Goal: Task Accomplishment & Management: Manage account settings

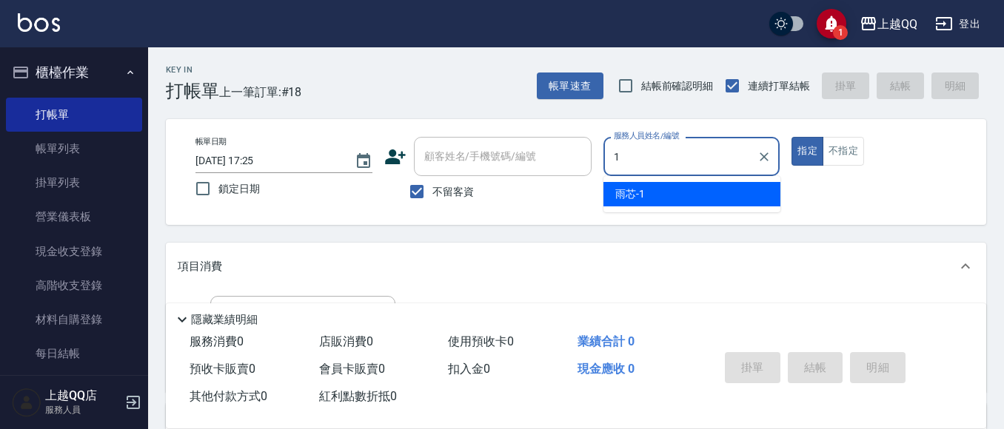
type input "雨芯-1"
type button "true"
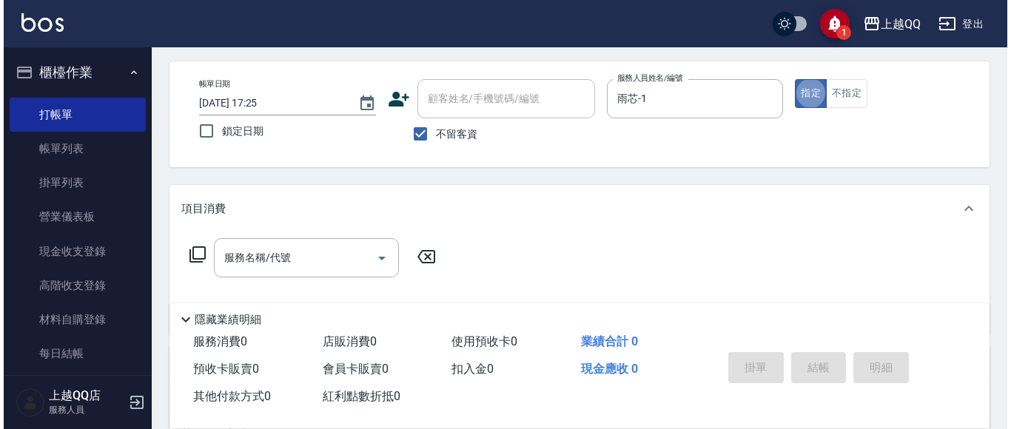
scroll to position [148, 0]
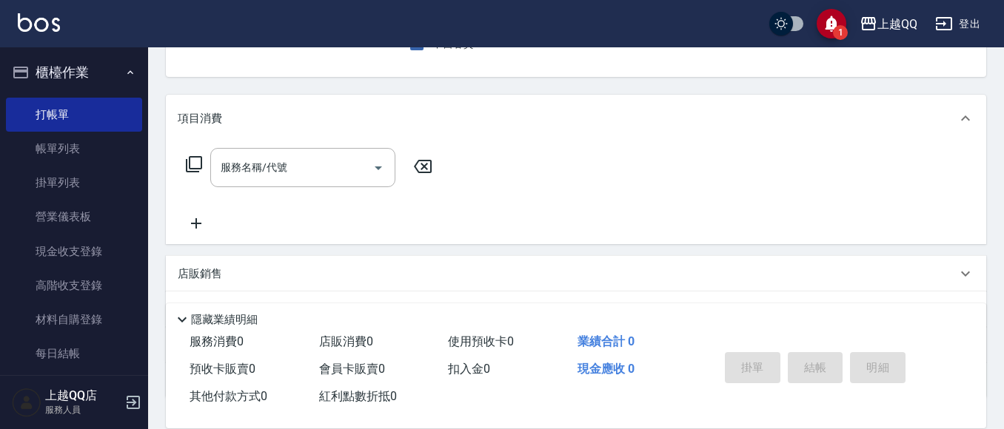
click at [197, 161] on icon at bounding box center [194, 164] width 18 height 18
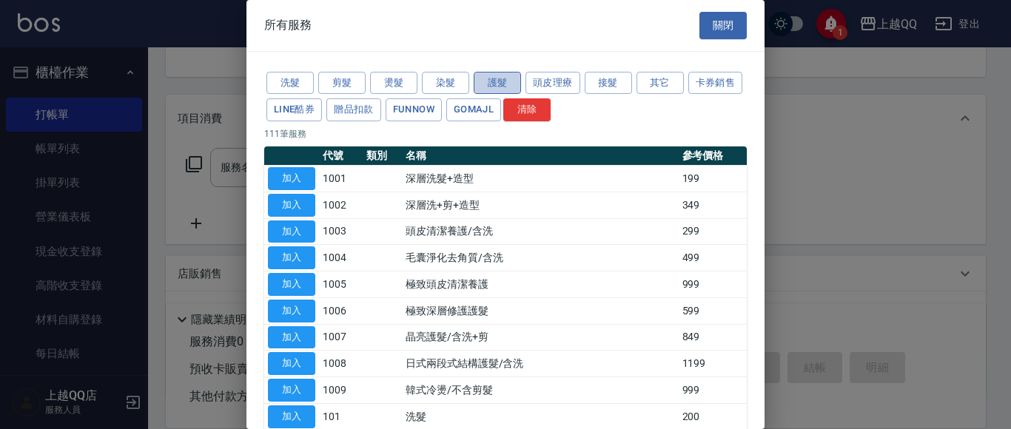
click at [506, 90] on button "護髮" at bounding box center [497, 83] width 47 height 23
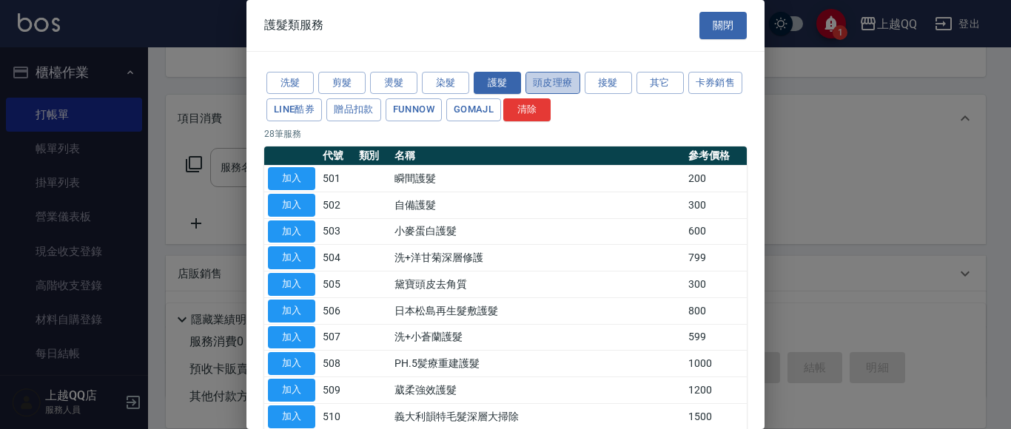
click at [545, 83] on button "頭皮理療" at bounding box center [553, 83] width 55 height 23
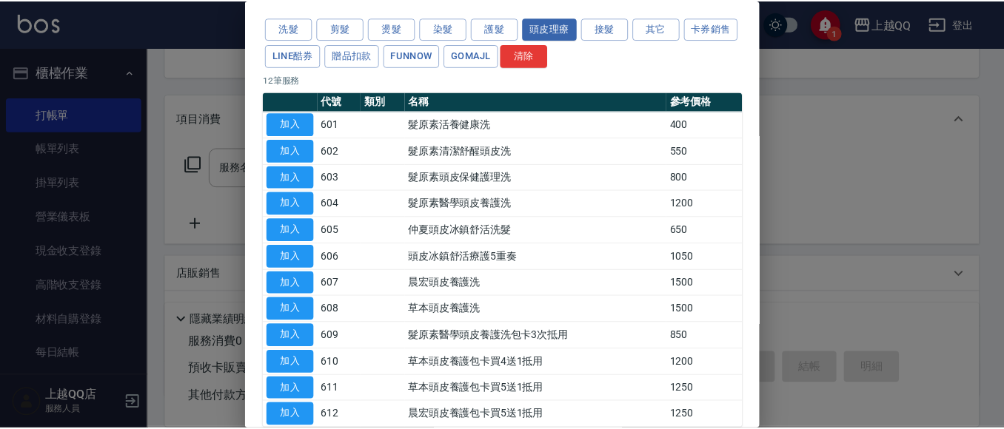
scroll to position [135, 0]
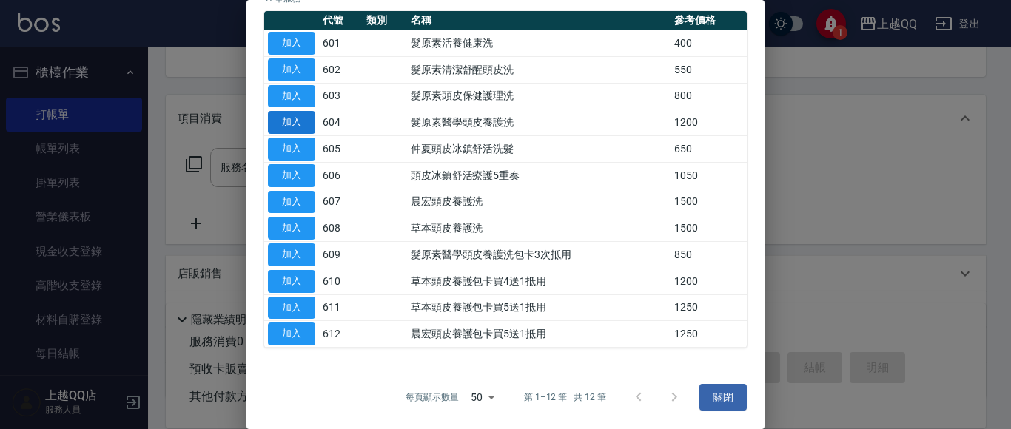
click at [304, 119] on button "加入" at bounding box center [291, 122] width 47 height 23
type input "髮原素醫學頭皮養護洗(604)"
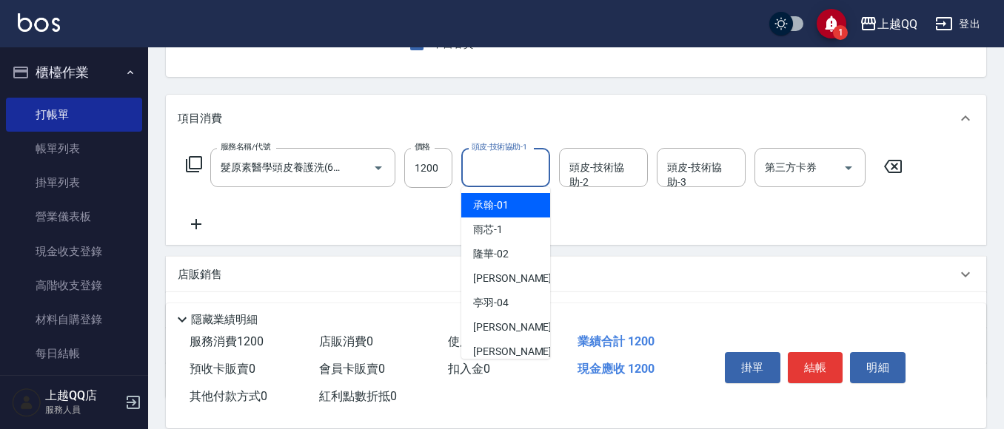
click at [501, 175] on input "頭皮-技術協助-1" at bounding box center [506, 168] width 76 height 26
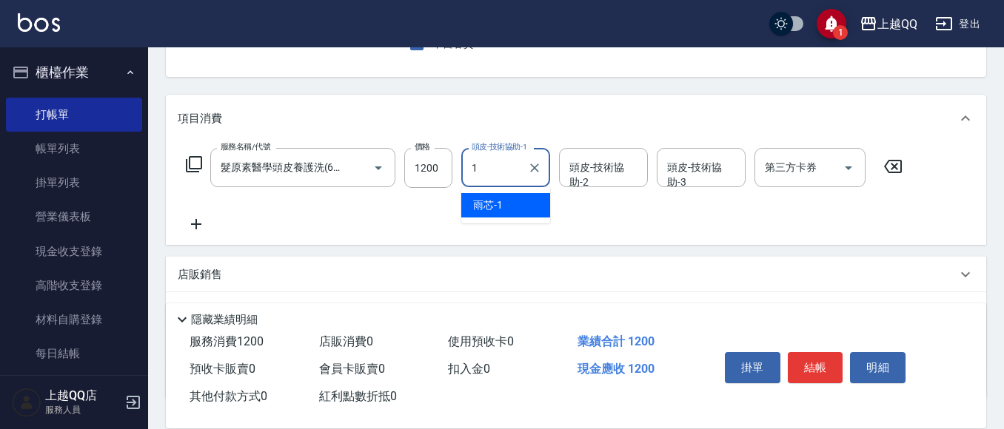
type input "雨芯-1"
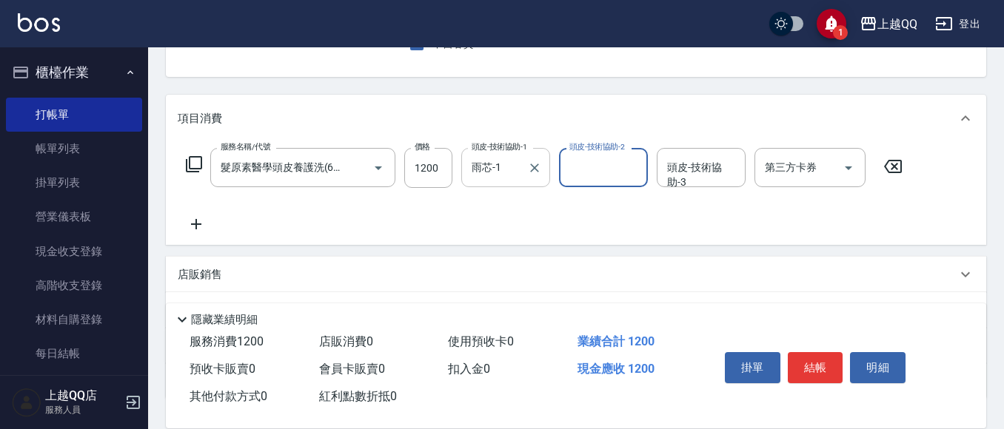
click at [536, 154] on div at bounding box center [533, 167] width 19 height 39
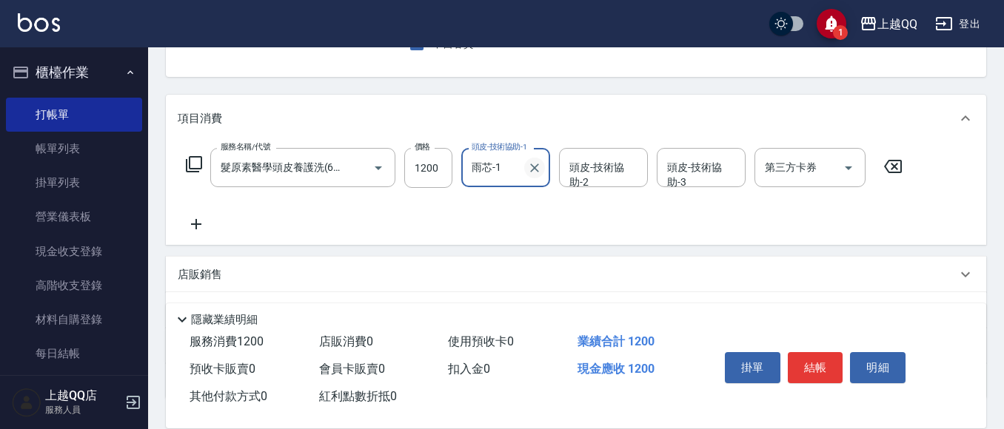
click at [526, 161] on button "Clear" at bounding box center [534, 168] width 21 height 21
click at [509, 172] on input "頭皮-技術協助-1" at bounding box center [506, 168] width 76 height 26
type input "[PERSON_NAME]-16"
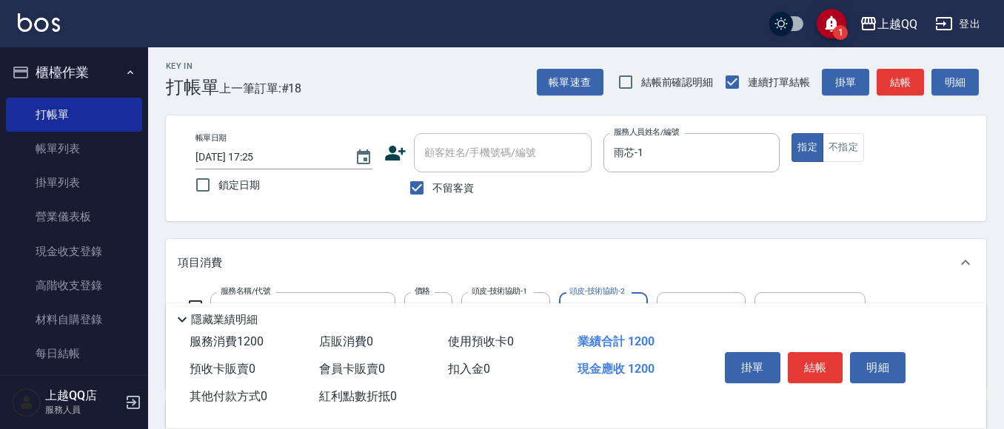
scroll to position [0, 0]
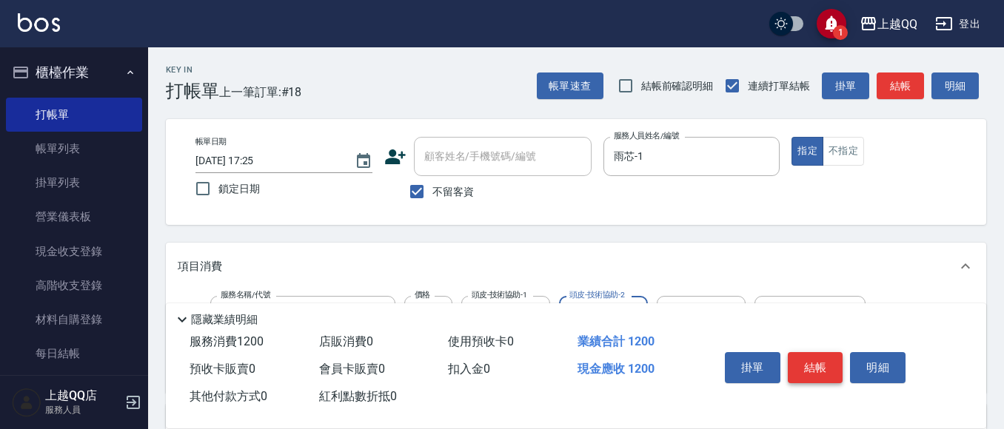
click at [816, 353] on button "結帳" at bounding box center [816, 367] width 56 height 31
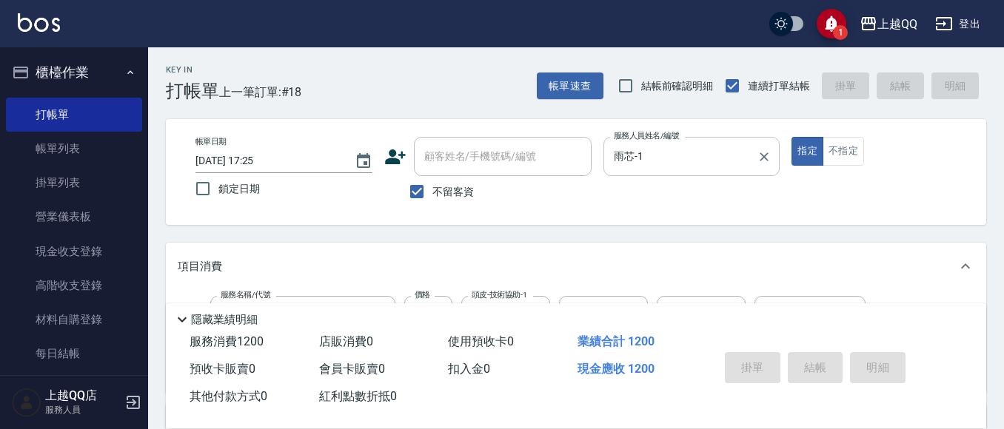
type input "[DATE] 19:12"
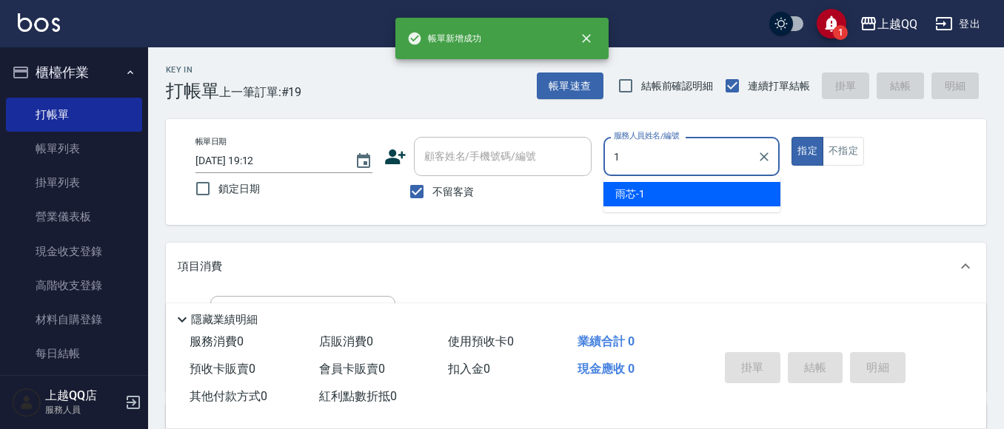
type input "雨芯-1"
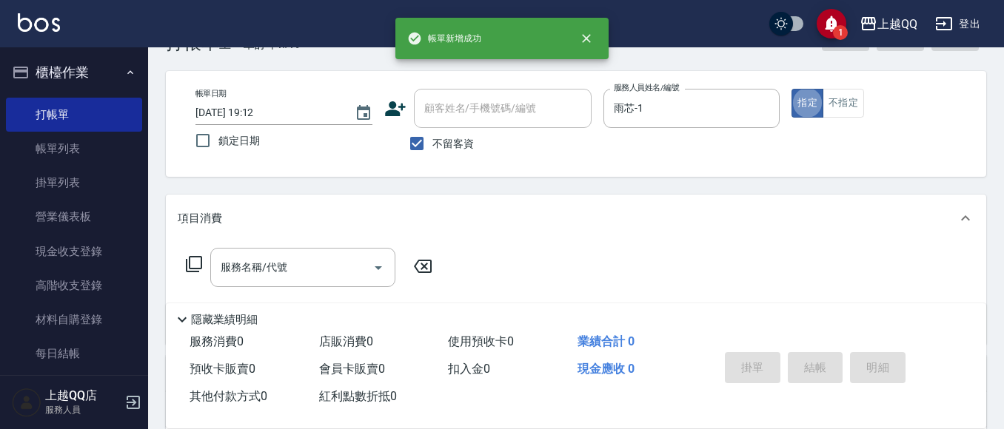
scroll to position [74, 0]
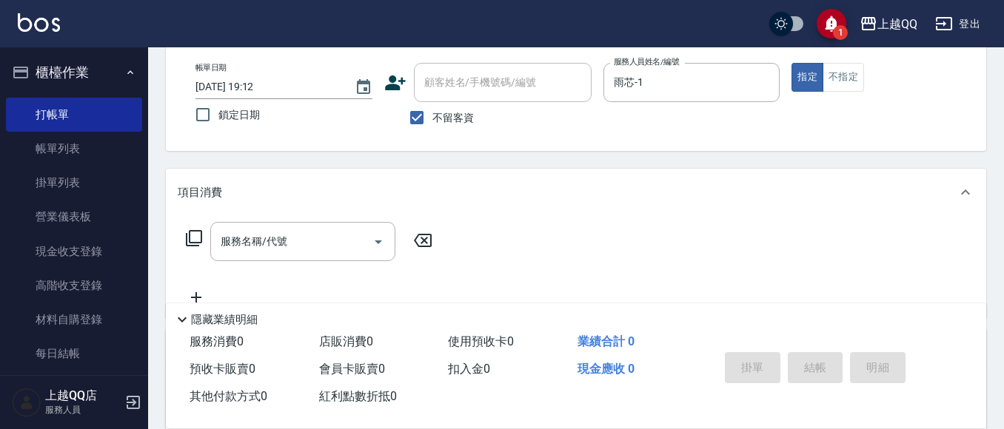
click at [195, 231] on icon at bounding box center [194, 238] width 16 height 16
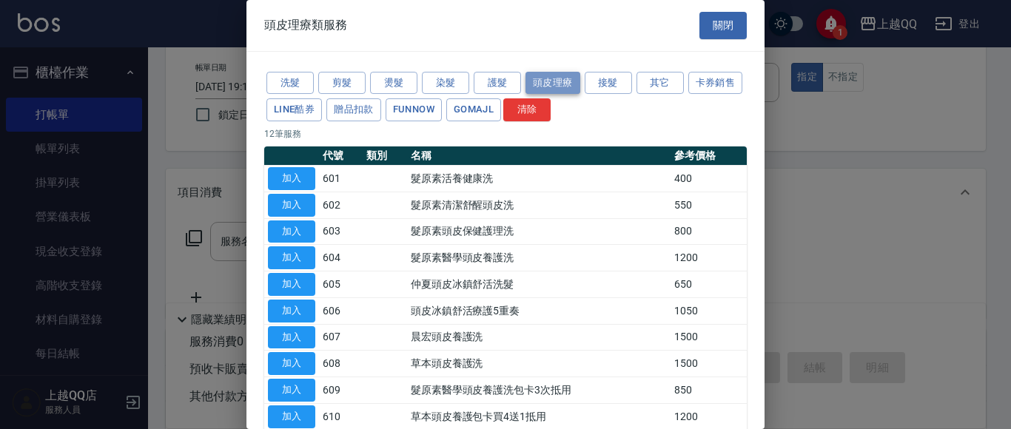
click at [541, 81] on button "頭皮理療" at bounding box center [553, 83] width 55 height 23
click at [719, 27] on button "關閉" at bounding box center [723, 25] width 47 height 27
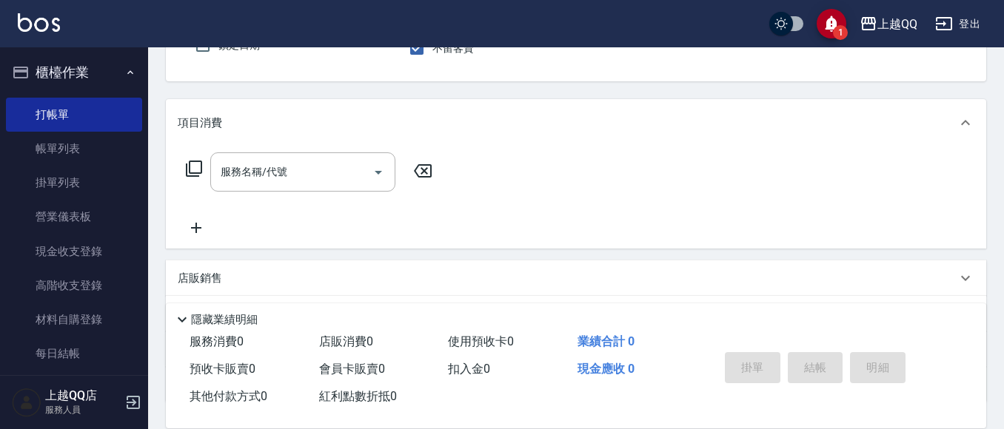
scroll to position [148, 0]
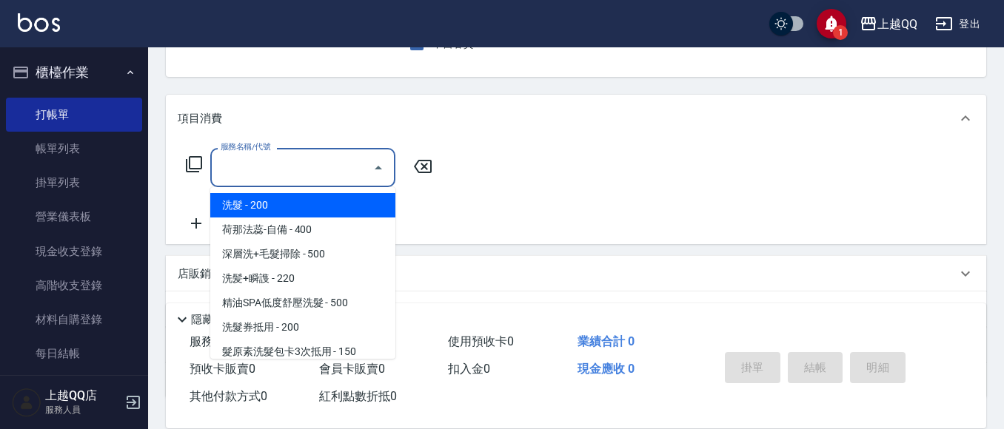
click at [349, 166] on input "服務名稱/代號" at bounding box center [292, 168] width 150 height 26
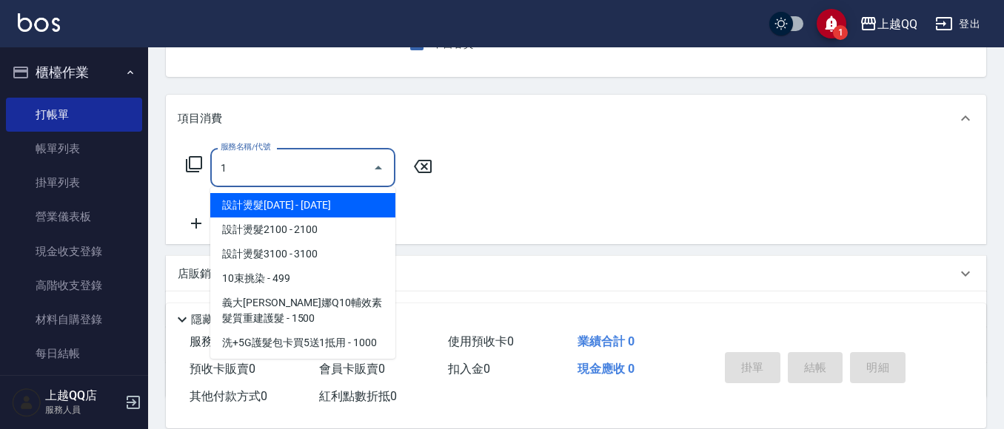
type input "設計燙髮1600(305)"
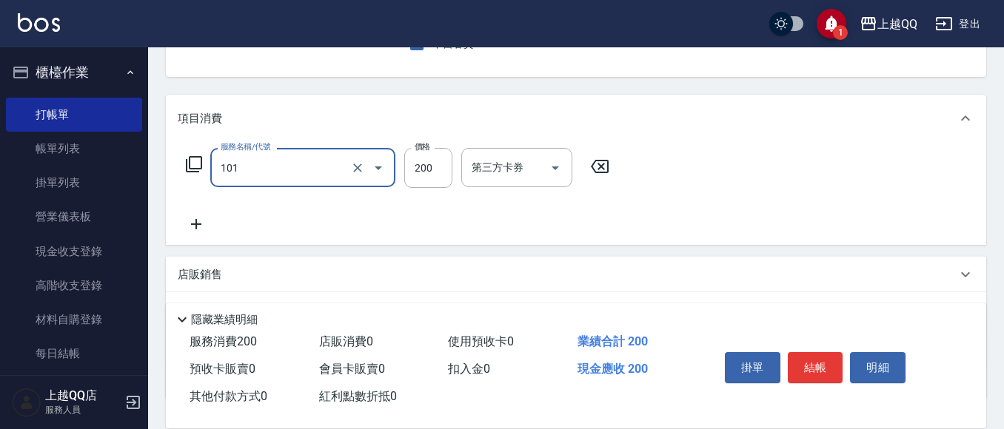
type input "洗髮(101)"
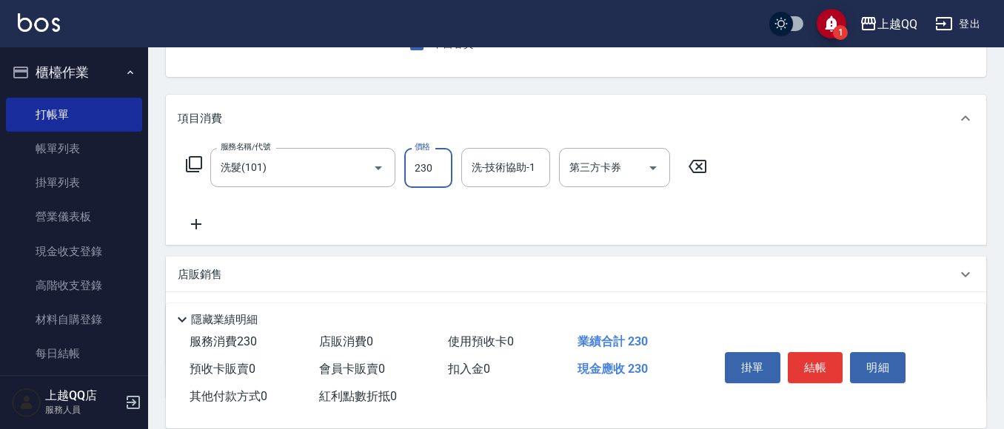
type input "230"
type input "[PERSON_NAME]-25"
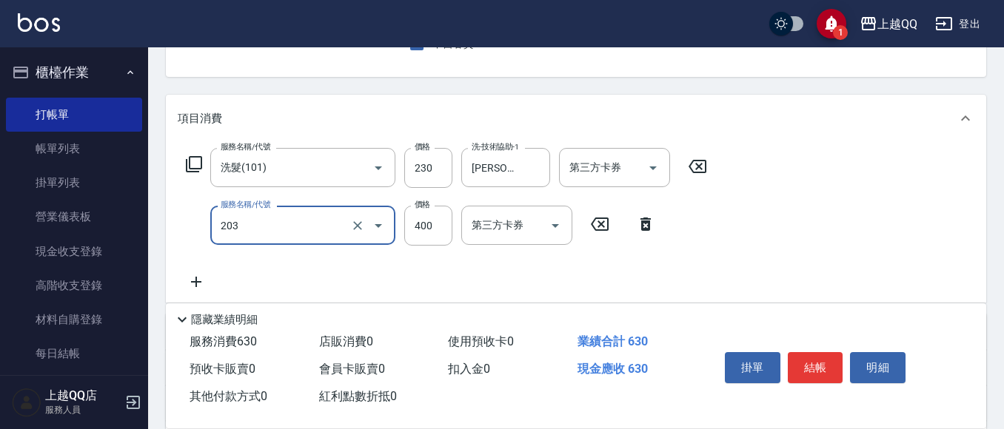
type input "指定單剪(203)"
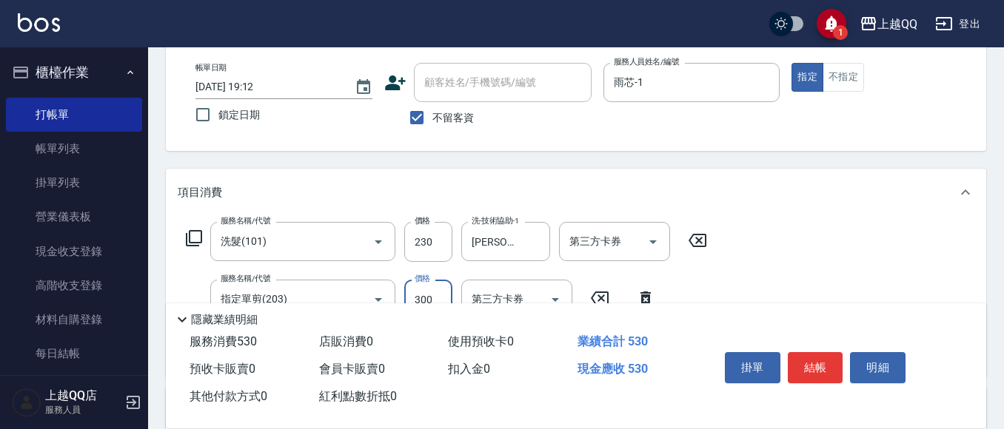
scroll to position [0, 0]
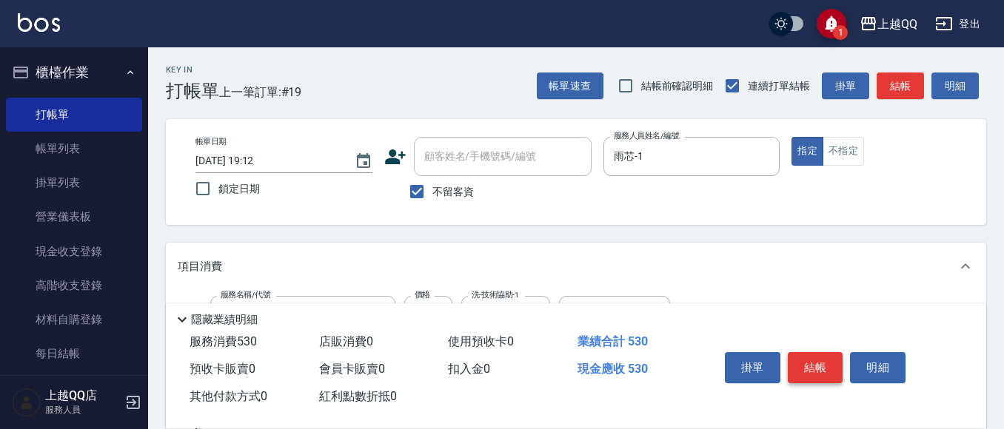
type input "300"
click at [823, 357] on button "結帳" at bounding box center [816, 367] width 56 height 31
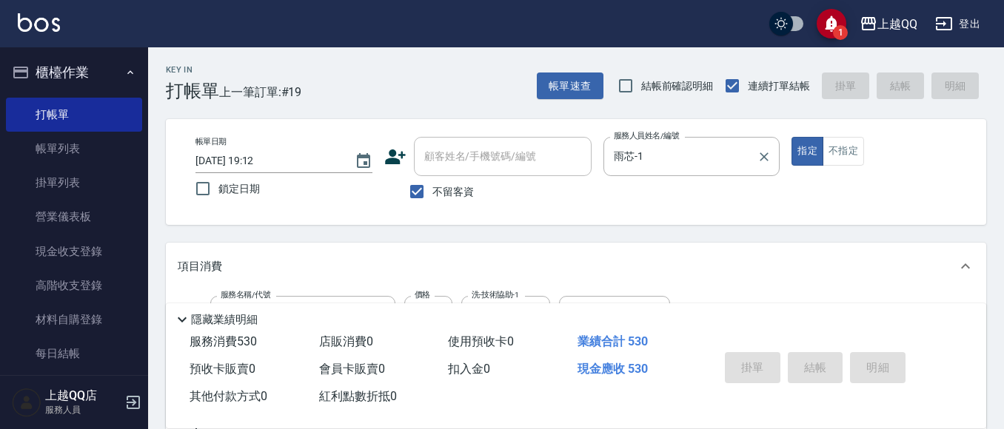
type input "[DATE] 19:13"
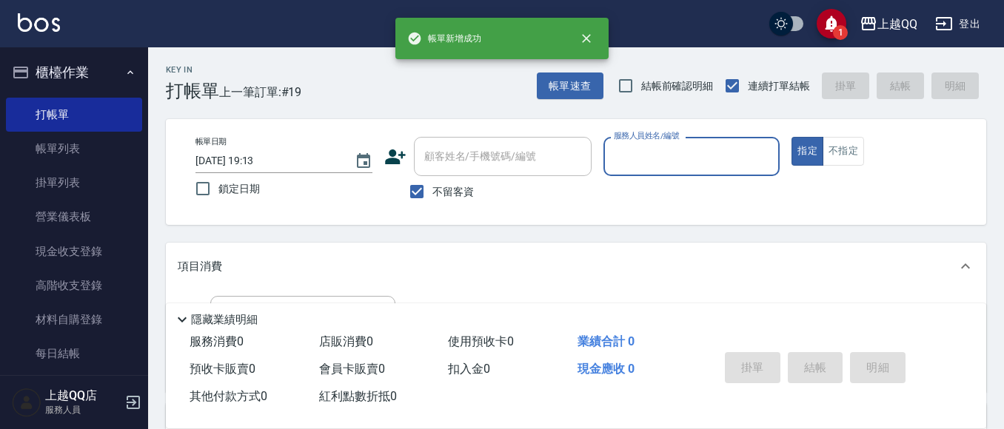
click at [670, 141] on label "服務人員姓名/編號" at bounding box center [646, 135] width 65 height 11
click at [670, 144] on input "服務人員姓名/編號" at bounding box center [692, 157] width 164 height 26
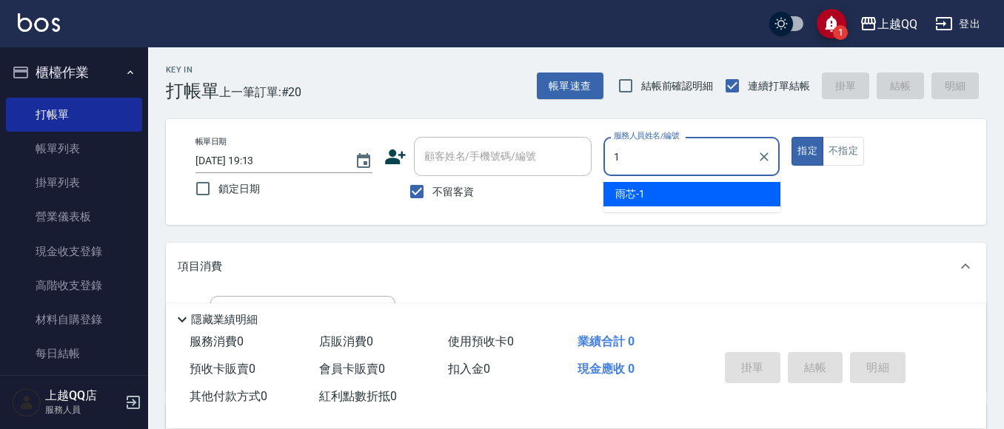
type input "雨芯-1"
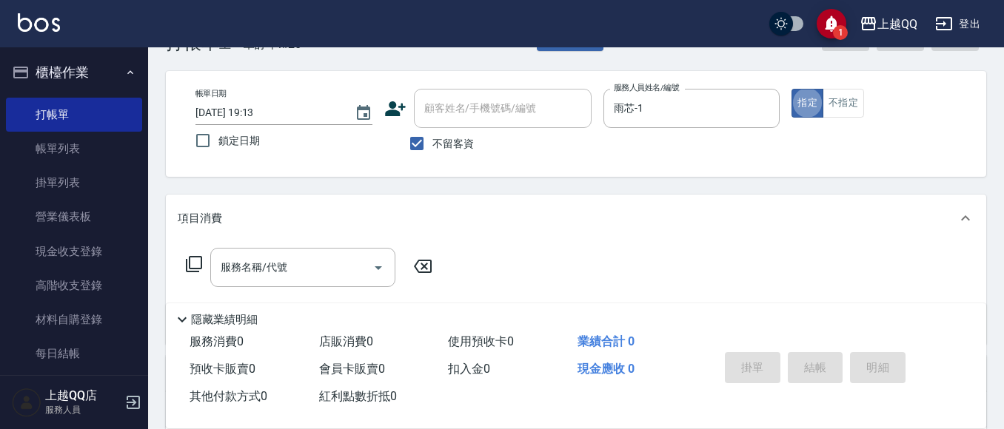
scroll to position [74, 0]
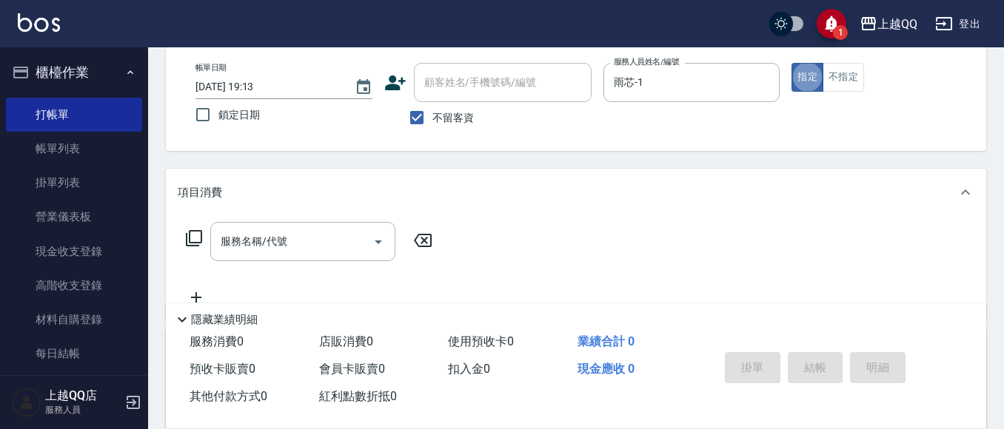
click at [190, 233] on icon at bounding box center [194, 238] width 16 height 16
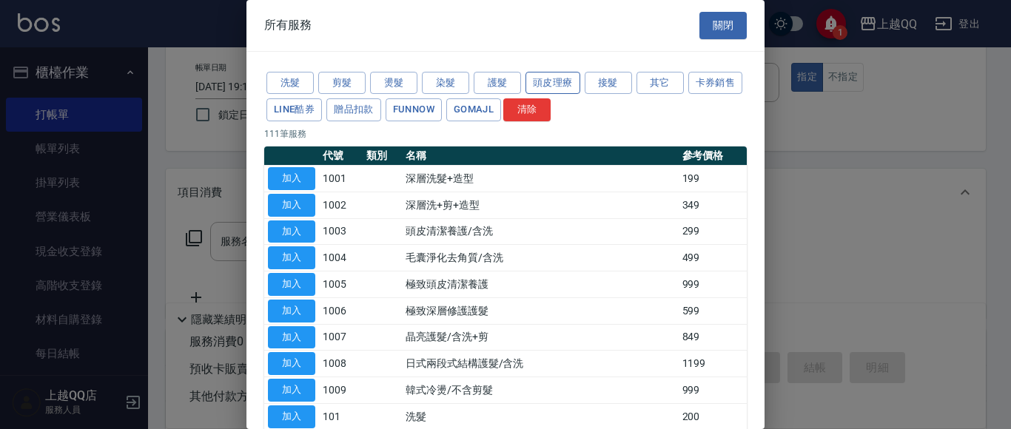
click at [551, 72] on button "頭皮理療" at bounding box center [553, 83] width 55 height 23
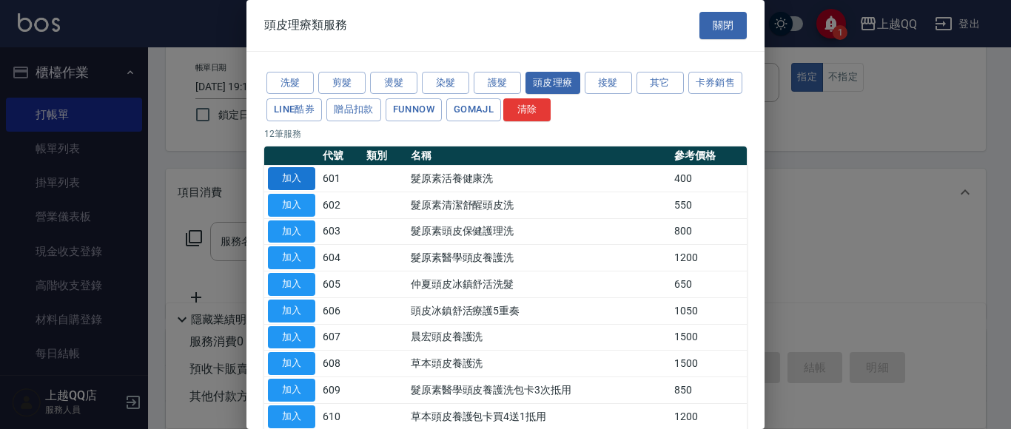
click at [307, 178] on button "加入" at bounding box center [291, 178] width 47 height 23
type input "髮原素活養健康洗(601)"
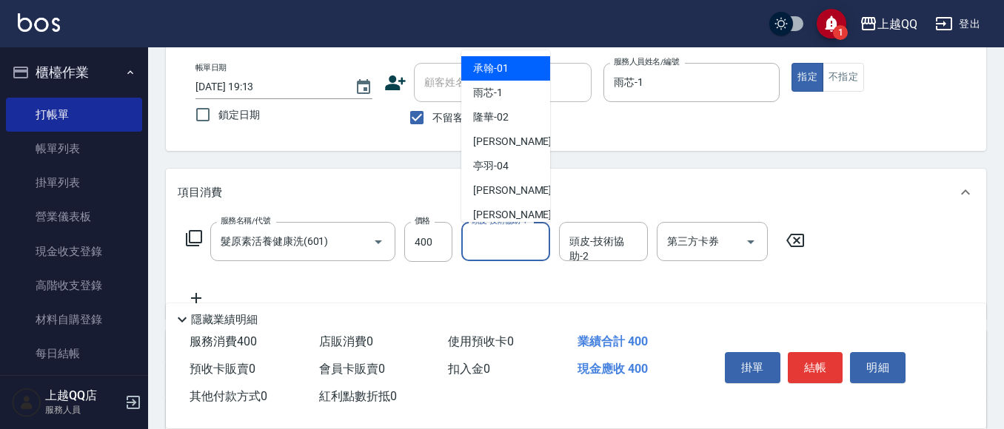
click at [498, 245] on input "頭皮-技術協助-1" at bounding box center [506, 242] width 76 height 26
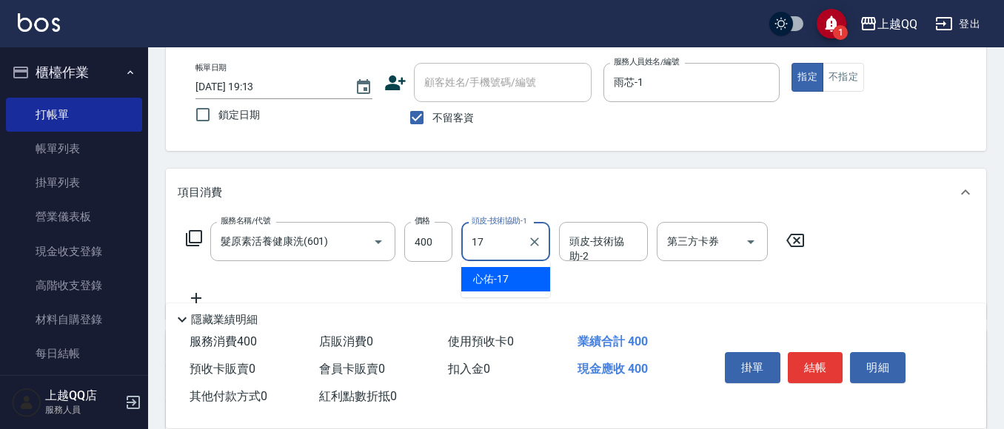
type input "心佑-17"
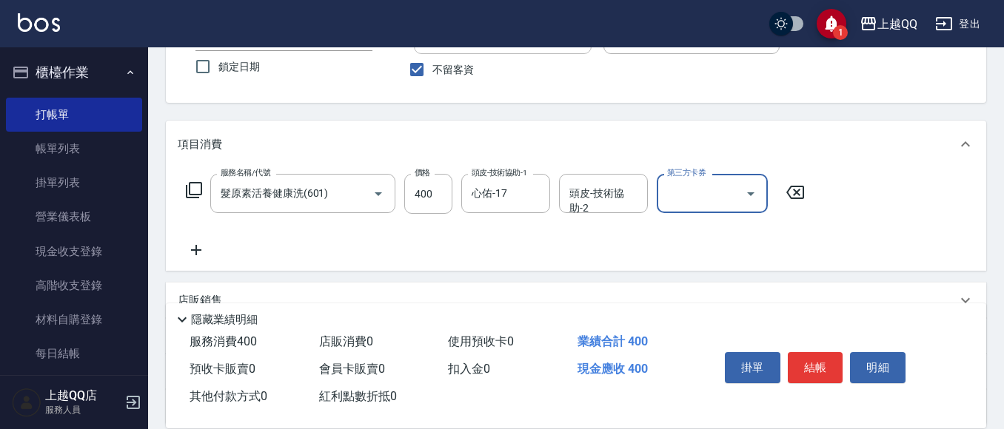
scroll to position [148, 0]
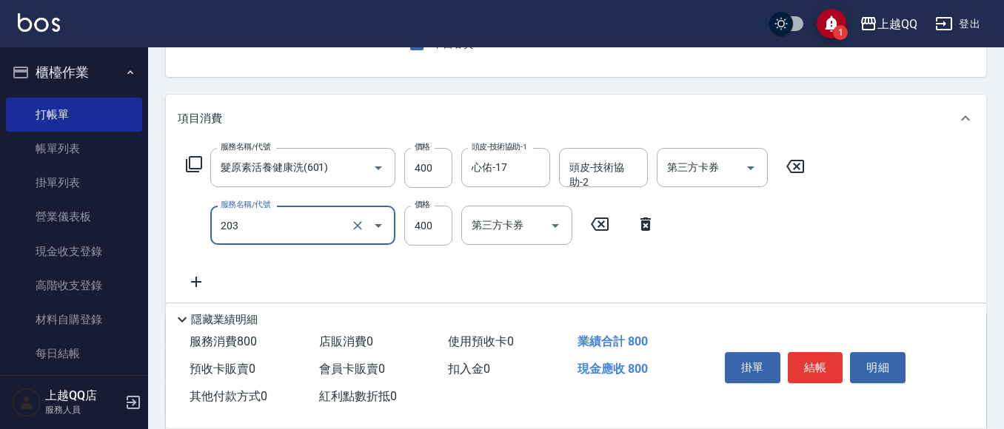
type input "指定單剪(203)"
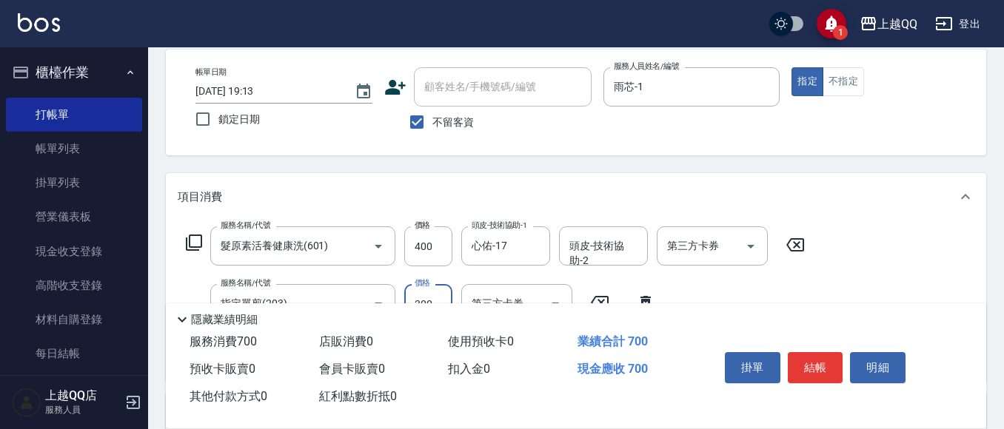
scroll to position [0, 0]
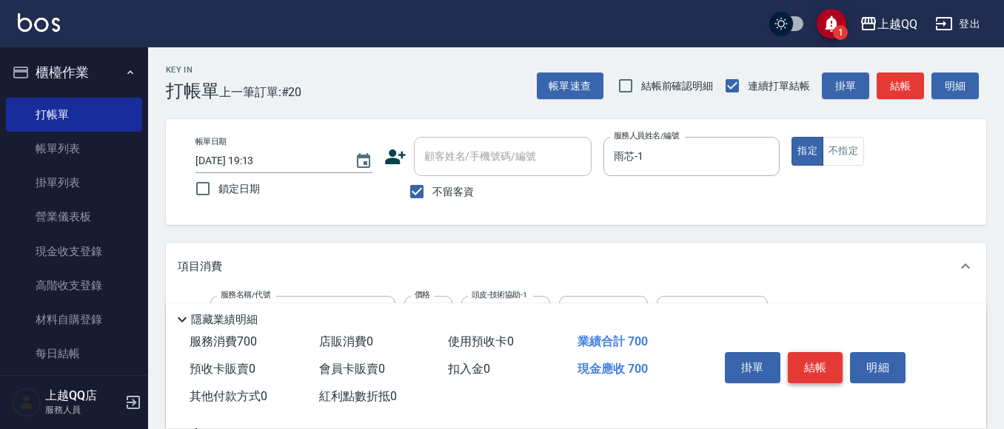
type input "300"
click at [815, 358] on button "結帳" at bounding box center [816, 367] width 56 height 31
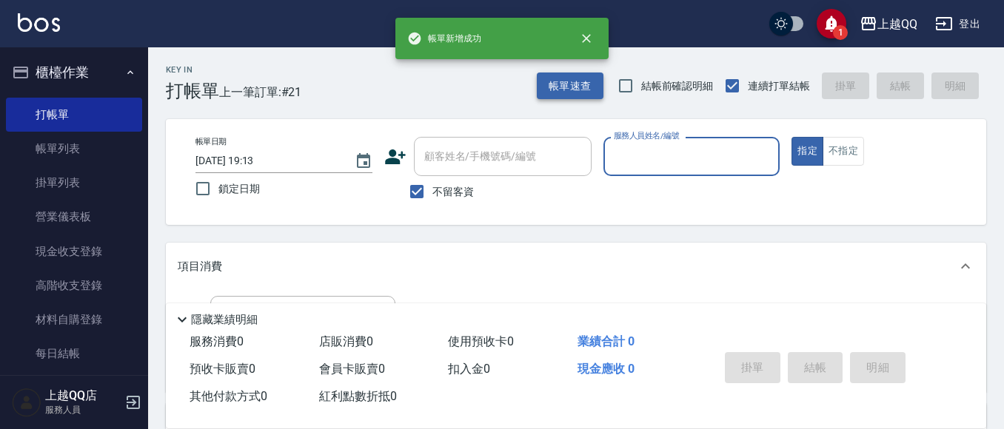
click at [553, 81] on button "帳單速查" at bounding box center [570, 86] width 67 height 27
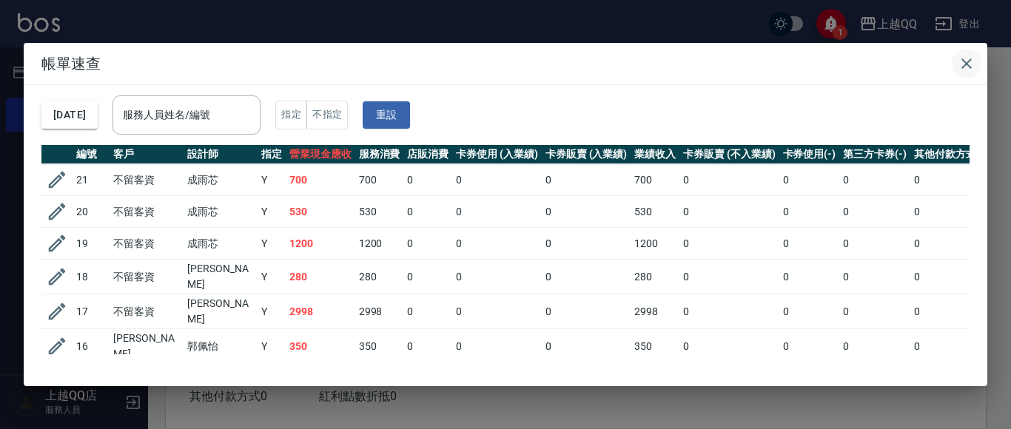
click at [966, 62] on icon "button" at bounding box center [967, 63] width 10 height 10
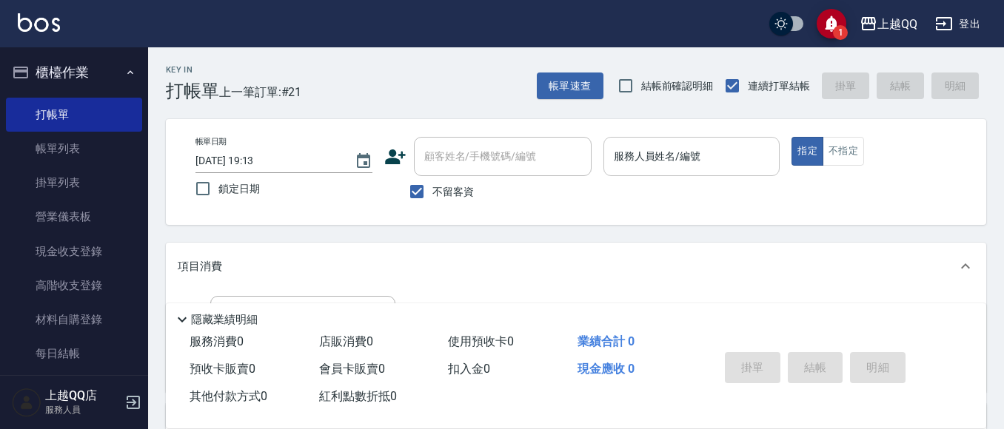
click at [651, 162] on input "服務人員姓名/編號" at bounding box center [692, 157] width 164 height 26
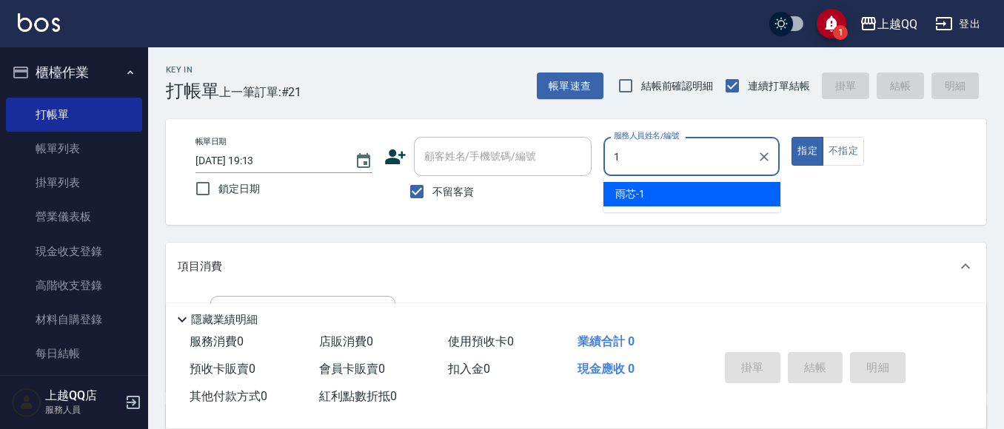
type input "雨芯-1"
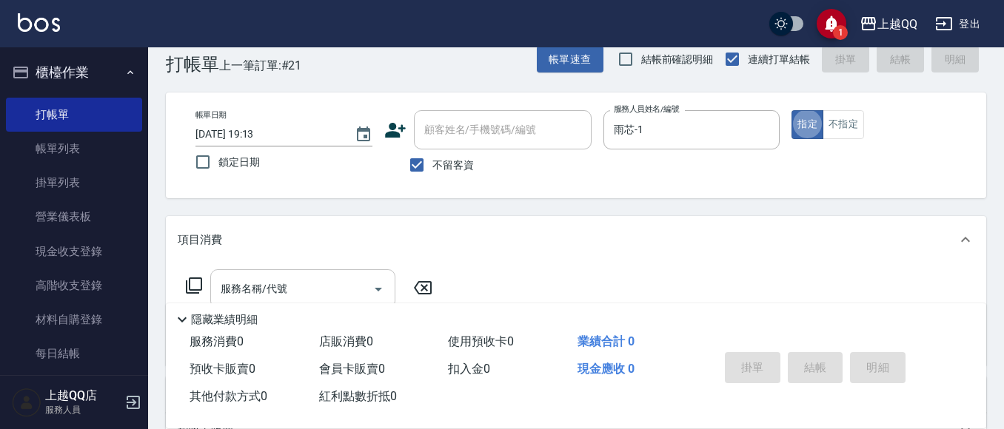
scroll to position [74, 0]
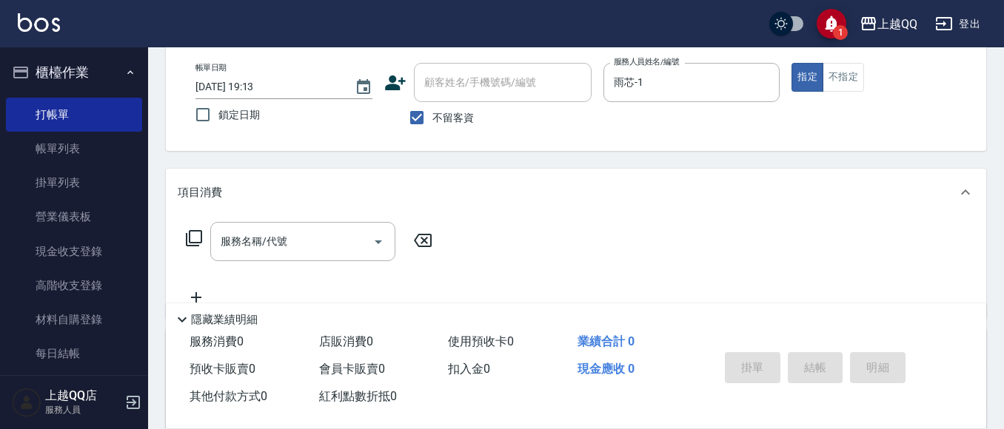
click at [185, 232] on icon at bounding box center [194, 239] width 18 height 18
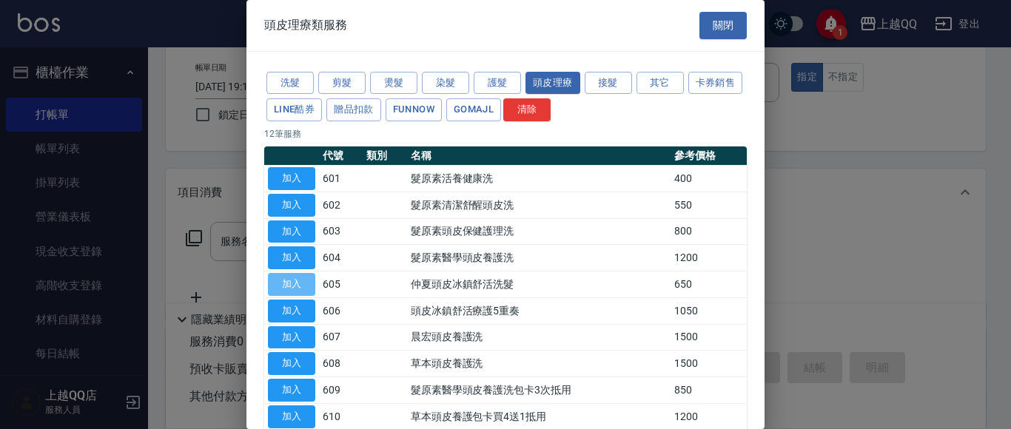
drag, startPoint x: 287, startPoint y: 287, endPoint x: 565, endPoint y: 208, distance: 288.5
click at [290, 287] on button "加入" at bounding box center [291, 284] width 47 height 23
type input "[PERSON_NAME]頭皮冰鎮舒活洗髮(605)"
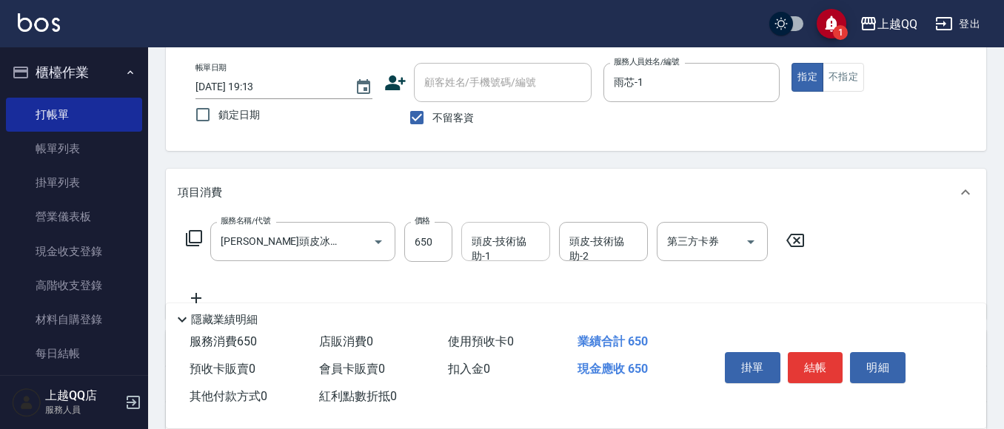
click at [464, 237] on div "頭皮-技術協助-1" at bounding box center [505, 241] width 89 height 39
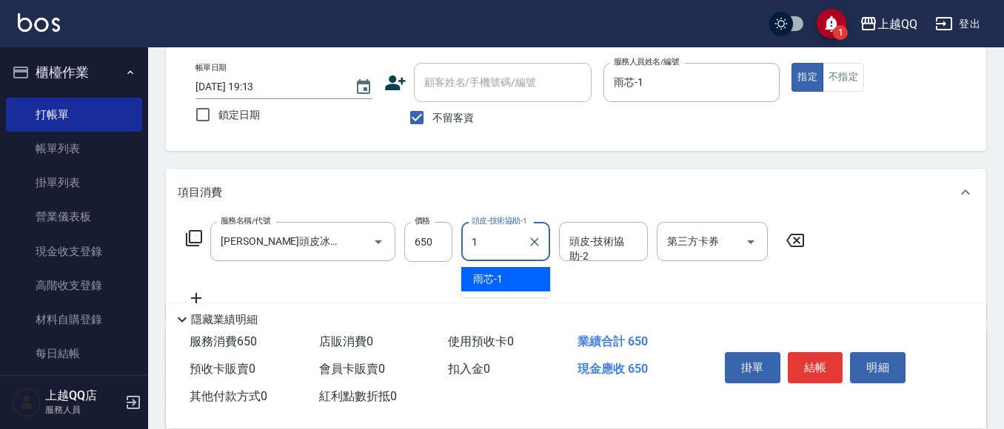
type input "雨芯-1"
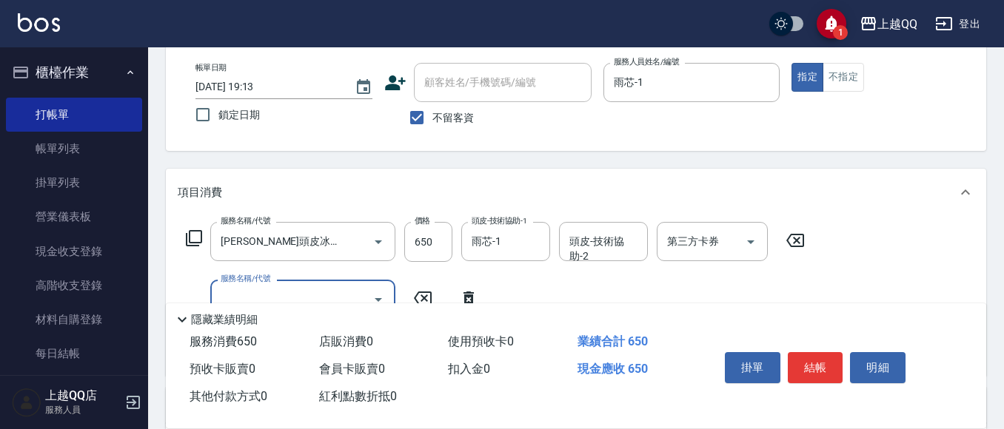
scroll to position [0, 0]
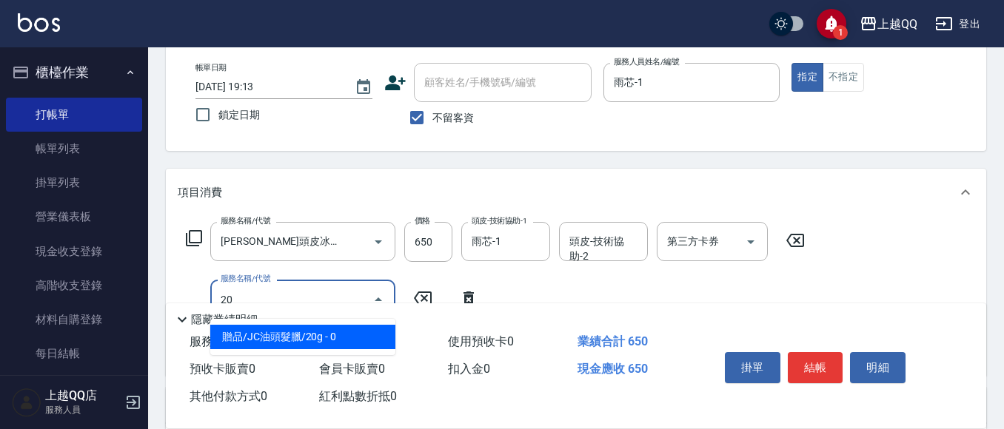
type input "203"
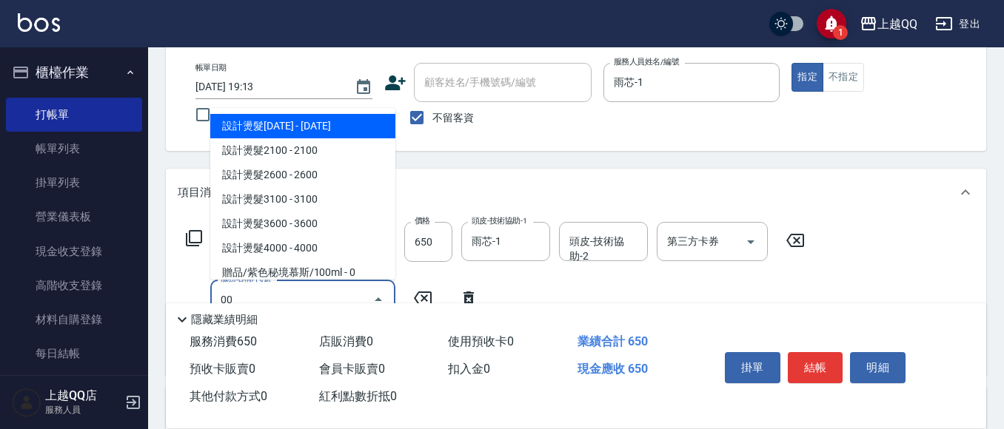
type input "設計燙髮1600(305)"
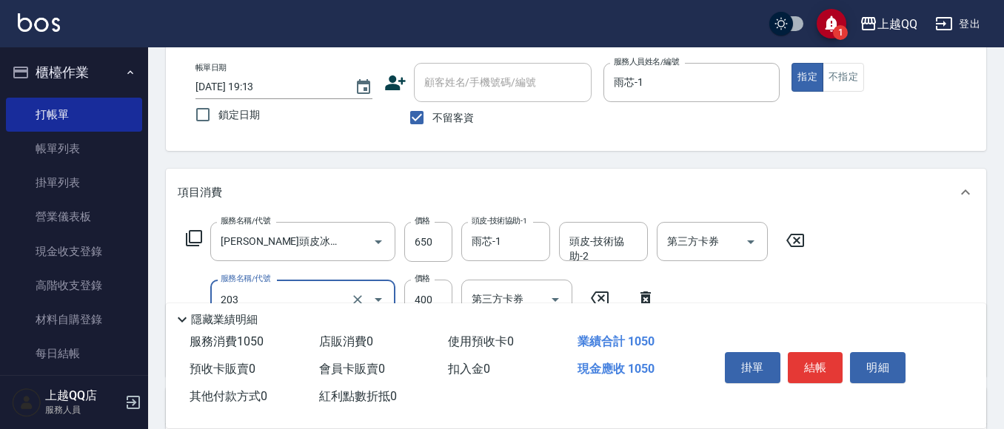
type input "指定單剪(203)"
type input "300"
click at [814, 364] on button "結帳" at bounding box center [816, 367] width 56 height 31
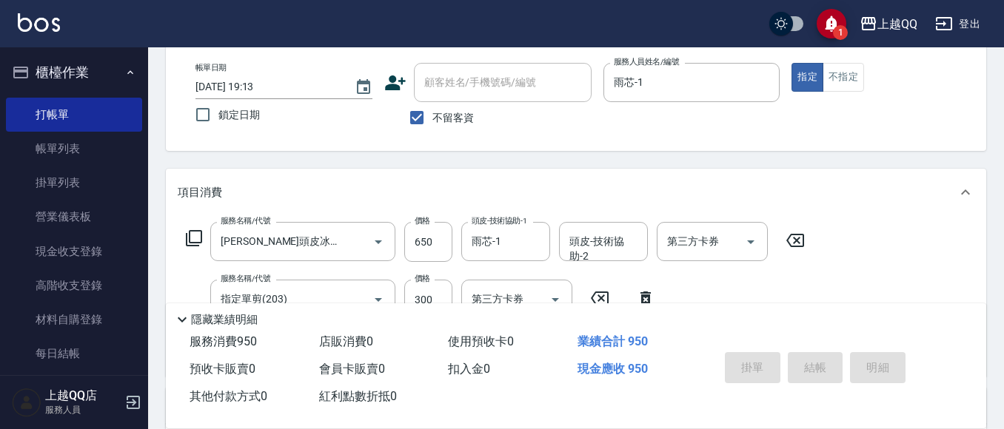
type input "[DATE] 19:14"
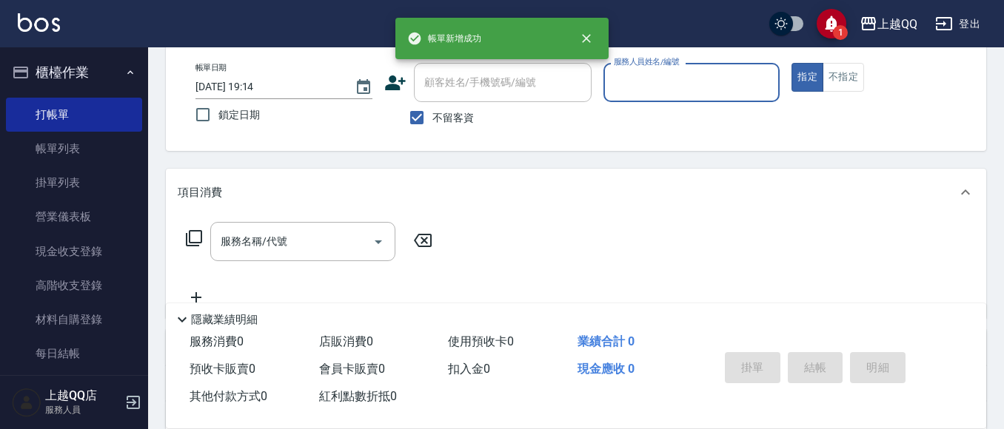
click at [719, 84] on input "服務人員姓名/編號" at bounding box center [692, 83] width 164 height 26
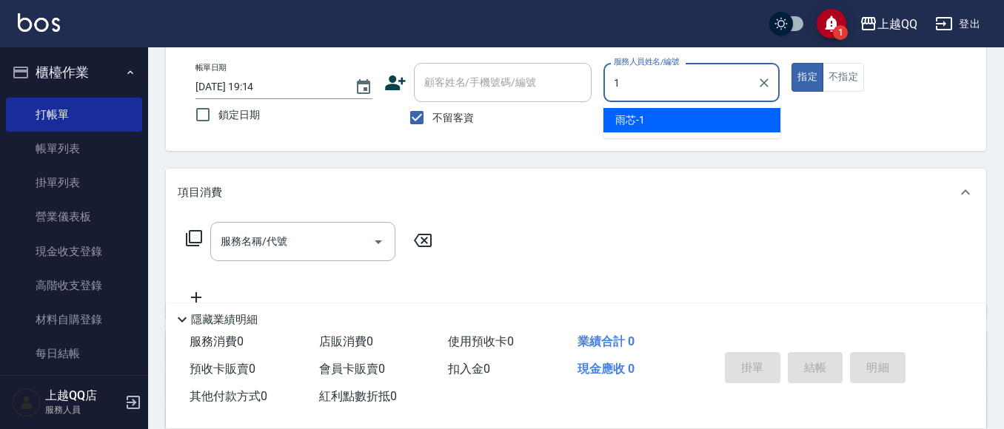
type input "雨芯-1"
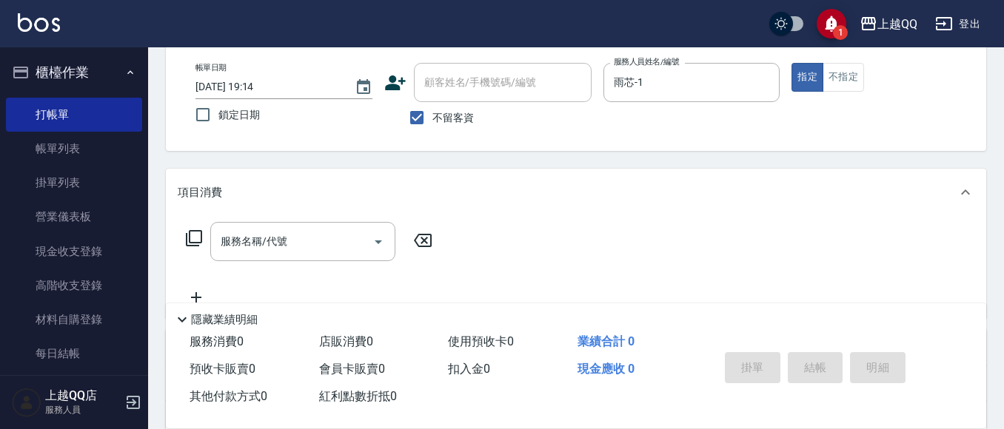
click at [201, 248] on div "服務名稱/代號 服務名稱/代號" at bounding box center [310, 241] width 264 height 39
click at [196, 244] on icon at bounding box center [194, 238] width 16 height 16
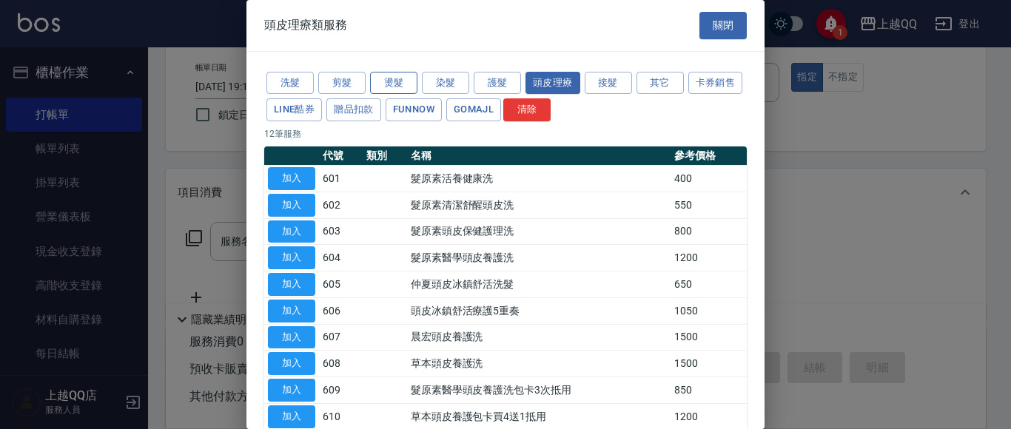
click at [402, 84] on button "燙髮" at bounding box center [393, 83] width 47 height 23
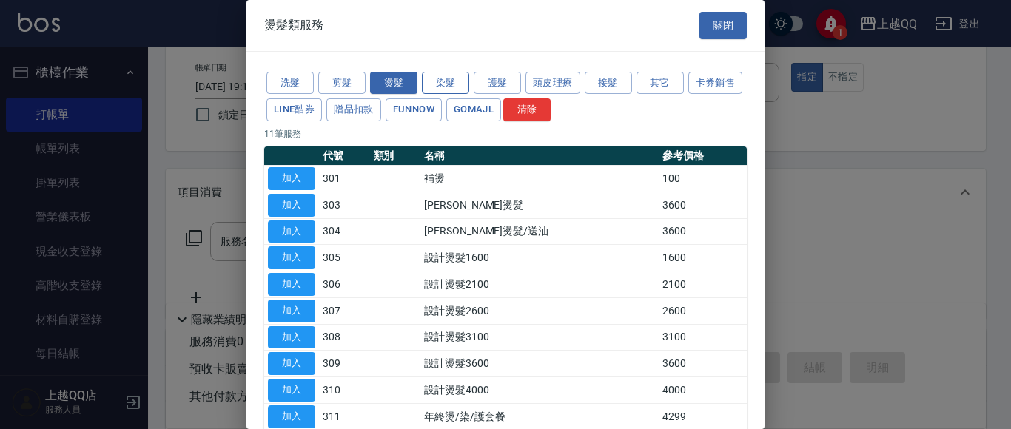
click at [452, 88] on button "染髮" at bounding box center [445, 83] width 47 height 23
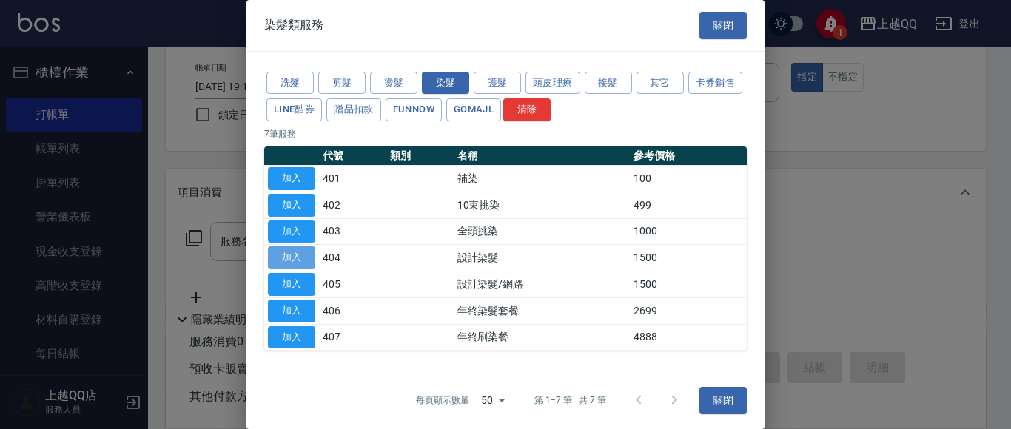
click at [307, 264] on button "加入" at bounding box center [291, 258] width 47 height 23
type input "設計染髮(404)"
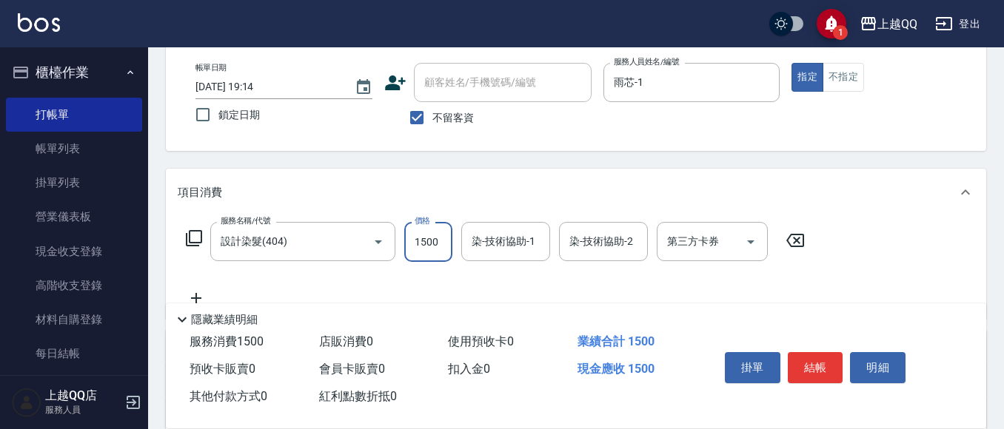
click at [435, 235] on input "1500" at bounding box center [428, 242] width 48 height 40
type input "999"
click at [275, 247] on input "設計染髮(404)" at bounding box center [282, 242] width 130 height 26
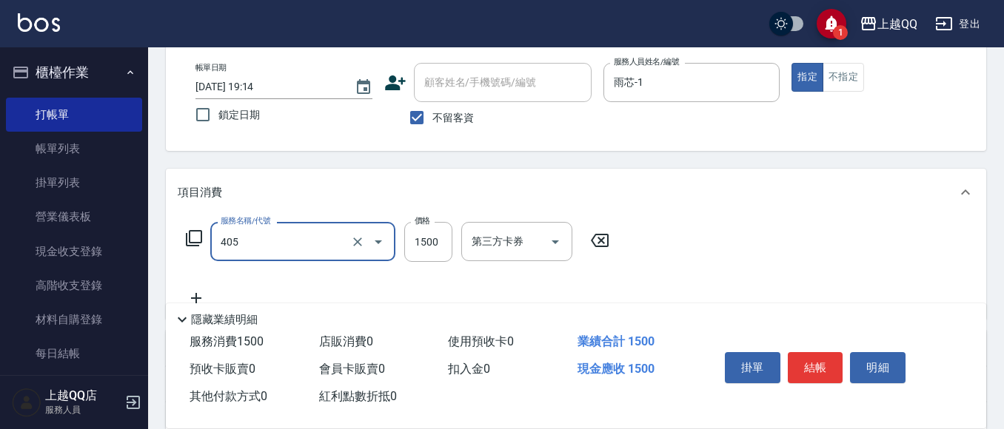
type input "設計染髮/網路(405)"
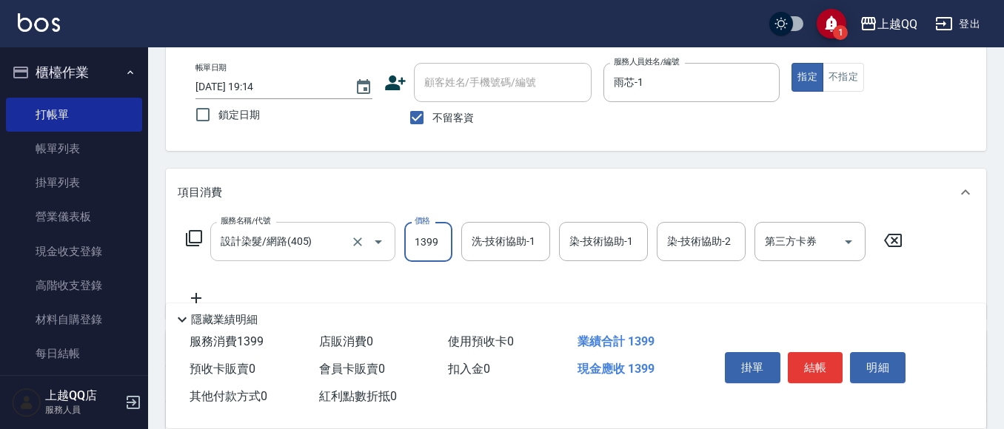
type input "1399"
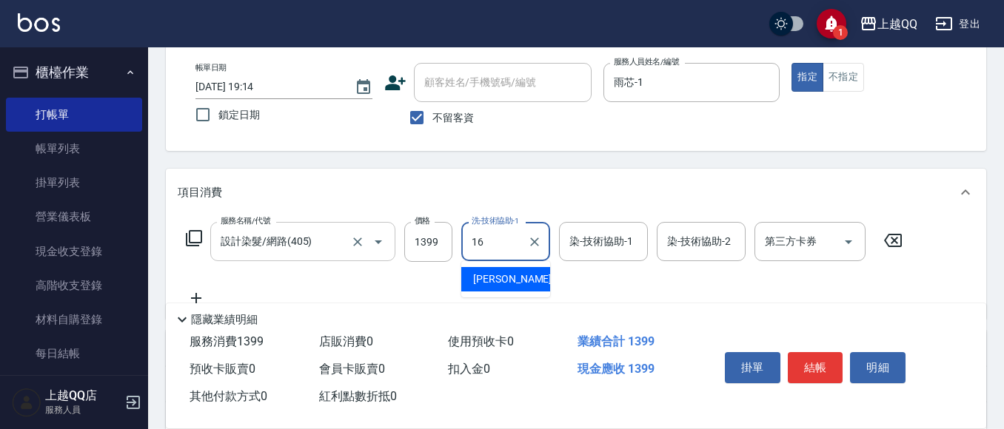
type input "[PERSON_NAME]-16"
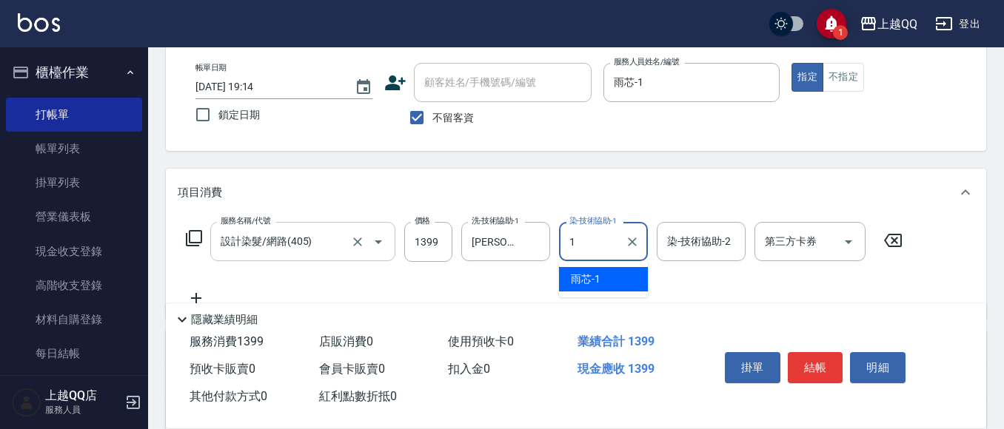
type input "雨芯-1"
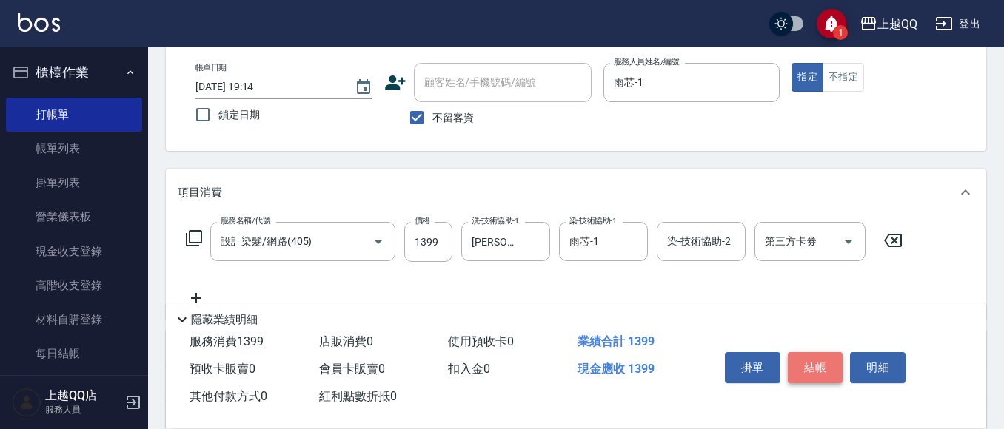
click at [819, 361] on button "結帳" at bounding box center [816, 367] width 56 height 31
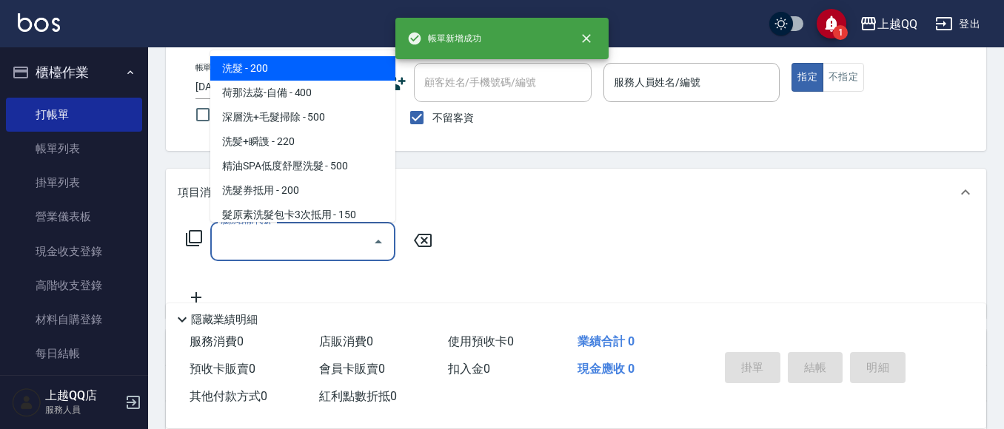
click at [272, 251] on input "服務名稱/代號" at bounding box center [292, 242] width 150 height 26
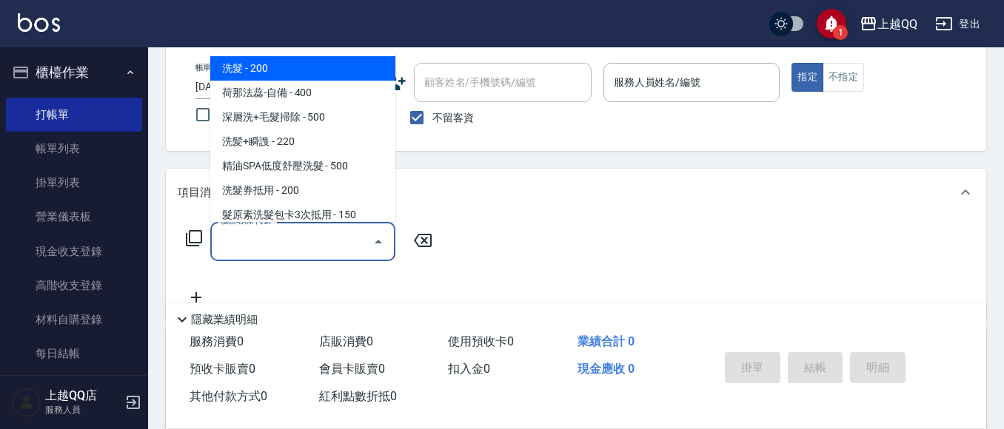
type input "4"
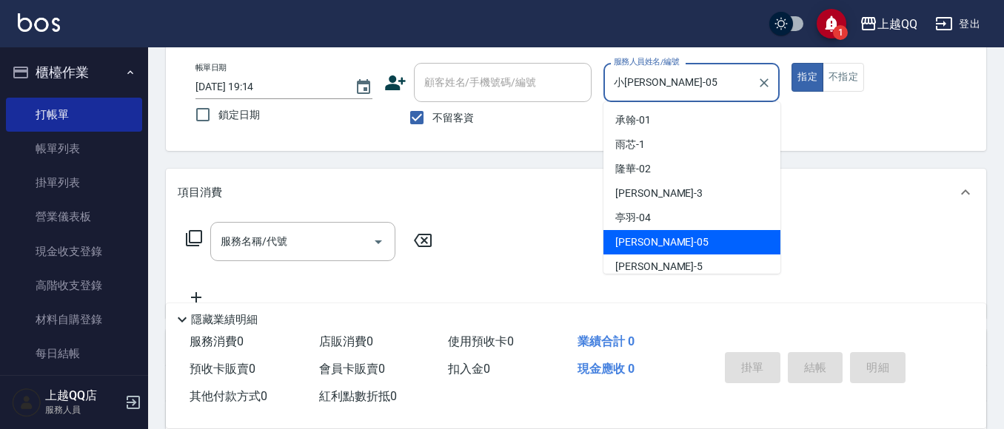
click at [714, 91] on input "小[PERSON_NAME]-05" at bounding box center [680, 83] width 141 height 26
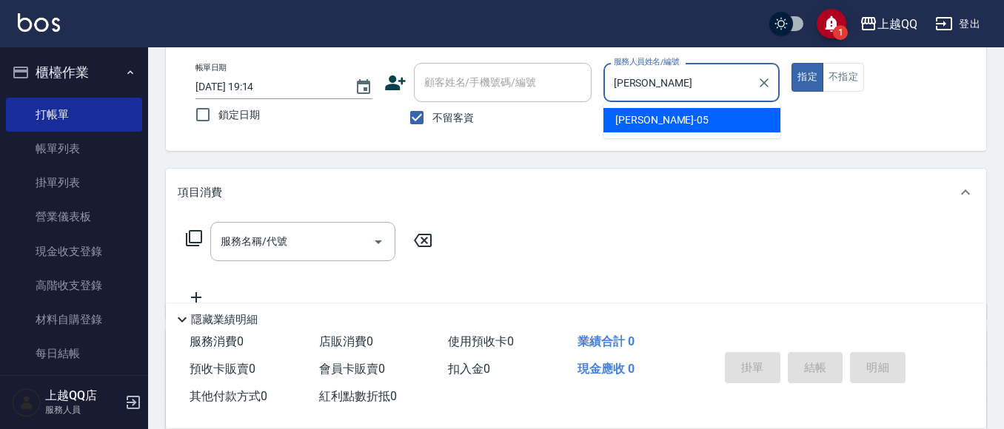
type input "小"
type input "雨芯-1"
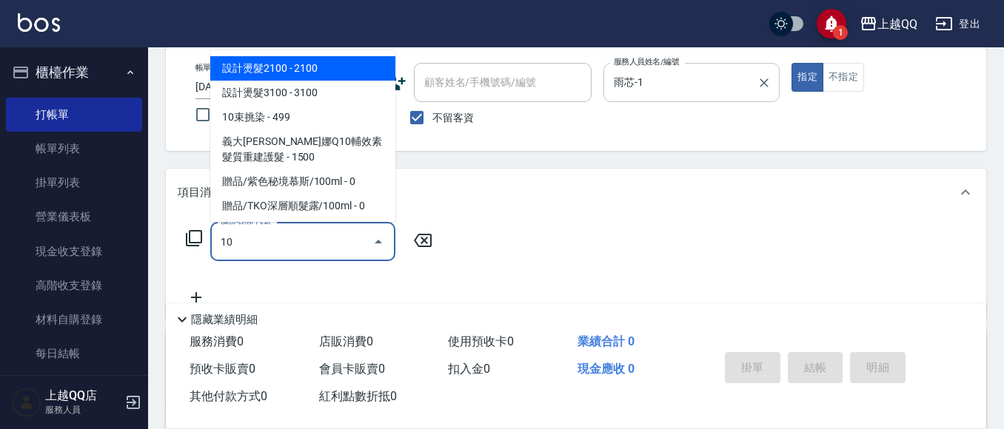
type input "1"
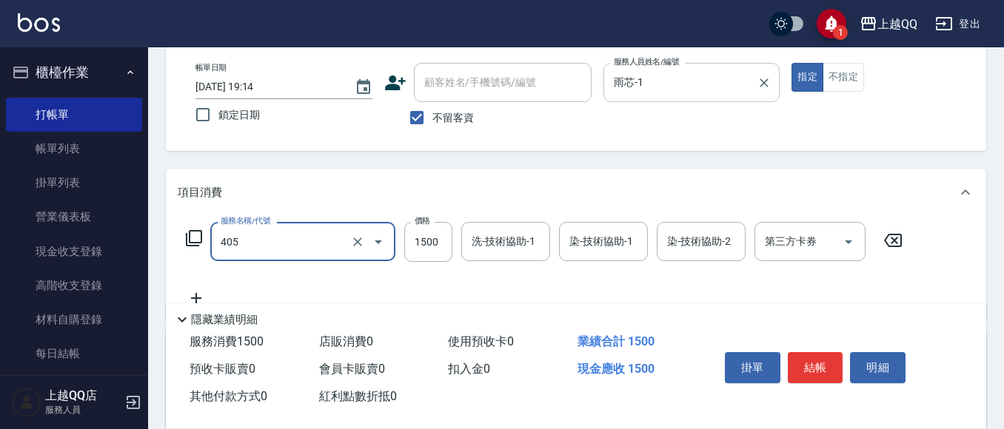
type input "設計染髮/網路(405)"
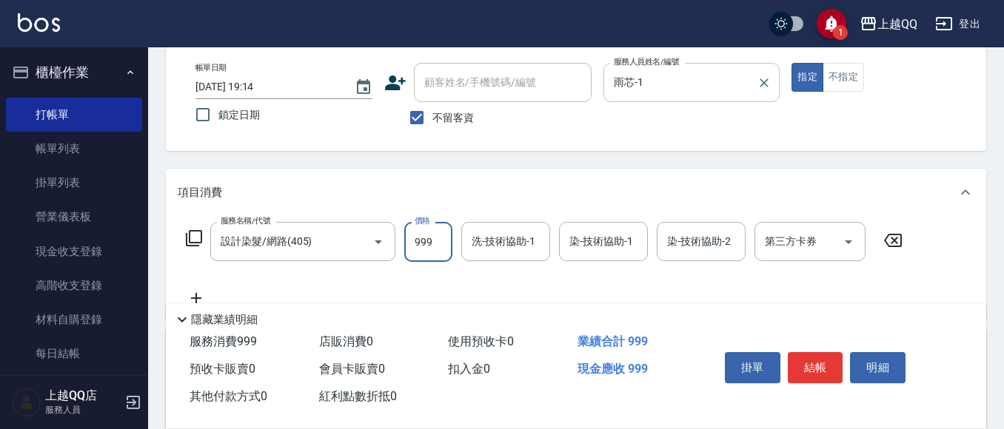
type input "999"
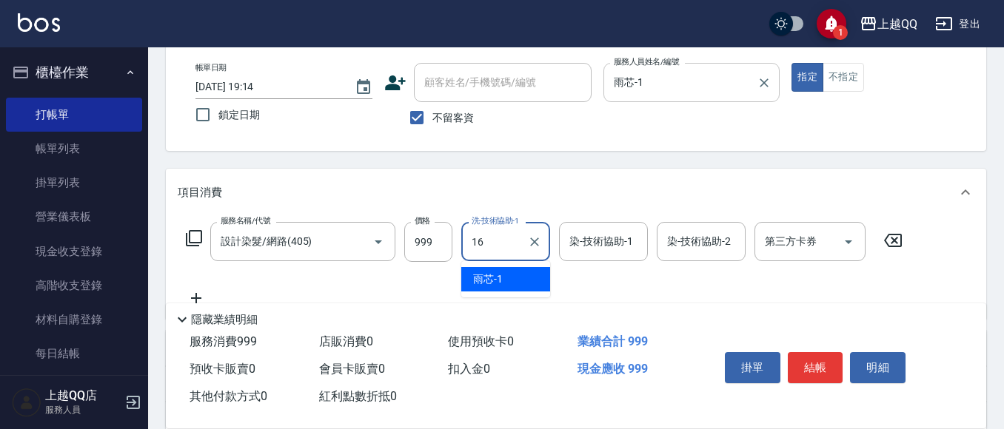
type input "[PERSON_NAME]-16"
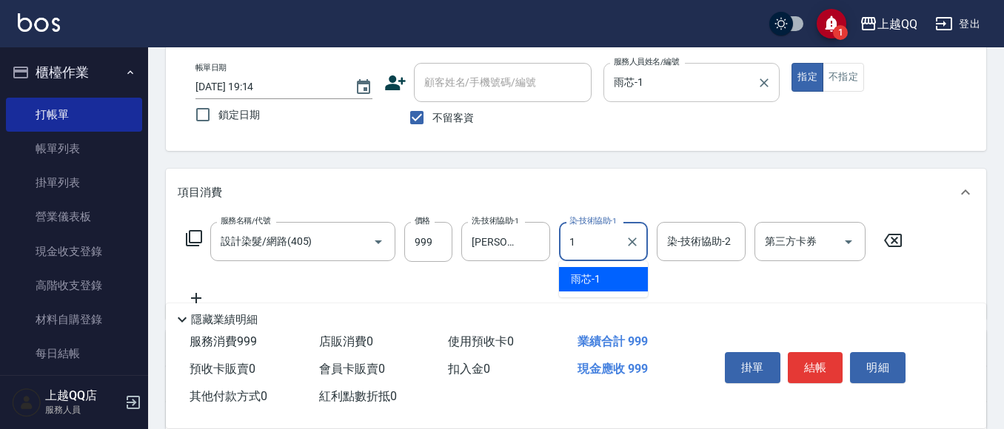
type input "雨芯-1"
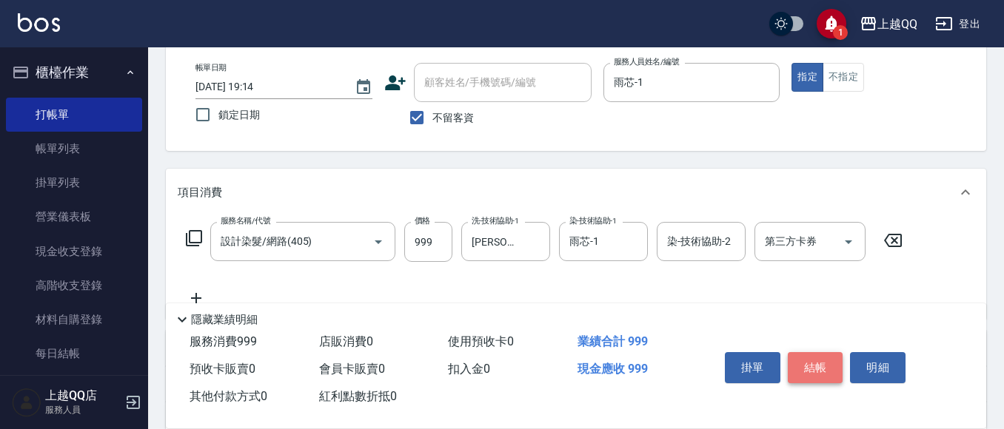
click at [830, 353] on button "結帳" at bounding box center [816, 367] width 56 height 31
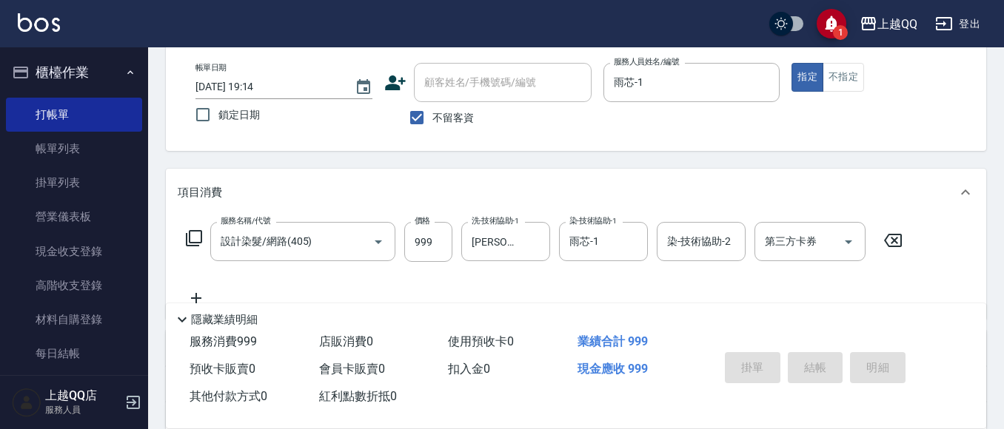
type input "[DATE] 19:15"
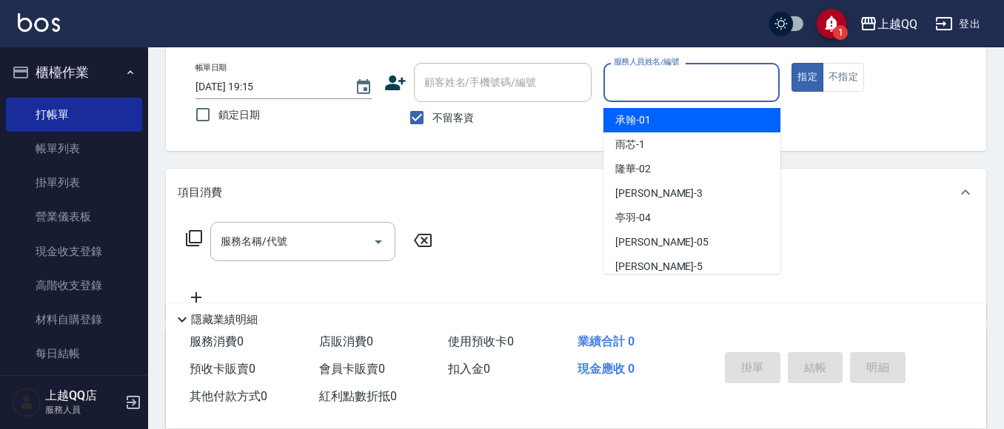
click at [649, 86] on input "服務人員姓名/編號" at bounding box center [692, 83] width 164 height 26
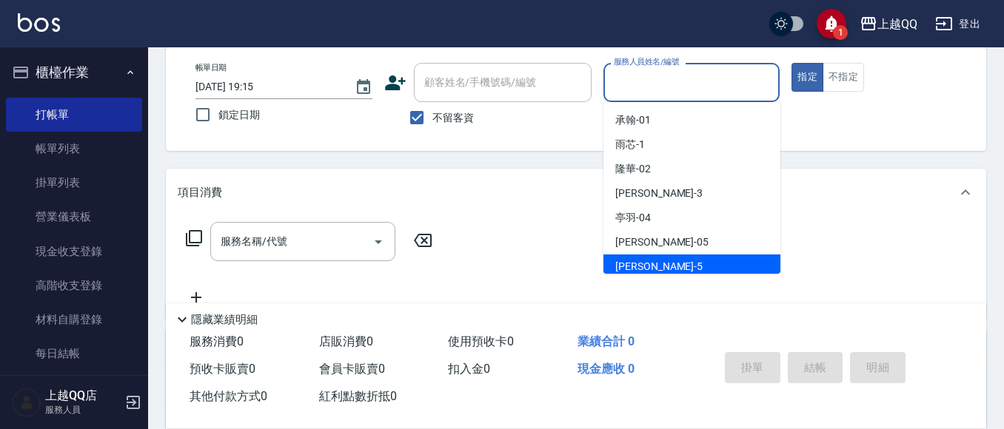
click at [568, 167] on div "Key In 打帳單 上一筆訂單:#24 帳單速查 結帳前確認明細 連續打單結帳 掛單 結帳 明細 帳單日期 [DATE] 19:15 鎖定日期 顧客姓名/手…" at bounding box center [576, 293] width 856 height 641
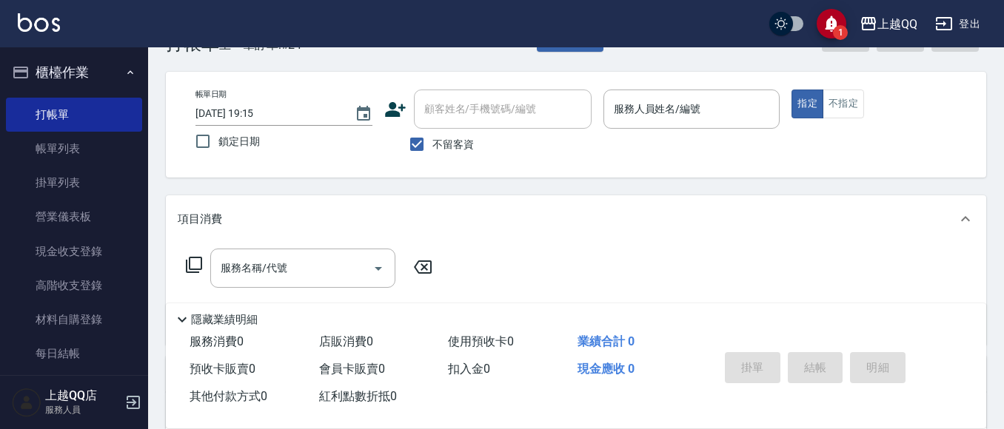
scroll to position [74, 0]
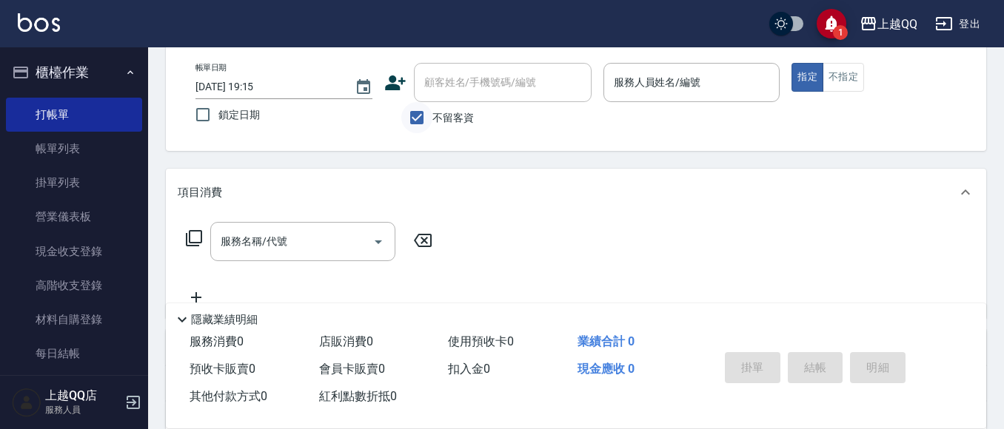
click at [417, 110] on input "不留客資" at bounding box center [416, 117] width 31 height 31
checkbox input "false"
click at [432, 91] on input "顧客姓名/手機號碼/編號" at bounding box center [492, 83] width 142 height 26
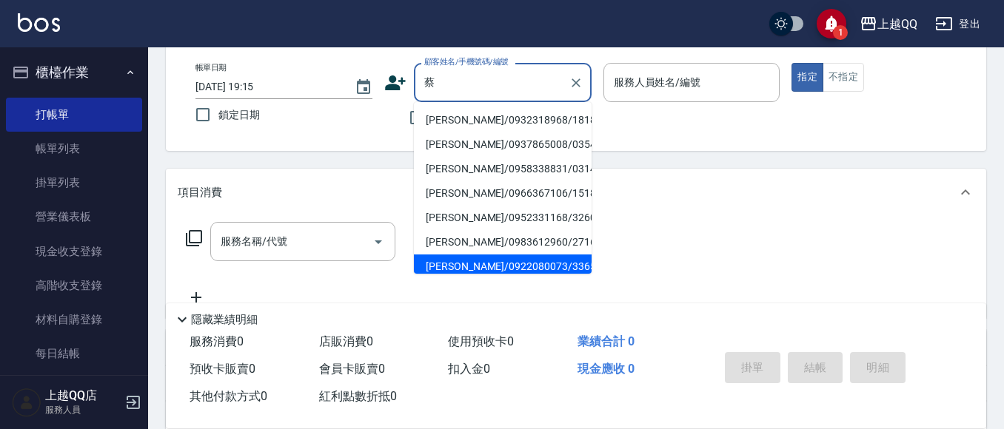
click at [444, 268] on li "[PERSON_NAME]/0922080073/3365" at bounding box center [503, 267] width 178 height 24
type input "[PERSON_NAME]/0922080073/3365"
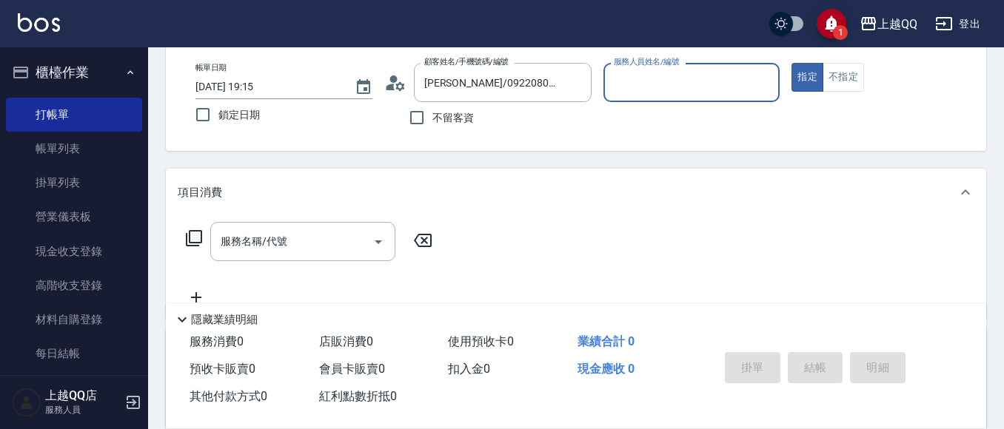
type input "[PERSON_NAME]-8"
click at [198, 227] on div "服務名稱/代號 服務名稱/代號" at bounding box center [310, 241] width 264 height 39
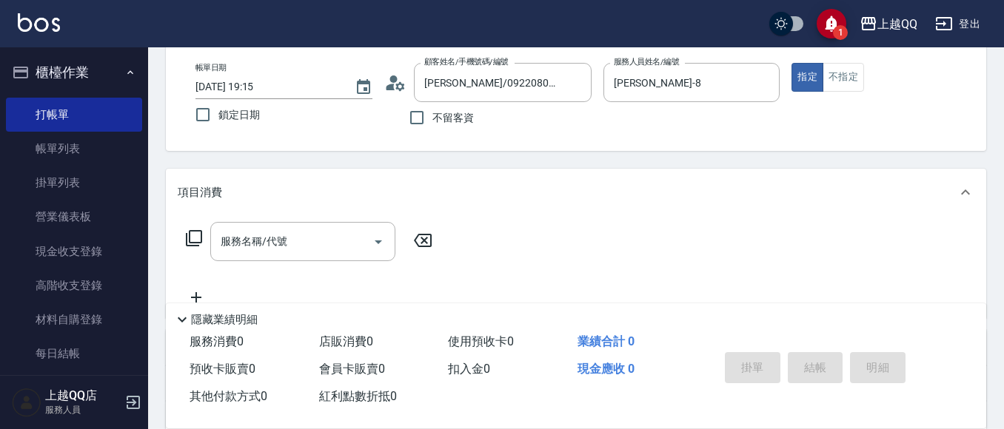
click at [198, 234] on icon at bounding box center [194, 239] width 18 height 18
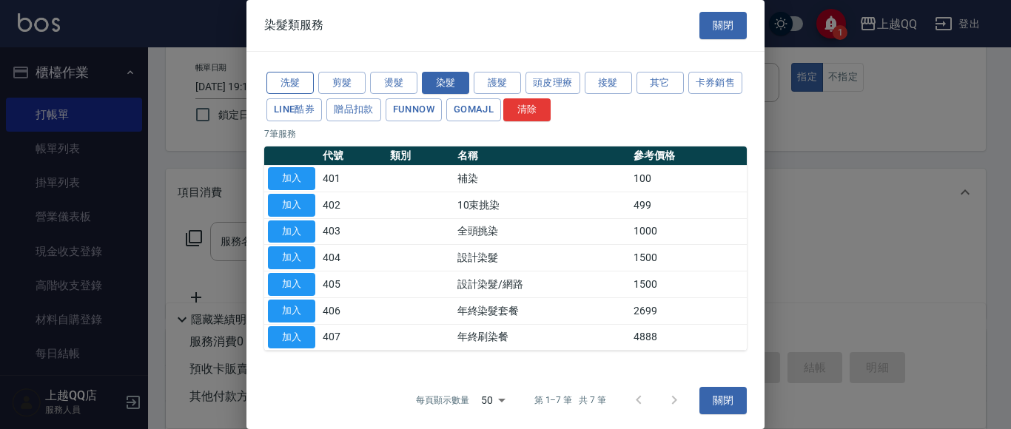
click at [282, 78] on button "洗髮" at bounding box center [290, 83] width 47 height 23
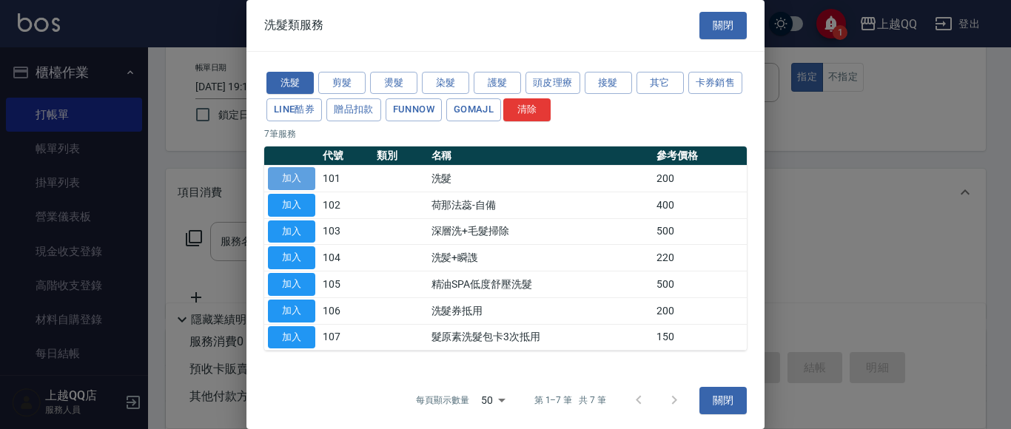
click at [292, 178] on button "加入" at bounding box center [291, 178] width 47 height 23
type input "洗髮(101)"
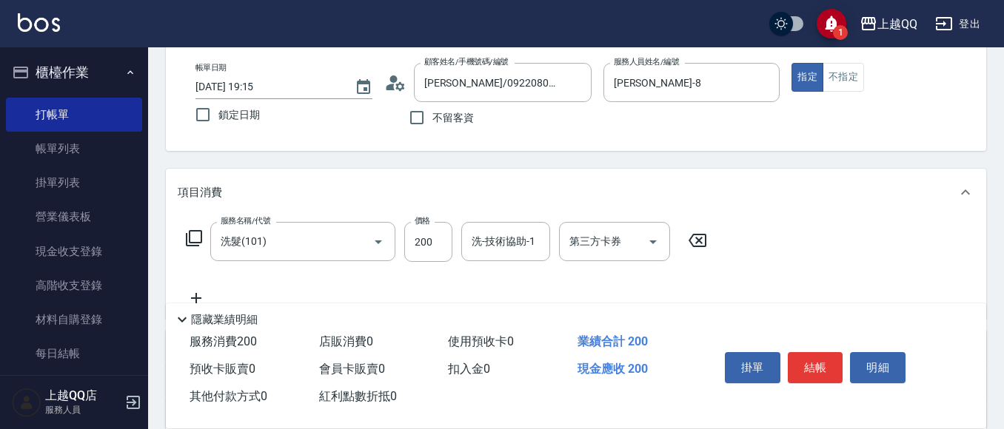
click at [197, 232] on icon at bounding box center [194, 238] width 16 height 16
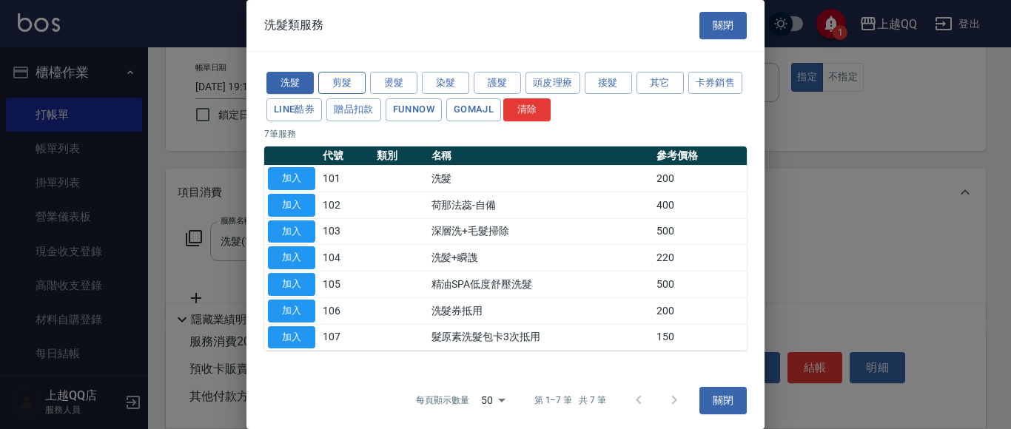
click at [343, 77] on button "剪髮" at bounding box center [341, 83] width 47 height 23
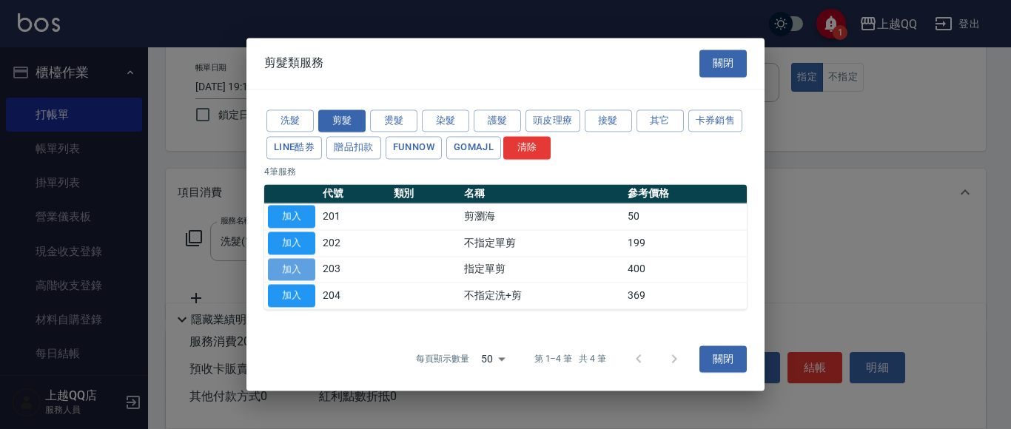
click at [308, 271] on button "加入" at bounding box center [291, 269] width 47 height 23
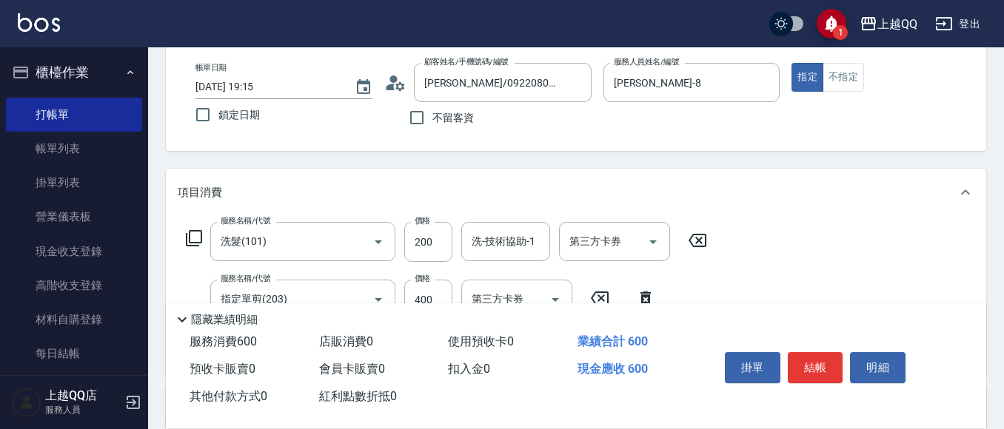
scroll to position [165, 0]
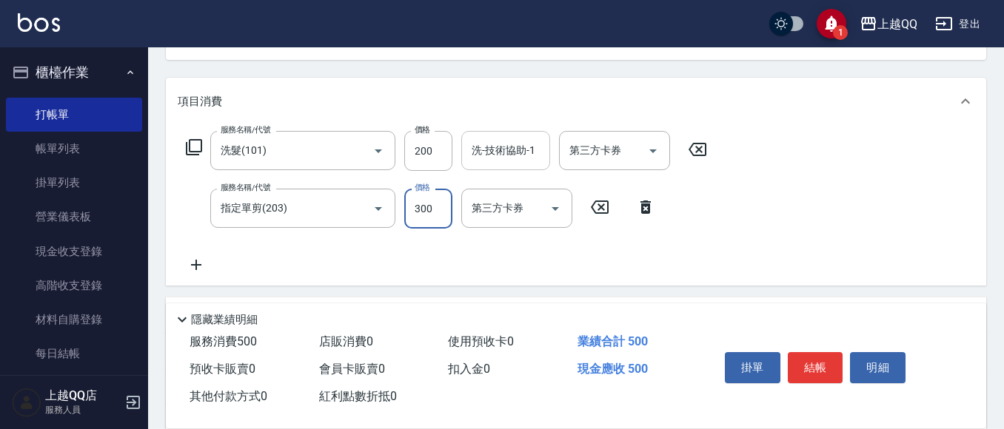
click at [488, 134] on div "洗-技術協助-1" at bounding box center [505, 150] width 89 height 39
type input "300"
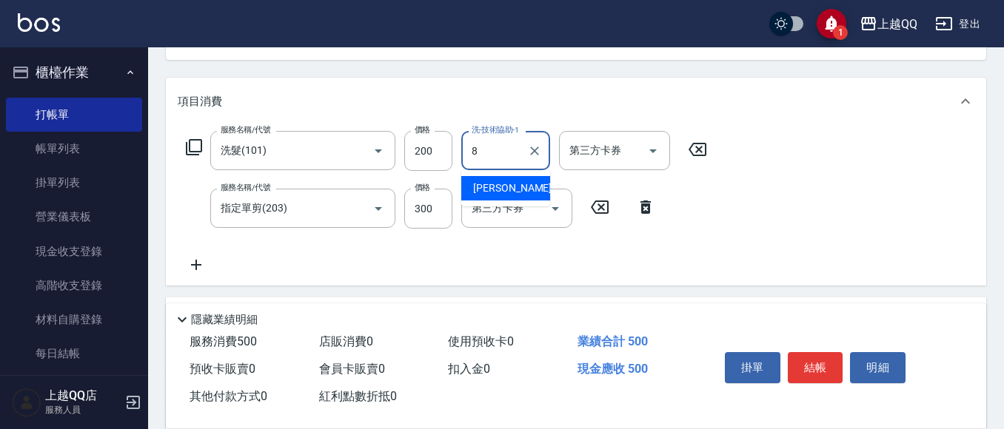
click at [498, 185] on span "[PERSON_NAME] -8" at bounding box center [516, 189] width 87 height 16
type input "[PERSON_NAME]-8"
click at [814, 368] on button "結帳" at bounding box center [816, 367] width 56 height 31
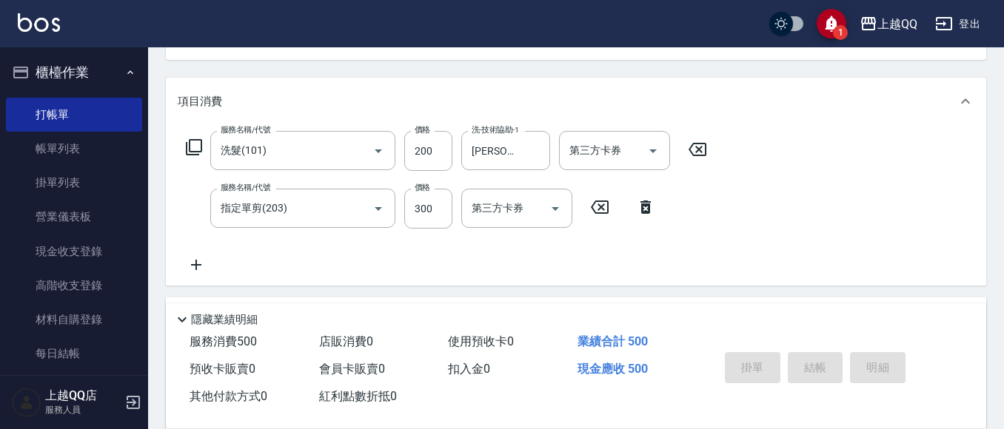
scroll to position [105, 0]
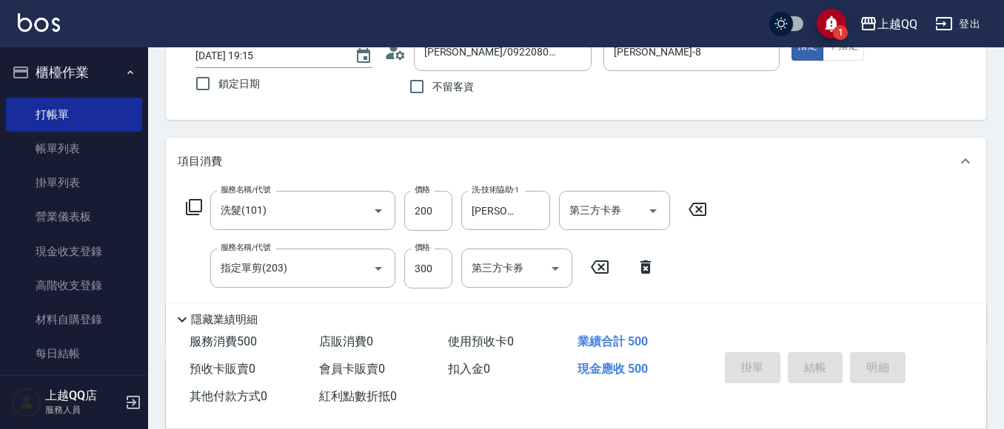
type input "[DATE] 19:30"
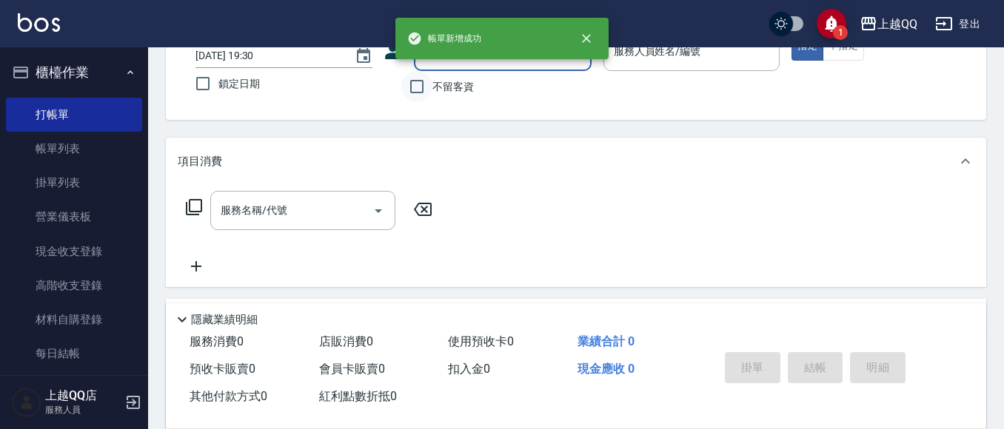
click at [409, 84] on input "不留客資" at bounding box center [416, 86] width 31 height 31
checkbox input "true"
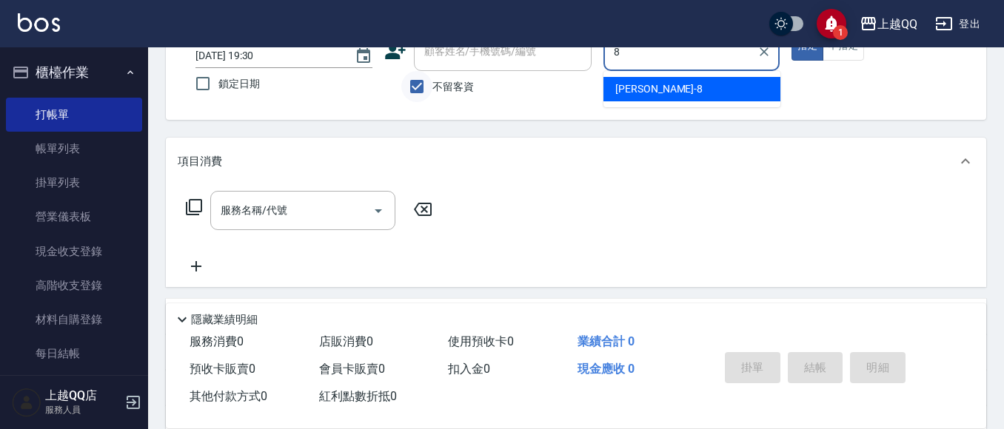
type input "[PERSON_NAME]-8"
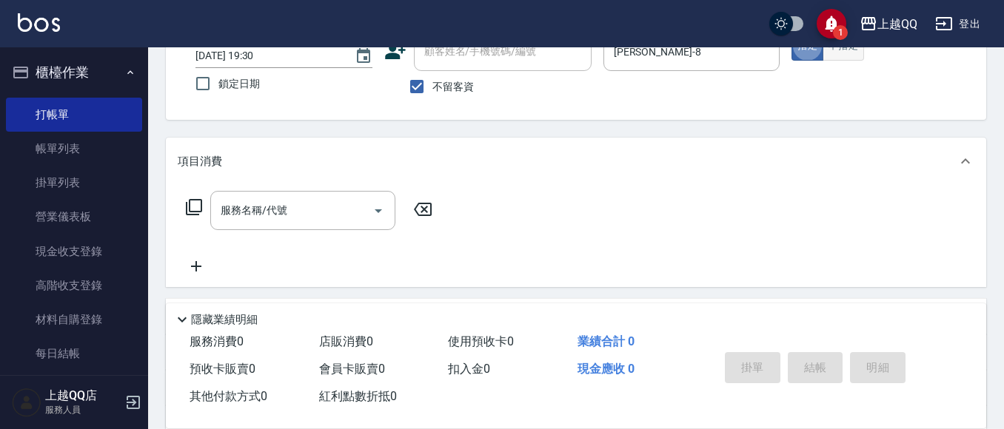
click at [860, 48] on button "不指定" at bounding box center [843, 46] width 41 height 29
type button "false"
click at [190, 204] on icon at bounding box center [194, 207] width 16 height 16
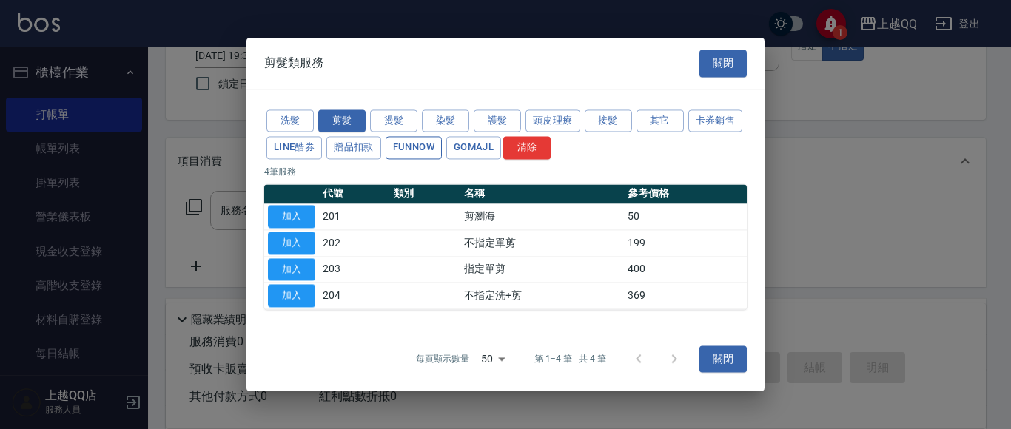
click at [430, 145] on button "FUNNOW" at bounding box center [414, 148] width 56 height 23
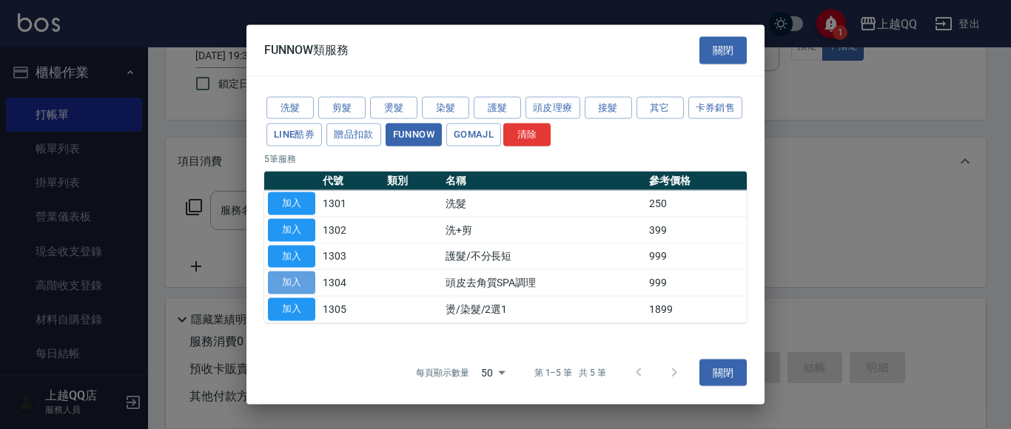
click at [274, 284] on button "加入" at bounding box center [291, 283] width 47 height 23
type input "頭皮去角質SPA調理(1304)"
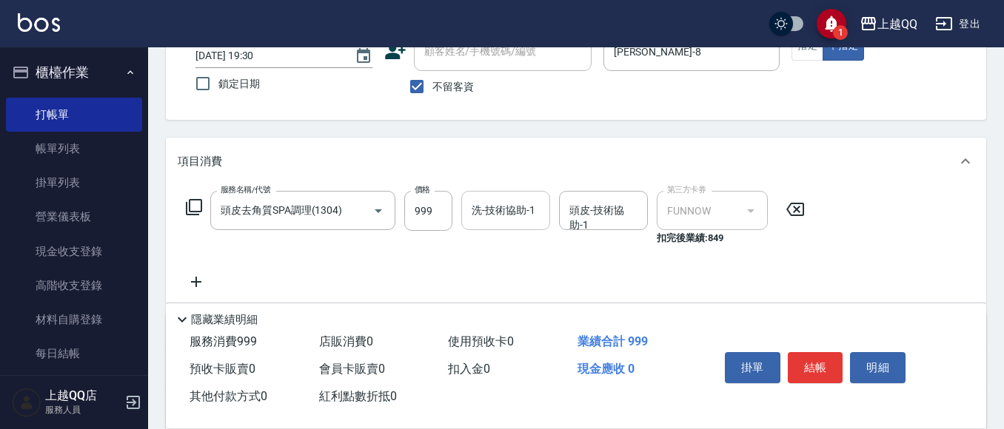
click at [491, 201] on div "洗-技術協助-1 洗-技術協助-1" at bounding box center [505, 210] width 89 height 39
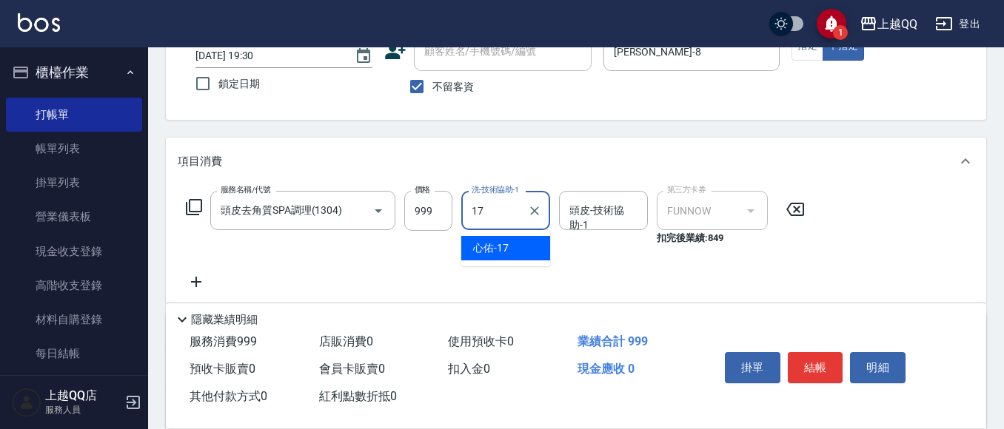
click at [518, 244] on div "心佑 -17" at bounding box center [505, 248] width 89 height 24
type input "心佑-17"
click at [823, 361] on button "結帳" at bounding box center [816, 367] width 56 height 31
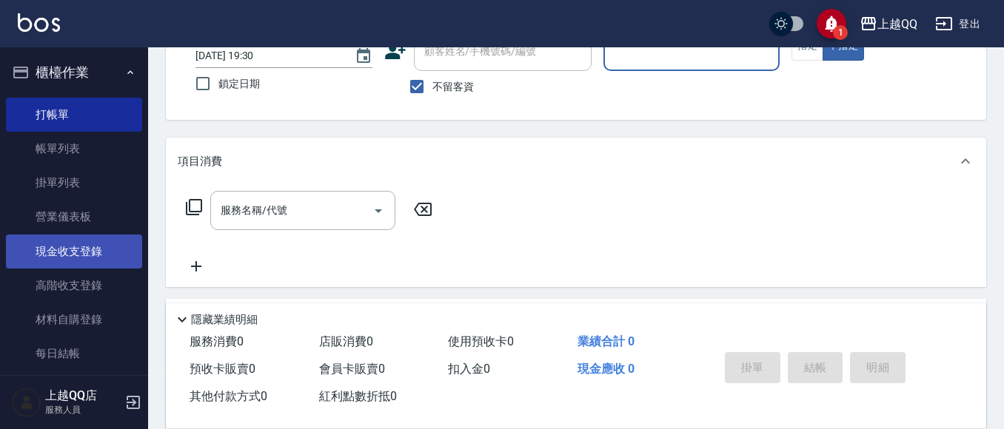
click at [63, 255] on link "現金收支登錄" at bounding box center [74, 252] width 136 height 34
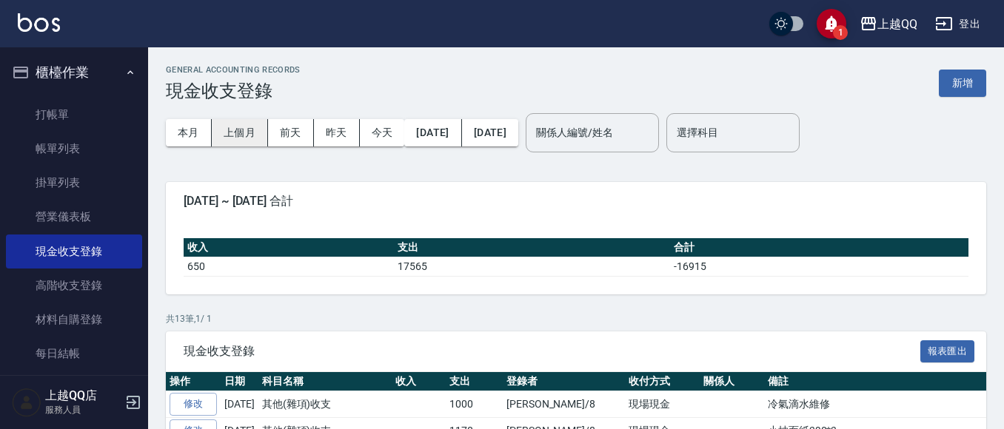
click at [232, 120] on button "上個月" at bounding box center [240, 132] width 56 height 27
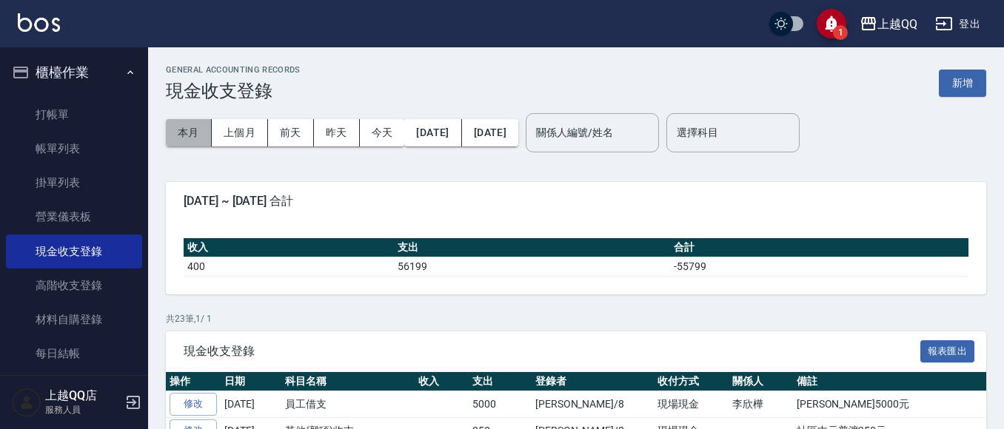
click at [187, 135] on button "本月" at bounding box center [189, 132] width 46 height 27
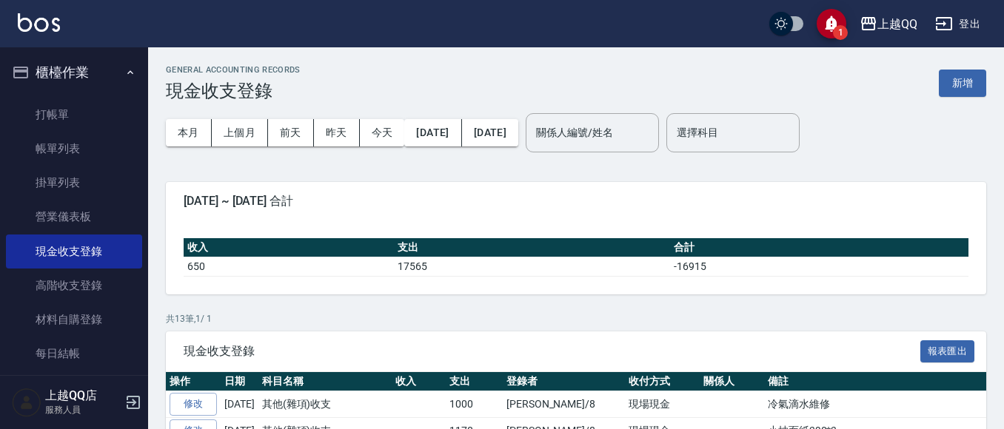
click at [977, 98] on div "GENERAL ACCOUNTING RECORDS 現金收支登錄 新增" at bounding box center [576, 83] width 820 height 36
click at [976, 80] on button "新增" at bounding box center [962, 83] width 47 height 27
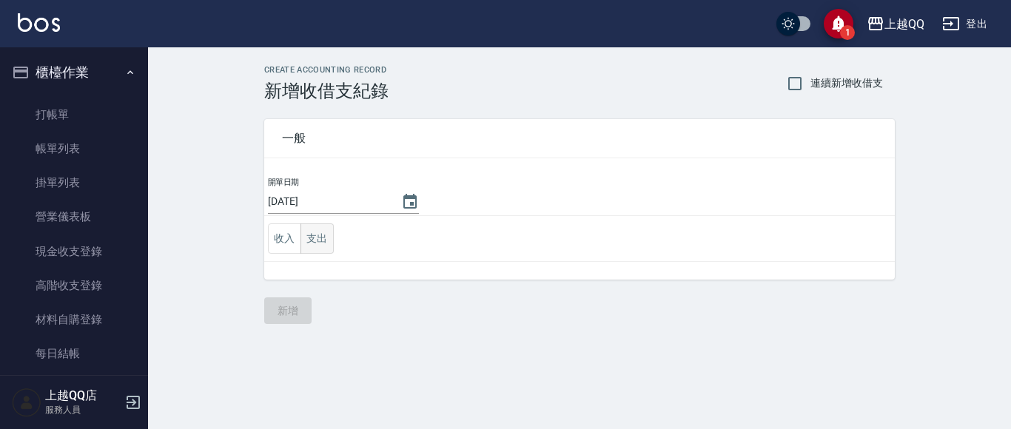
click at [322, 233] on button "支出" at bounding box center [317, 239] width 33 height 30
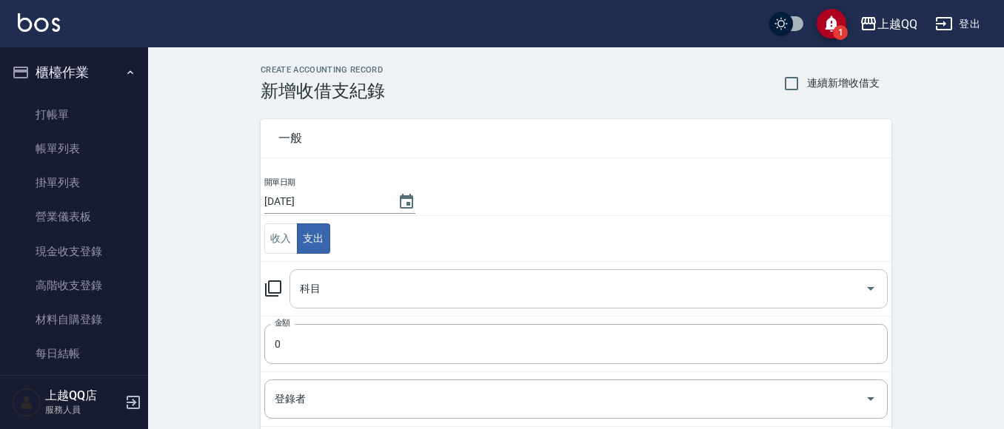
click at [874, 284] on icon "Open" at bounding box center [871, 289] width 18 height 18
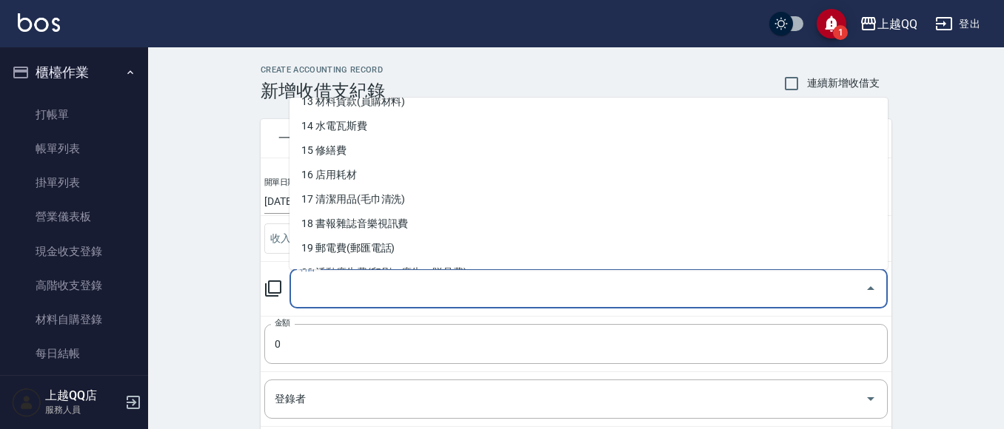
scroll to position [258, 0]
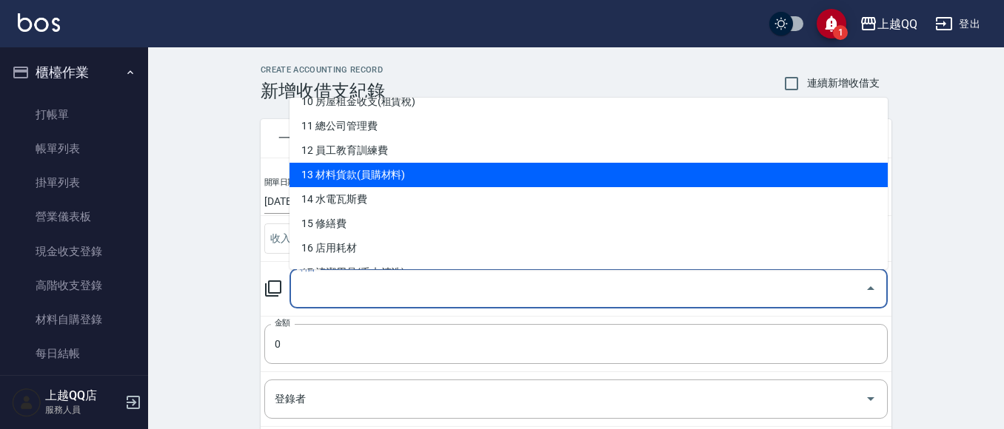
click at [342, 181] on li "13 材料貨款(員購材料)" at bounding box center [589, 175] width 598 height 24
type input "13 材料貨款(員購材料)"
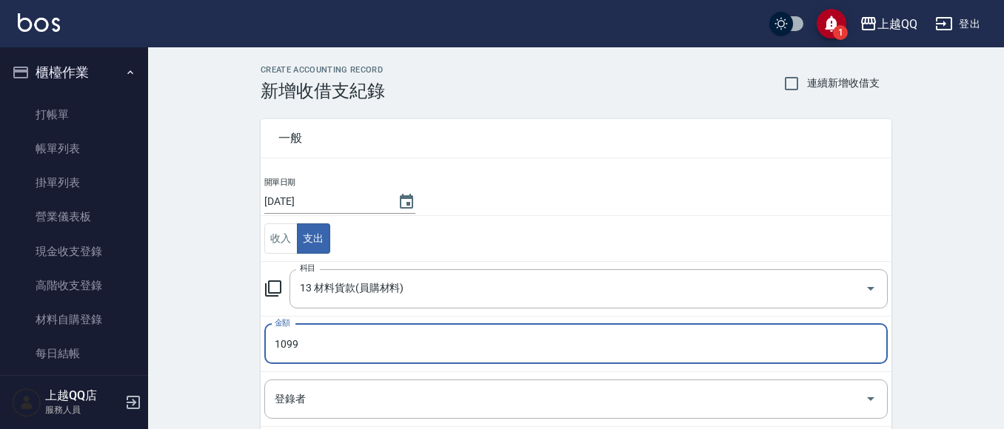
type input "1099"
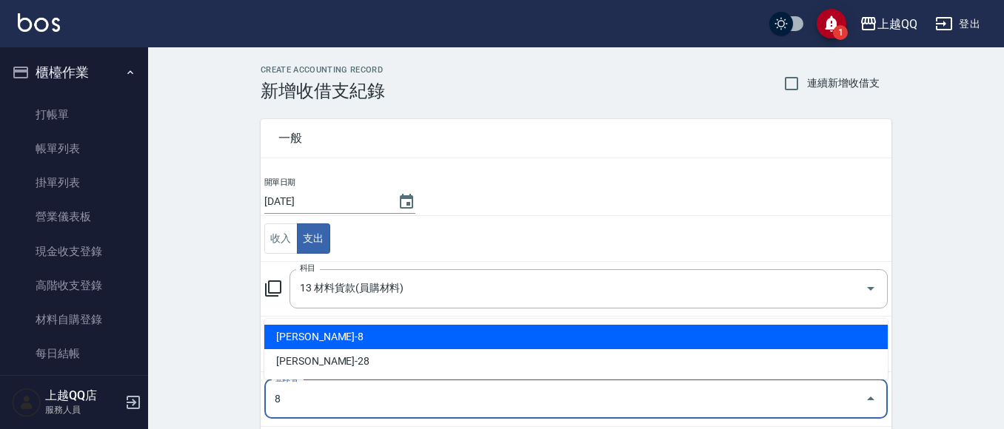
type input "[PERSON_NAME]-8"
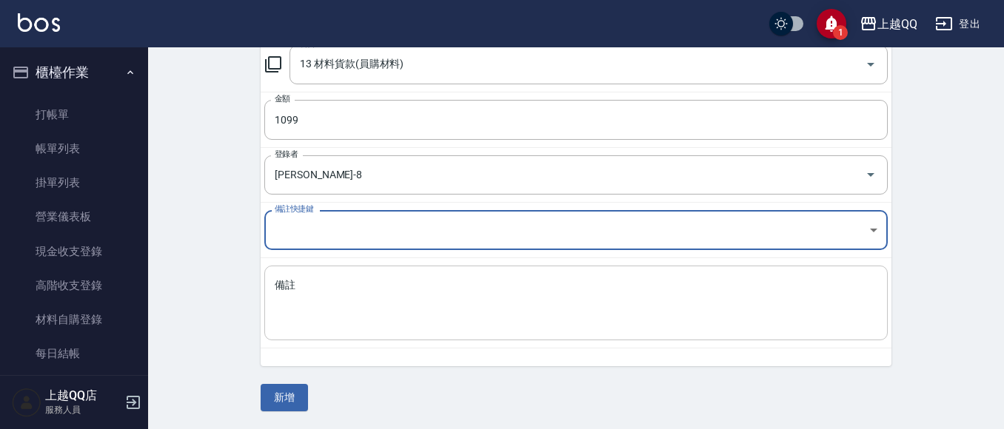
click at [387, 325] on textarea "備註" at bounding box center [576, 303] width 603 height 50
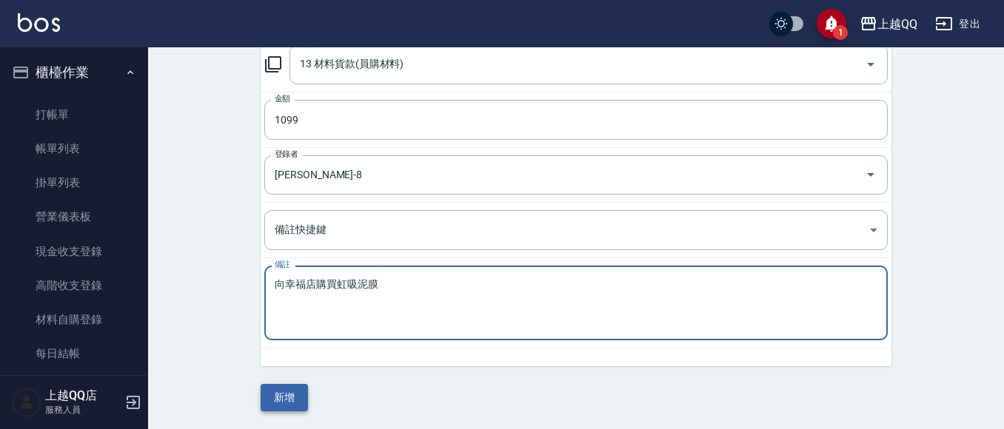
type textarea "向幸福店購買虹吸泥膜"
click at [279, 392] on button "新增" at bounding box center [284, 397] width 47 height 27
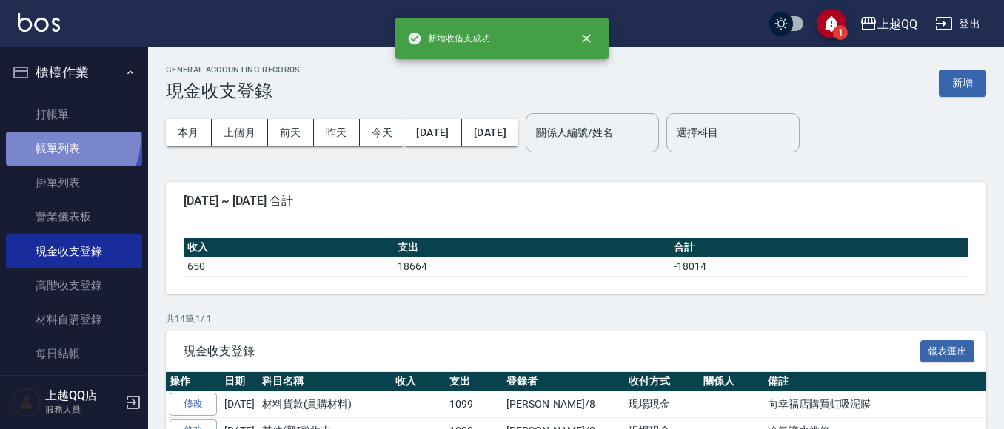
click at [70, 140] on link "帳單列表" at bounding box center [74, 149] width 136 height 34
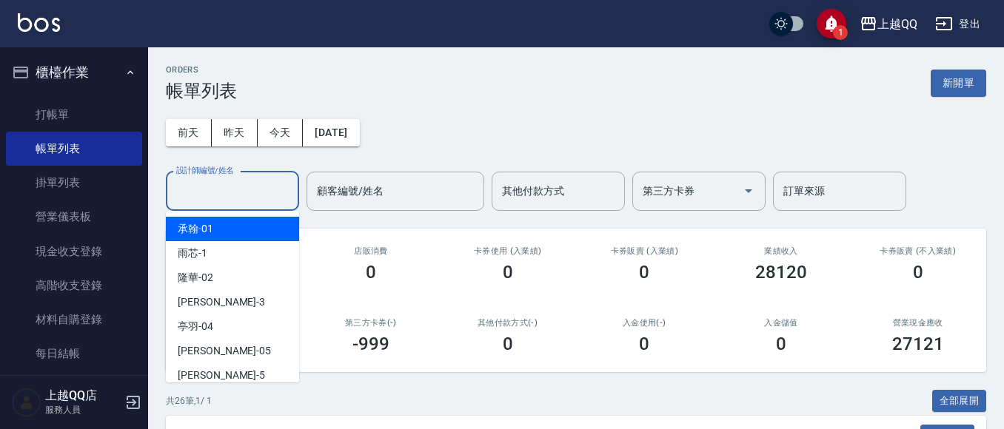
click at [185, 190] on input "設計師編號/姓名" at bounding box center [233, 191] width 120 height 26
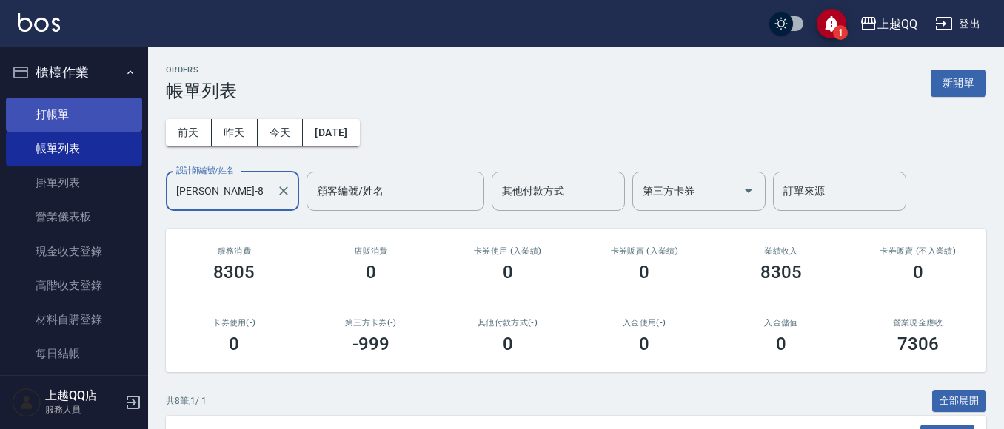
type input "[PERSON_NAME]-8"
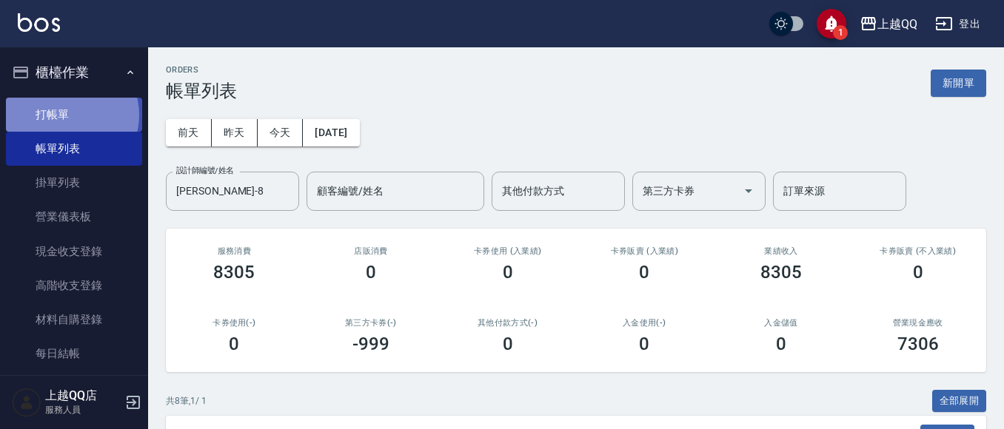
click at [71, 115] on link "打帳單" at bounding box center [74, 115] width 136 height 34
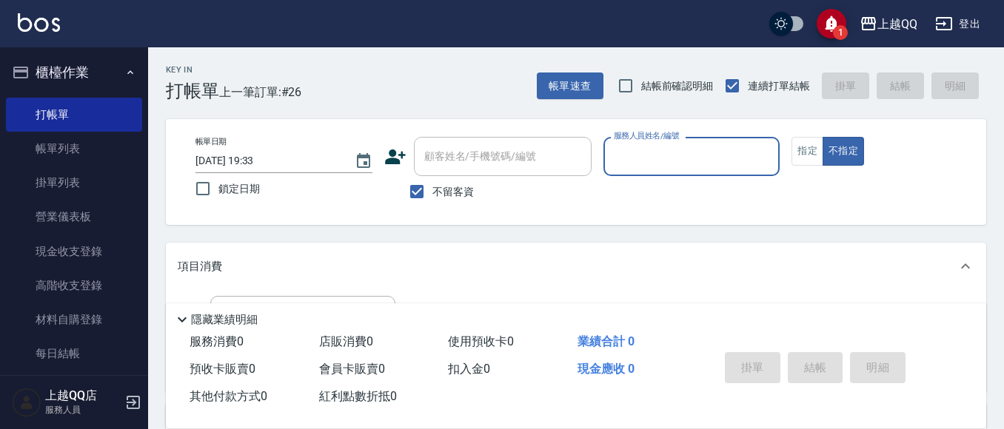
drag, startPoint x: 582, startPoint y: 66, endPoint x: 561, endPoint y: 101, distance: 40.5
click at [583, 69] on div "Key In 打帳單 上一筆訂單:#26 帳單速查 結帳前確認明細 連續打單結帳 掛單 結帳 明細" at bounding box center [567, 74] width 838 height 54
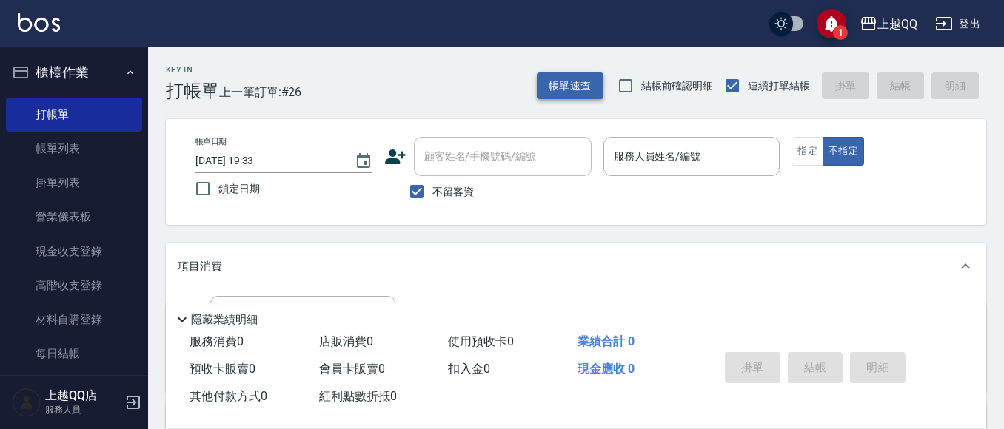
click at [557, 91] on button "帳單速查" at bounding box center [570, 86] width 67 height 27
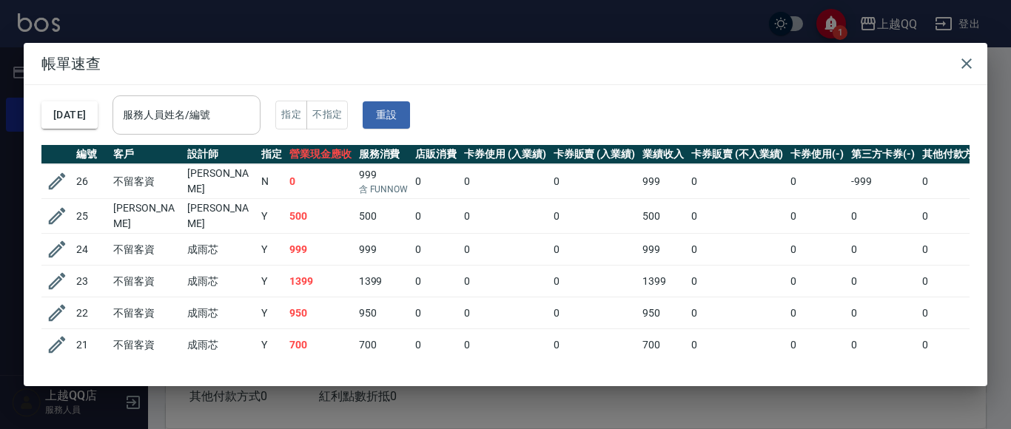
drag, startPoint x: 153, startPoint y: 116, endPoint x: 158, endPoint y: 108, distance: 9.0
click at [153, 117] on input "服務人員姓名/編號" at bounding box center [186, 115] width 135 height 26
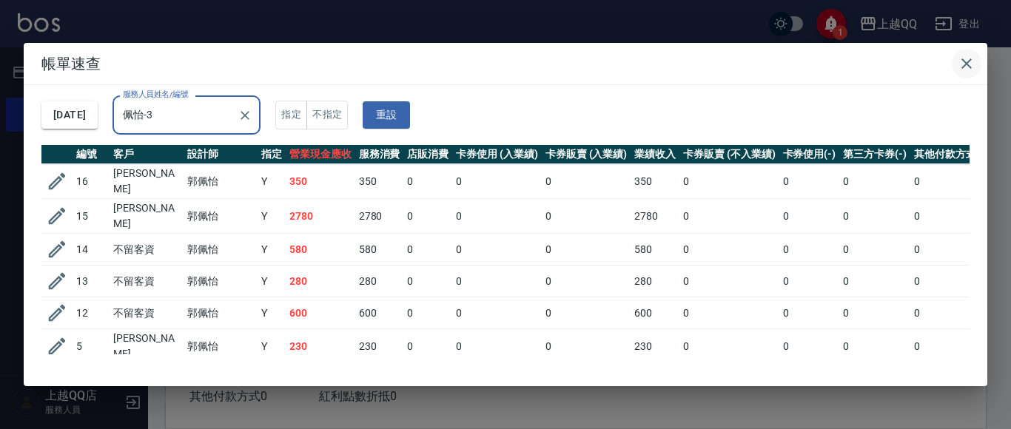
type input "佩怡-3"
click at [968, 73] on button "button" at bounding box center [967, 64] width 30 height 30
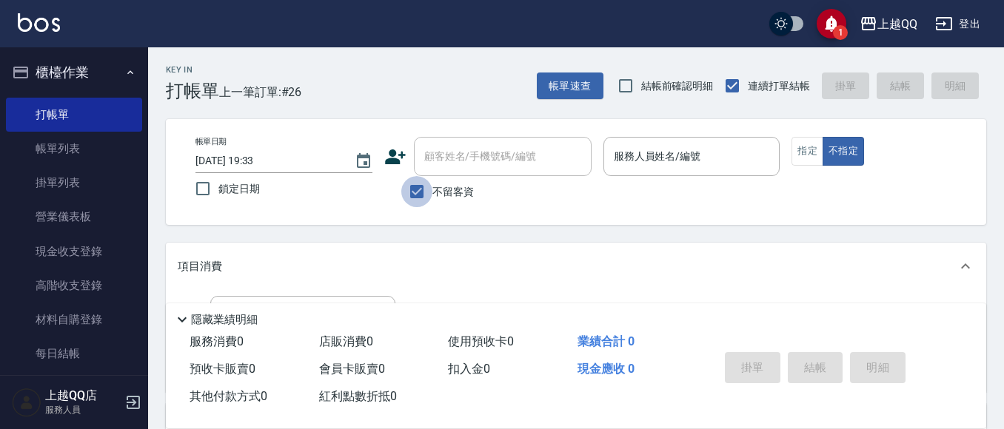
click at [417, 194] on input "不留客資" at bounding box center [416, 191] width 31 height 31
checkbox input "false"
click at [453, 172] on div "顧客姓名/手機號碼/編號" at bounding box center [503, 156] width 178 height 39
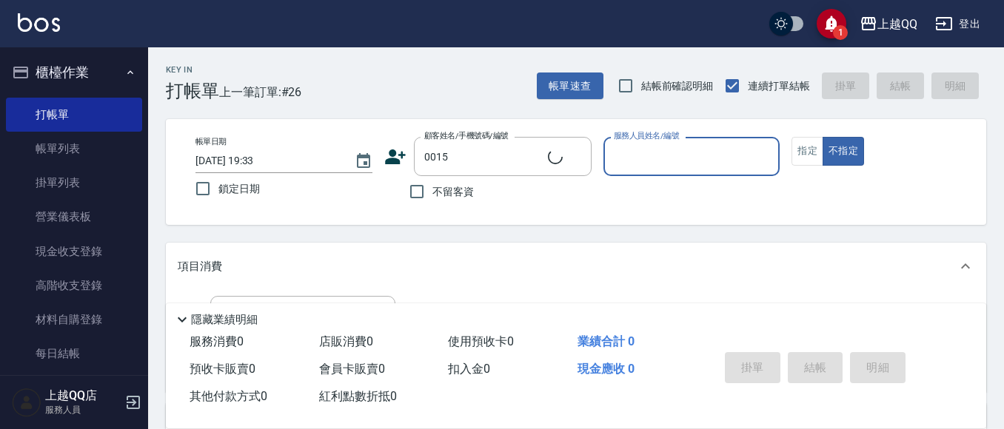
type input "[PERSON_NAME]/0955020415/0015"
type input "佩怡-3"
click at [803, 165] on button "指定" at bounding box center [808, 151] width 32 height 29
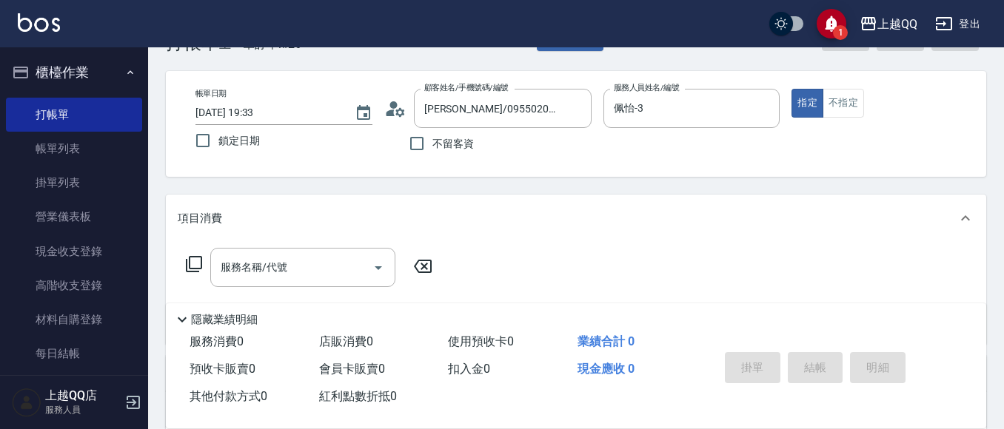
scroll to position [74, 0]
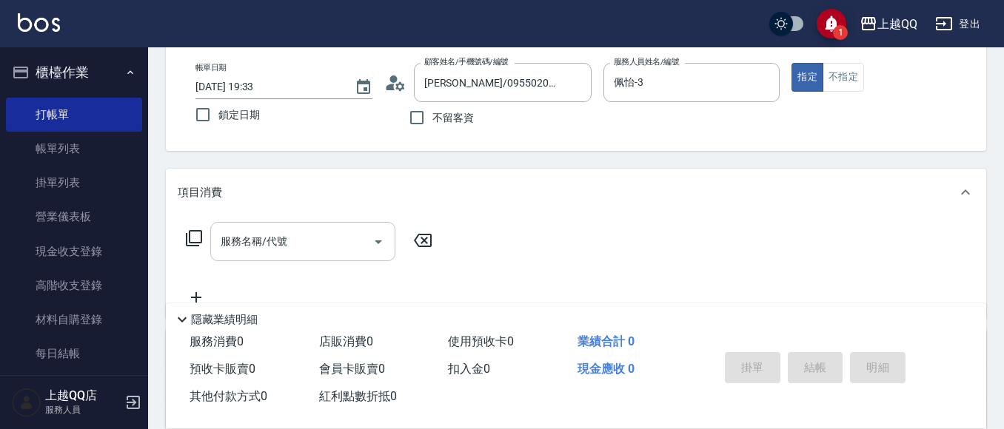
click at [260, 235] on div "服務名稱/代號 服務名稱/代號" at bounding box center [302, 241] width 185 height 39
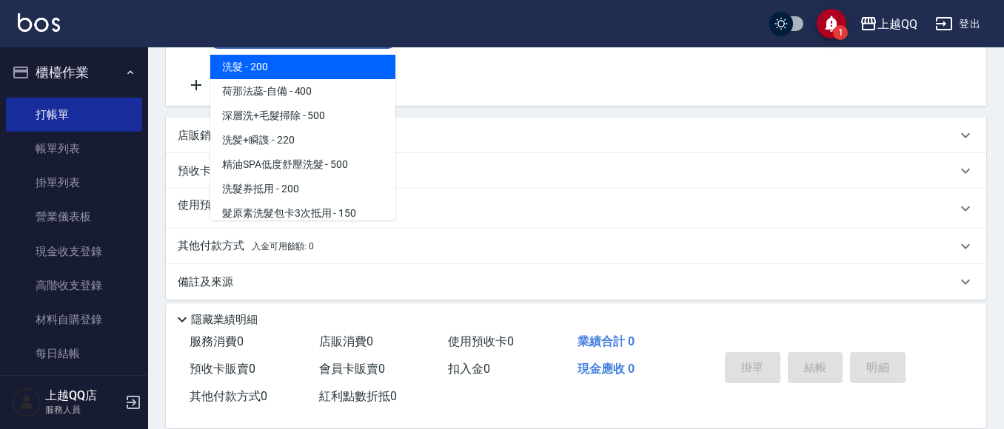
scroll to position [296, 0]
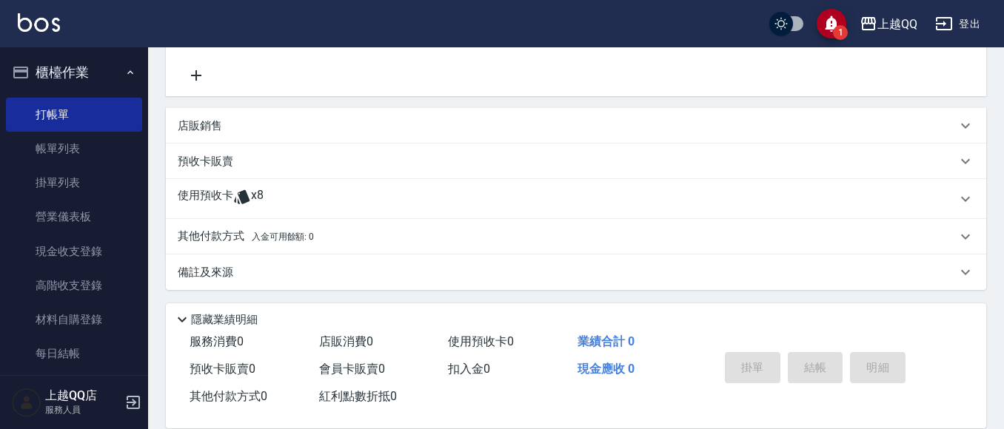
click at [864, 358] on div "掛單 結帳 明細" at bounding box center [815, 370] width 193 height 47
click at [207, 192] on p "使用預收卡" at bounding box center [206, 199] width 56 height 22
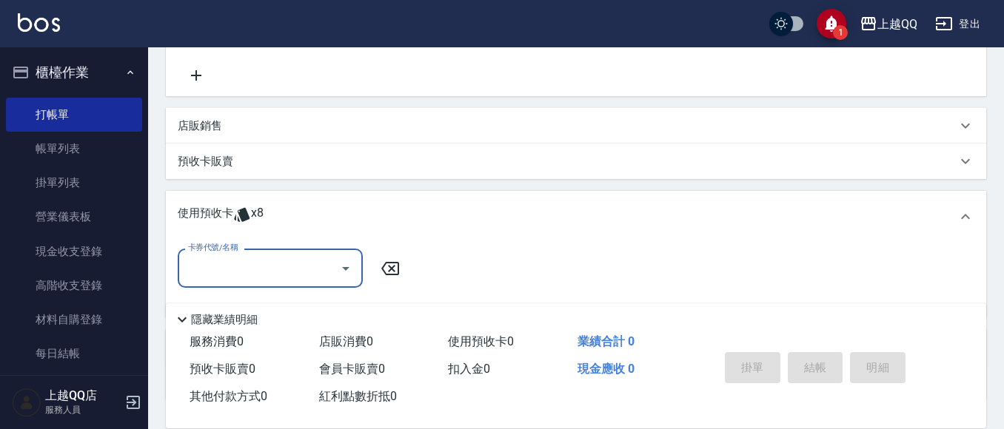
scroll to position [0, 0]
click at [269, 269] on input "卡券代號/名稱" at bounding box center [259, 268] width 150 height 26
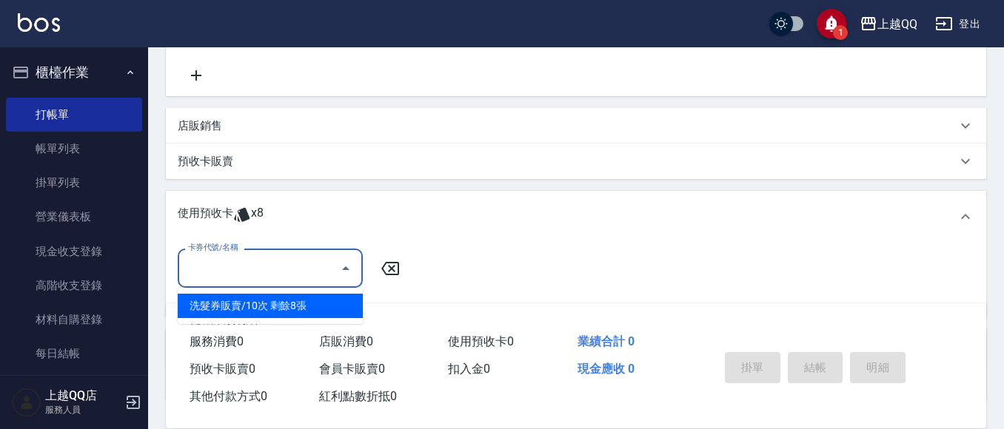
click at [324, 302] on div "洗髮券販賣/10次 剩餘8張" at bounding box center [270, 306] width 185 height 24
type input "洗髮券販賣/10次"
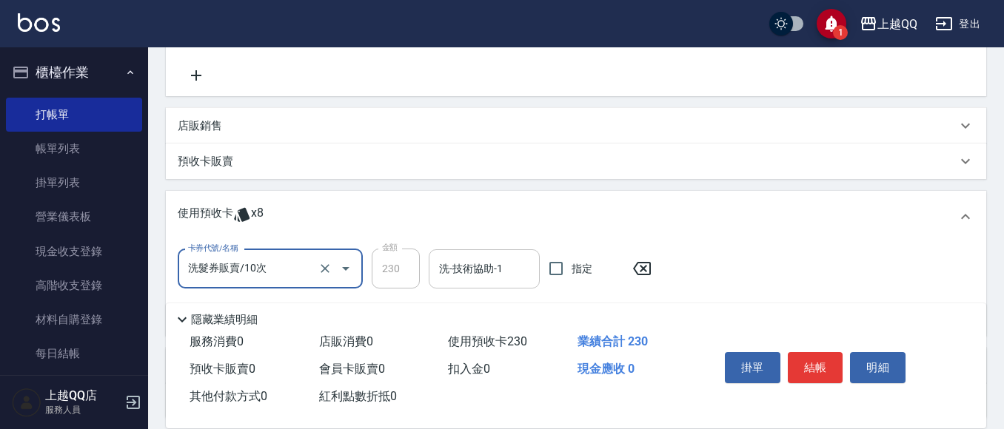
click at [482, 271] on input "洗-技術協助-1" at bounding box center [484, 269] width 98 height 26
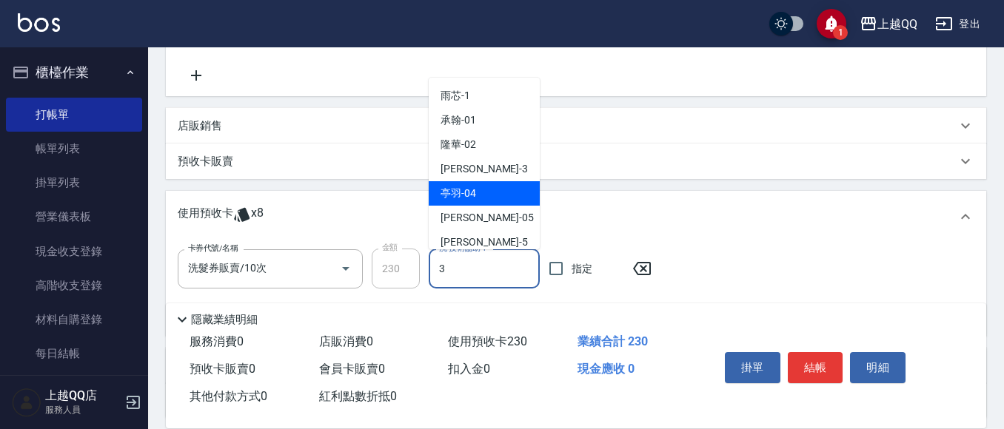
type input "佩怡-3"
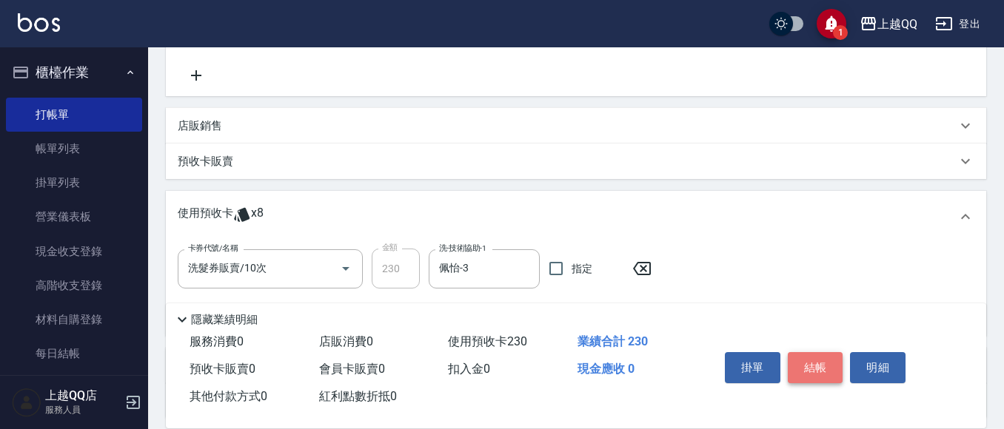
click at [806, 375] on button "結帳" at bounding box center [816, 367] width 56 height 31
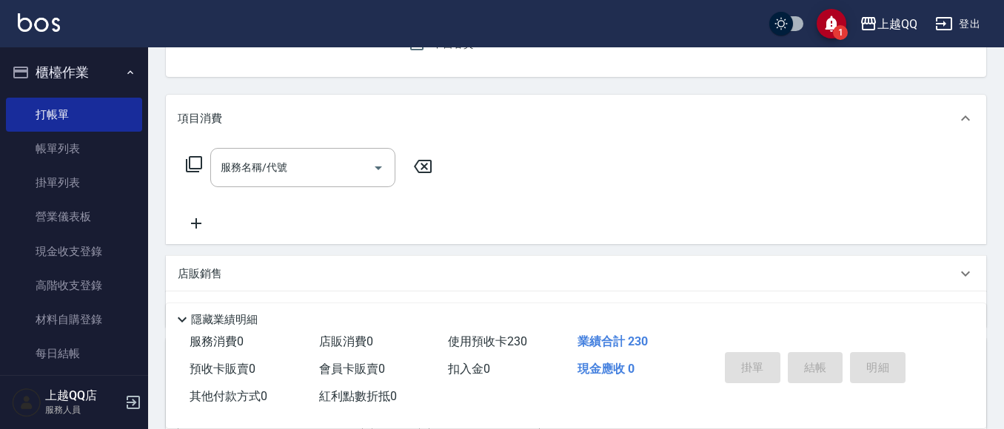
type input "[DATE] 19:36"
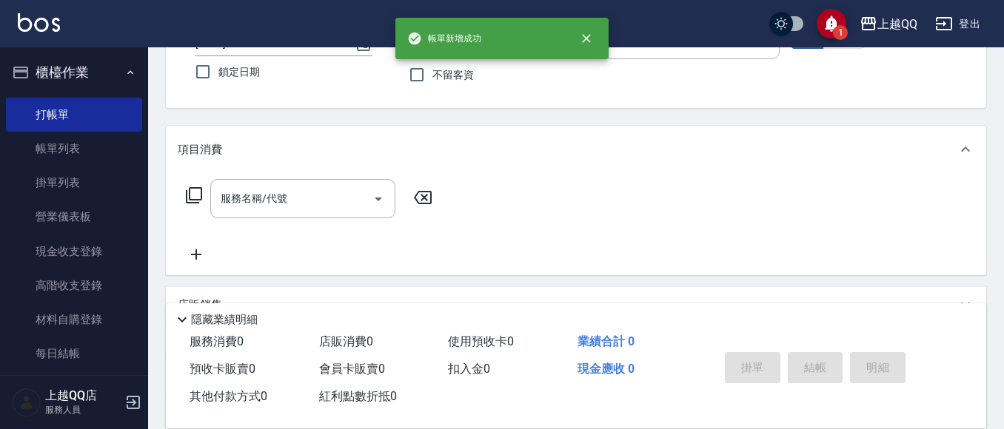
scroll to position [70, 0]
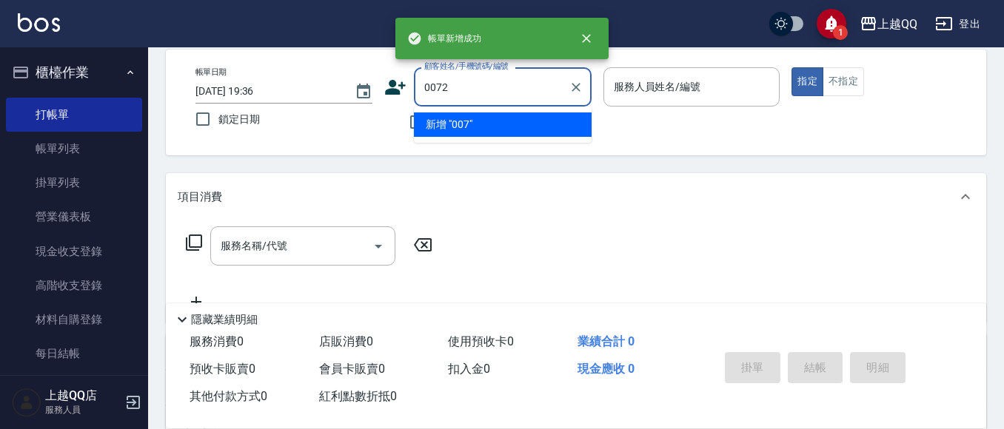
type input "0072"
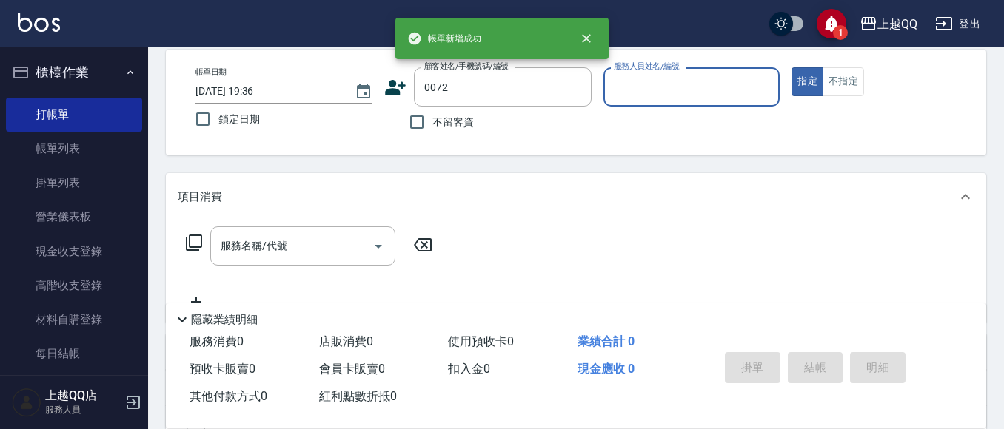
click at [792, 67] on button "指定" at bounding box center [808, 81] width 32 height 29
type button "true"
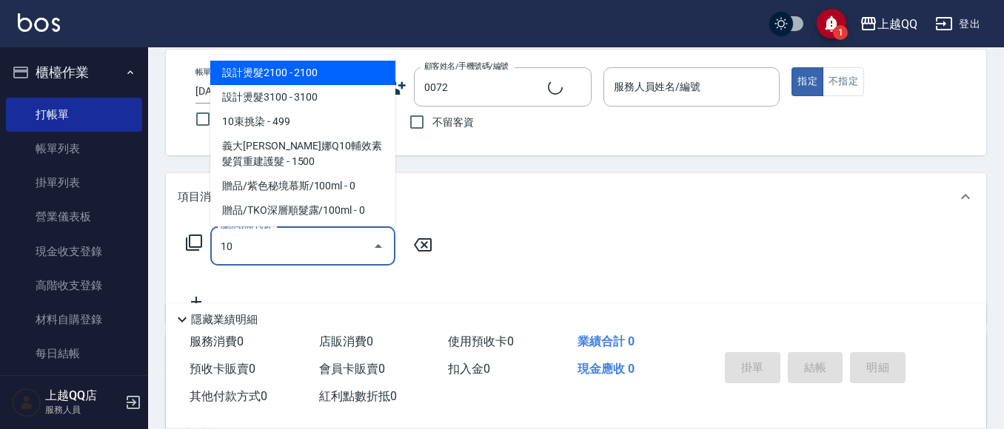
type input "101"
type input "[PERSON_NAME]/0982543096/0072"
type input "101"
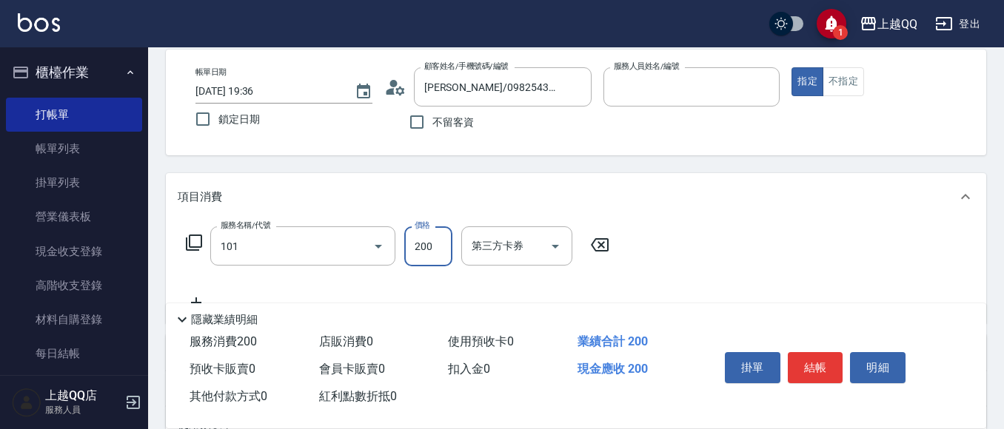
type input "佩怡-3"
type input "洗髮(101)"
type input "280"
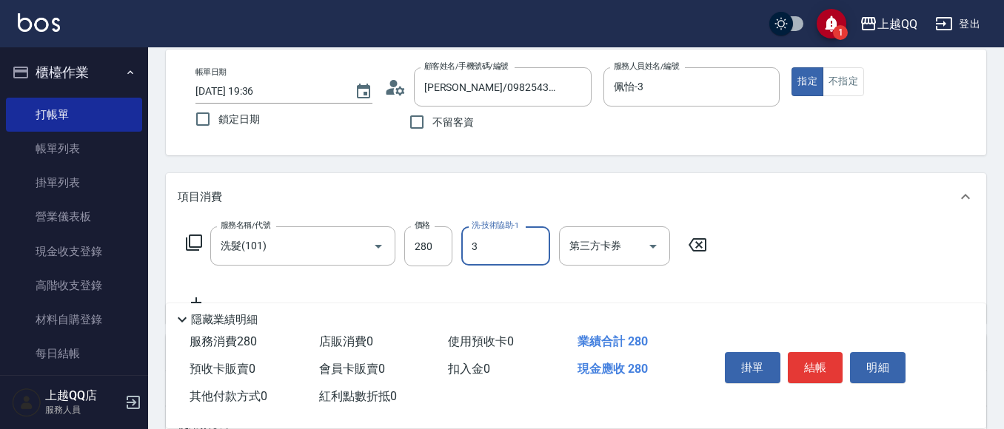
type input "佩怡-3"
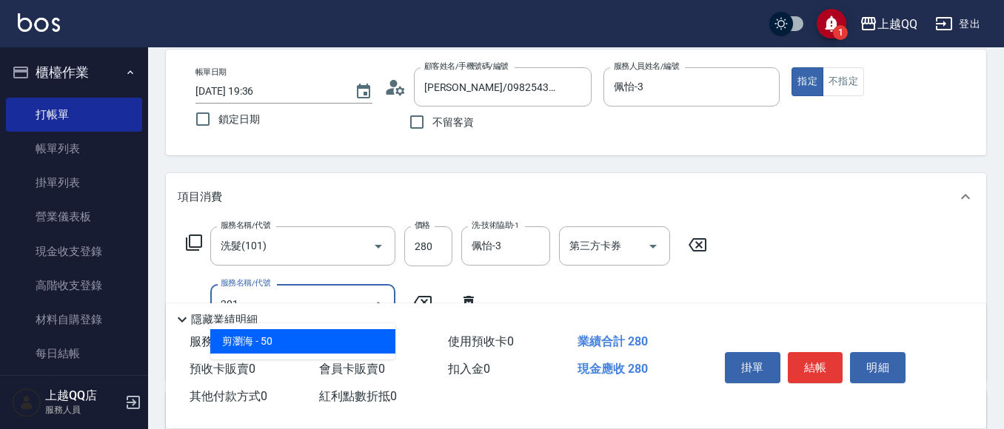
type input "剪瀏海(201)"
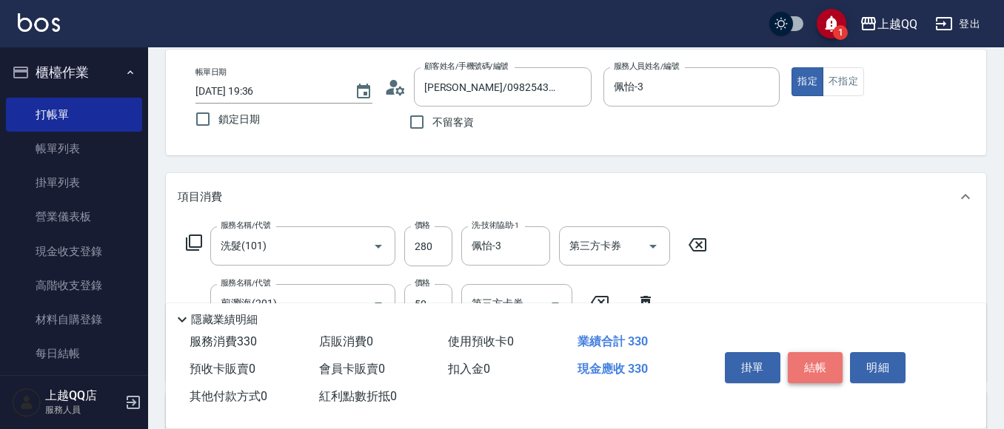
click at [822, 352] on button "結帳" at bounding box center [816, 367] width 56 height 31
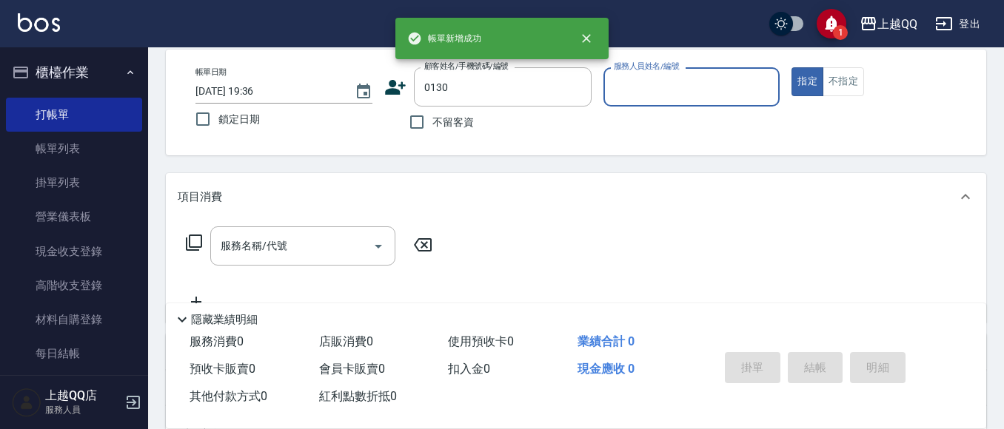
type input "[PERSON_NAME]/0953019179/0130"
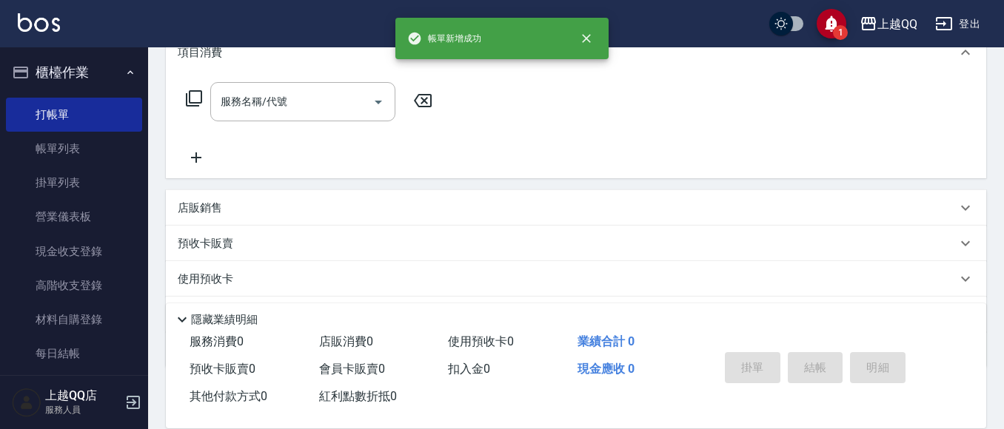
type input "佩怡-3"
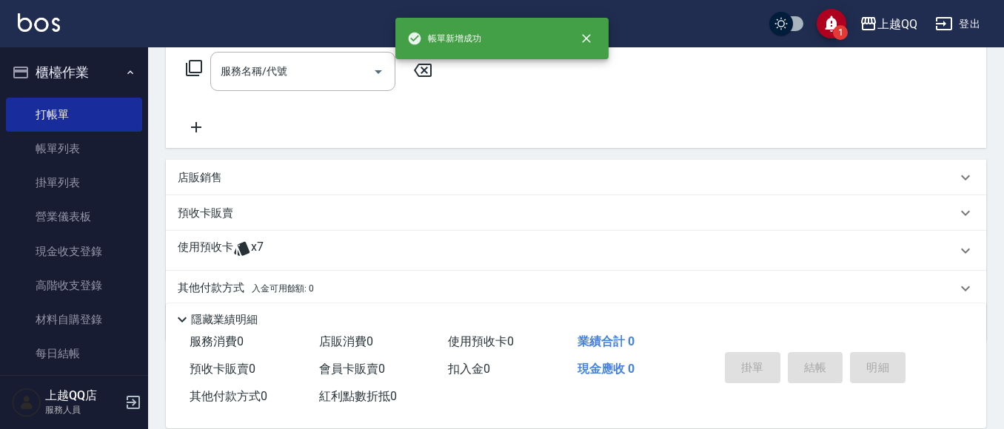
scroll to position [292, 0]
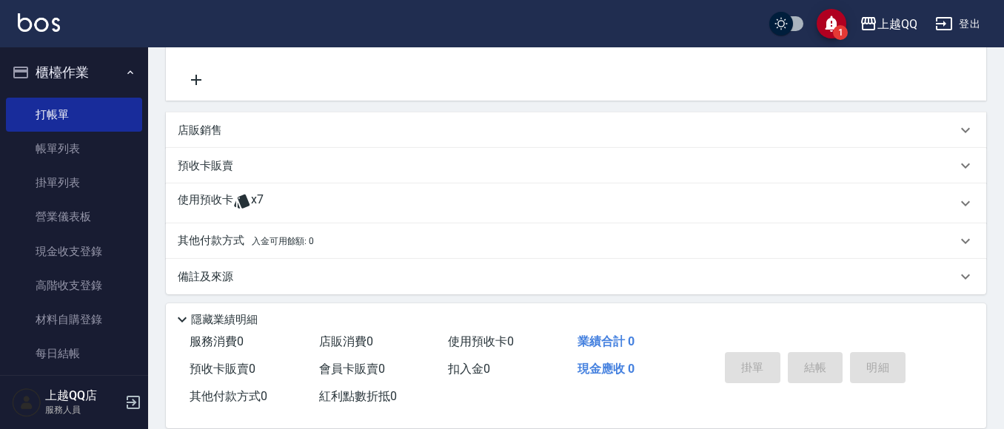
click at [239, 188] on div "使用預收卡 x7" at bounding box center [576, 204] width 820 height 40
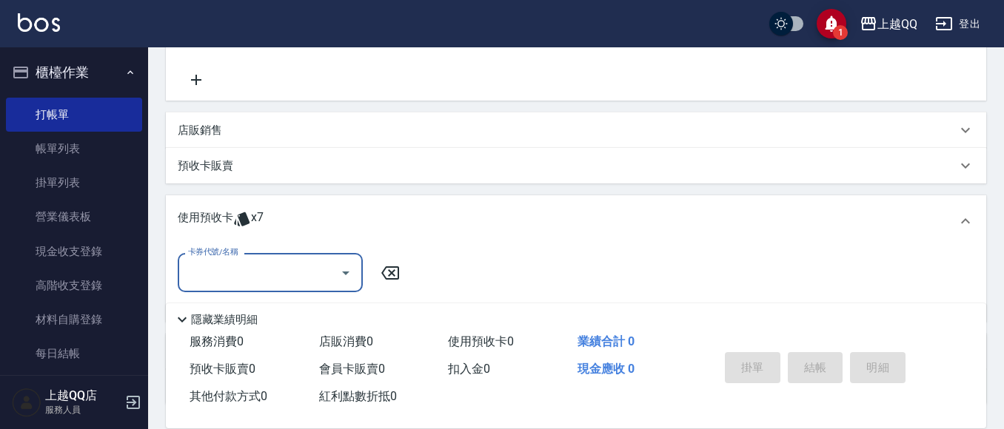
scroll to position [0, 0]
click at [244, 257] on div "卡券代號/名稱" at bounding box center [270, 272] width 185 height 39
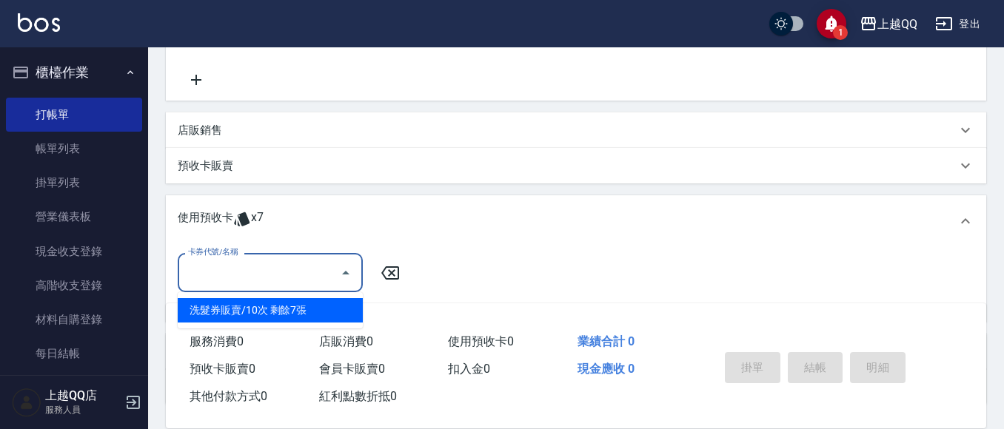
click at [222, 305] on div "洗髮券販賣/10次 剩餘7張" at bounding box center [270, 310] width 185 height 24
type input "洗髮券販賣/10次"
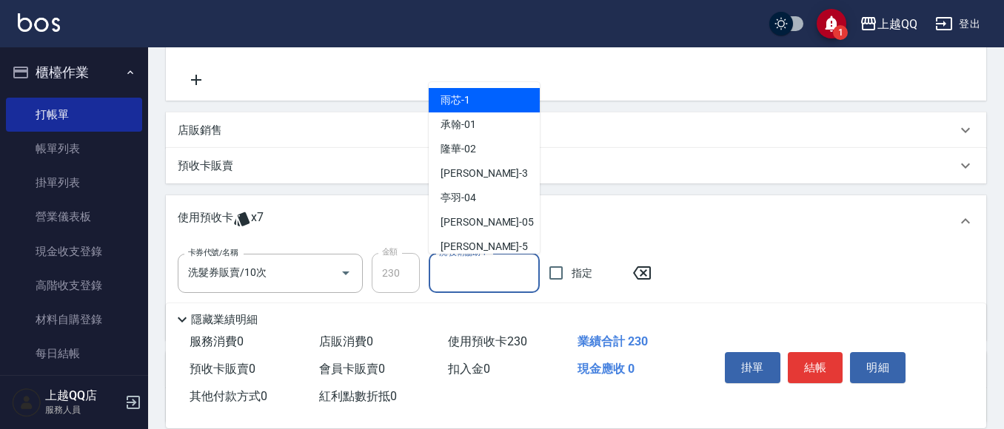
click at [477, 284] on input "洗-技術協助-1" at bounding box center [484, 274] width 98 height 26
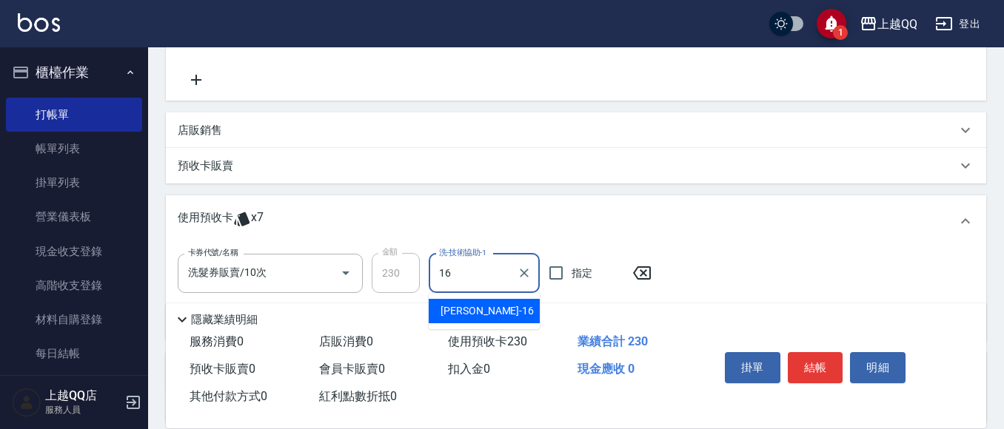
type input "[PERSON_NAME]-16"
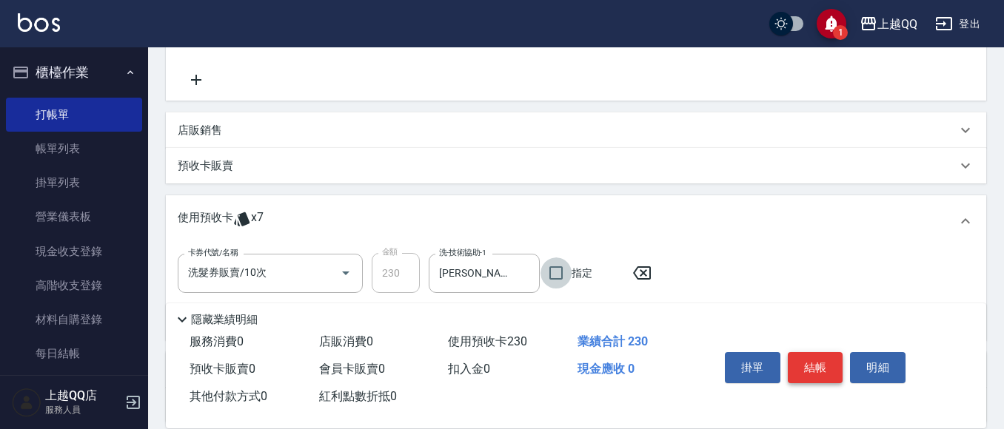
click at [811, 367] on button "結帳" at bounding box center [816, 367] width 56 height 31
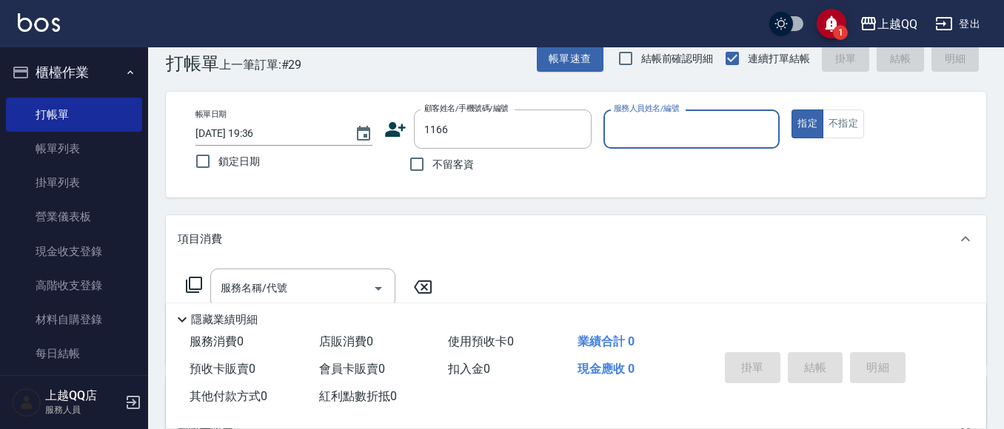
type input "[PERSON_NAME]/0912470930/1166"
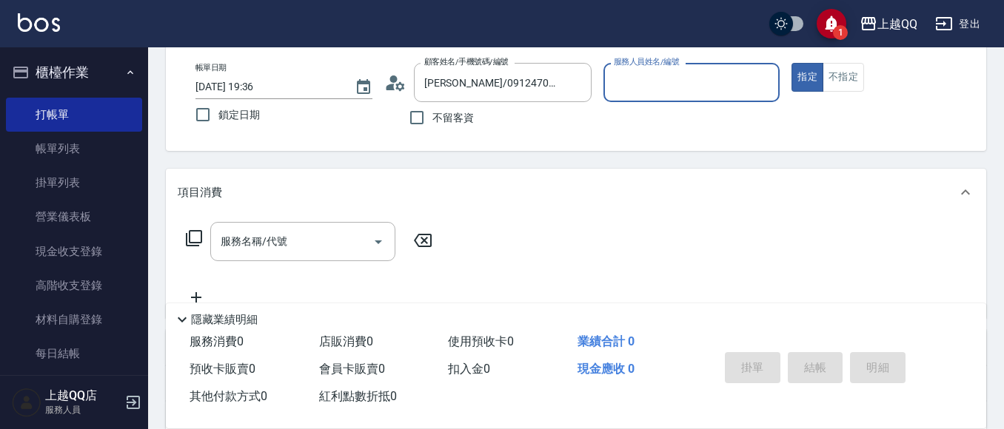
type input "佩怡-3"
click at [258, 232] on input "服務名稱/代號" at bounding box center [292, 242] width 150 height 26
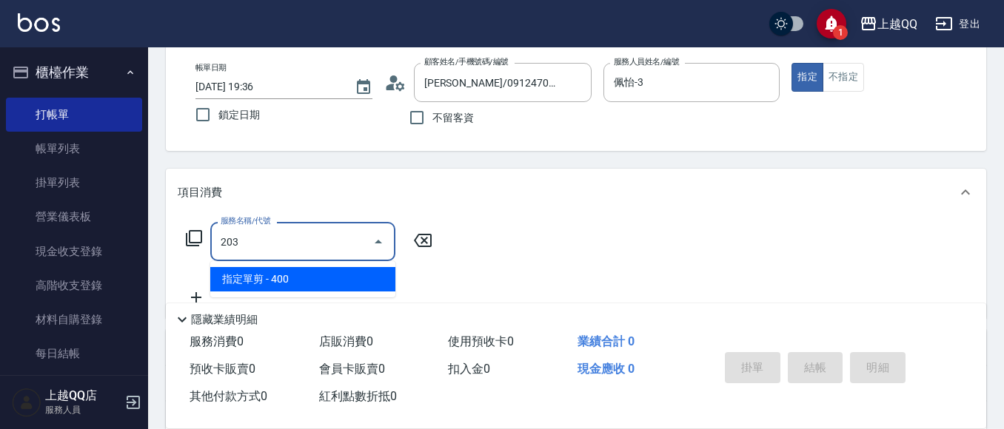
type input "指定單剪(203)"
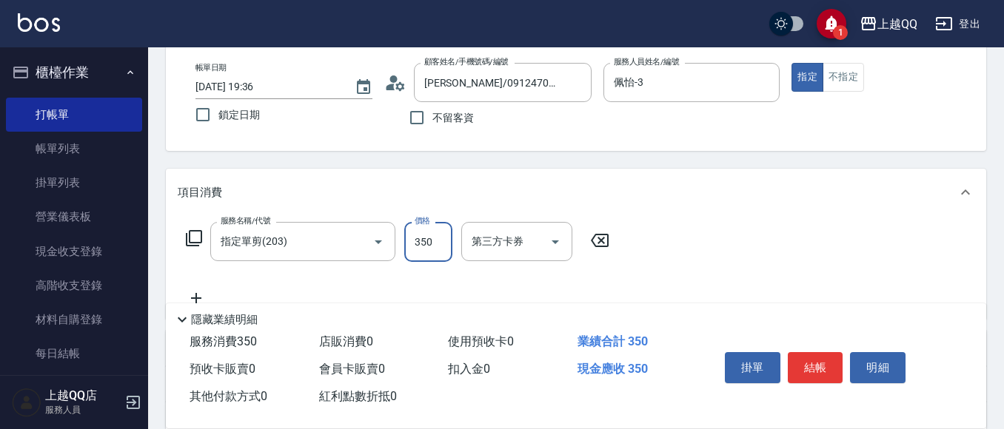
type input "350"
click at [798, 363] on button "結帳" at bounding box center [816, 367] width 56 height 31
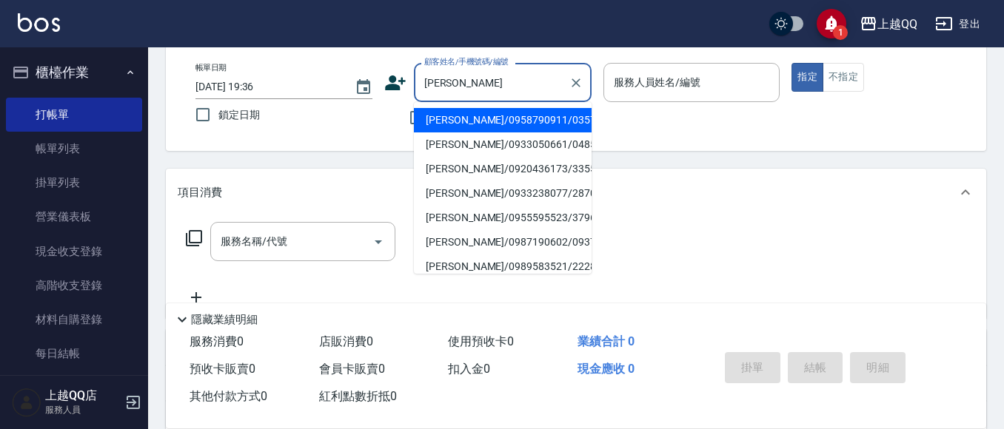
click at [468, 113] on li "[PERSON_NAME]/0958790911/0357" at bounding box center [503, 120] width 178 height 24
type input "[PERSON_NAME]/0958790911/0357"
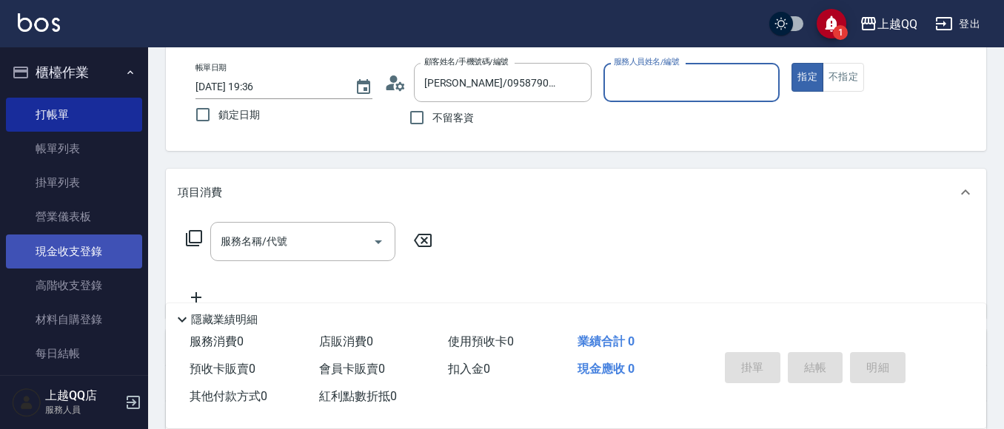
type input "佩怡-3"
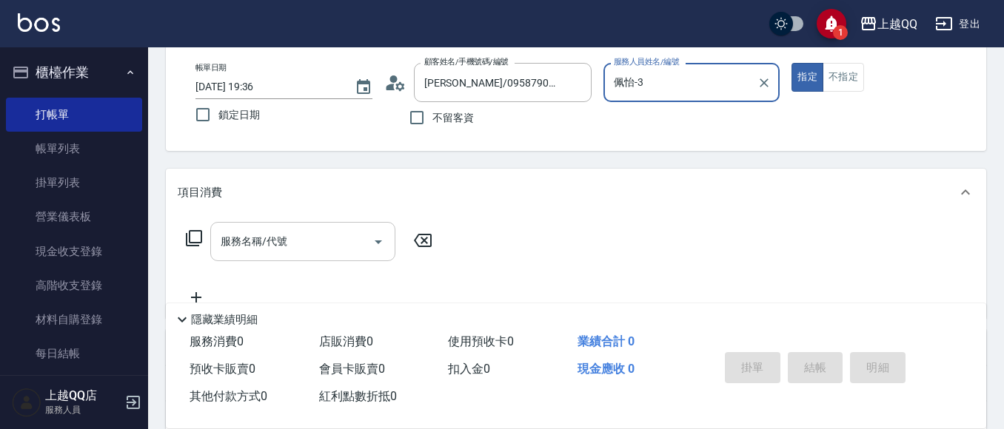
click at [295, 248] on input "服務名稱/代號" at bounding box center [292, 242] width 150 height 26
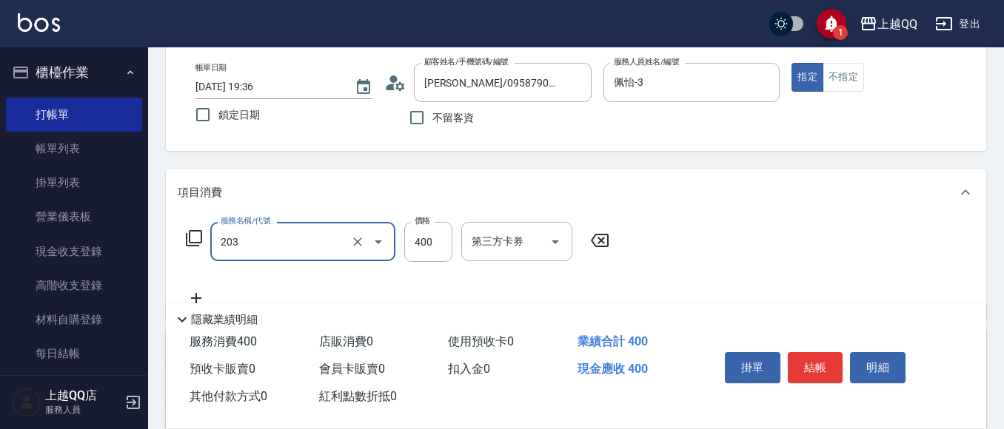
type input "指定單剪(203)"
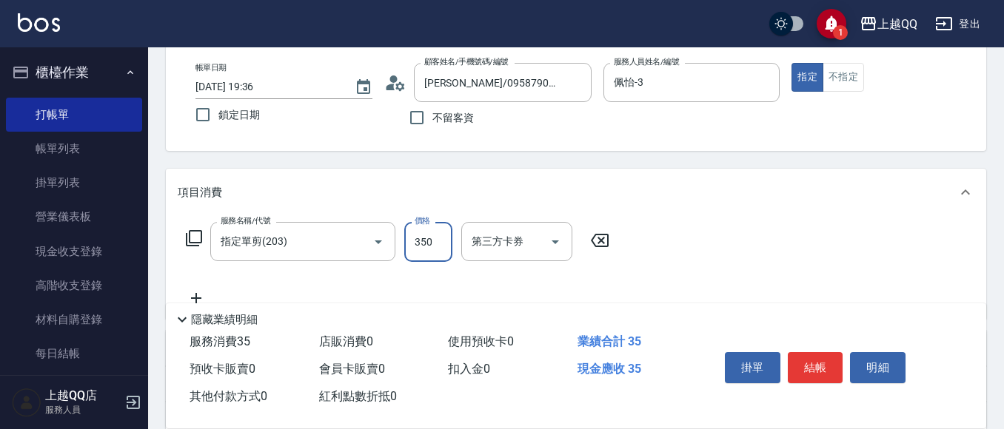
type input "350"
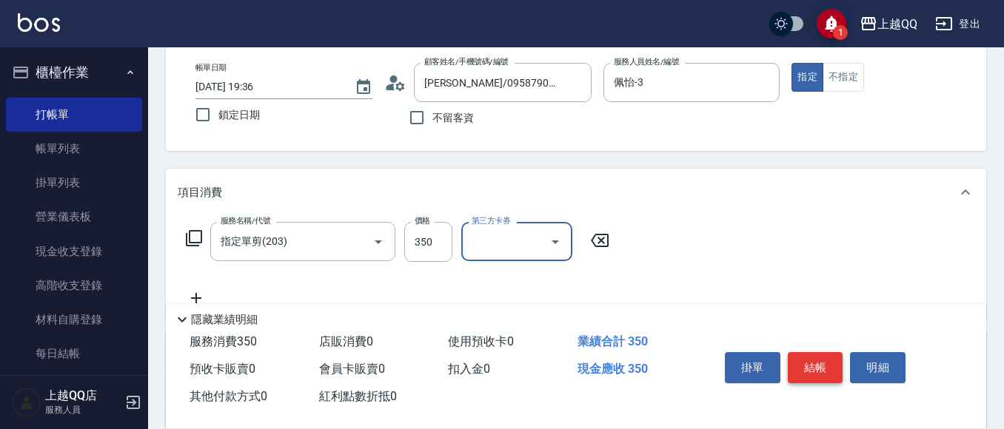
click at [835, 361] on button "結帳" at bounding box center [816, 367] width 56 height 31
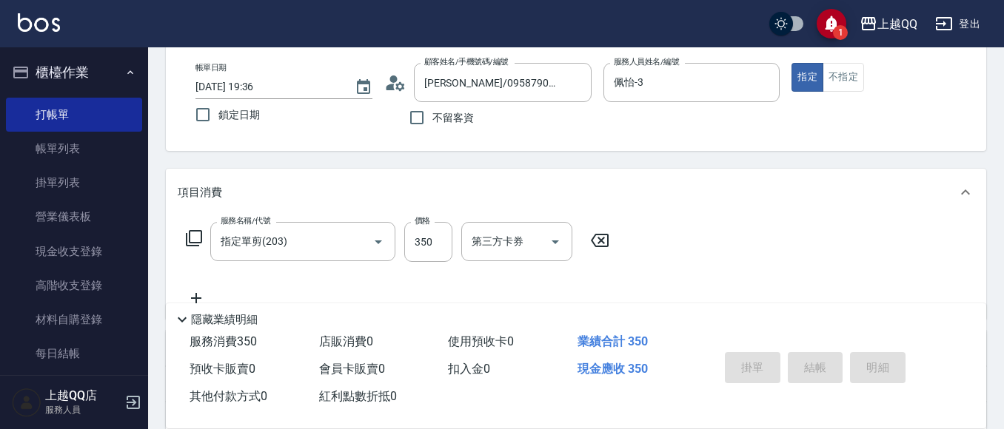
type input "[DATE] 19:37"
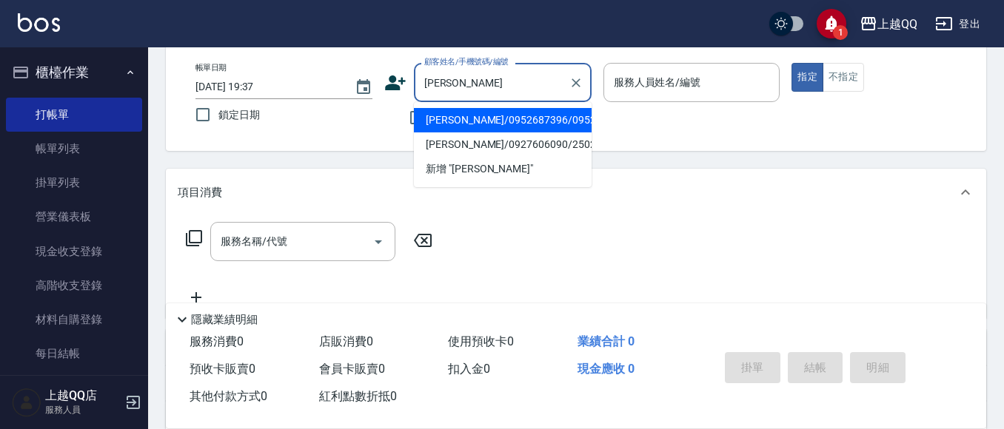
click at [435, 123] on li "[PERSON_NAME]/0952687396/0952" at bounding box center [503, 120] width 178 height 24
type input "[PERSON_NAME]/0952687396/0952"
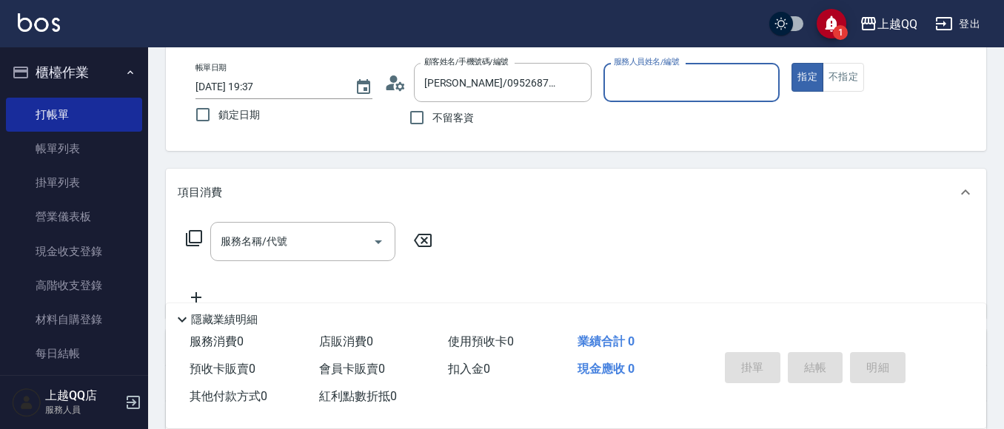
type input "佩怡-3"
click at [280, 247] on div "服務名稱/代號 服務名稱/代號" at bounding box center [302, 241] width 185 height 39
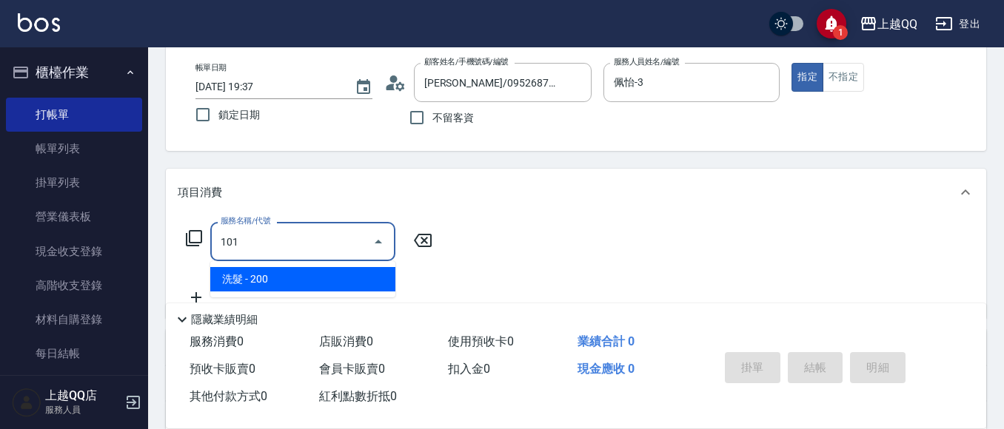
type input "洗髮(101)"
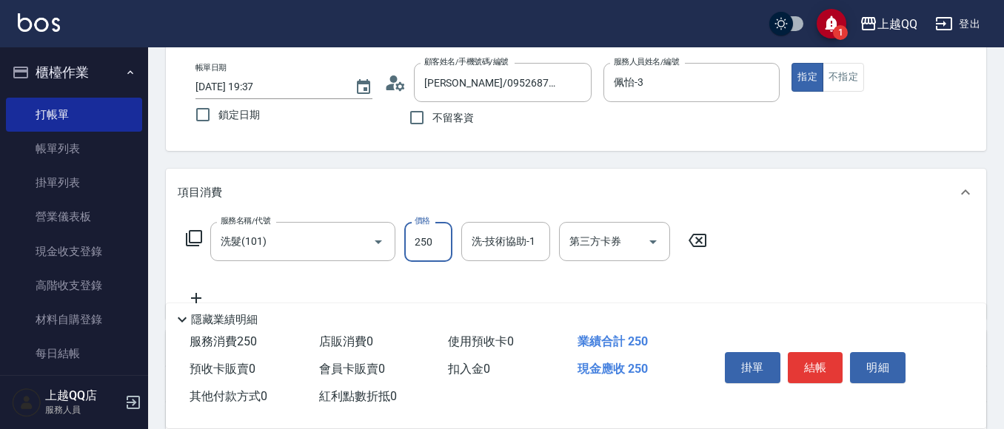
type input "250"
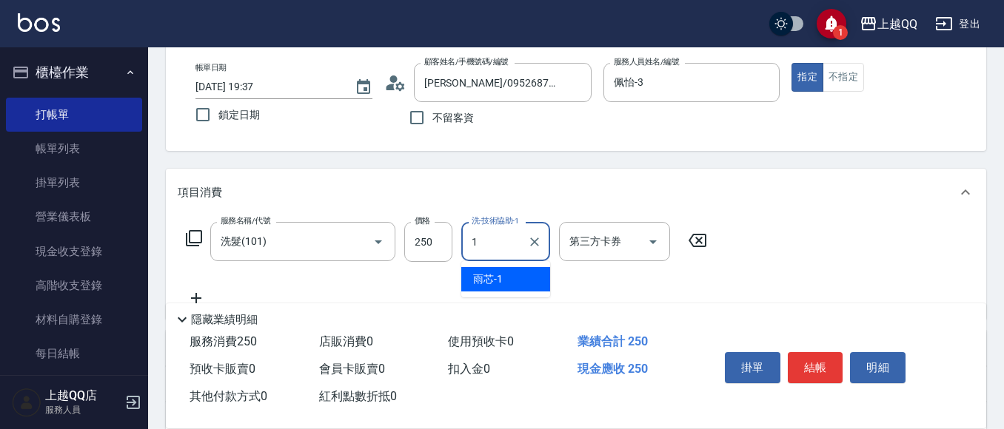
type input "雨芯-1"
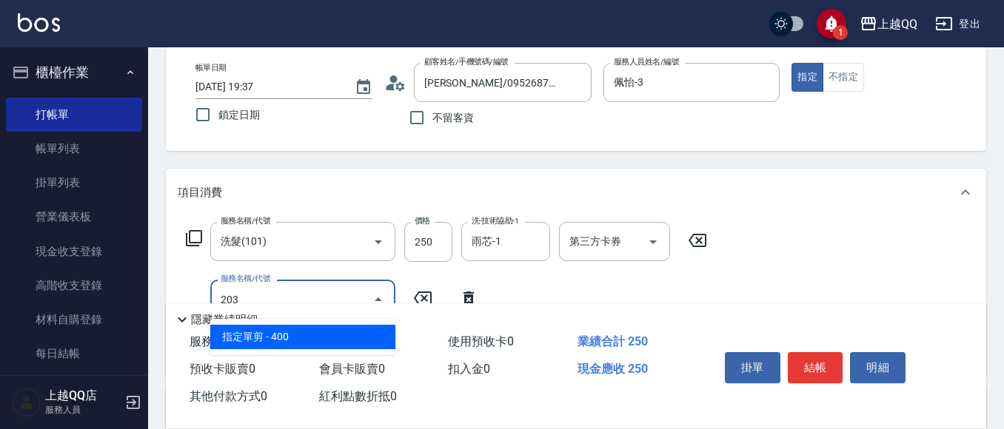
type input "指定單剪(203)"
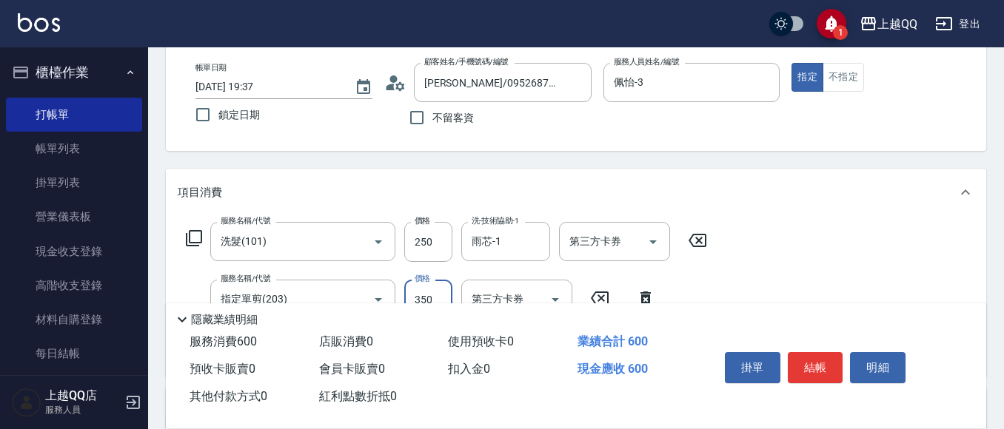
type input "350"
click at [811, 352] on button "結帳" at bounding box center [816, 367] width 56 height 31
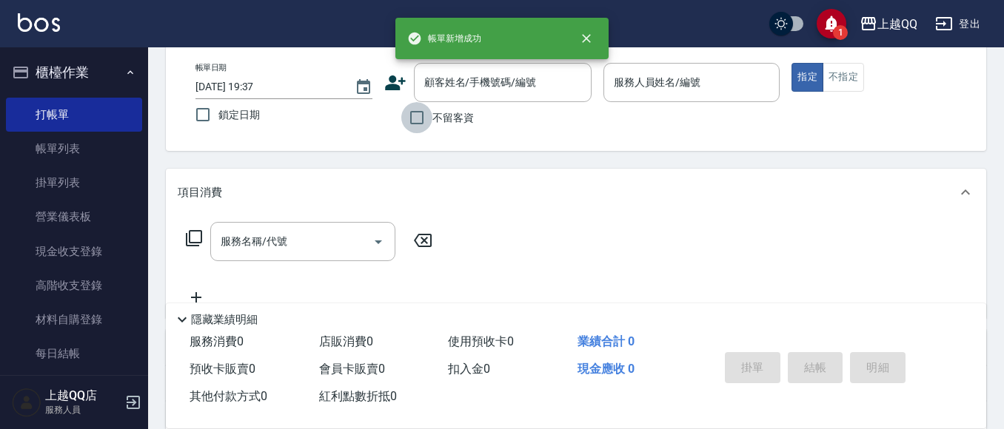
click at [421, 116] on input "不留客資" at bounding box center [416, 117] width 31 height 31
checkbox input "true"
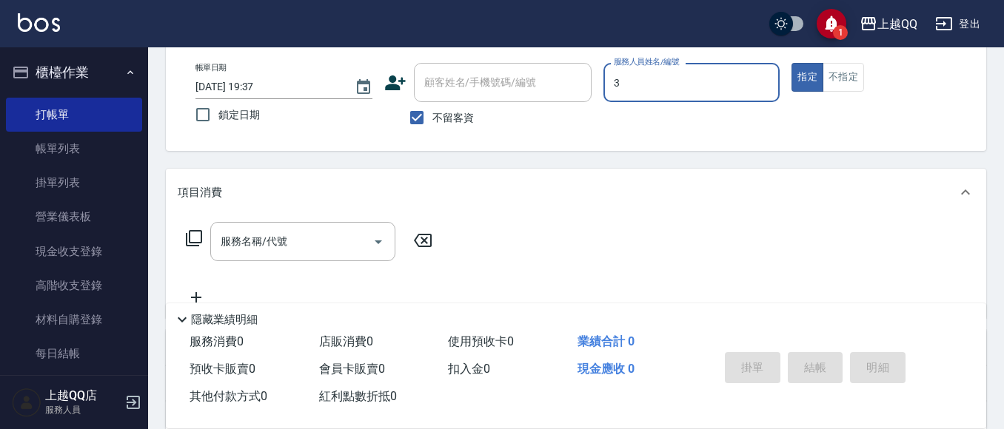
type input "佩怡-3"
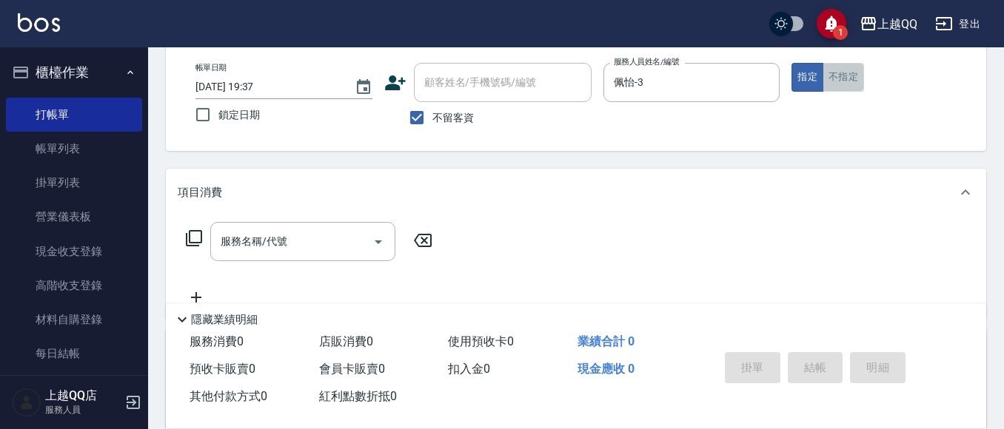
click at [860, 83] on button "不指定" at bounding box center [843, 77] width 41 height 29
click at [272, 233] on input "服務名稱/代號" at bounding box center [292, 242] width 150 height 26
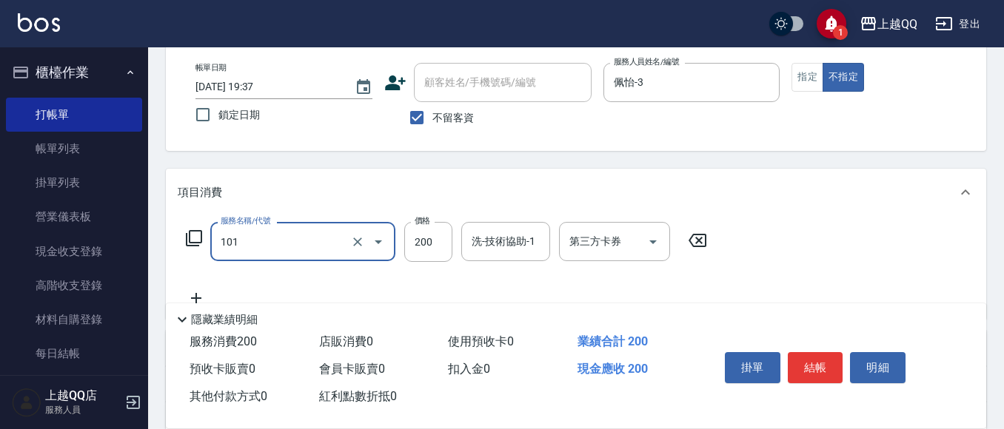
type input "洗髮(101)"
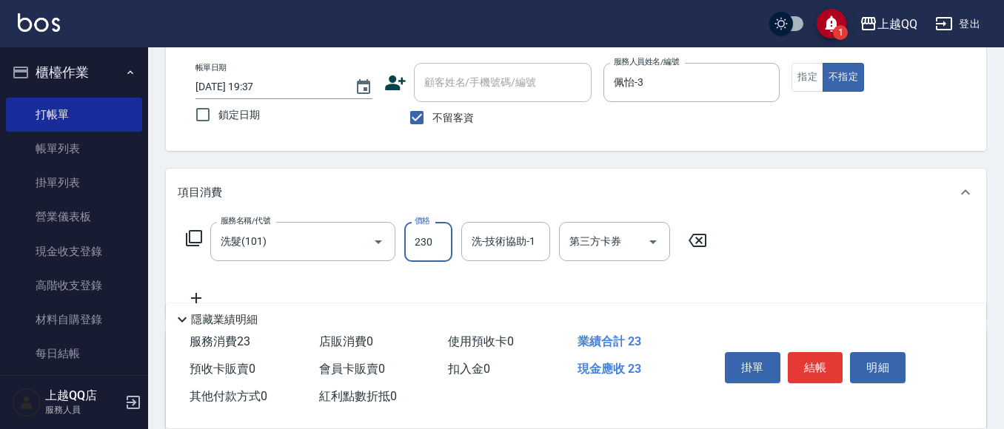
type input "230"
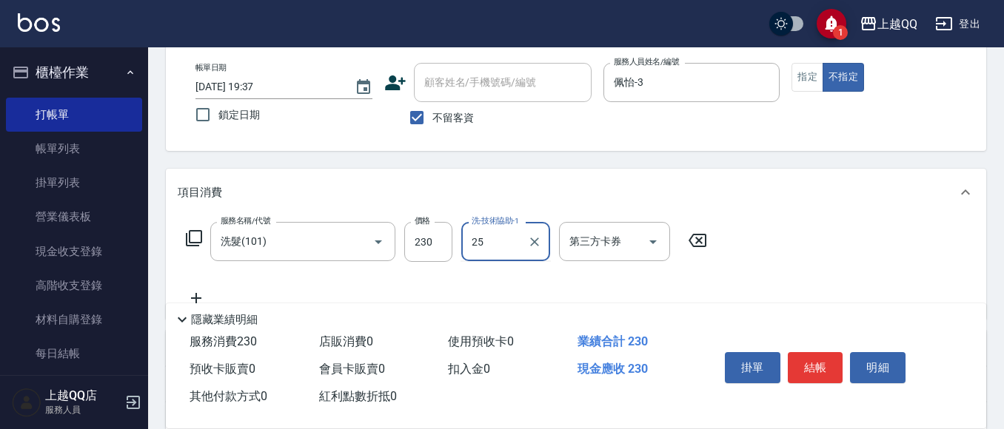
type input "[PERSON_NAME]-25"
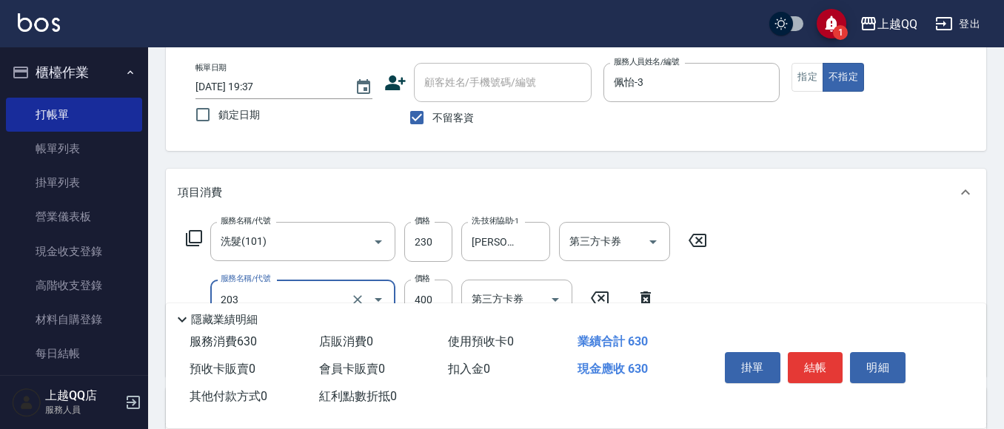
type input "指定單剪(203)"
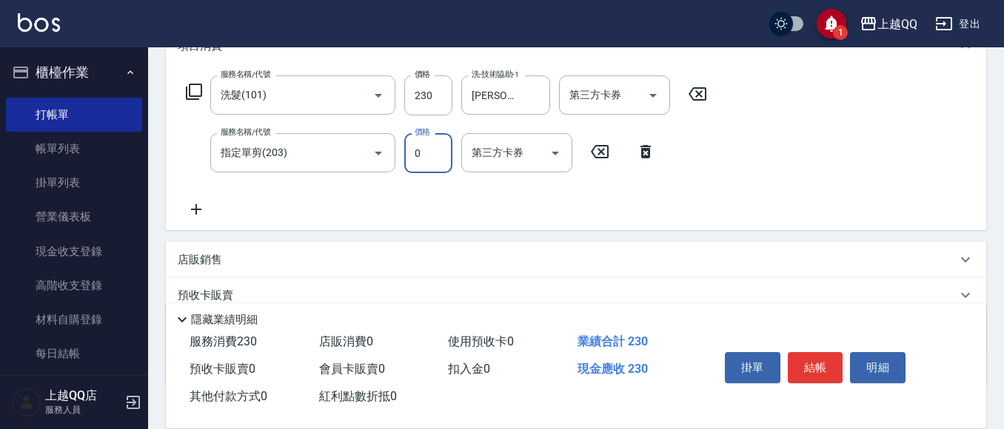
scroll to position [222, 0]
click at [377, 156] on icon "Open" at bounding box center [378, 152] width 18 height 18
type input "0"
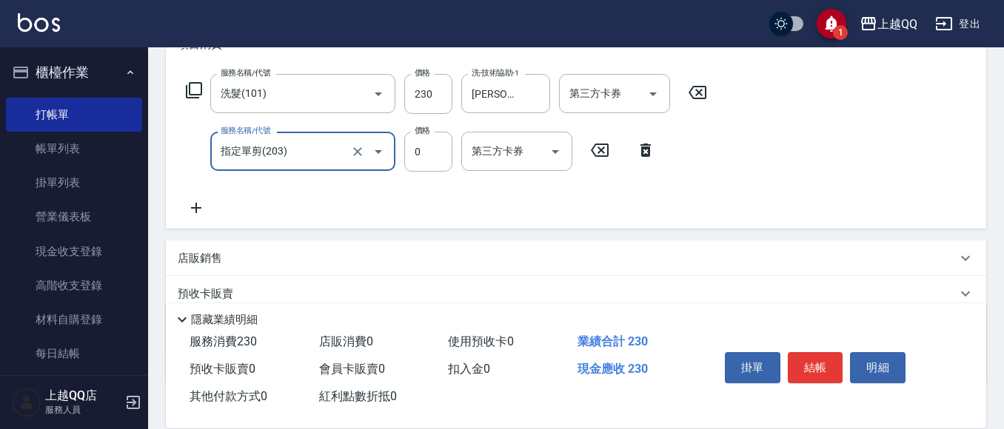
click at [367, 154] on button "Open" at bounding box center [379, 152] width 24 height 24
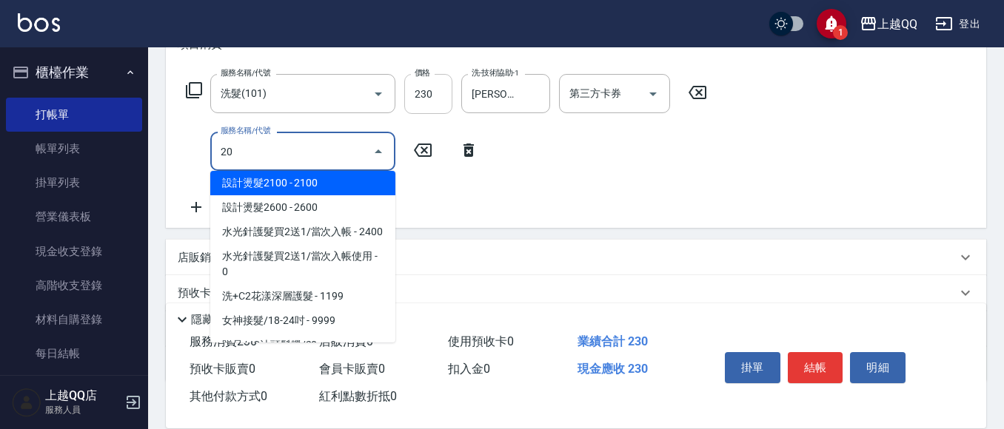
scroll to position [0, 0]
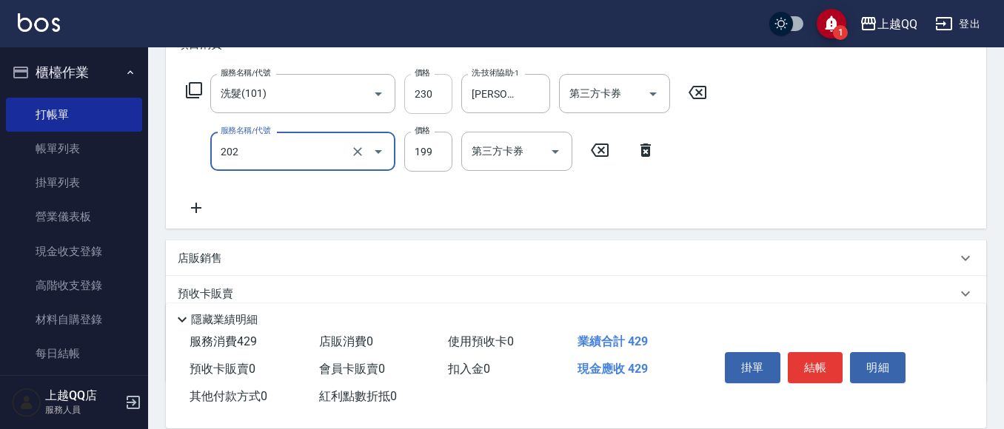
type input "不指定單剪(202)"
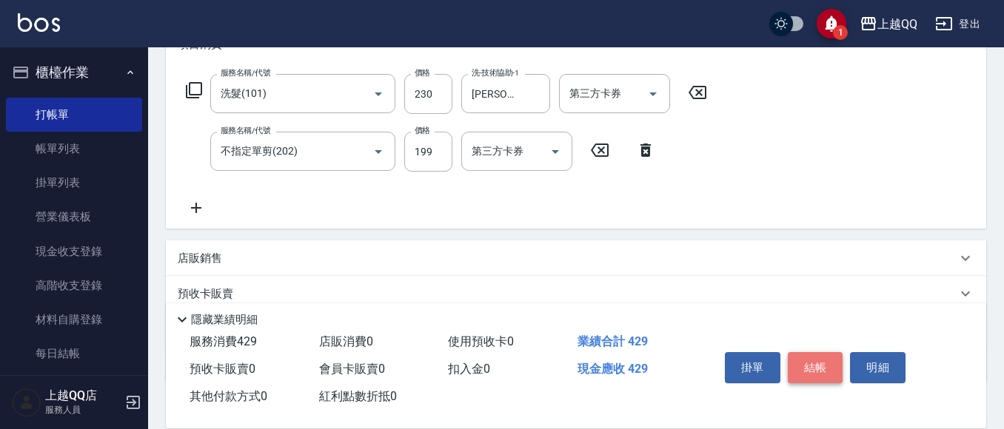
click at [819, 355] on button "結帳" at bounding box center [816, 367] width 56 height 31
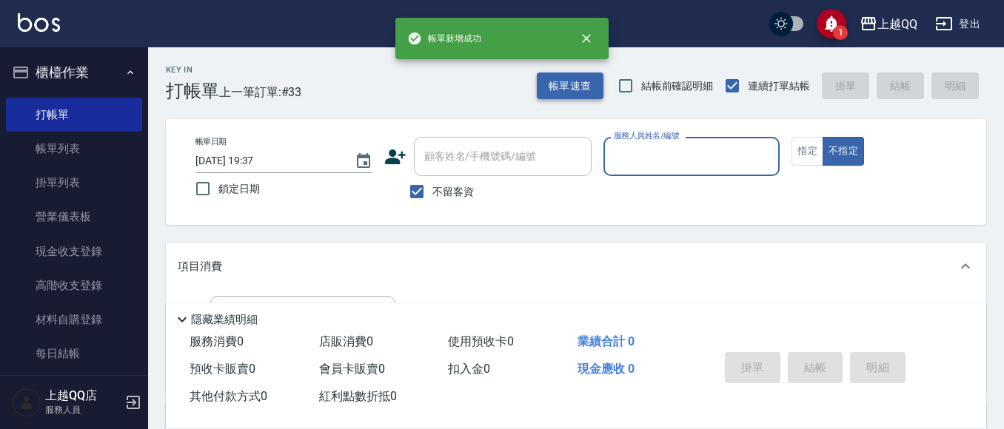
click at [577, 84] on button "帳單速查" at bounding box center [570, 86] width 67 height 27
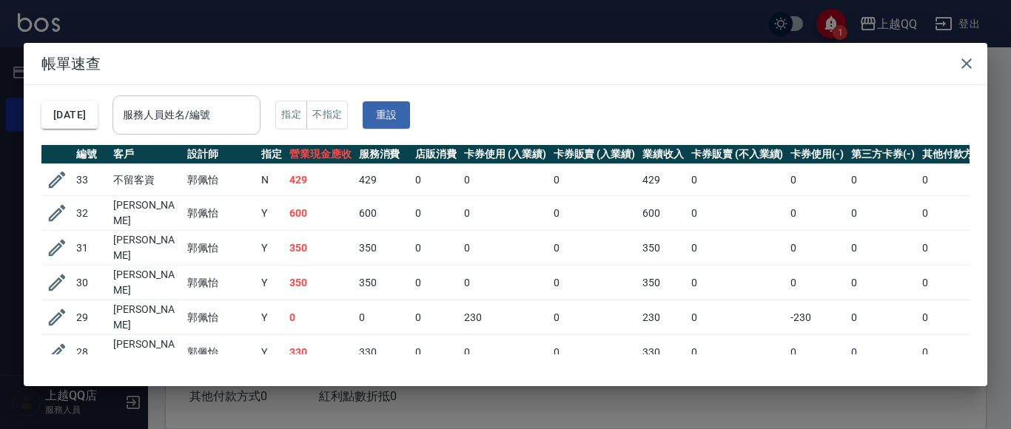
click at [244, 127] on input "服務人員姓名/編號" at bounding box center [186, 115] width 135 height 26
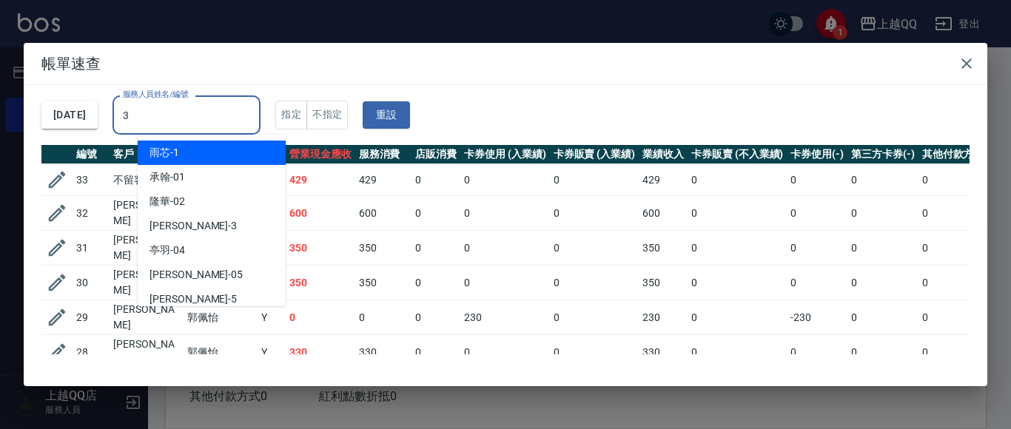
type input "佩怡-3"
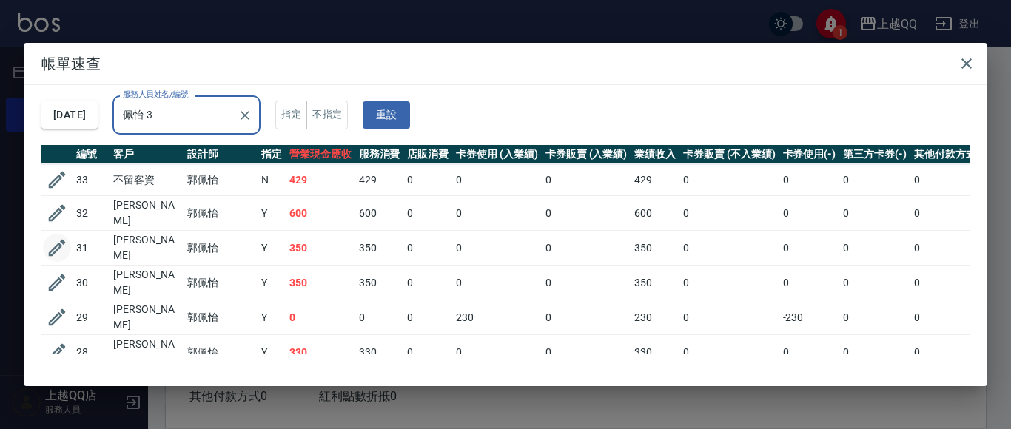
click at [67, 248] on icon "button" at bounding box center [57, 248] width 22 height 22
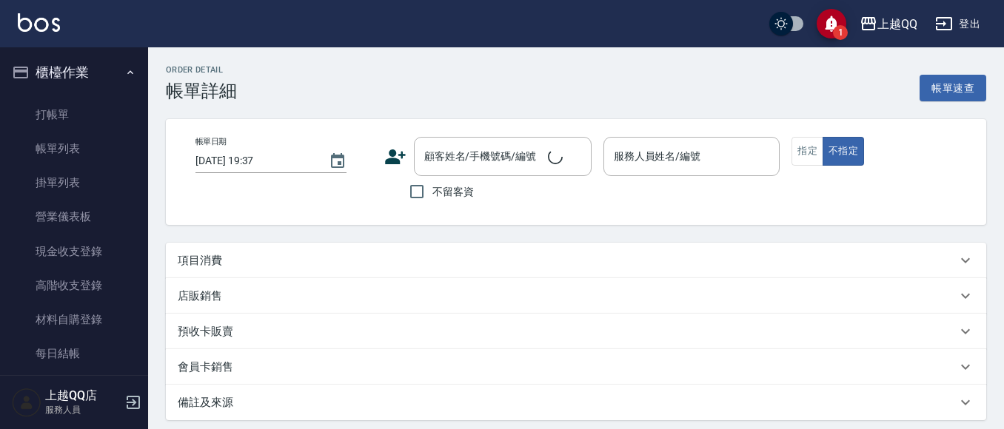
type input "[DATE] 19:36"
type input "佩怡-3"
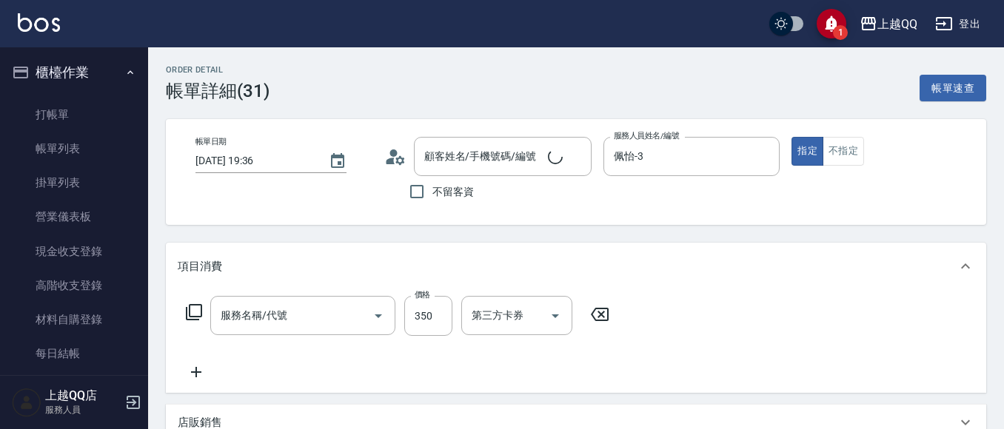
scroll to position [74, 0]
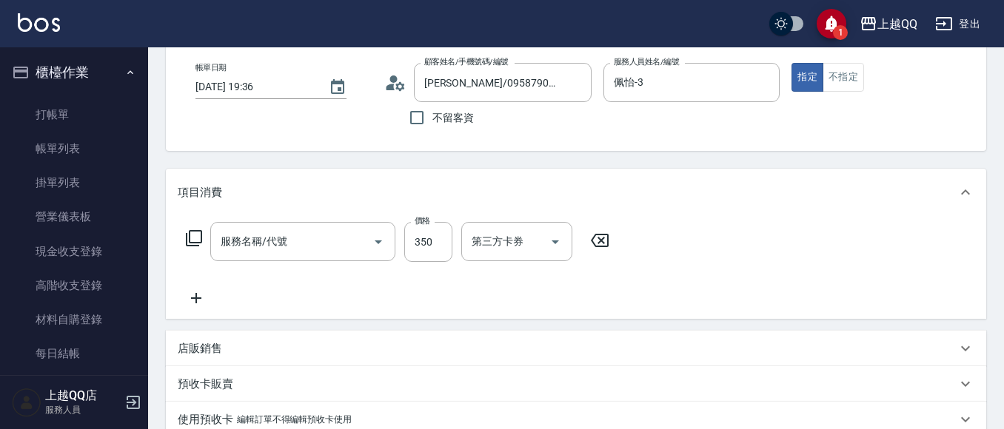
type input "[PERSON_NAME]/0958790911/0357"
type input "指定單剪(203)"
drag, startPoint x: 193, startPoint y: 298, endPoint x: 230, endPoint y: 321, distance: 42.9
click at [199, 303] on icon at bounding box center [196, 299] width 37 height 18
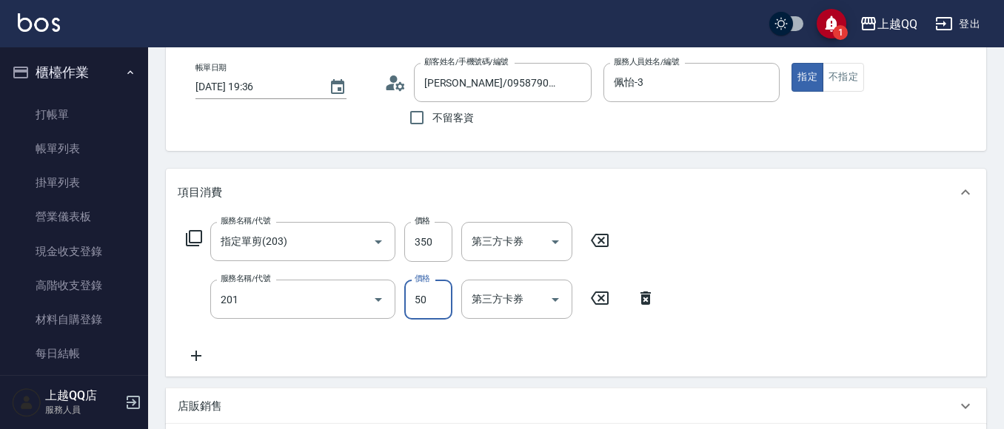
type input "剪瀏海(201)"
type input "100"
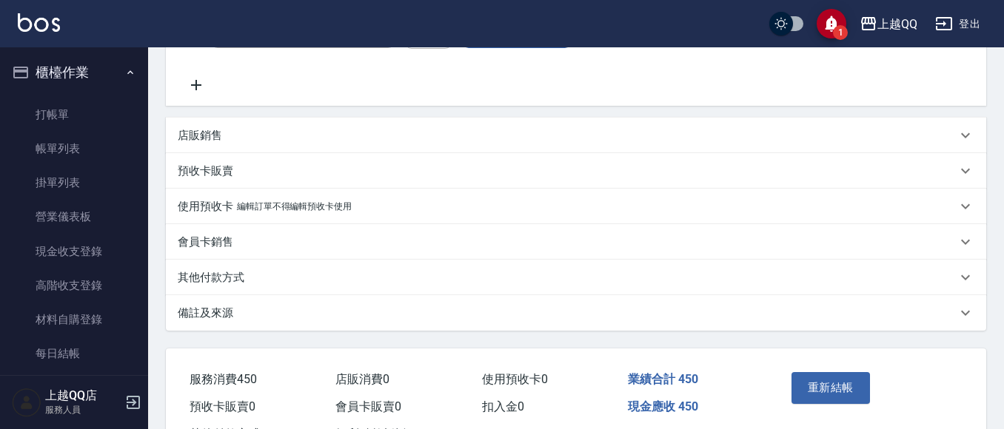
scroll to position [370, 0]
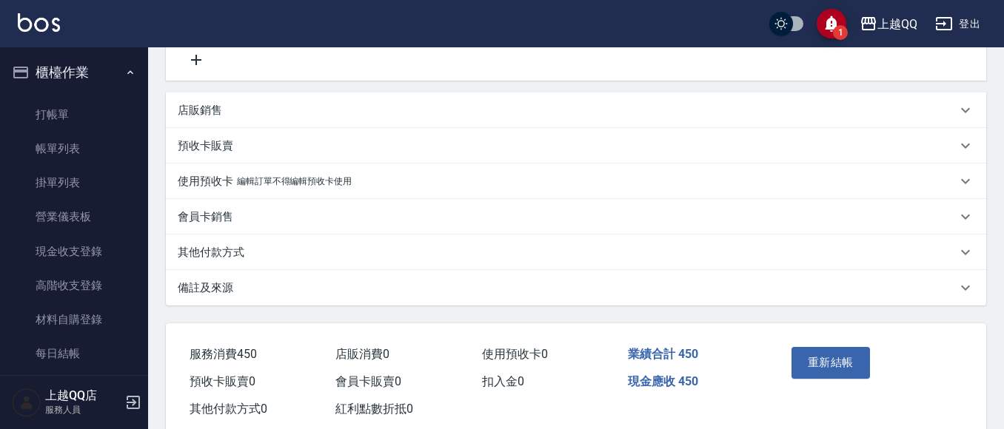
click at [833, 367] on button "重新結帳" at bounding box center [831, 362] width 78 height 31
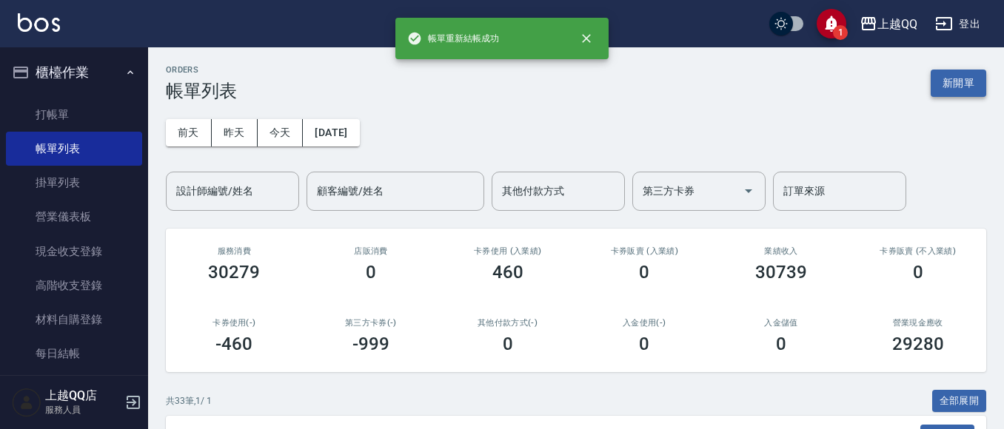
click at [978, 78] on button "新開單" at bounding box center [959, 83] width 56 height 27
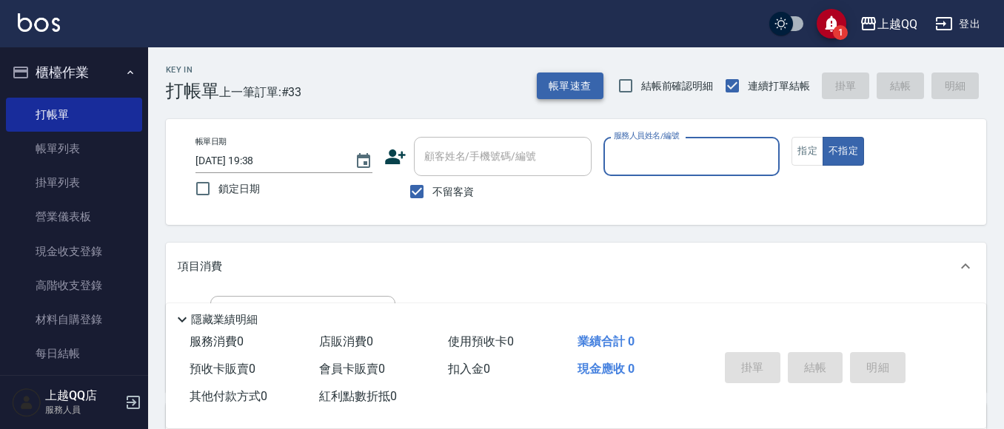
click at [582, 88] on button "帳單速查" at bounding box center [570, 86] width 67 height 27
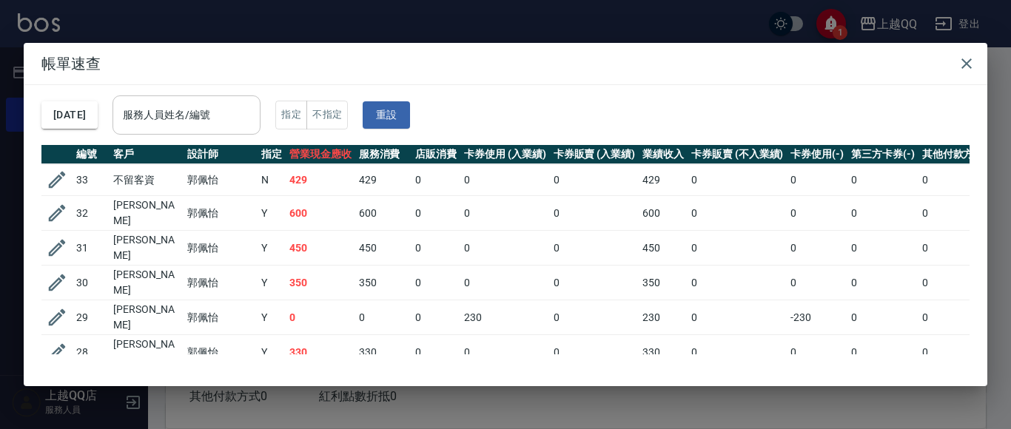
click at [222, 124] on input "服務人員姓名/編號" at bounding box center [186, 115] width 135 height 26
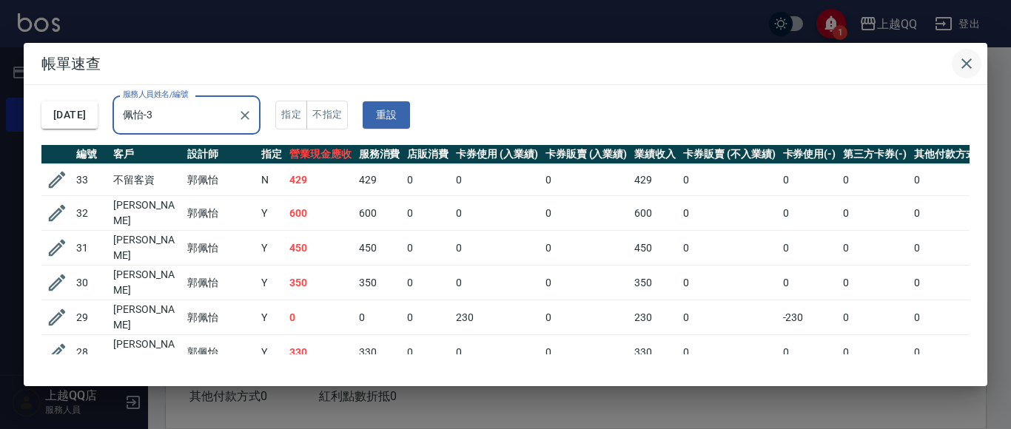
type input "佩怡-3"
click at [965, 53] on button "button" at bounding box center [967, 64] width 30 height 30
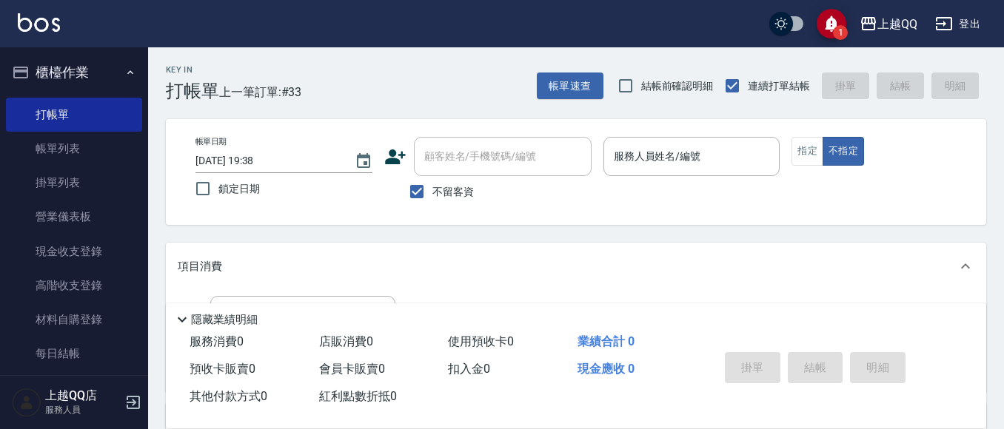
scroll to position [74, 0]
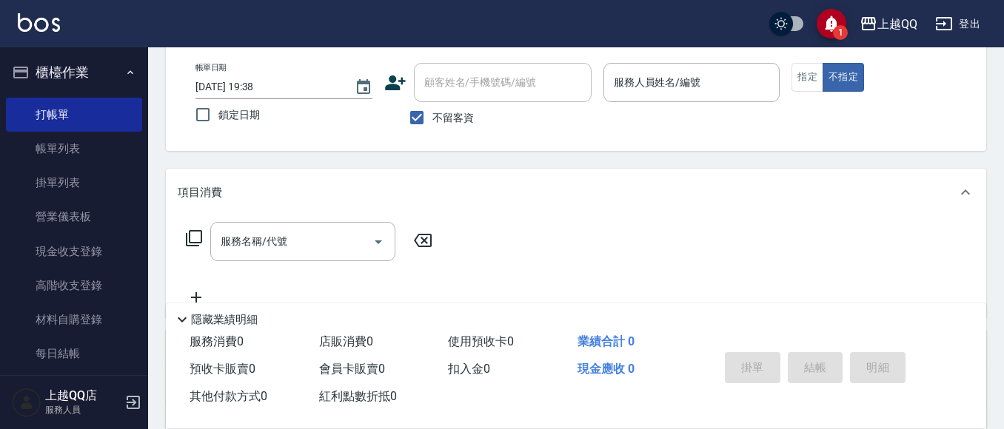
drag, startPoint x: 657, startPoint y: 72, endPoint x: 661, endPoint y: 49, distance: 23.4
click at [657, 73] on div "服務人員姓名/編號 服務人員姓名/編號" at bounding box center [691, 82] width 177 height 39
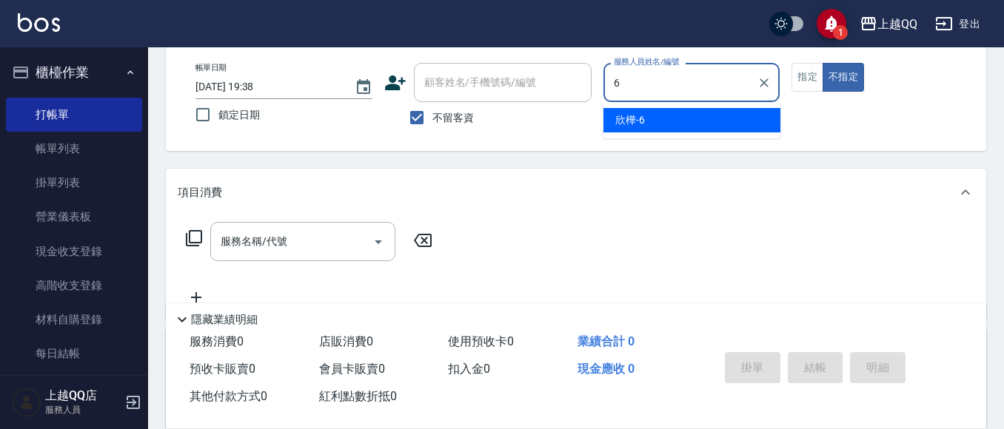
type input "欣樺-6"
type button "false"
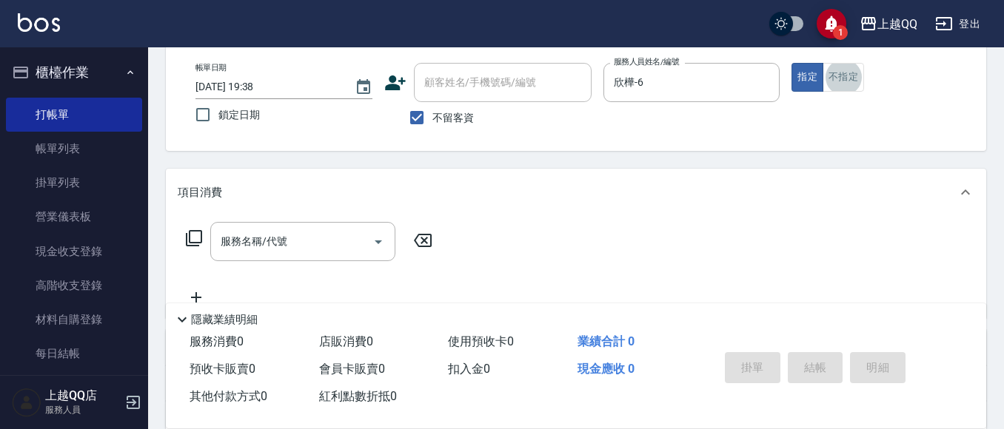
scroll to position [104, 0]
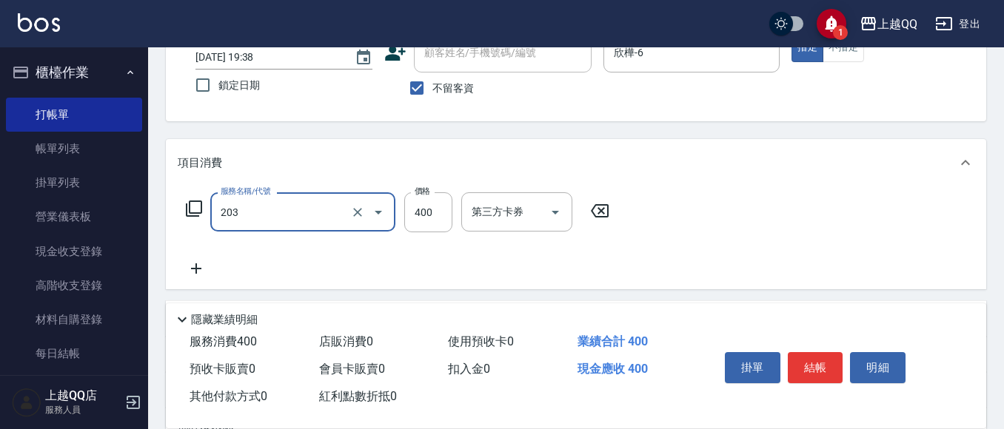
type input "指定單剪(203)"
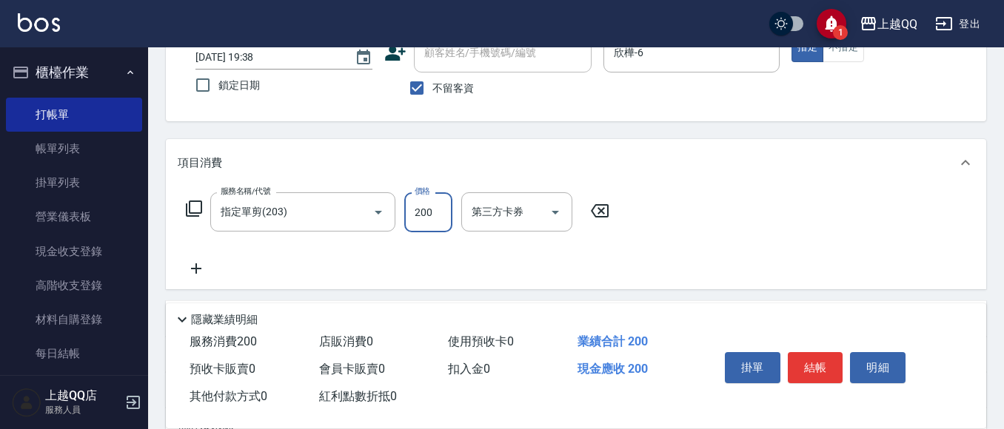
type input "200"
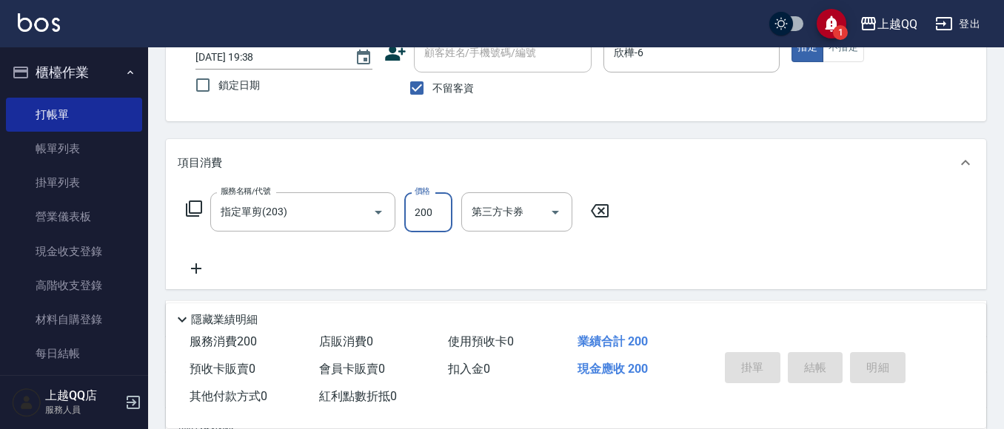
type input "[DATE] 19:48"
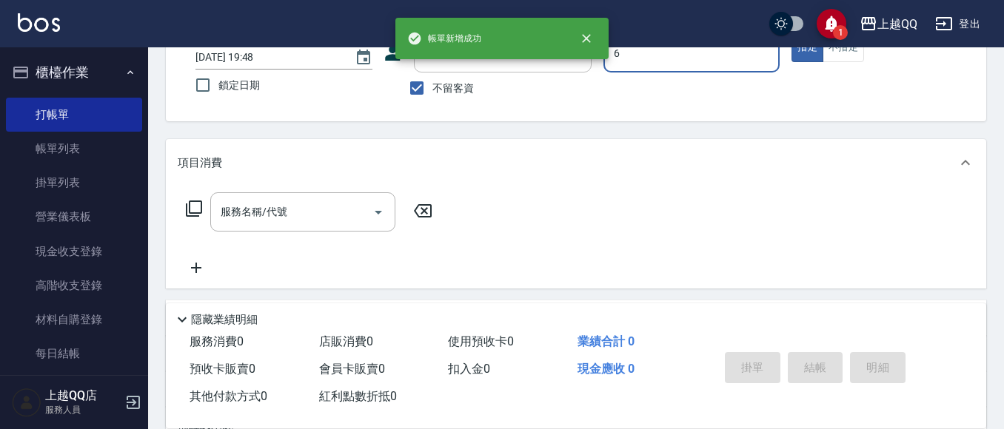
type input "6"
type button "true"
type input "欣樺-6"
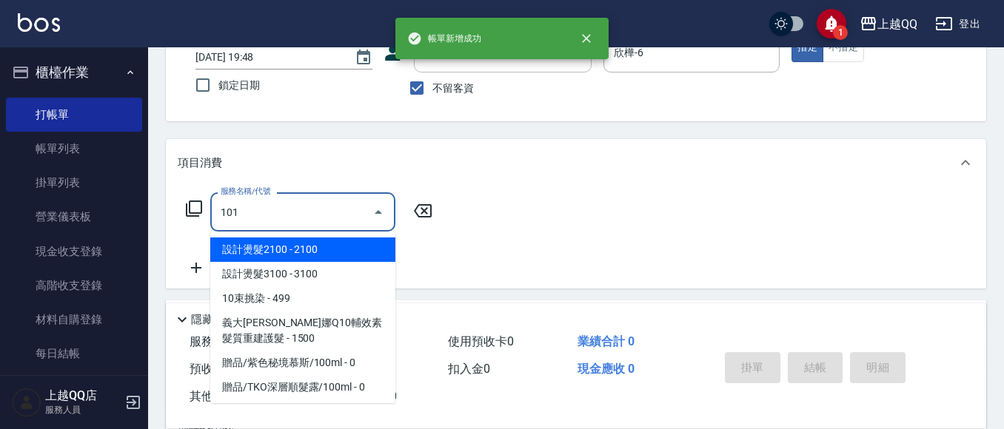
type input "洗髮(101)"
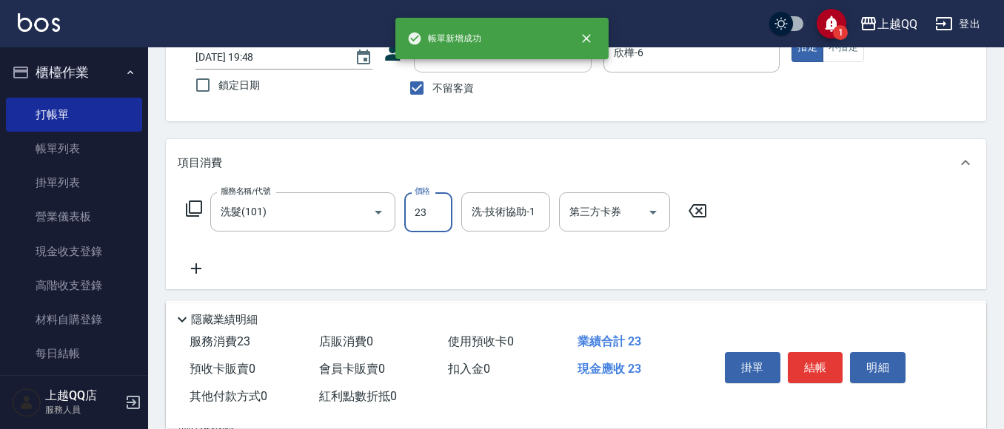
type input "230"
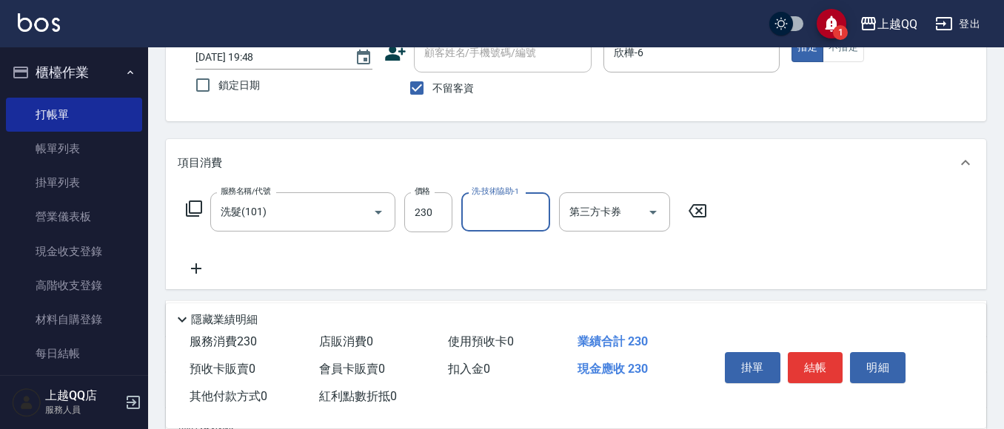
type input "2"
type input "[PERSON_NAME]-16"
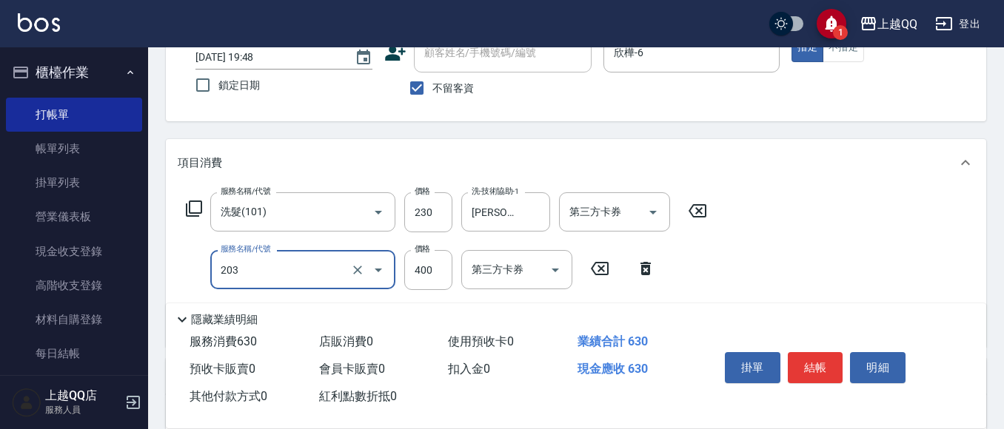
type input "指定單剪(203)"
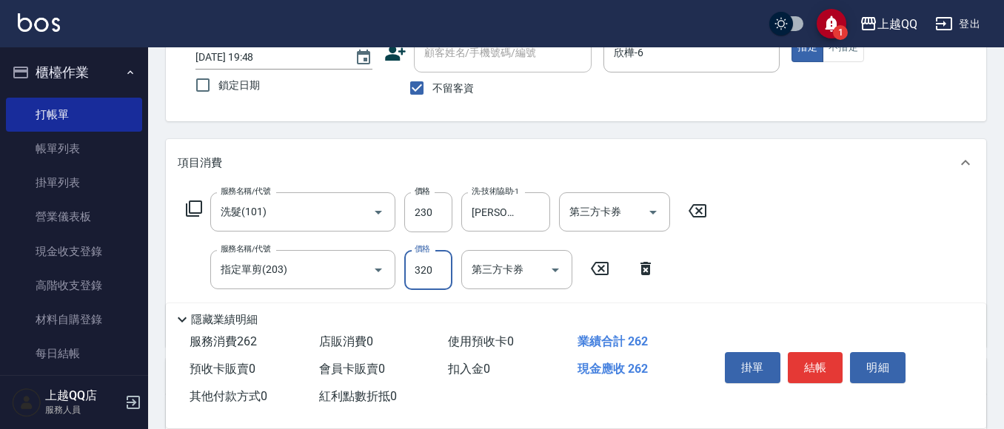
type input "320"
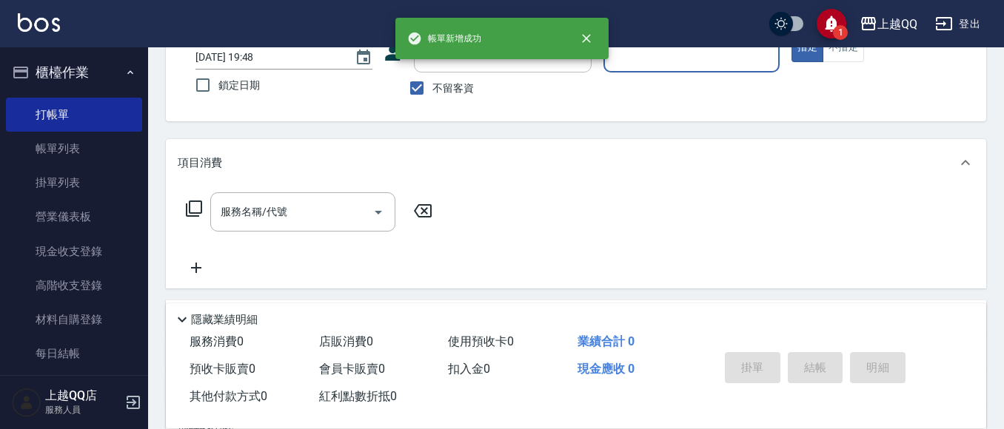
drag, startPoint x: 416, startPoint y: 90, endPoint x: 441, endPoint y: 63, distance: 36.7
click at [420, 89] on input "不留客資" at bounding box center [416, 88] width 31 height 31
checkbox input "false"
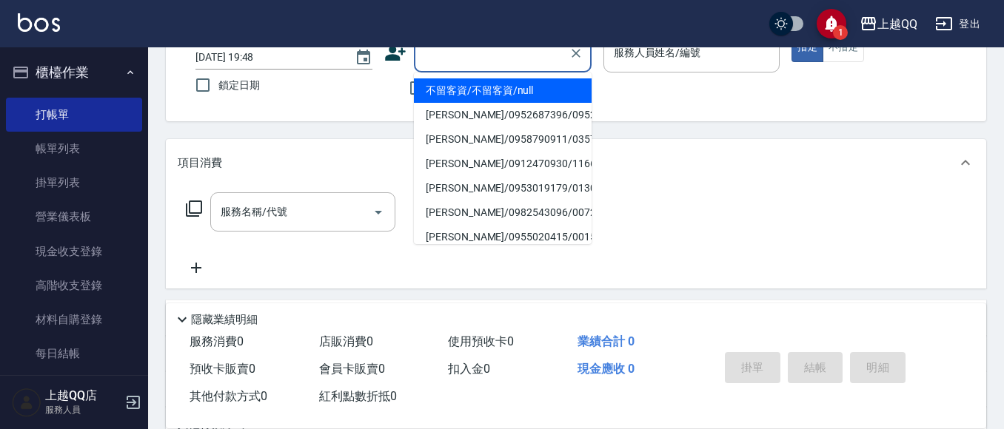
click at [441, 63] on input "顧客姓名/手機號碼/編號" at bounding box center [492, 53] width 142 height 26
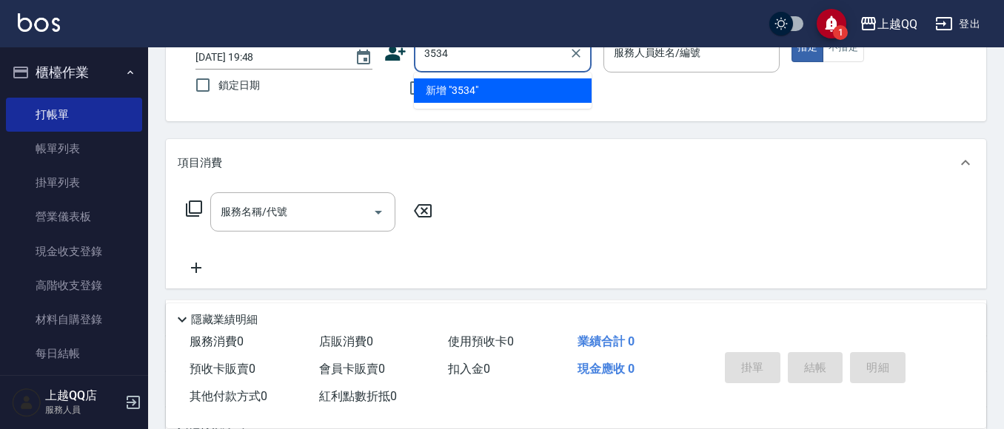
type input "3534"
click at [792, 33] on button "指定" at bounding box center [808, 47] width 32 height 29
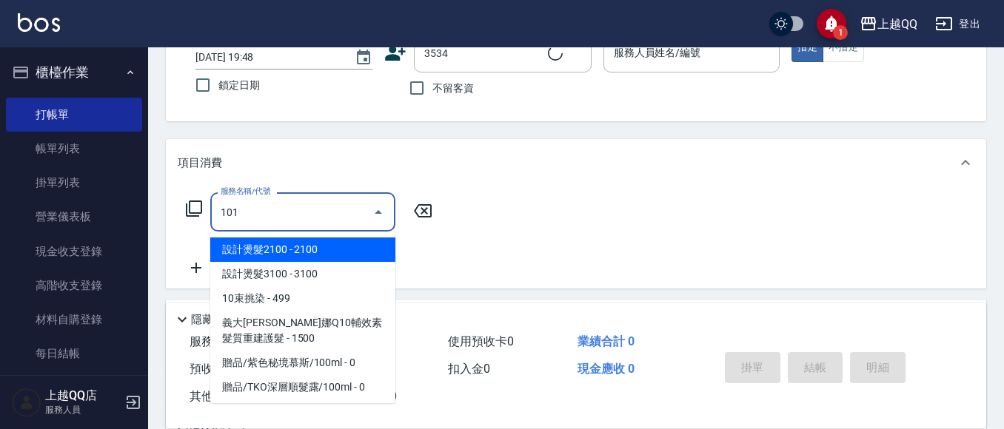
type input "101"
type input "[PERSON_NAME]/0928539191/3534"
type input "洗髮(101)"
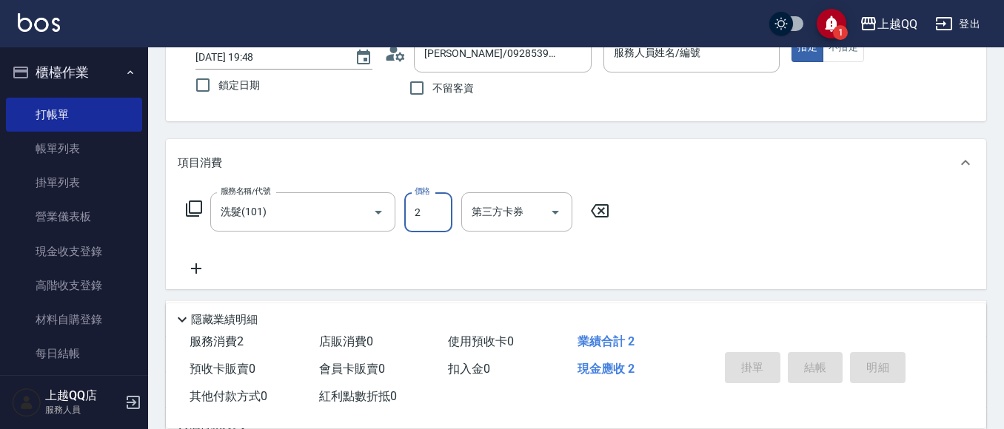
type input "23"
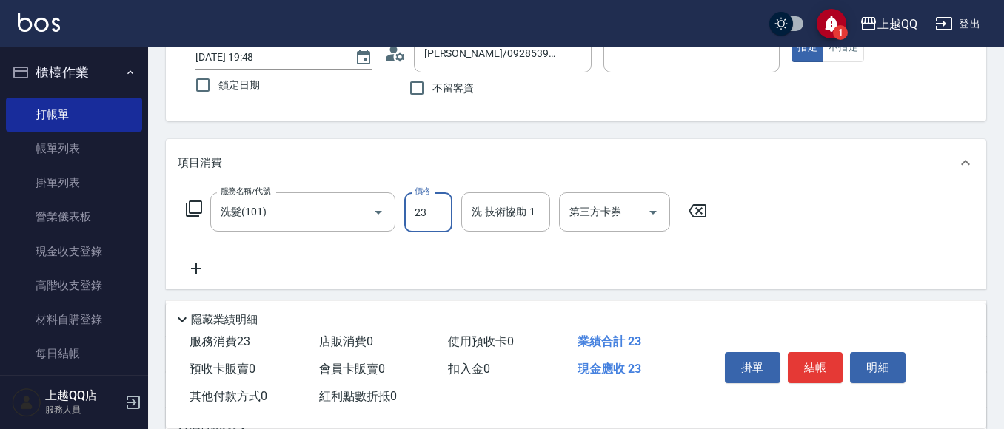
type input "欣樺-6"
type input "230"
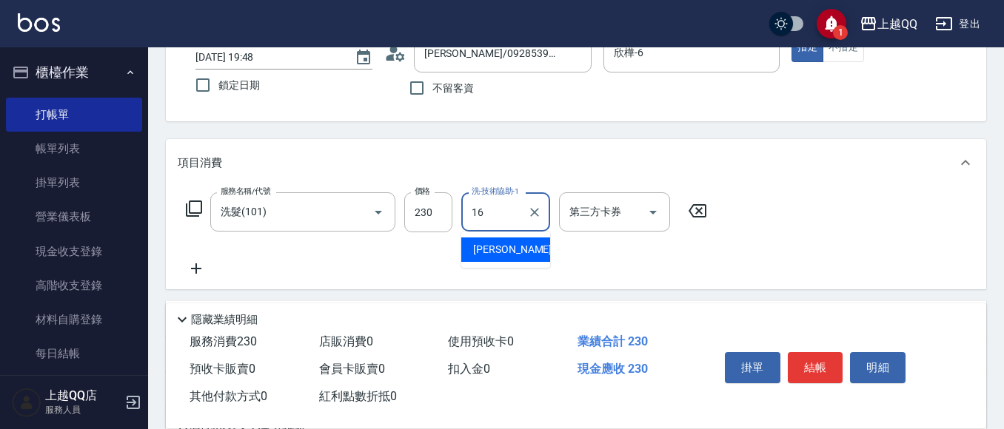
type input "[PERSON_NAME]-16"
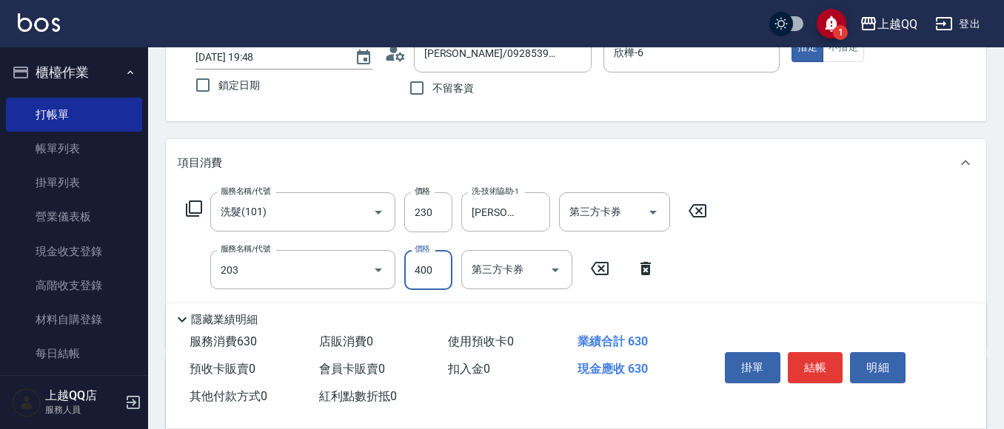
type input "指定單剪(203)"
type input "320"
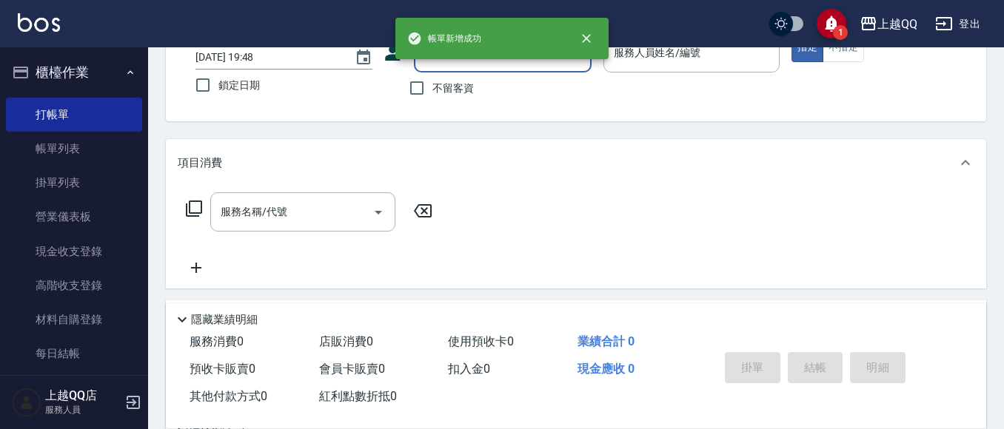
drag, startPoint x: 457, startPoint y: 79, endPoint x: 570, endPoint y: 51, distance: 116.7
click at [458, 79] on label "不留客資" at bounding box center [437, 88] width 73 height 31
click at [432, 79] on input "不留客資" at bounding box center [416, 88] width 31 height 31
checkbox input "true"
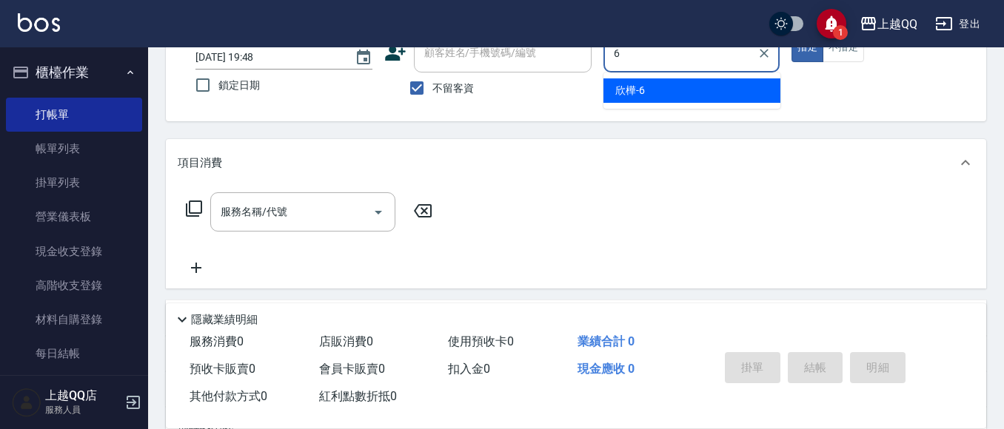
type input "欣樺-6"
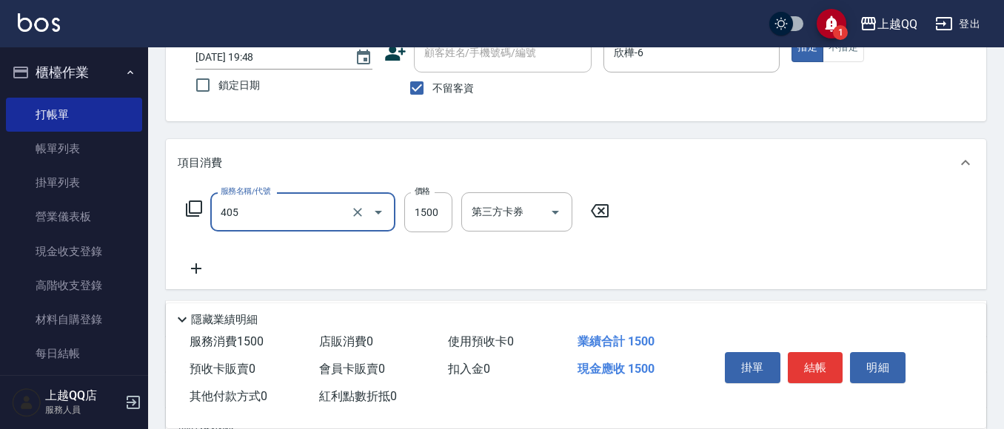
type input "設計染髮/網路(405)"
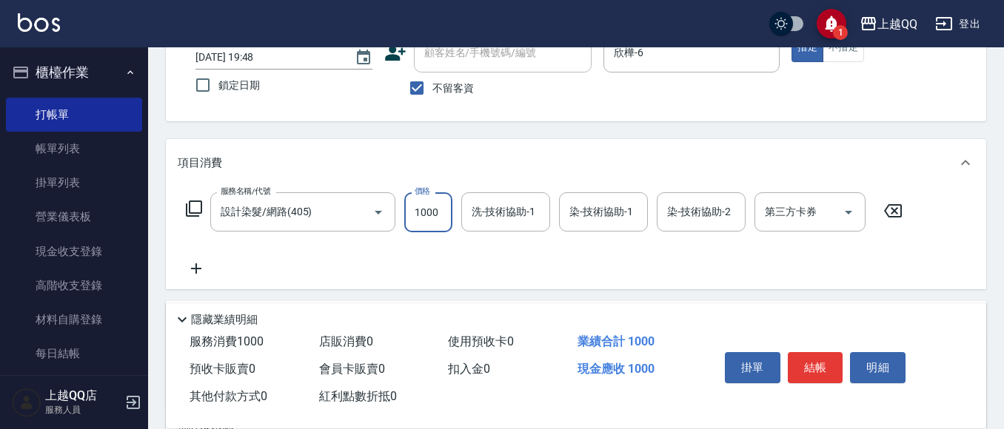
type input "1000"
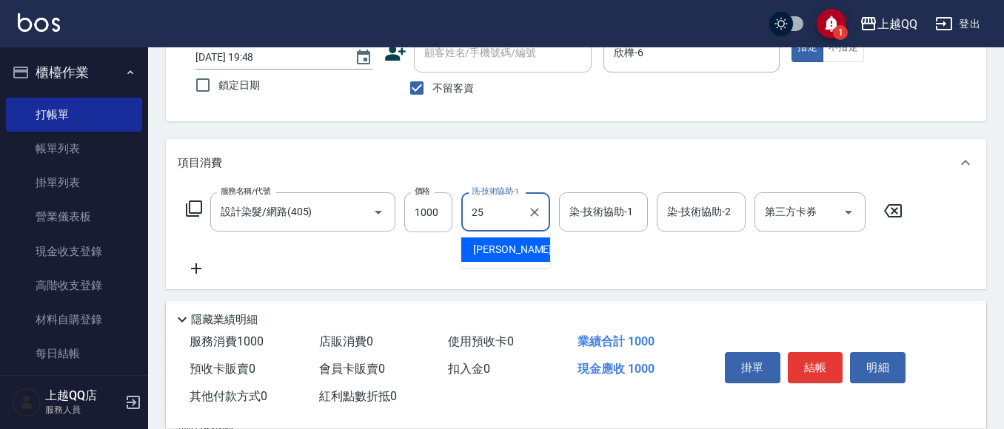
type input "[PERSON_NAME]-25"
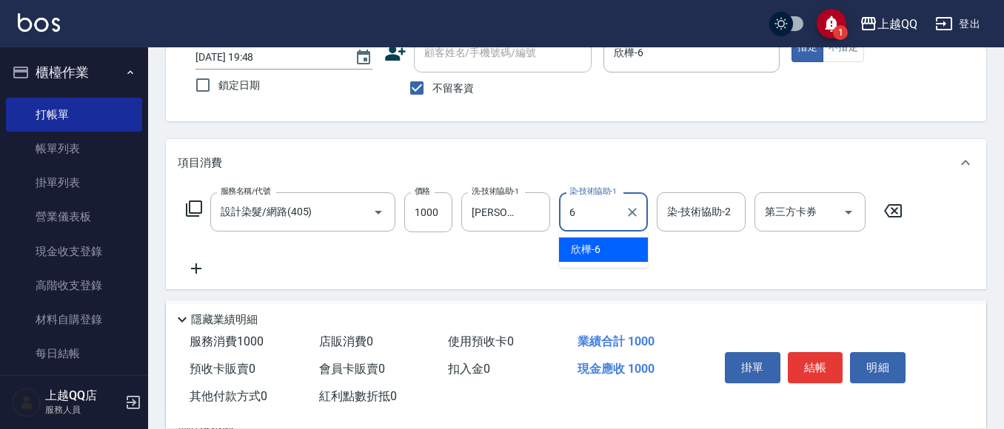
type input "欣樺-6"
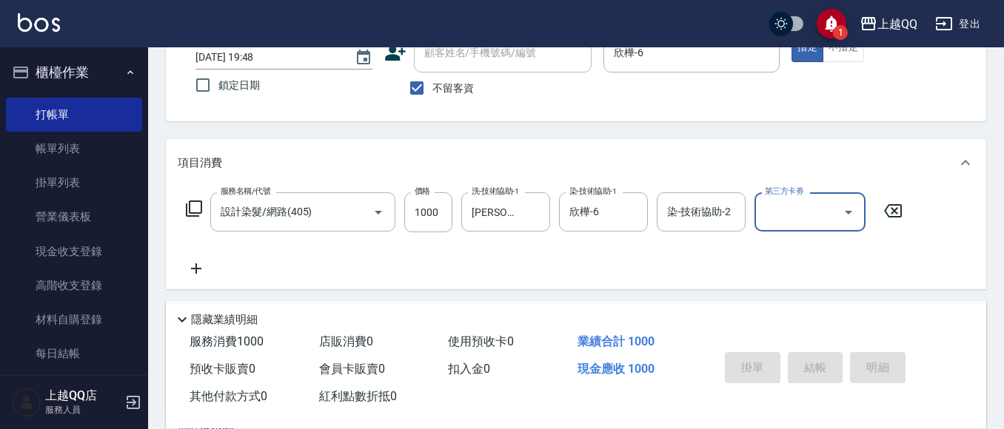
type input "[DATE] 19:49"
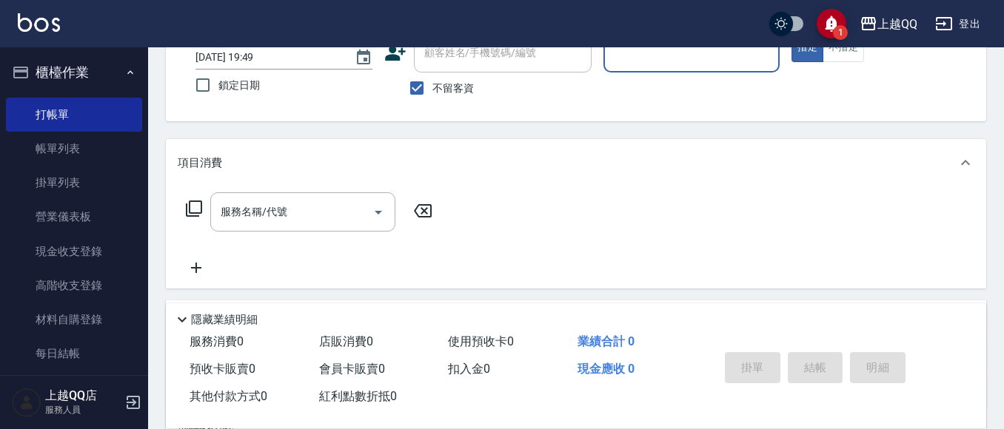
click at [438, 89] on span "不留客資" at bounding box center [452, 89] width 41 height 16
click at [432, 89] on input "不留客資" at bounding box center [416, 88] width 31 height 31
checkbox input "false"
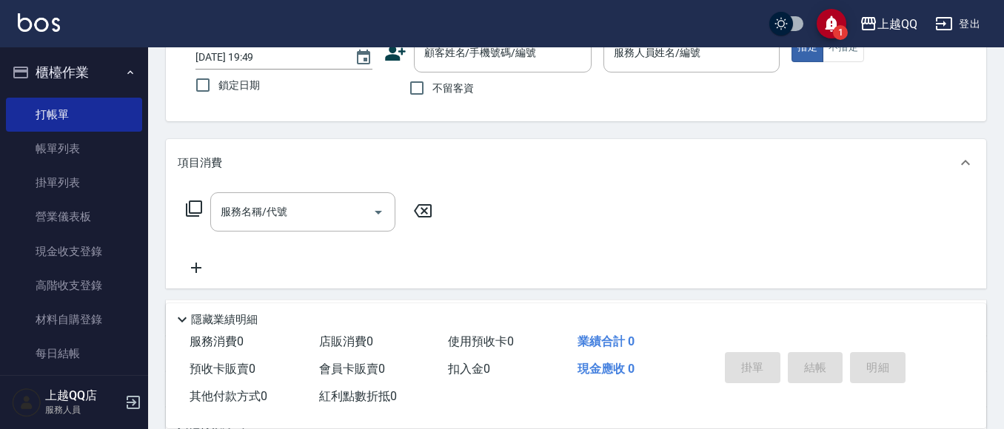
click at [452, 46] on div "1 上越QQ 登出" at bounding box center [502, 23] width 1004 height 47
drag, startPoint x: 438, startPoint y: 67, endPoint x: 444, endPoint y: 55, distance: 13.9
click at [438, 67] on div "顧客姓名/手機號碼/編號" at bounding box center [503, 52] width 178 height 39
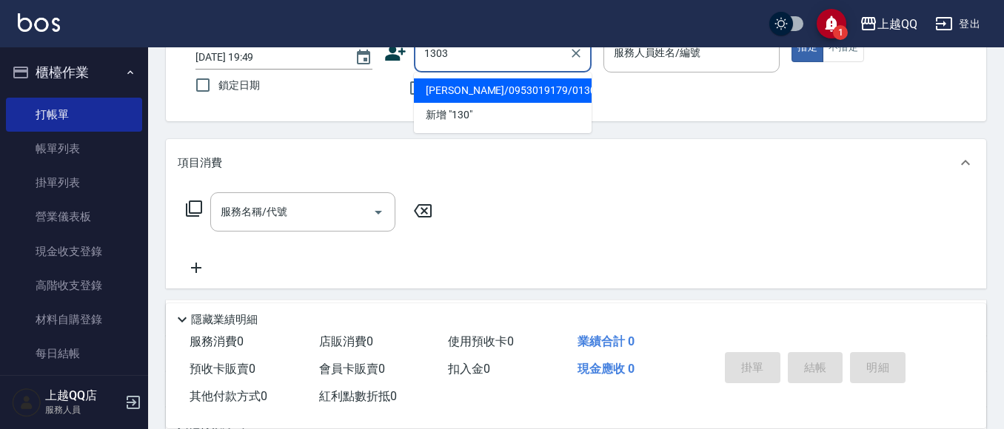
type input "1303"
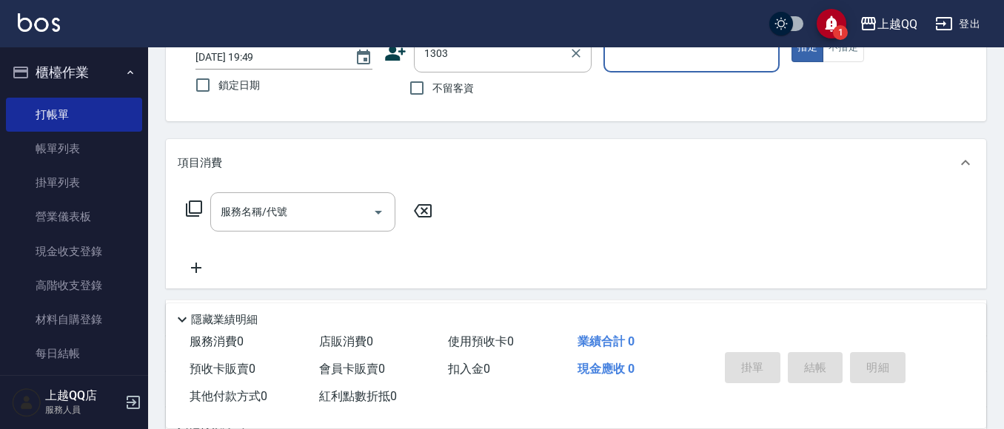
click at [792, 33] on button "指定" at bounding box center [808, 47] width 32 height 29
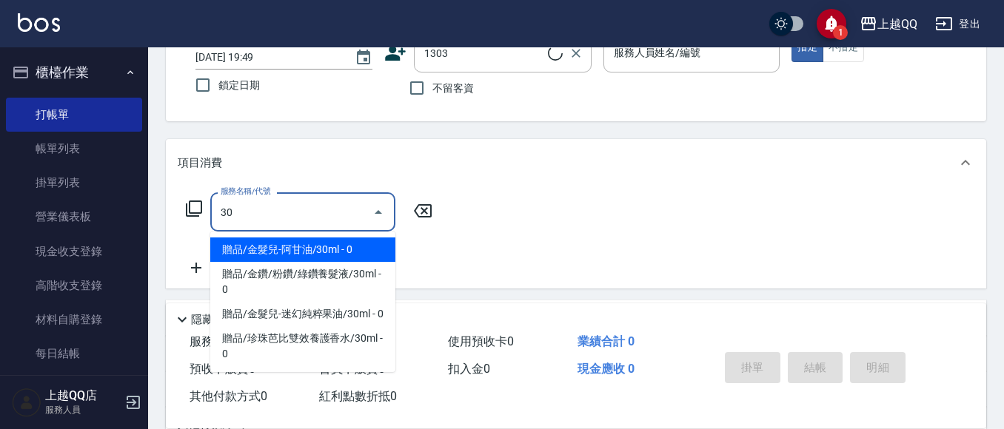
type input "305"
type input "[PERSON_NAME]/0910015771/1303"
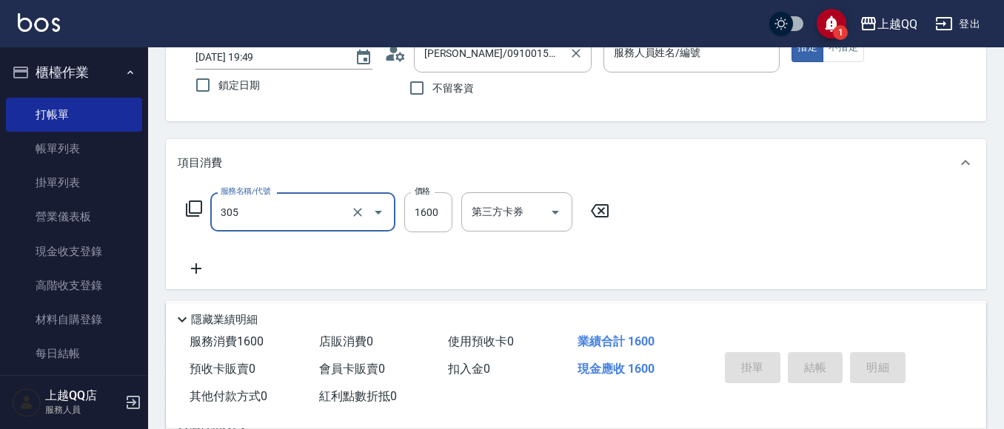
type input "欣樺-6"
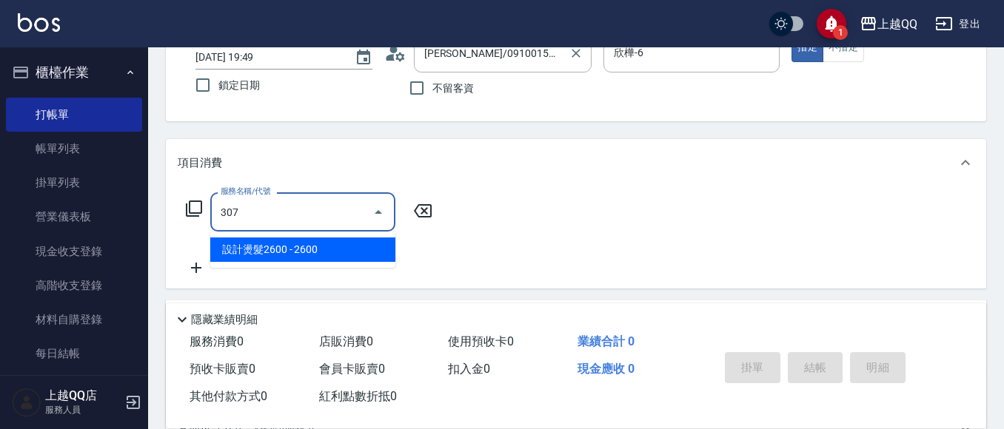
type input "設計燙髮2600(307)"
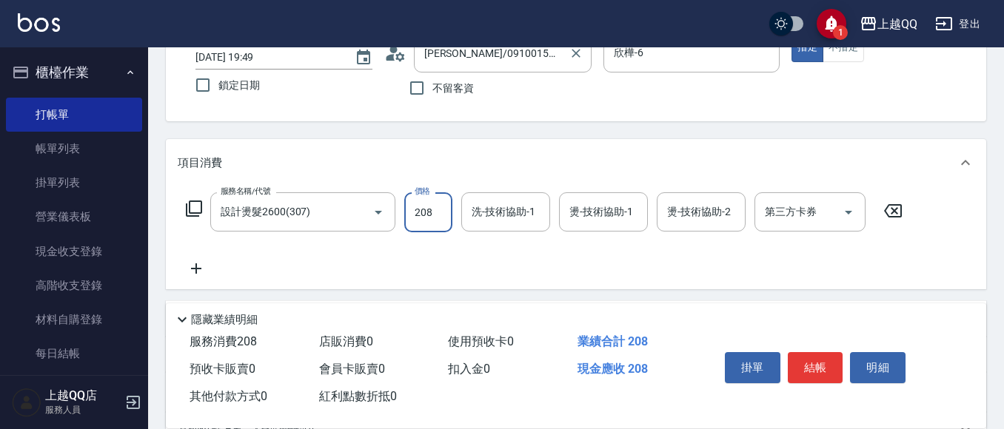
type input "2080"
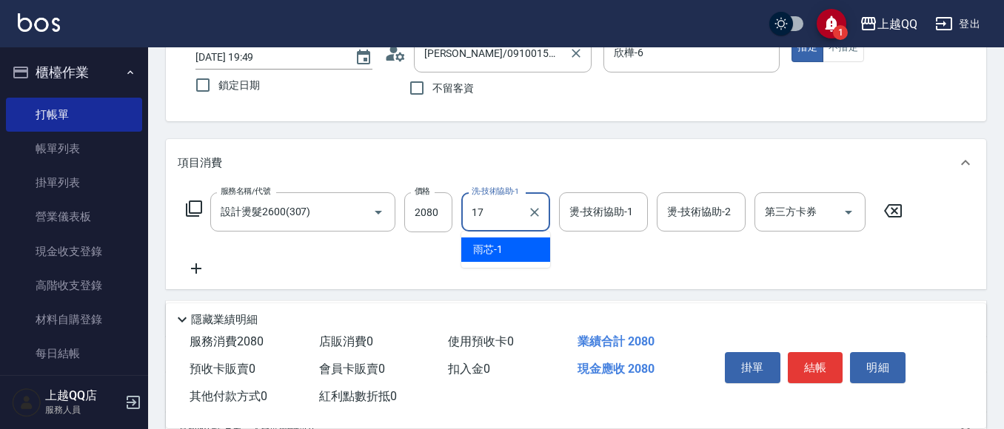
type input "心佑-17"
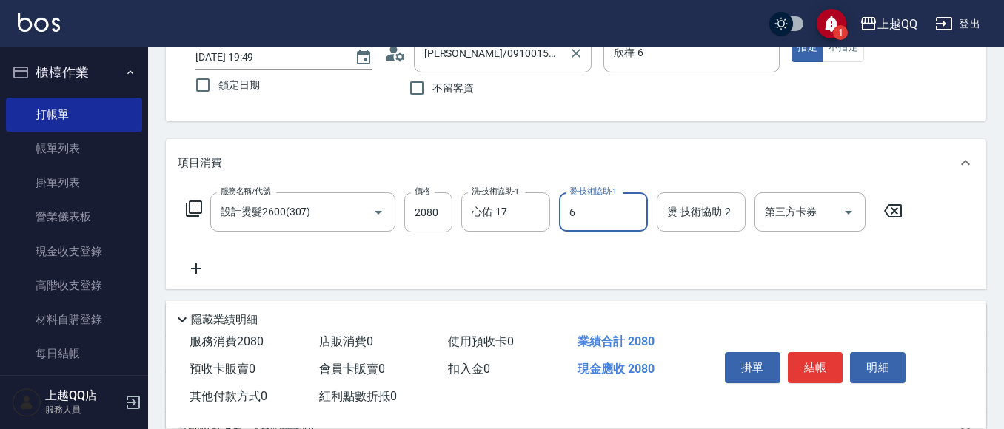
type input "欣樺-6"
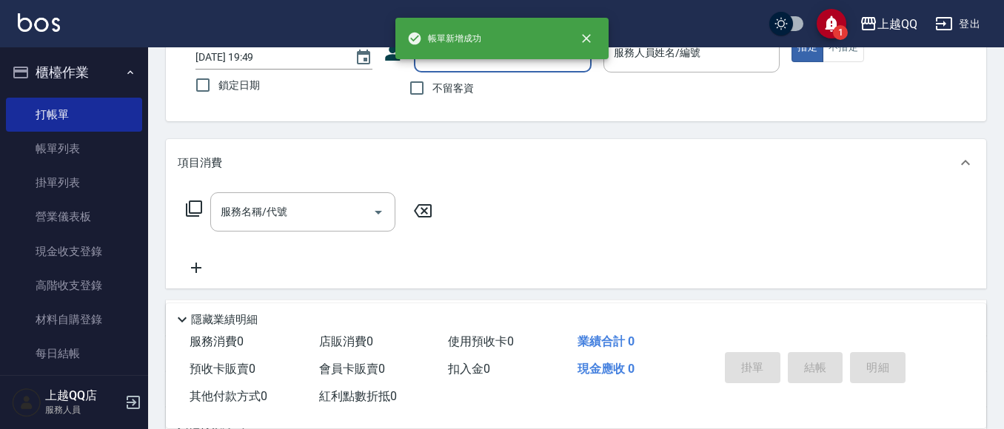
drag, startPoint x: 435, startPoint y: 92, endPoint x: 513, endPoint y: 47, distance: 90.2
click at [447, 84] on span "不留客資" at bounding box center [452, 89] width 41 height 16
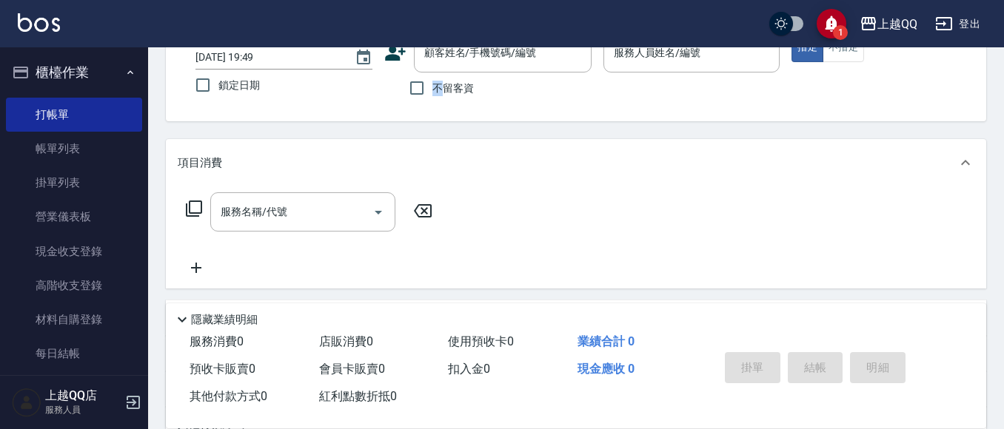
click at [432, 87] on span "不留客資" at bounding box center [452, 89] width 41 height 16
click at [432, 87] on input "不留客資" at bounding box center [416, 88] width 31 height 31
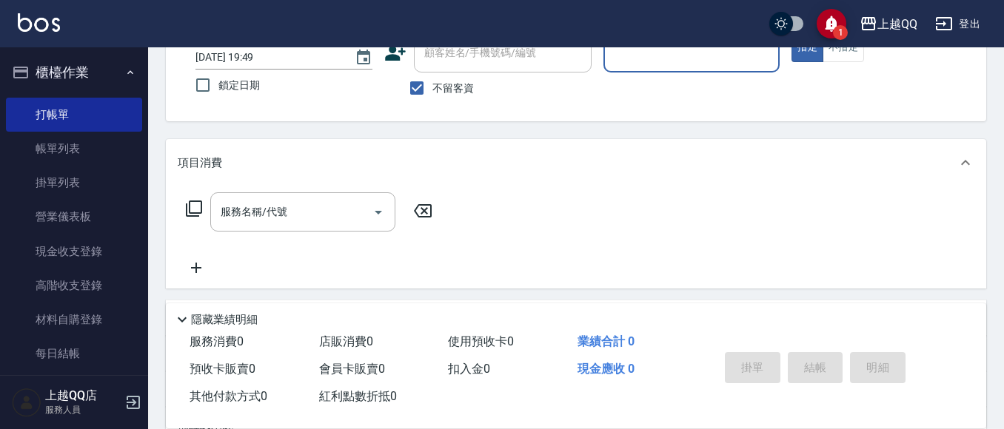
click at [617, 60] on input "服務人員姓名/編號" at bounding box center [692, 53] width 164 height 26
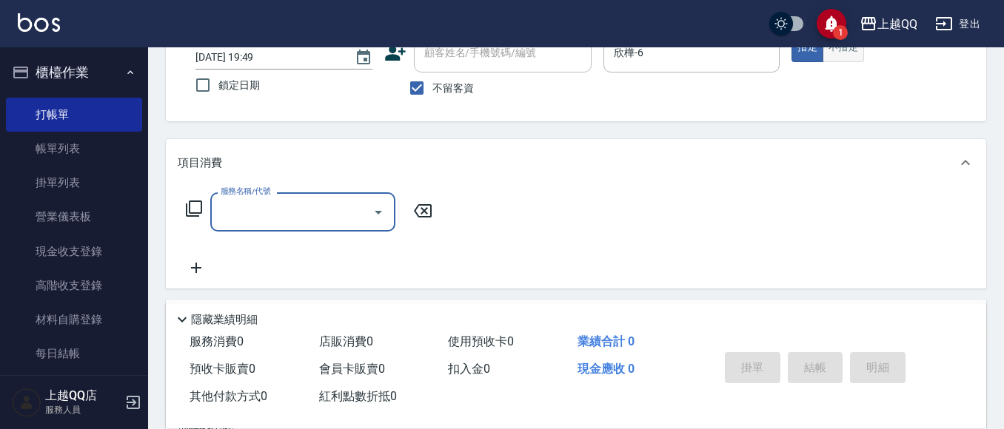
click at [843, 56] on button "不指定" at bounding box center [843, 47] width 41 height 29
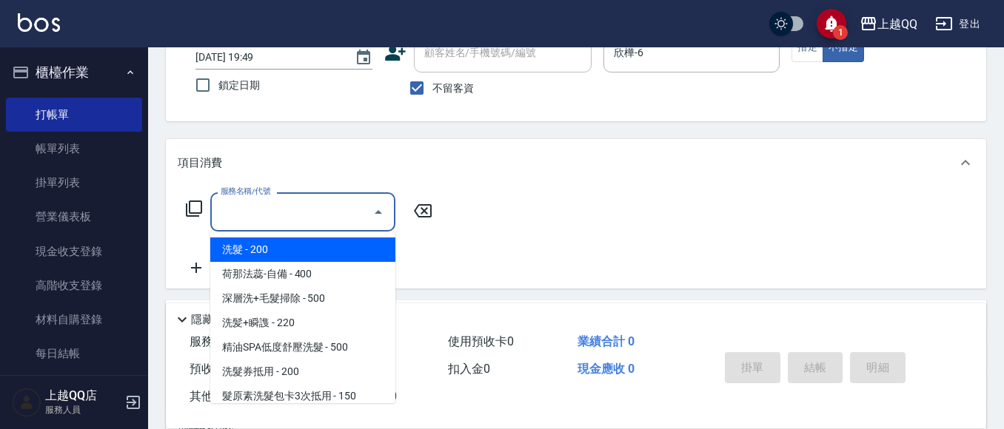
click at [318, 224] on input "服務名稱/代號" at bounding box center [292, 212] width 150 height 26
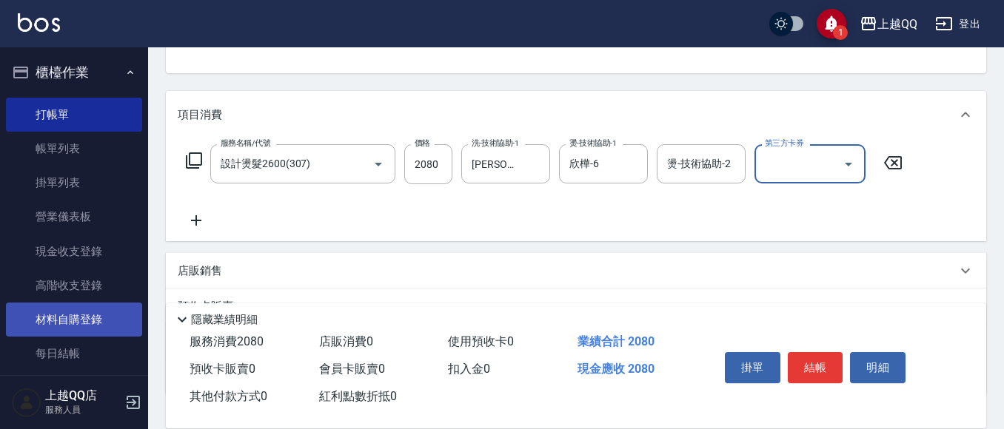
scroll to position [178, 0]
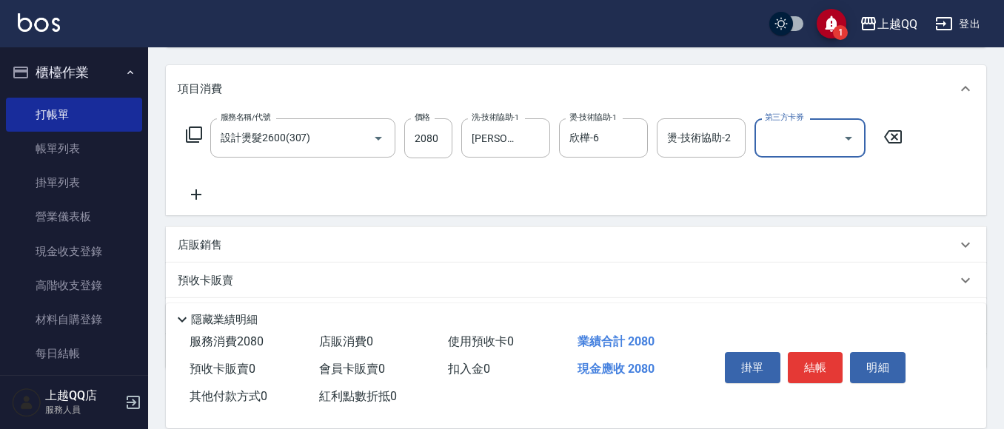
click at [196, 130] on icon at bounding box center [194, 135] width 18 height 18
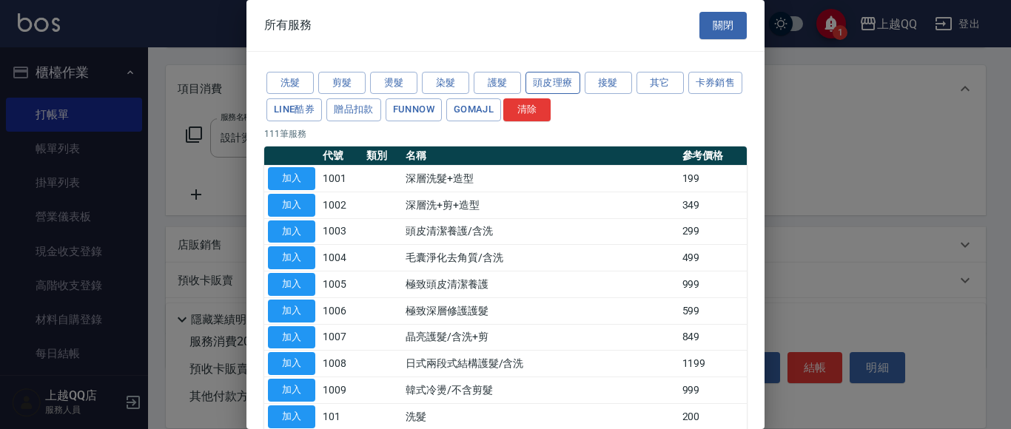
click at [557, 82] on button "頭皮理療" at bounding box center [553, 83] width 55 height 23
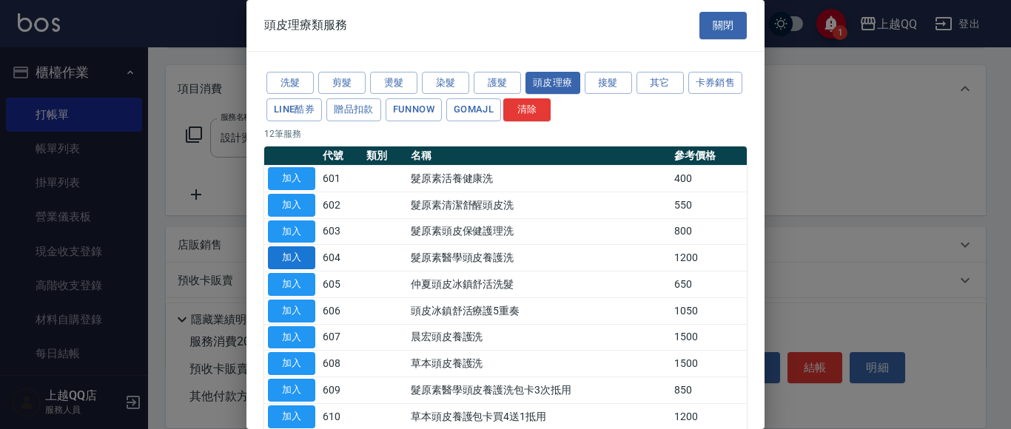
click at [307, 264] on button "加入" at bounding box center [291, 258] width 47 height 23
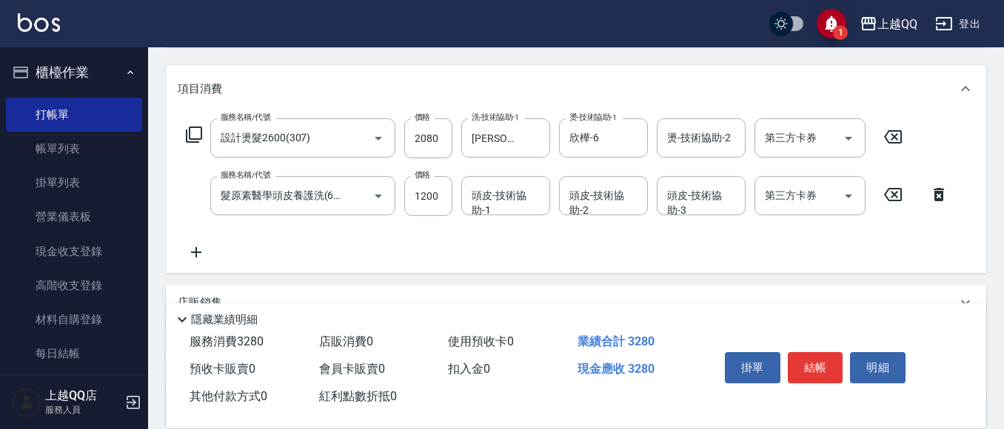
click at [494, 194] on div "頭皮-技術協助-1 頭皮-技術協助-1" at bounding box center [505, 195] width 89 height 39
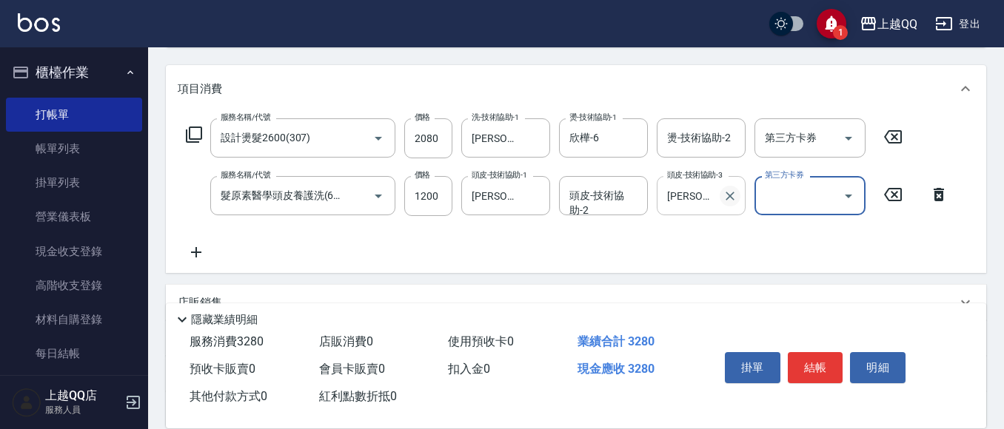
click at [729, 198] on icon "Clear" at bounding box center [730, 196] width 15 height 15
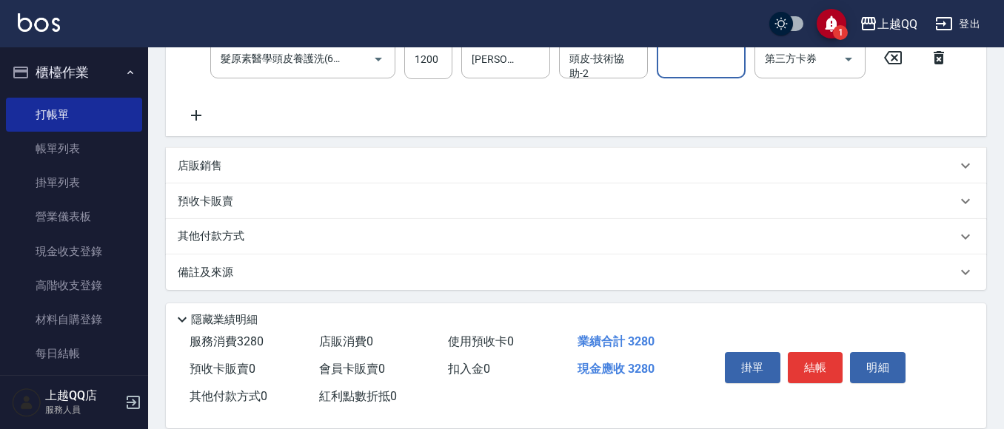
scroll to position [318, 0]
drag, startPoint x: 201, startPoint y: 159, endPoint x: 203, endPoint y: 136, distance: 23.0
click at [204, 161] on p "店販銷售" at bounding box center [200, 163] width 44 height 16
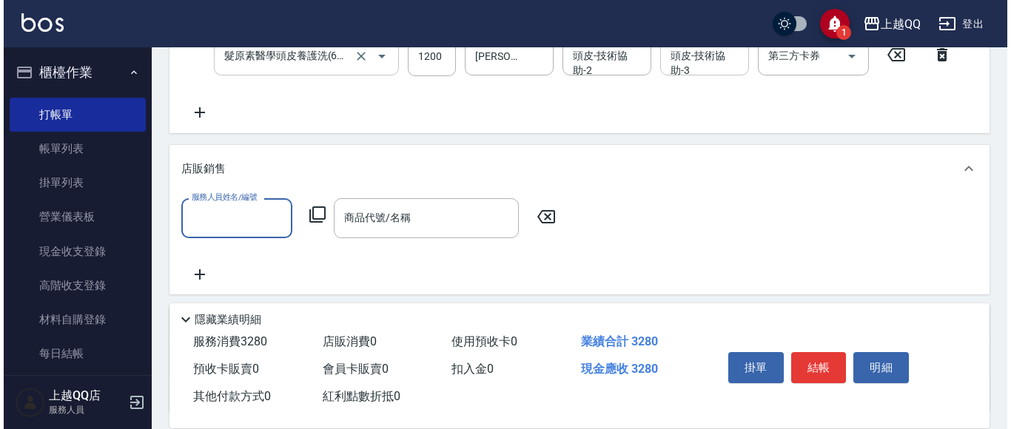
scroll to position [0, 0]
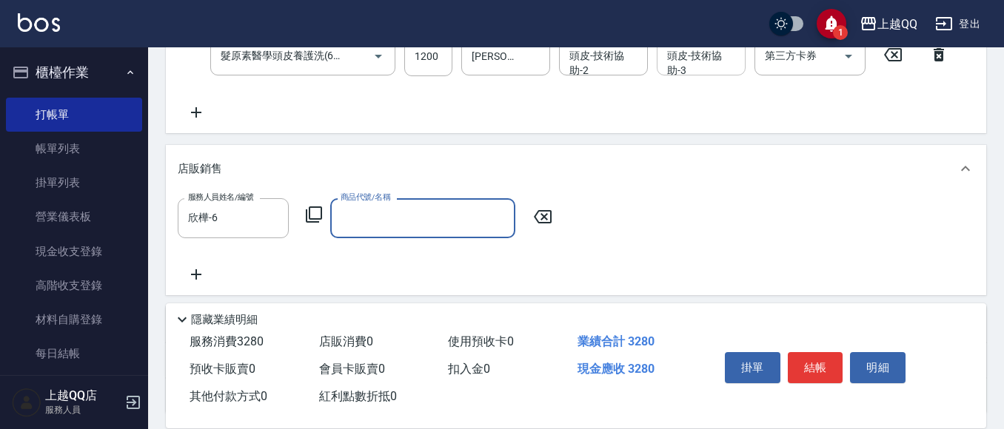
click at [316, 210] on icon at bounding box center [314, 215] width 18 height 18
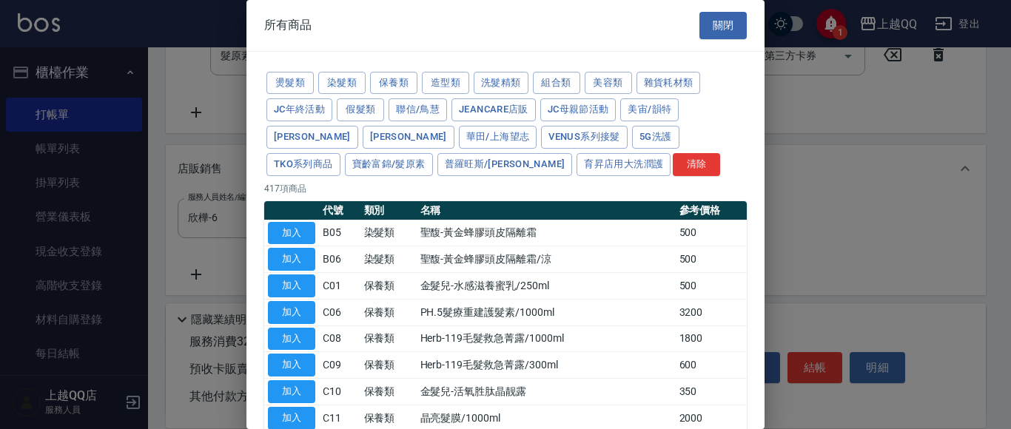
click at [433, 153] on button "寶齡富錦/髮原素" at bounding box center [389, 164] width 88 height 23
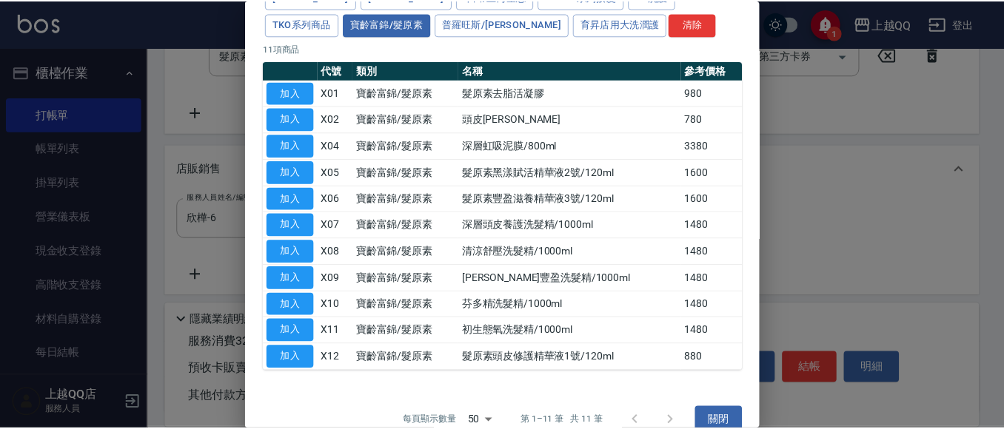
scroll to position [148, 0]
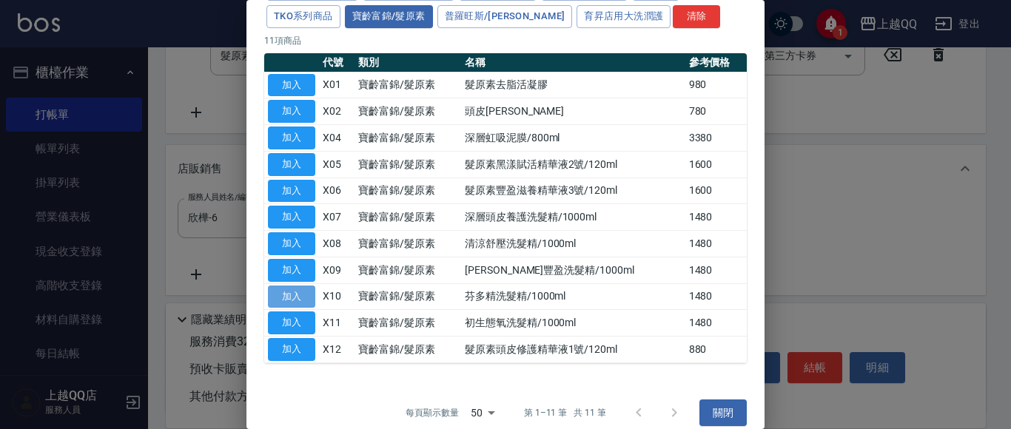
click at [307, 301] on button "加入" at bounding box center [291, 297] width 47 height 23
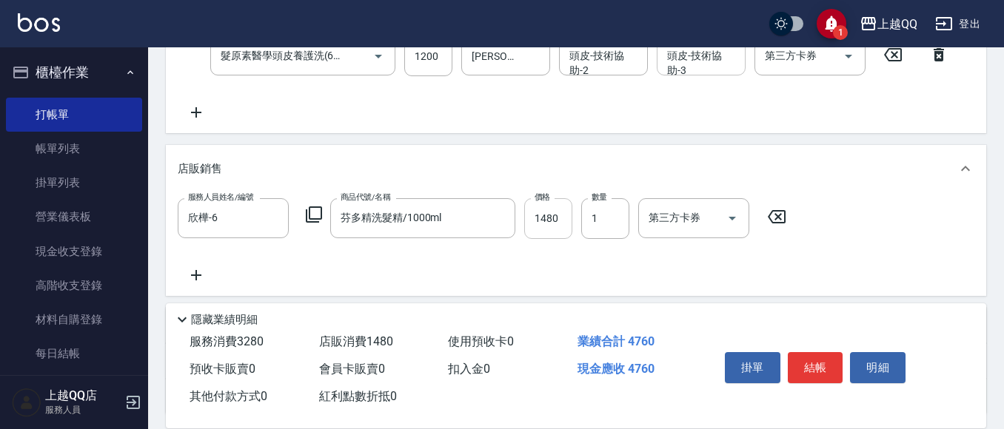
click at [563, 215] on input "1480" at bounding box center [548, 218] width 48 height 40
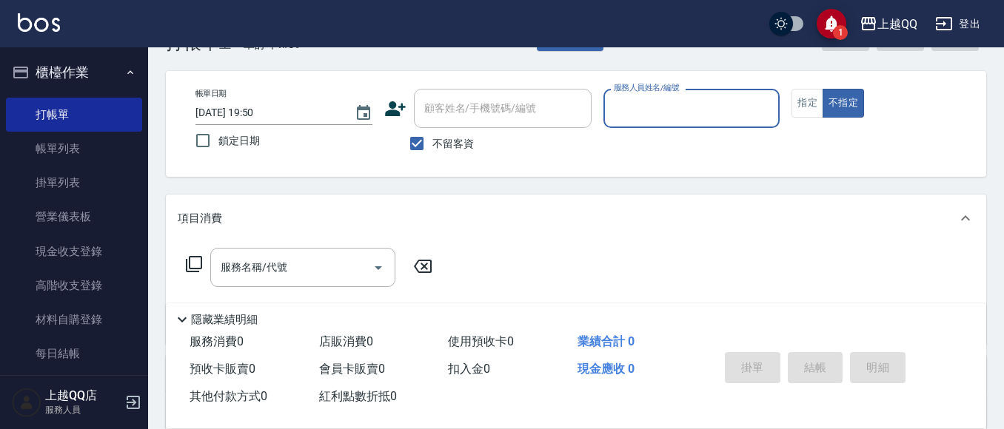
scroll to position [74, 0]
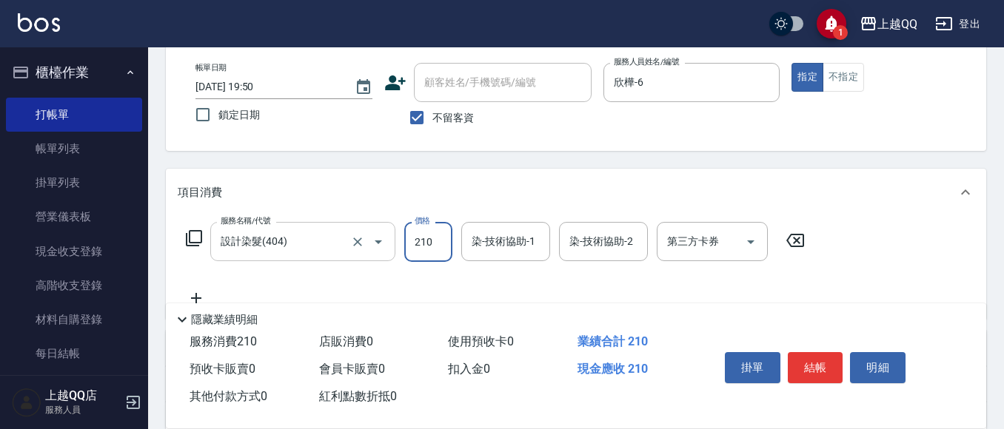
click at [314, 241] on input "設計染髮(404)" at bounding box center [282, 242] width 130 height 26
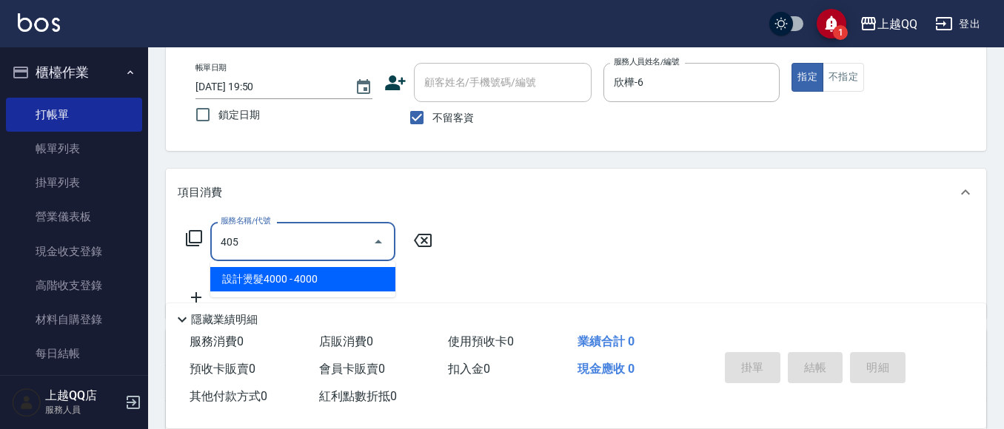
scroll to position [0, 0]
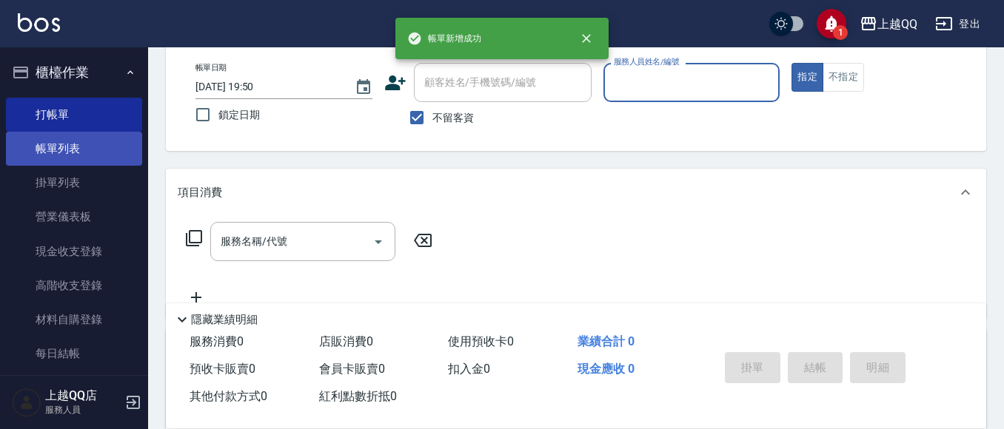
click at [77, 147] on link "帳單列表" at bounding box center [74, 149] width 136 height 34
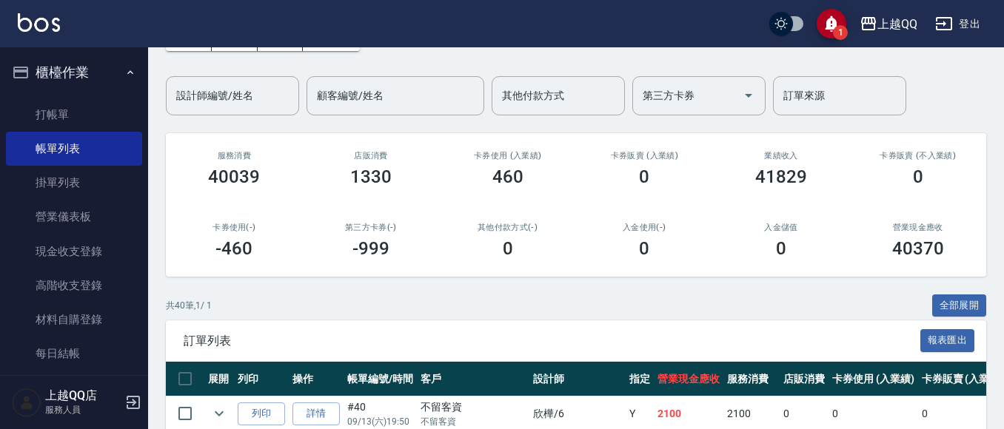
scroll to position [222, 0]
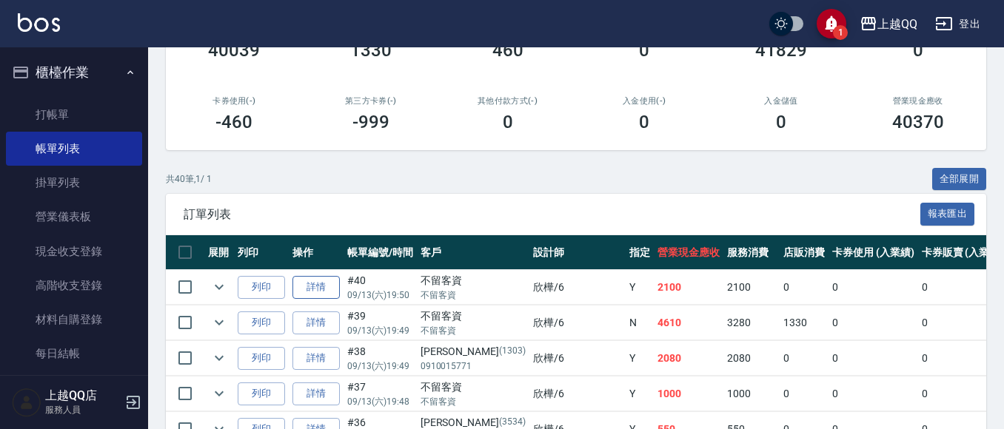
click at [333, 289] on link "詳情" at bounding box center [315, 287] width 47 height 23
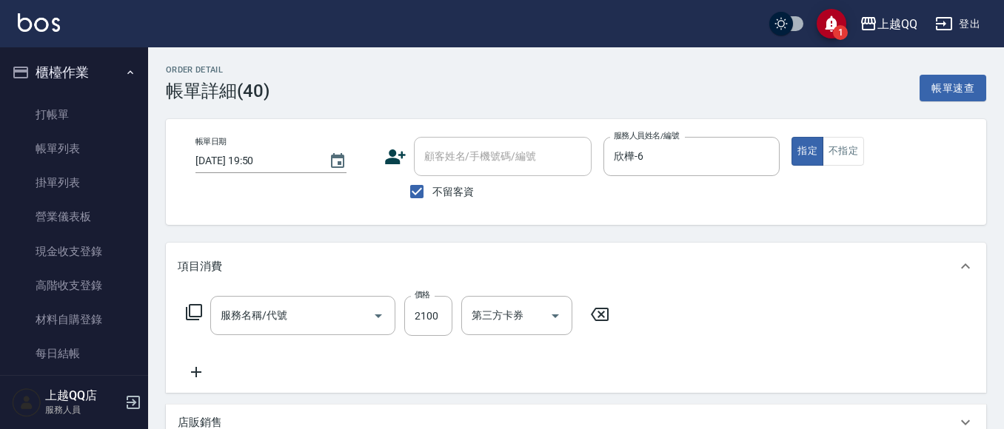
scroll to position [148, 0]
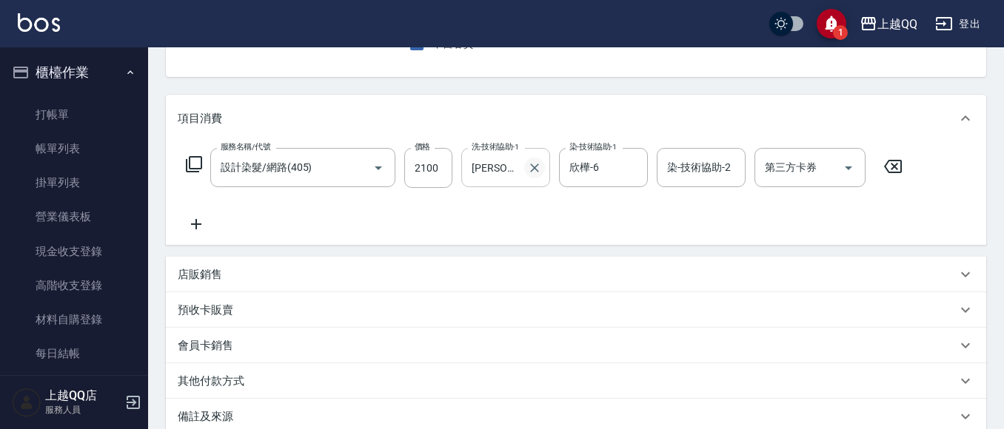
drag, startPoint x: 512, startPoint y: 169, endPoint x: 526, endPoint y: 161, distance: 15.9
click at [525, 171] on div "[PERSON_NAME]-26 洗-技術協助-1" at bounding box center [505, 167] width 89 height 39
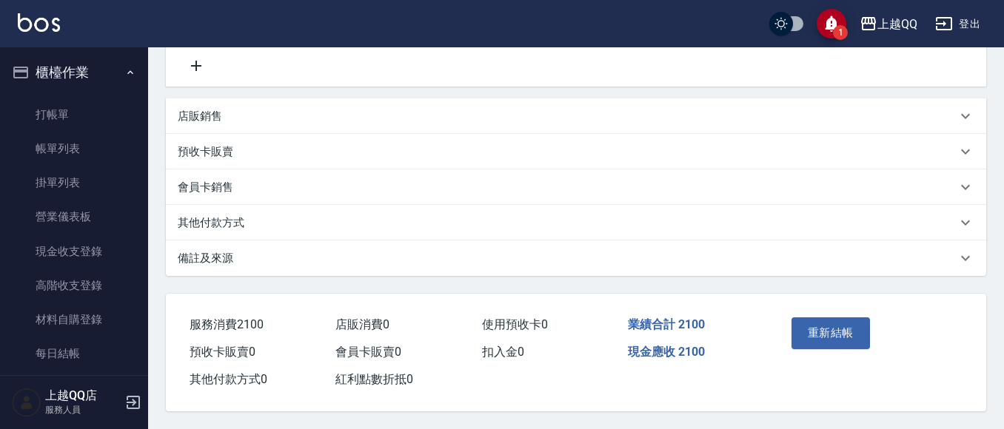
scroll to position [313, 0]
click at [840, 345] on div "重新結帳" at bounding box center [827, 344] width 83 height 64
click at [849, 324] on button "重新結帳" at bounding box center [831, 333] width 78 height 31
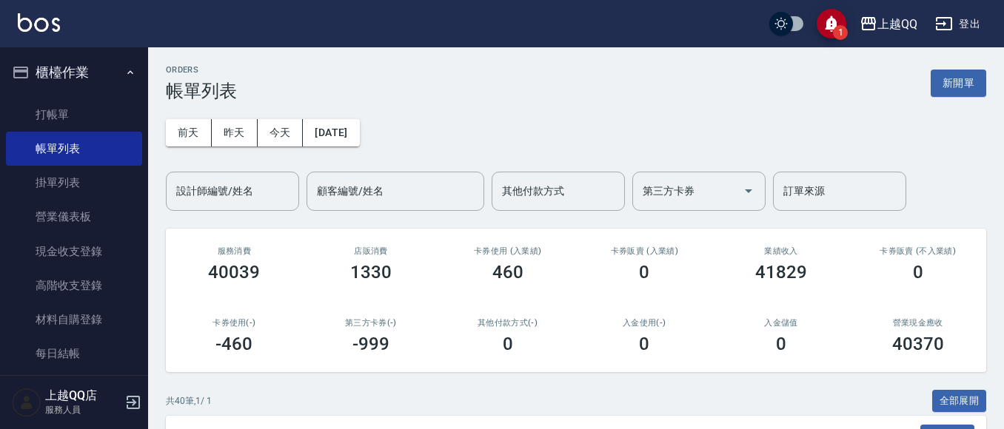
click at [195, 186] on input "設計師編號/姓名" at bounding box center [233, 191] width 120 height 26
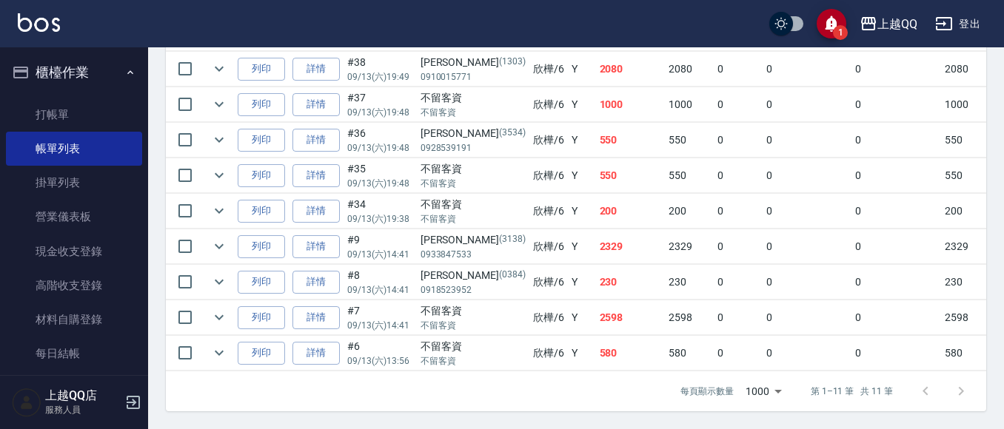
scroll to position [518, 0]
click at [216, 315] on icon "expand row" at bounding box center [219, 317] width 9 height 5
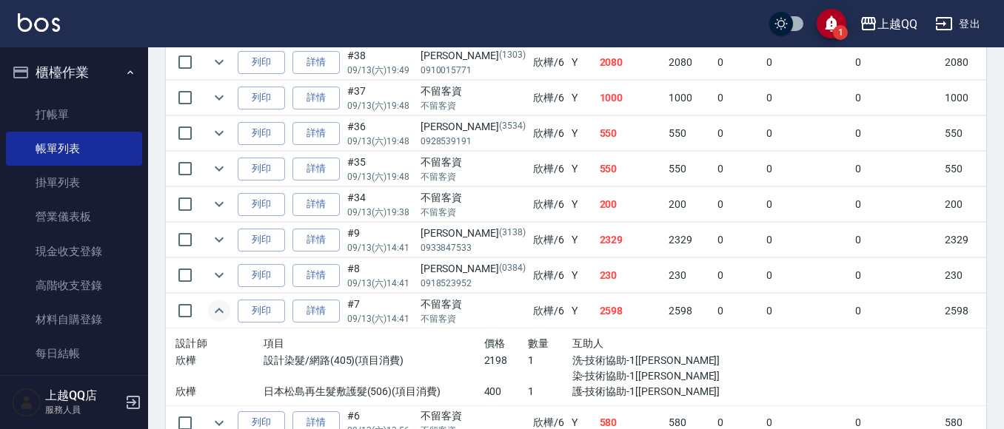
click at [216, 310] on icon "expand row" at bounding box center [219, 311] width 18 height 18
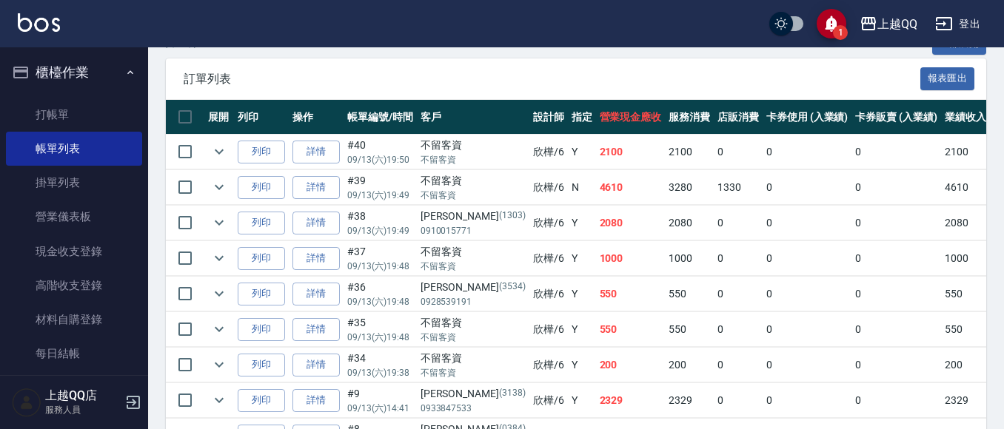
scroll to position [444, 0]
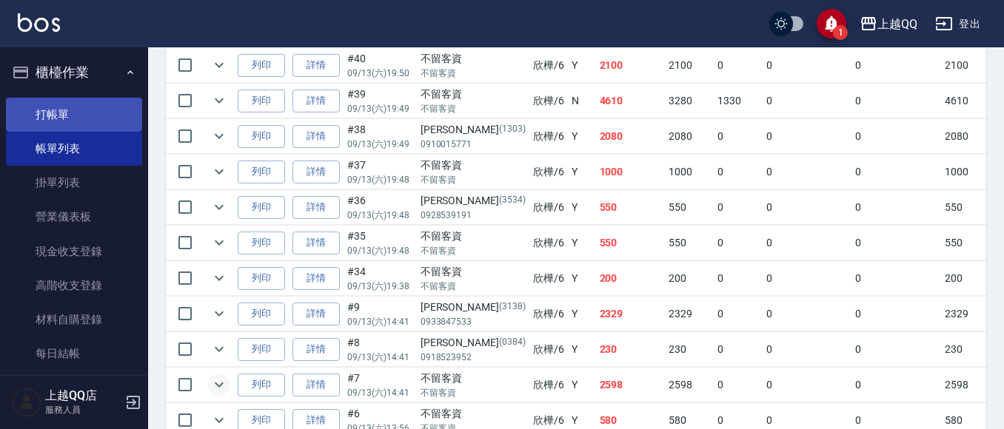
click at [84, 106] on link "打帳單" at bounding box center [74, 115] width 136 height 34
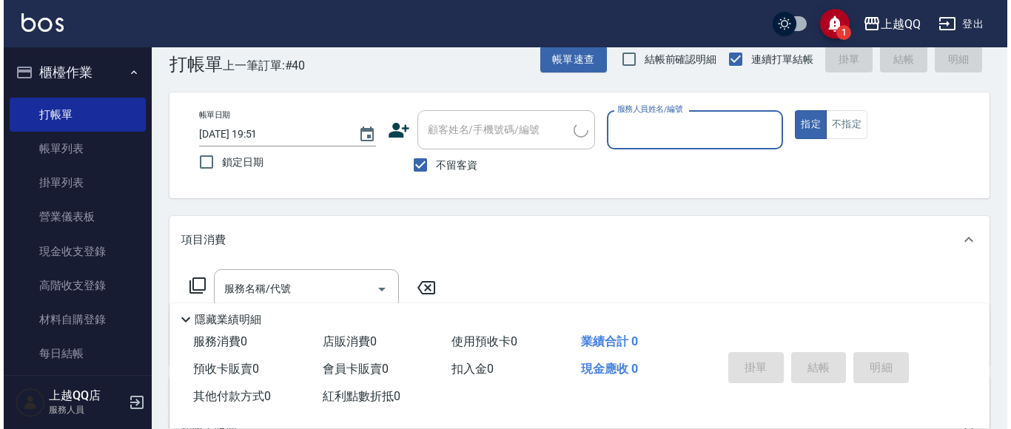
scroll to position [74, 0]
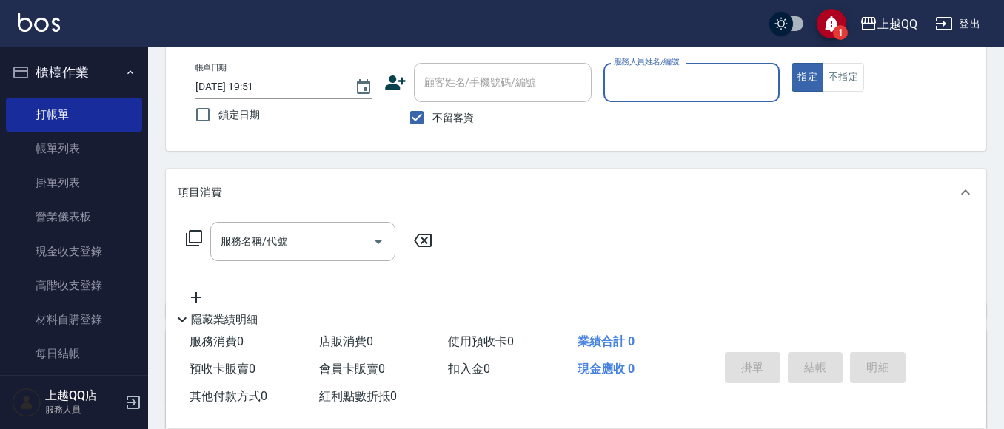
click at [446, 121] on span "不留客資" at bounding box center [452, 118] width 41 height 16
click at [432, 121] on input "不留客資" at bounding box center [416, 117] width 31 height 31
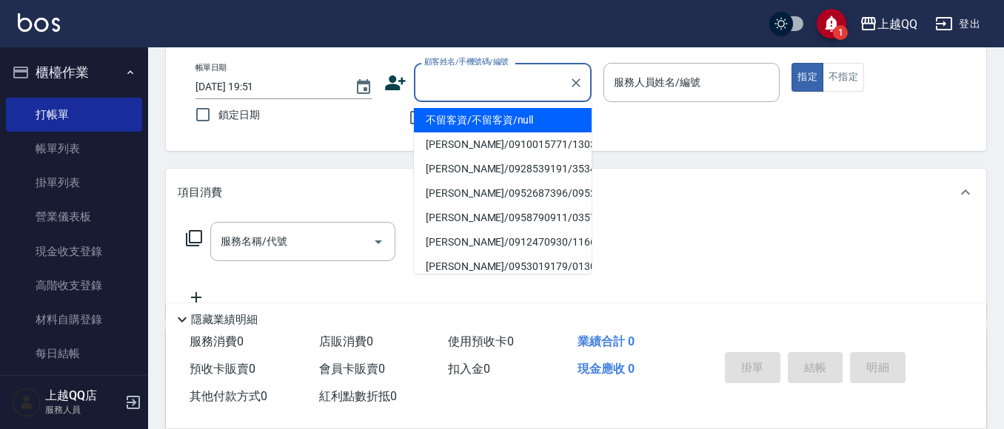
click at [463, 87] on input "顧客姓名/手機號碼/編號" at bounding box center [492, 83] width 142 height 26
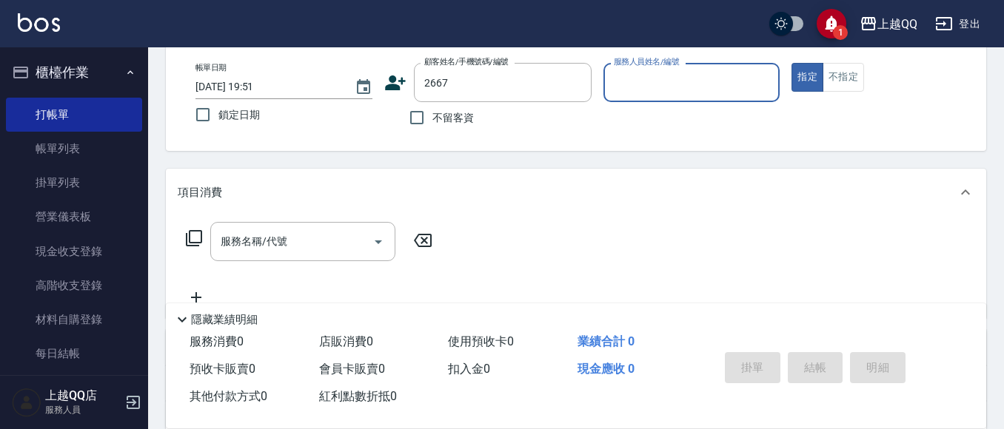
click at [792, 63] on button "指定" at bounding box center [808, 77] width 32 height 29
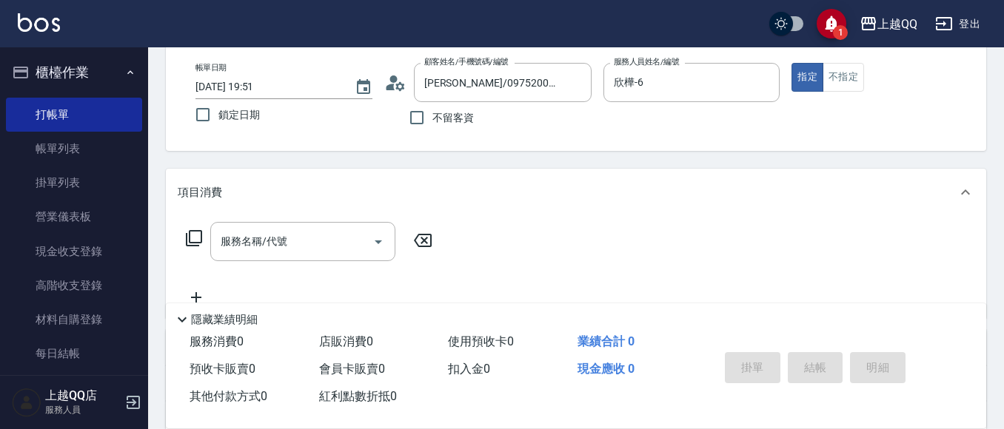
click at [392, 72] on icon at bounding box center [395, 83] width 22 height 22
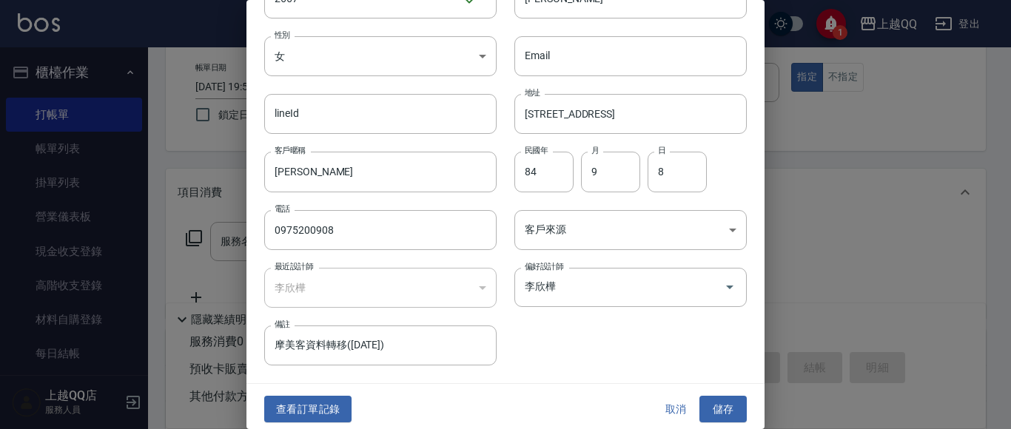
scroll to position [84, 0]
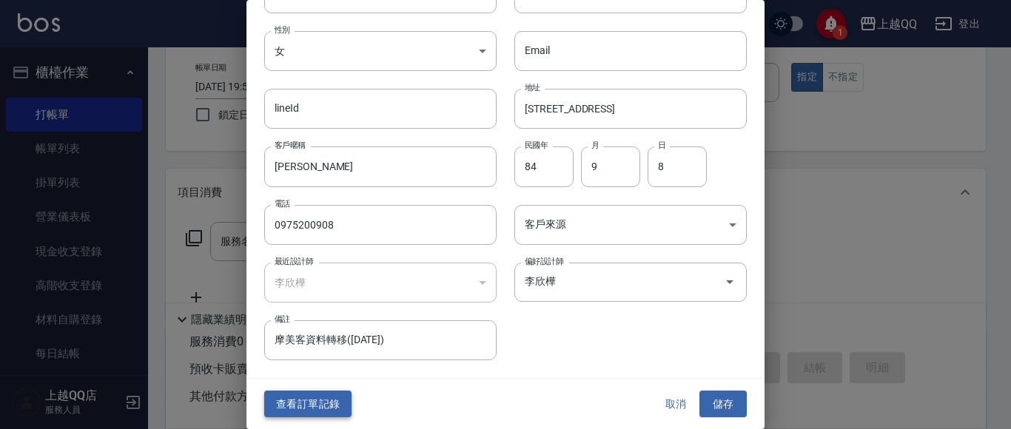
click at [301, 397] on button "查看訂單記錄" at bounding box center [307, 404] width 87 height 27
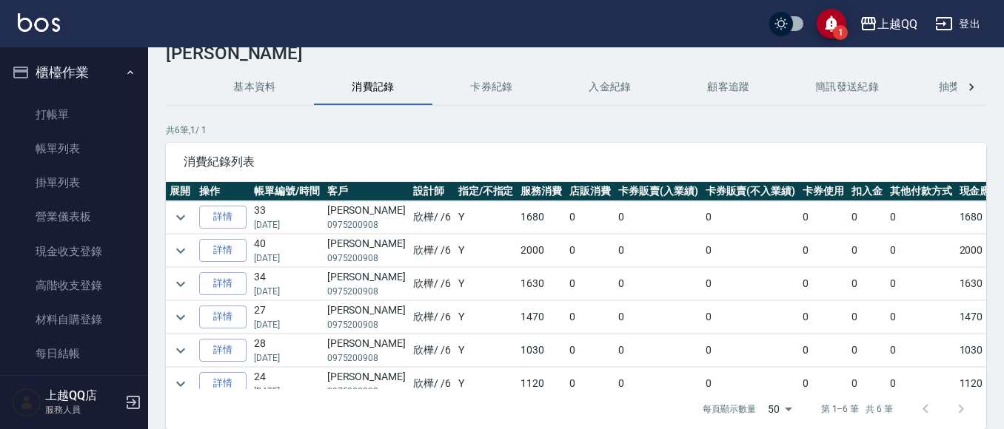
scroll to position [74, 0]
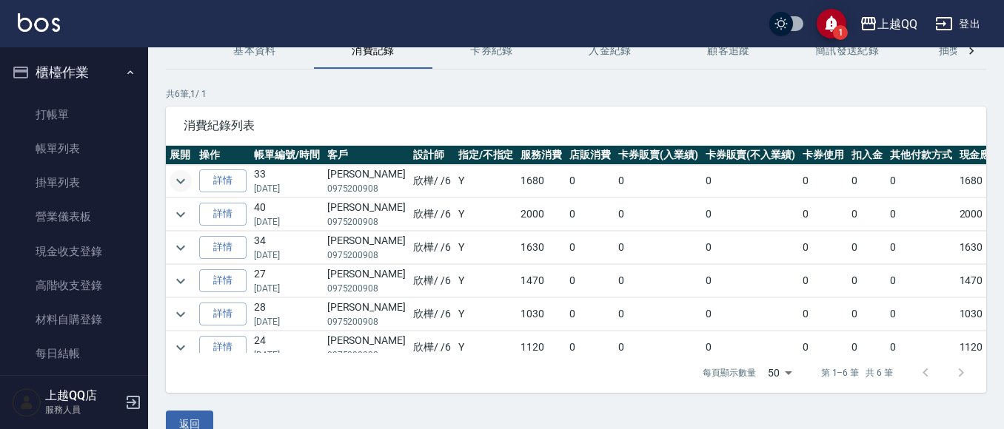
click at [184, 181] on icon "expand row" at bounding box center [181, 182] width 18 height 18
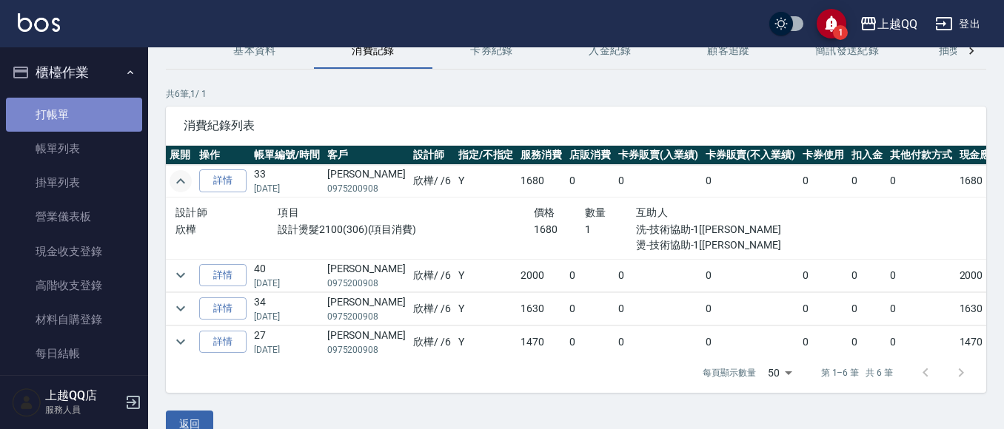
click at [94, 116] on link "打帳單" at bounding box center [74, 115] width 136 height 34
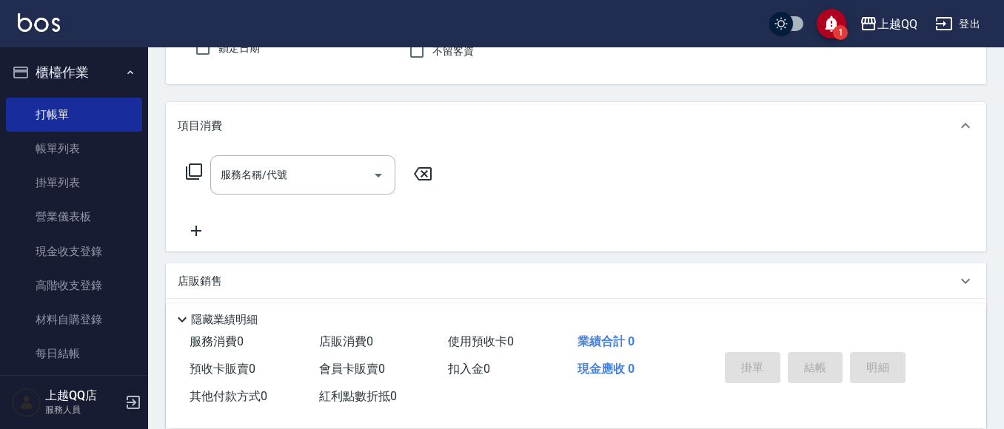
scroll to position [148, 0]
click at [792, 0] on button "指定" at bounding box center [808, 7] width 32 height 29
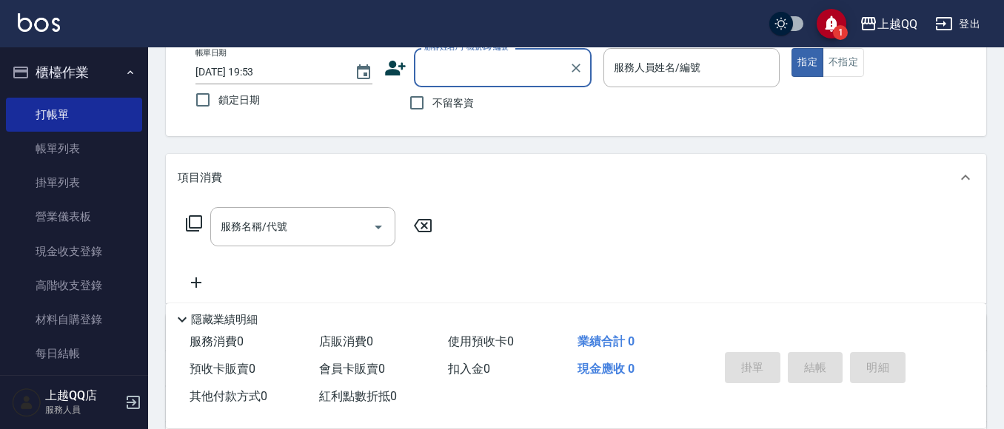
scroll to position [63, 0]
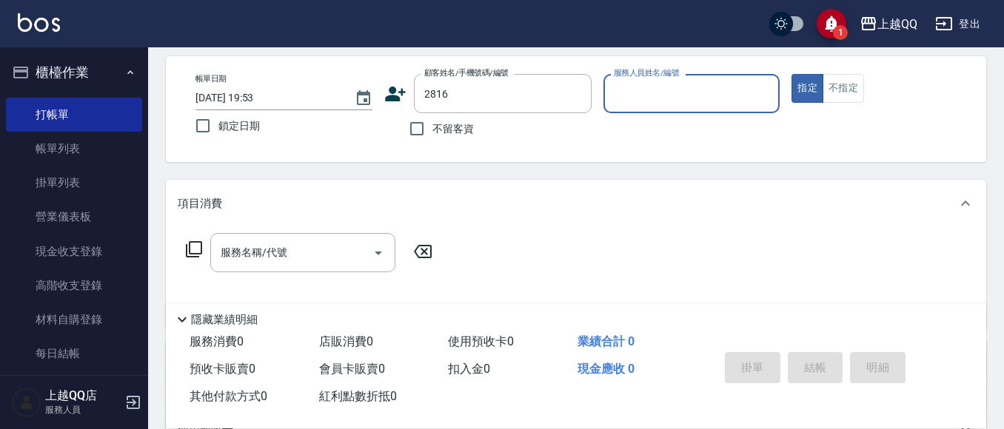
click at [792, 74] on button "指定" at bounding box center [808, 88] width 32 height 29
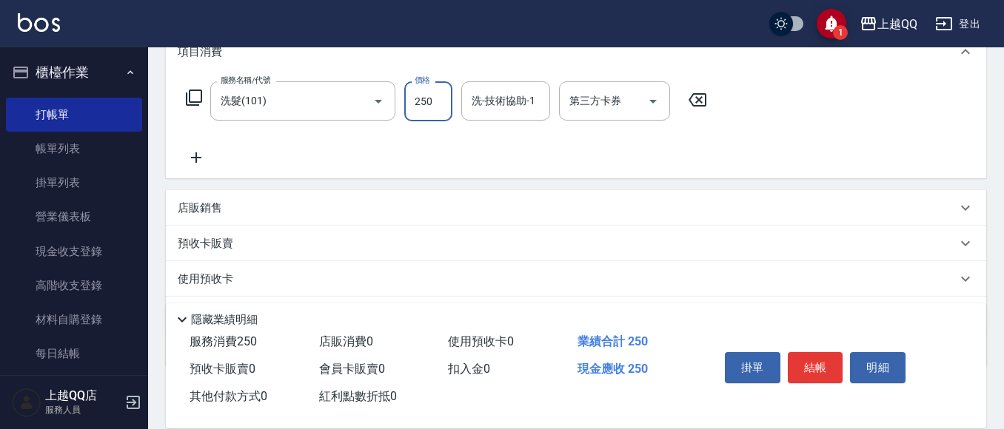
scroll to position [211, 0]
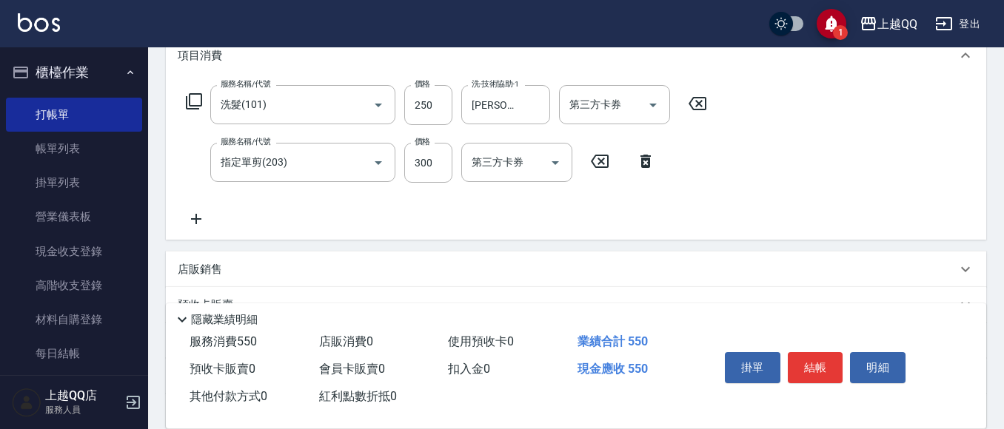
click at [434, 140] on div "服務名稱/代號 洗髮(101) 服務名稱/代號 價格 250 價格 洗-技術協助-1 怡璇-16 洗-技術協助-1 第三方卡券 第三方卡券 服務名稱/代號 指…" at bounding box center [447, 156] width 538 height 143
drag, startPoint x: 418, startPoint y: 171, endPoint x: 675, endPoint y: 17, distance: 299.6
click at [418, 171] on input "300" at bounding box center [428, 163] width 48 height 40
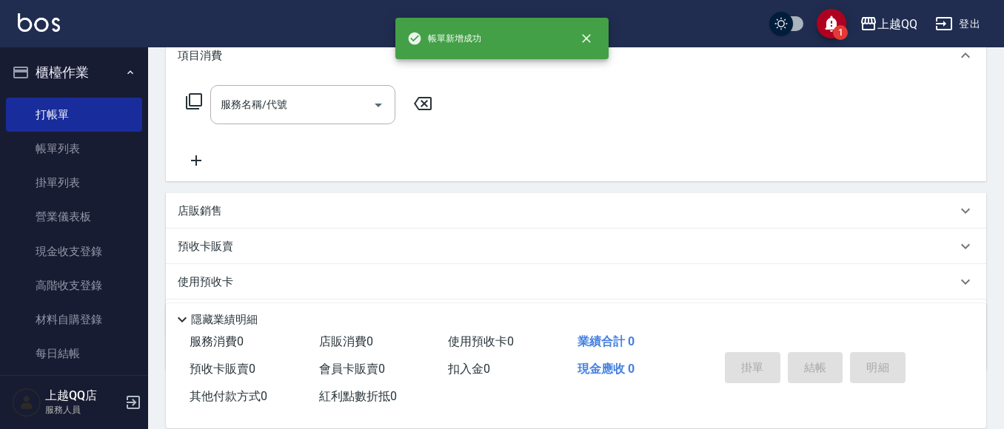
scroll to position [0, 0]
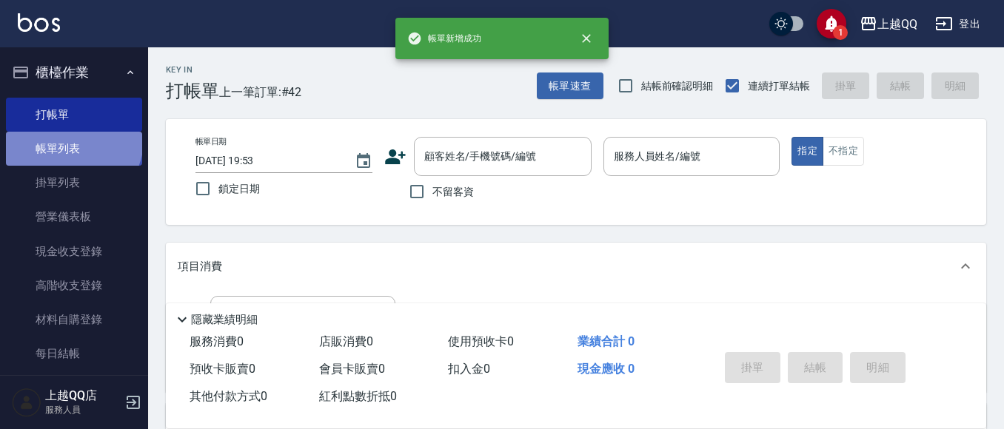
click at [72, 141] on link "帳單列表" at bounding box center [74, 149] width 136 height 34
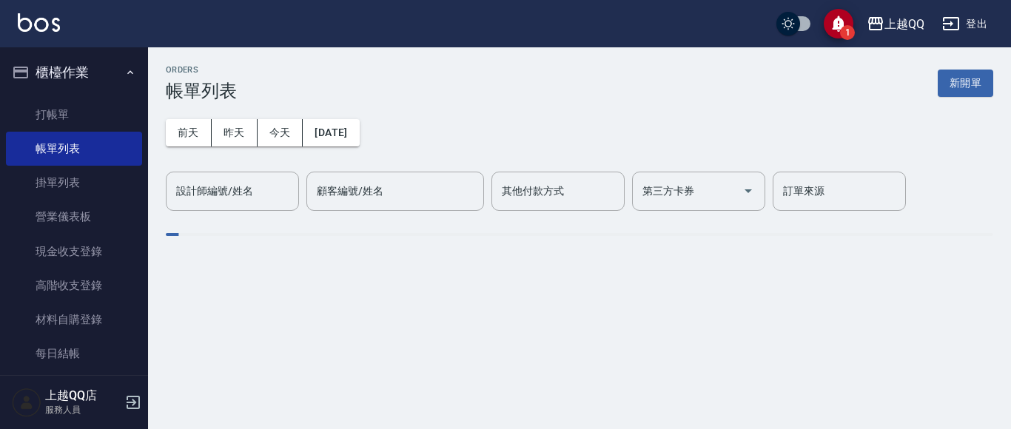
click at [56, 104] on link "打帳單" at bounding box center [74, 115] width 136 height 34
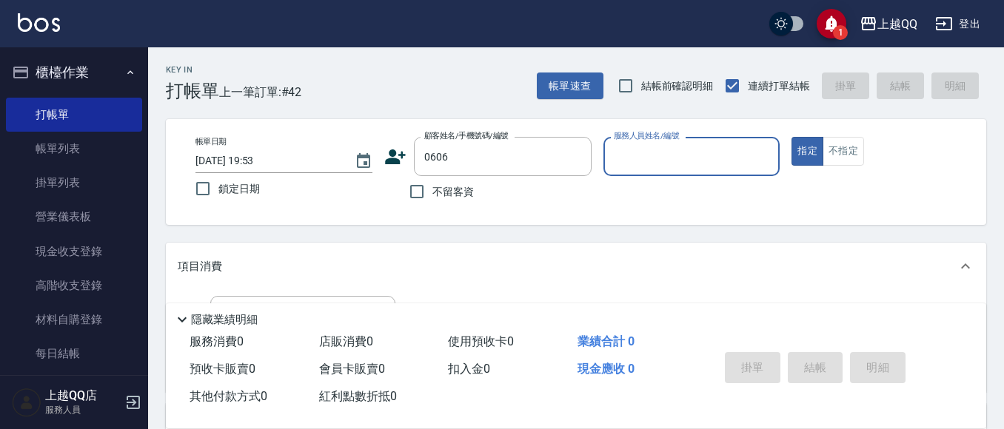
click at [792, 137] on button "指定" at bounding box center [808, 151] width 32 height 29
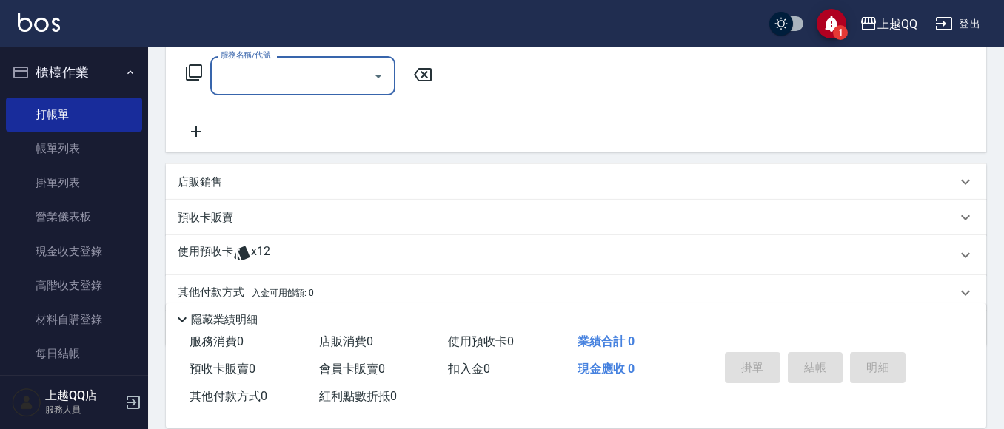
scroll to position [296, 0]
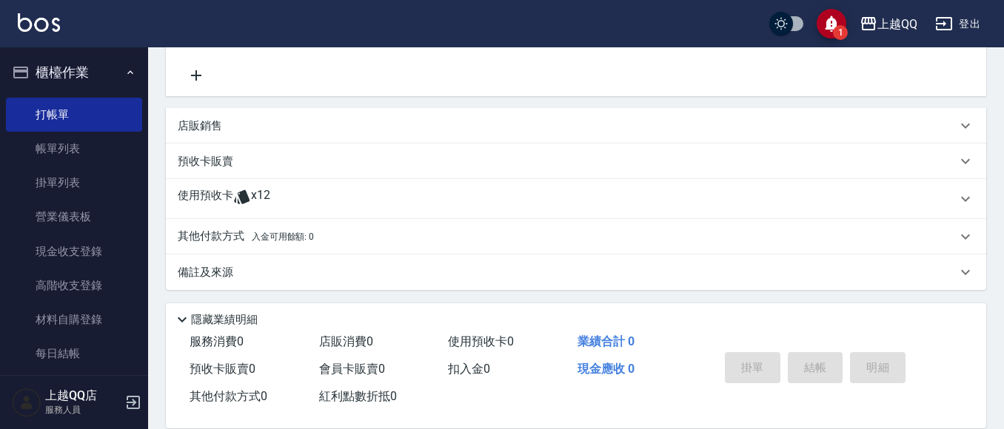
drag, startPoint x: 238, startPoint y: 184, endPoint x: 259, endPoint y: 244, distance: 63.5
click at [241, 184] on div "使用預收卡 x12" at bounding box center [576, 199] width 820 height 40
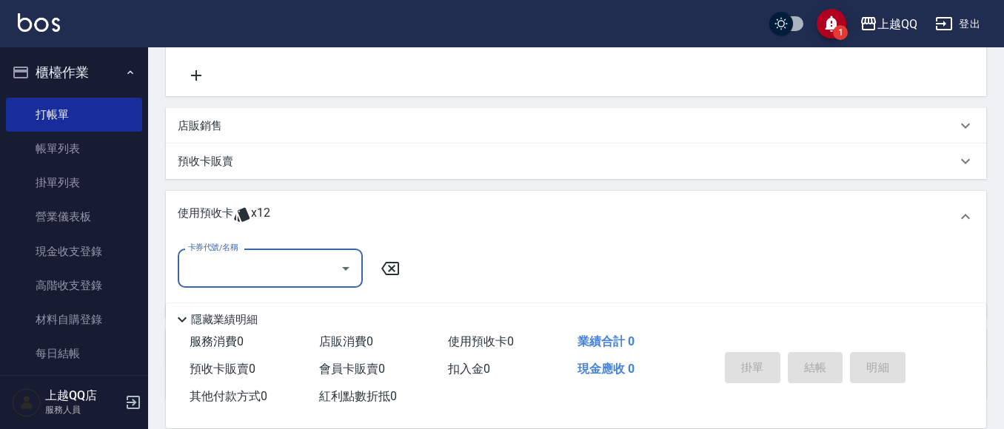
scroll to position [0, 0]
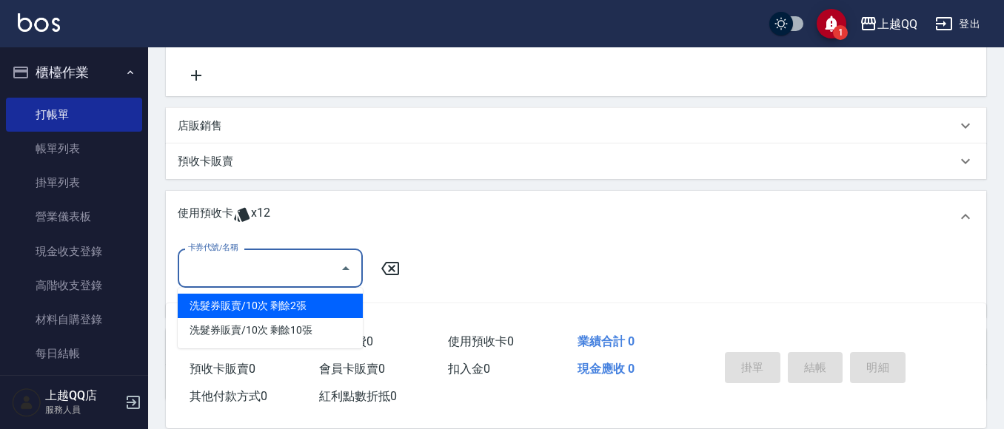
drag, startPoint x: 269, startPoint y: 264, endPoint x: 309, endPoint y: 336, distance: 82.2
click at [270, 267] on input "卡券代號/名稱" at bounding box center [259, 268] width 150 height 26
drag, startPoint x: 316, startPoint y: 300, endPoint x: 399, endPoint y: 294, distance: 83.1
click at [318, 301] on div "洗髮券販賣/10次 剩餘2張" at bounding box center [270, 306] width 185 height 24
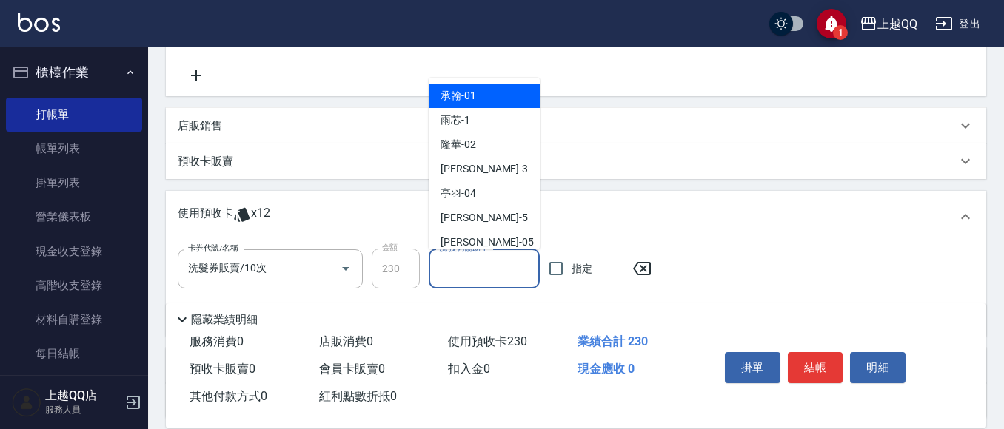
click at [501, 270] on input "洗-技術協助-1" at bounding box center [484, 269] width 98 height 26
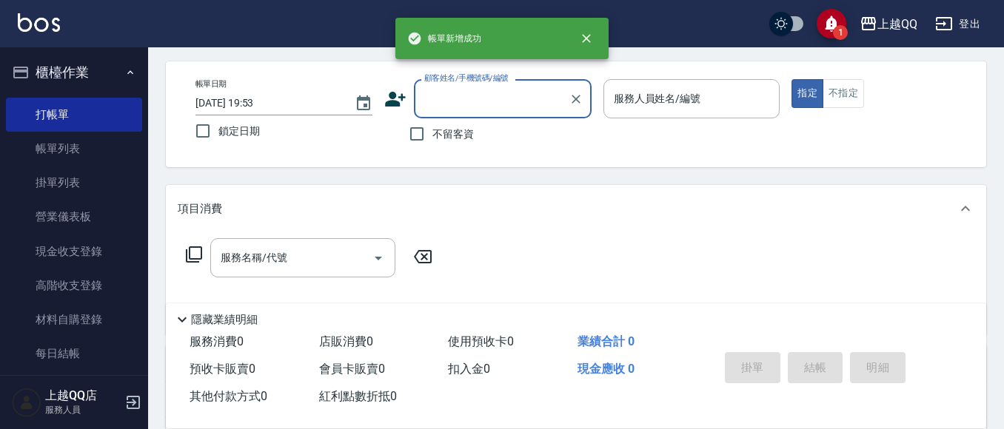
scroll to position [74, 0]
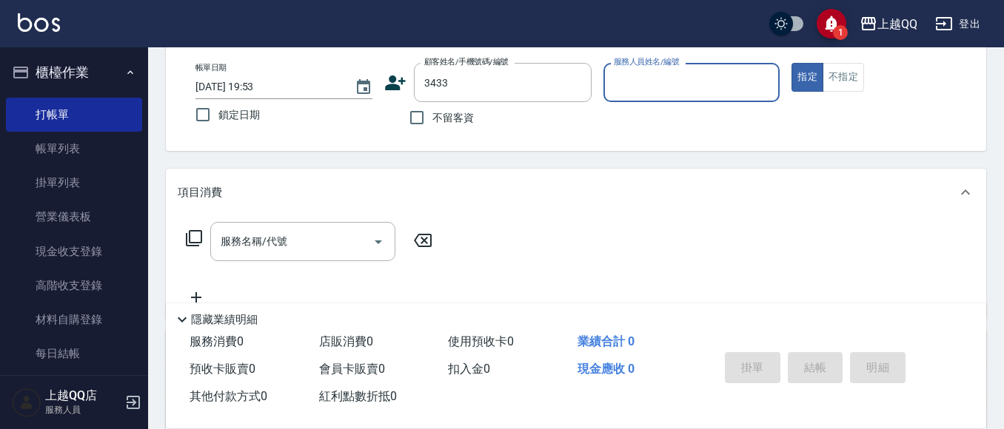
click at [792, 63] on button "指定" at bounding box center [808, 77] width 32 height 29
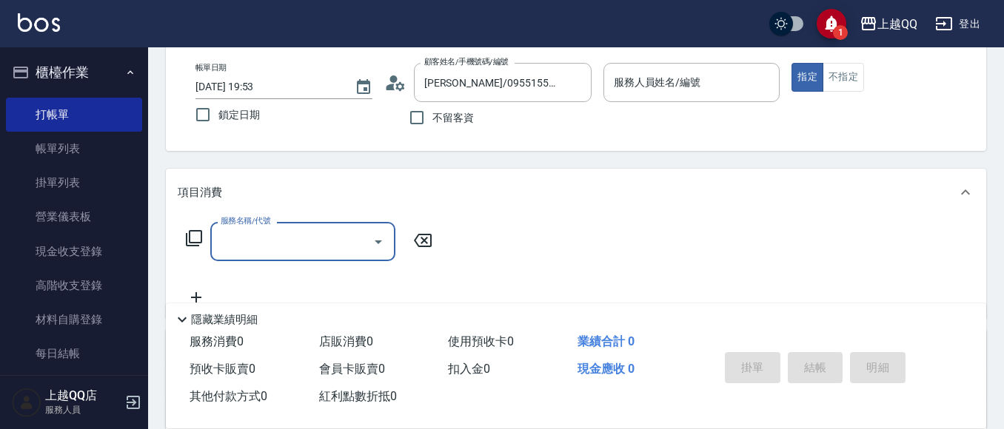
drag, startPoint x: 578, startPoint y: 79, endPoint x: 558, endPoint y: 0, distance: 81.9
click at [578, 79] on icon "Clear" at bounding box center [576, 83] width 15 height 15
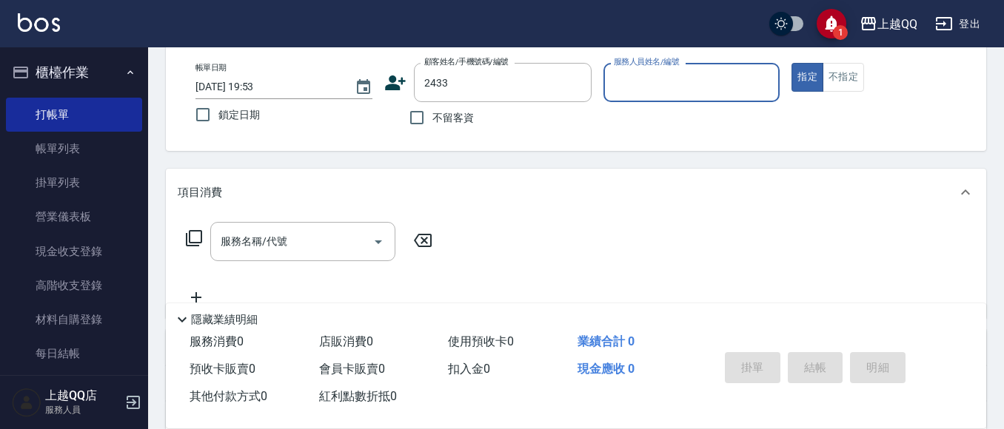
click at [792, 63] on button "指定" at bounding box center [808, 77] width 32 height 29
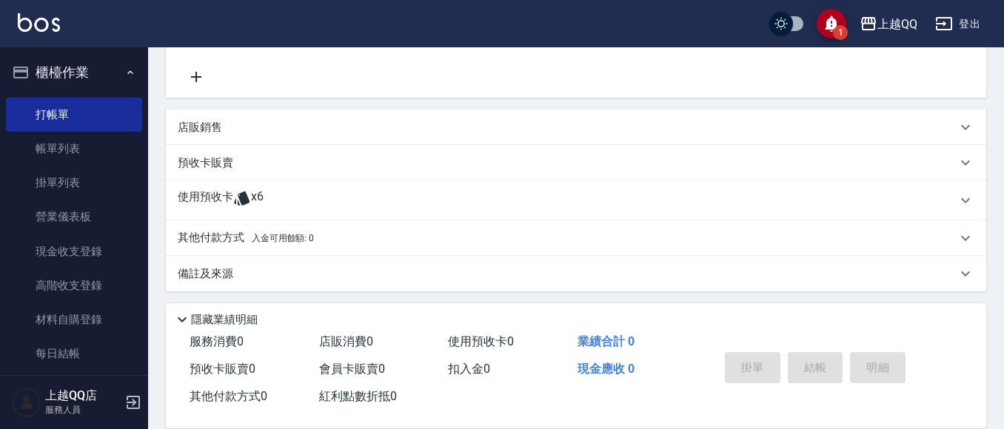
scroll to position [299, 0]
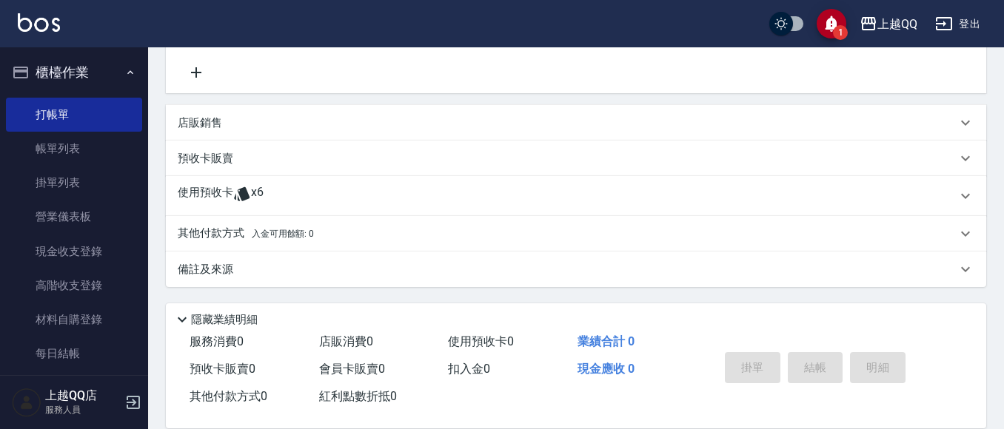
click at [215, 203] on div "使用預收卡 x6" at bounding box center [576, 196] width 820 height 40
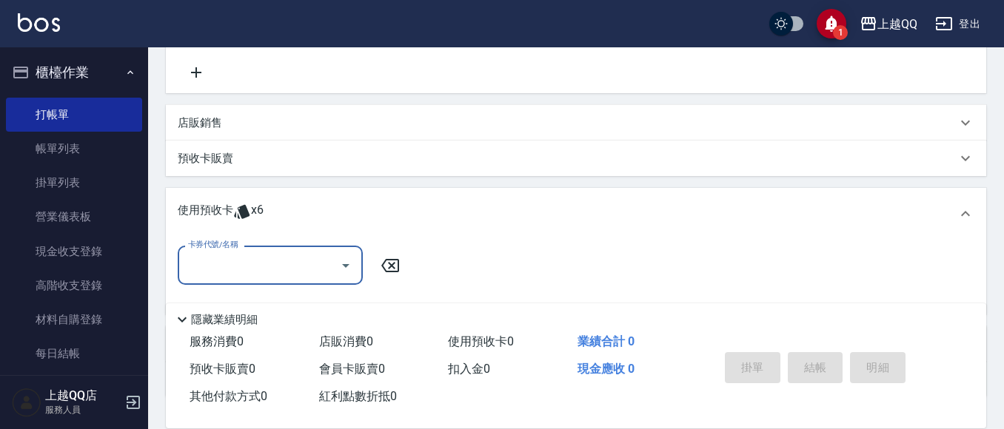
scroll to position [0, 0]
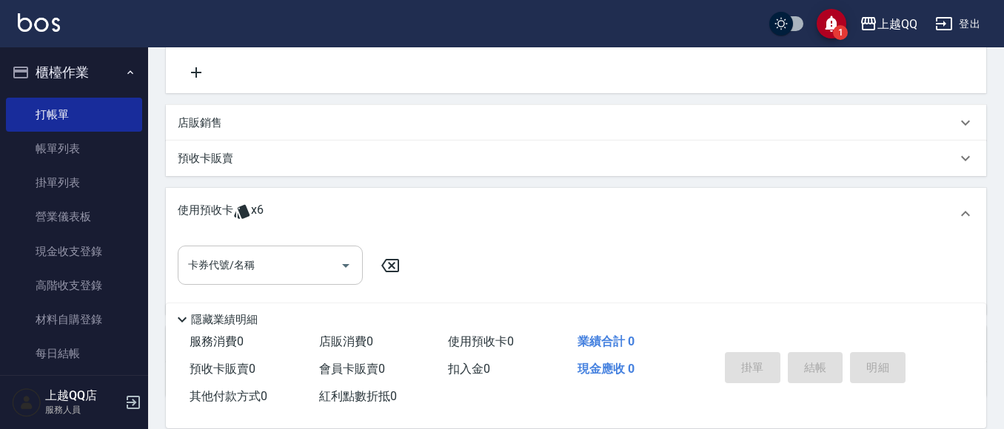
drag, startPoint x: 273, startPoint y: 300, endPoint x: 318, endPoint y: 281, distance: 48.1
click at [273, 304] on div "隱藏業績明細" at bounding box center [576, 316] width 820 height 25
click at [318, 281] on div "卡券代號/名稱" at bounding box center [270, 265] width 185 height 39
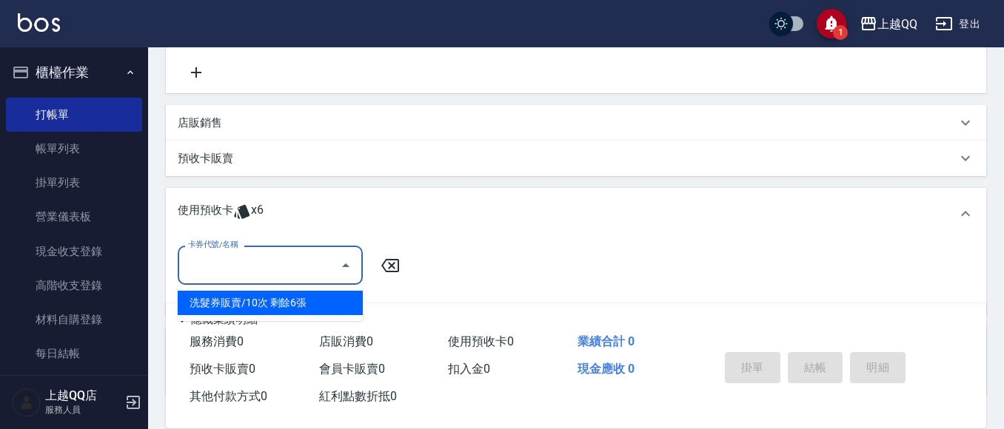
drag, startPoint x: 318, startPoint y: 281, endPoint x: 330, endPoint y: 304, distance: 25.5
click at [315, 313] on ul "洗髮券販賣/10次 剩餘6張" at bounding box center [270, 303] width 185 height 36
click at [289, 295] on div "洗髮券販賣/10次 剩餘6張" at bounding box center [270, 303] width 185 height 24
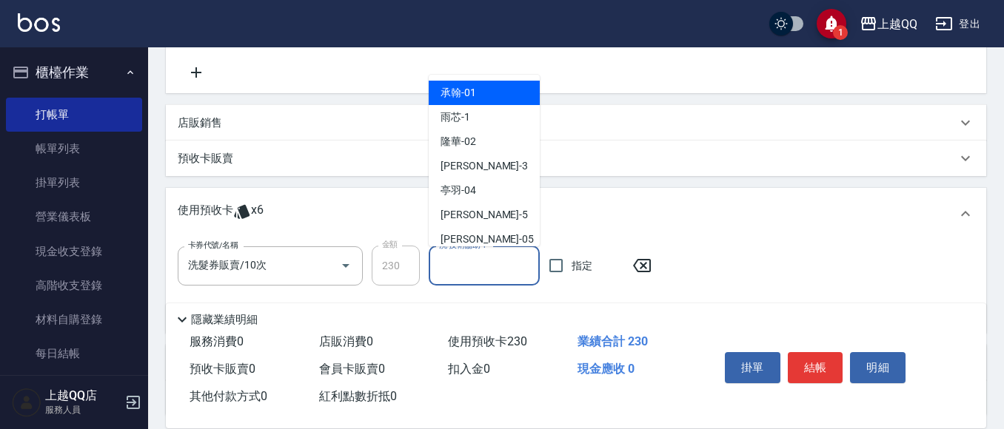
drag, startPoint x: 472, startPoint y: 271, endPoint x: 370, endPoint y: 19, distance: 272.1
click at [470, 268] on input "洗-技術協助-1" at bounding box center [484, 266] width 98 height 26
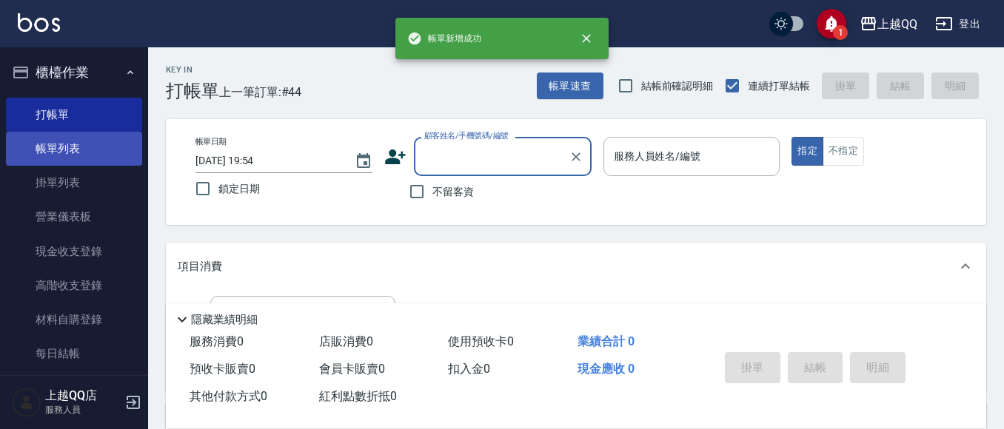
click at [90, 140] on link "帳單列表" at bounding box center [74, 149] width 136 height 34
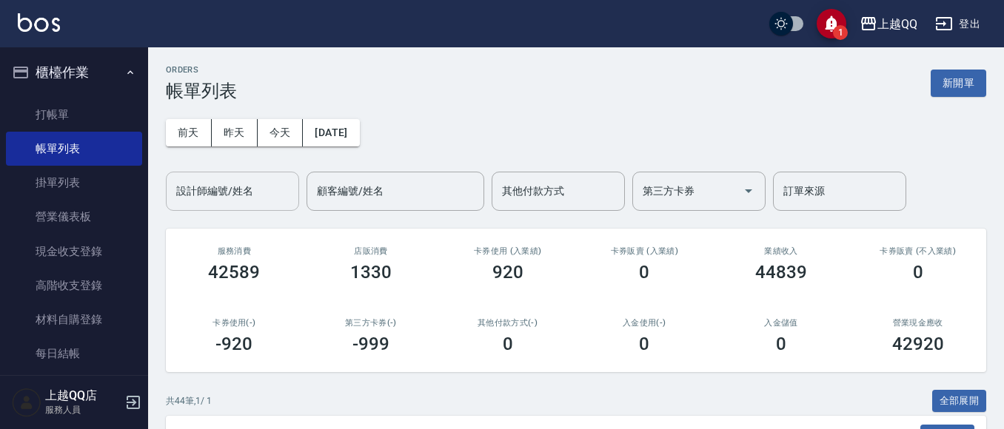
click at [216, 210] on div "設計師編號/姓名" at bounding box center [232, 191] width 133 height 39
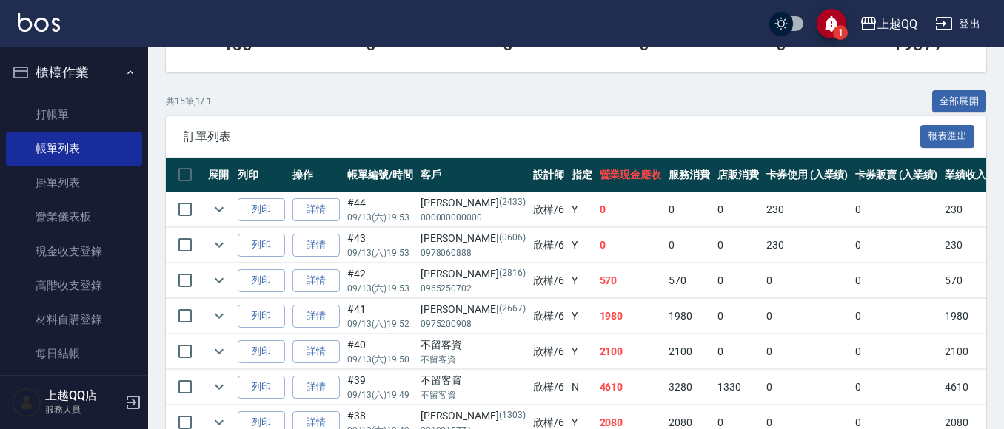
scroll to position [296, 0]
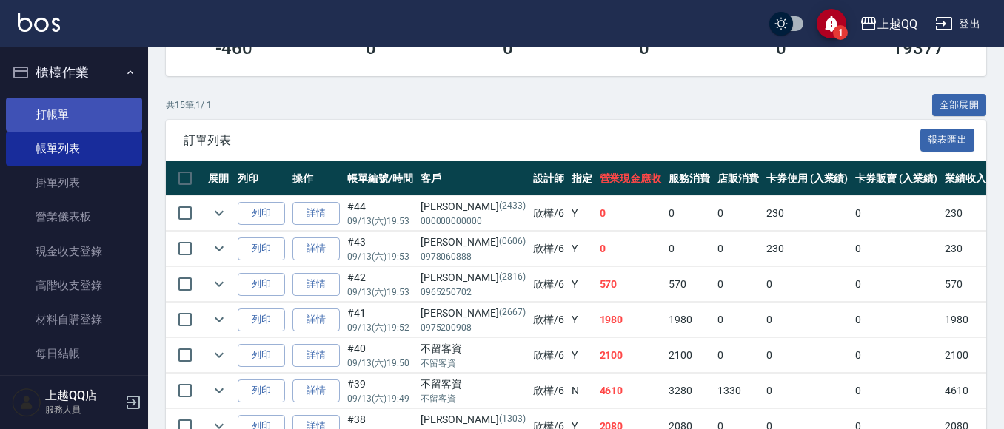
click at [70, 120] on link "打帳單" at bounding box center [74, 115] width 136 height 34
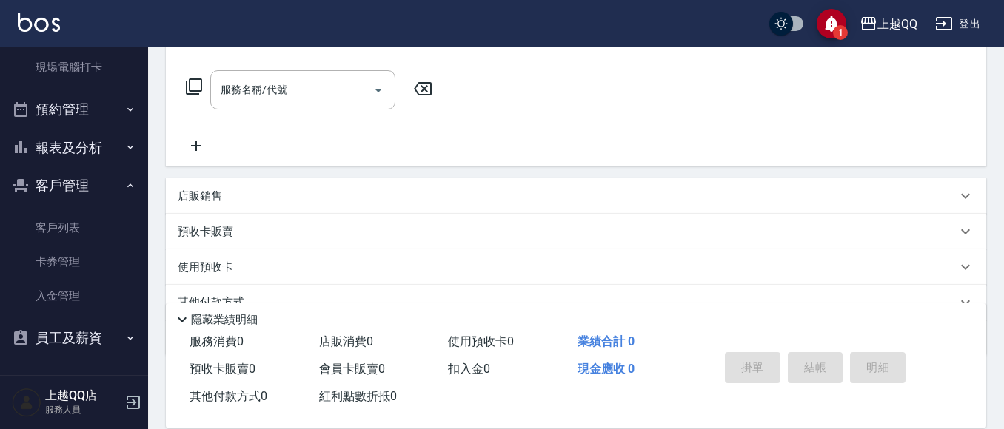
scroll to position [295, 0]
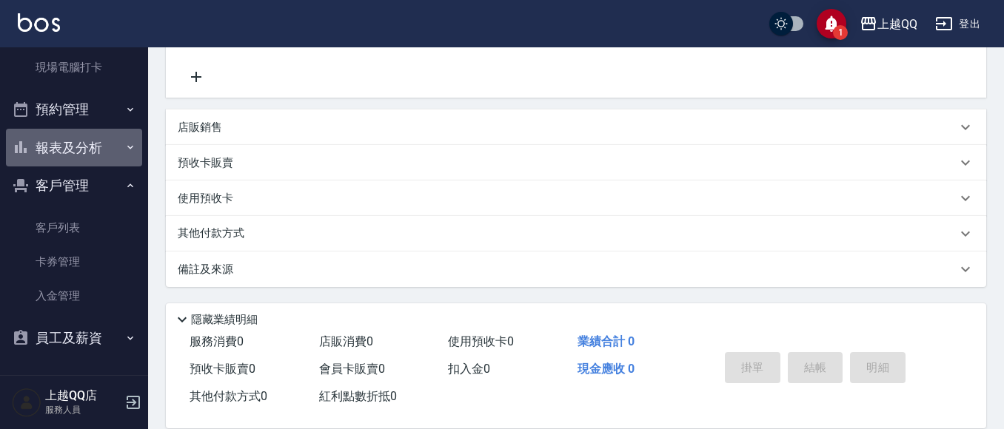
drag, startPoint x: 89, startPoint y: 162, endPoint x: 88, endPoint y: 194, distance: 31.8
click at [88, 163] on button "報表及分析" at bounding box center [74, 148] width 136 height 39
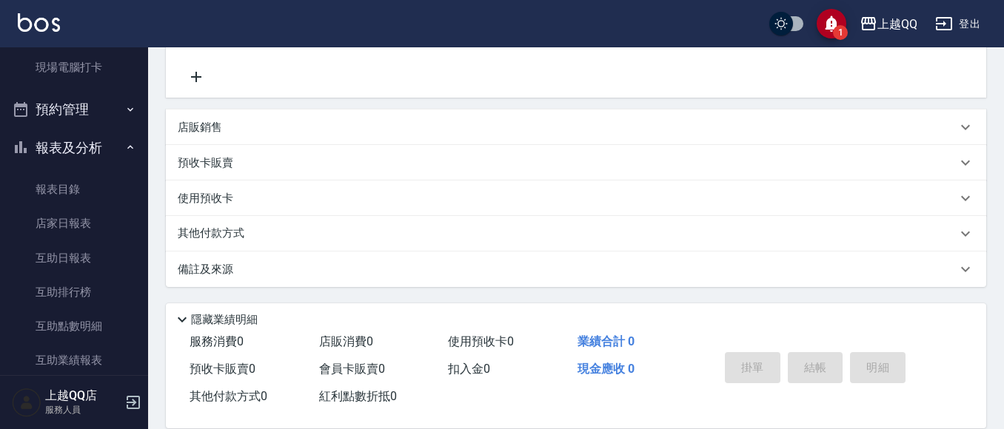
scroll to position [503, 0]
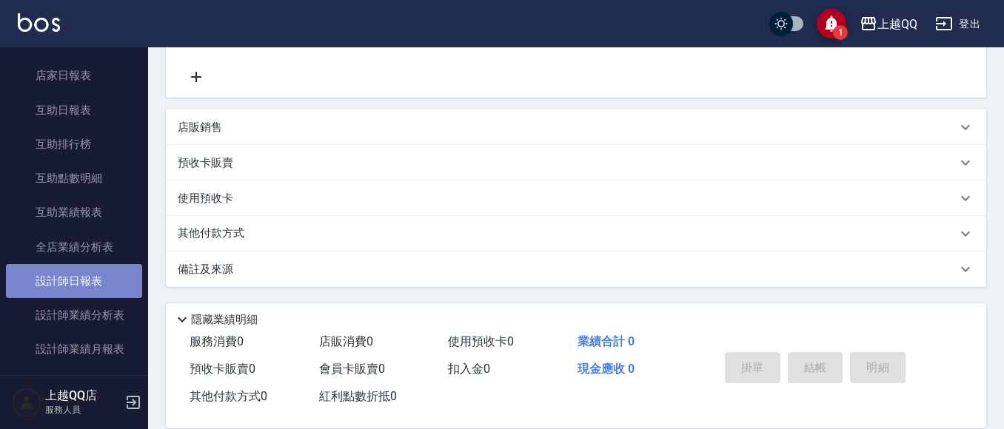
click at [97, 271] on link "設計師日報表" at bounding box center [74, 281] width 136 height 34
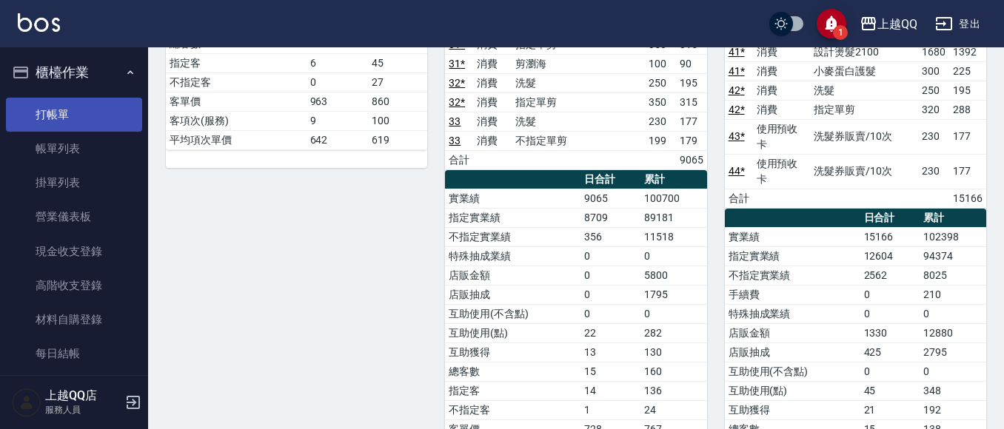
click at [44, 116] on link "打帳單" at bounding box center [74, 115] width 136 height 34
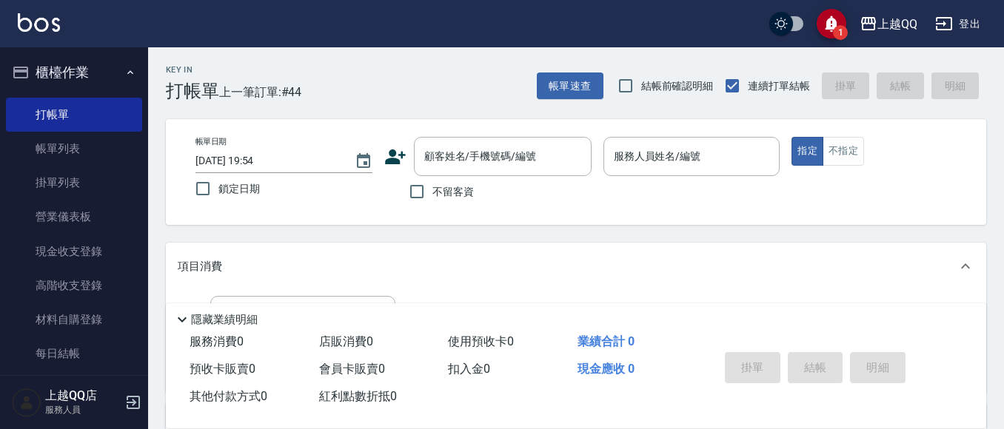
click at [549, 68] on div "Key In 打帳單 上一筆訂單:#44 帳單速查 結帳前確認明細 連續打單結帳 掛單 結帳 明細" at bounding box center [567, 74] width 838 height 54
click at [549, 91] on button "帳單速查" at bounding box center [570, 86] width 67 height 27
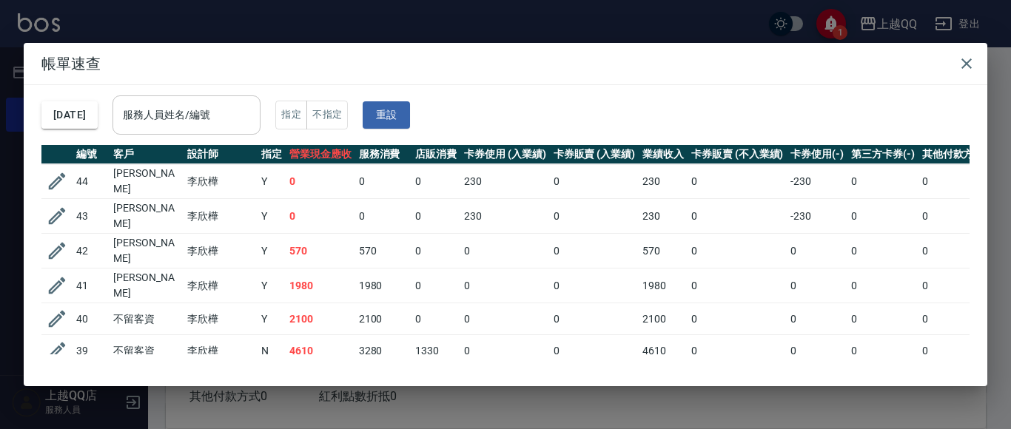
click at [236, 129] on div "服務人員姓名/編號" at bounding box center [187, 115] width 148 height 39
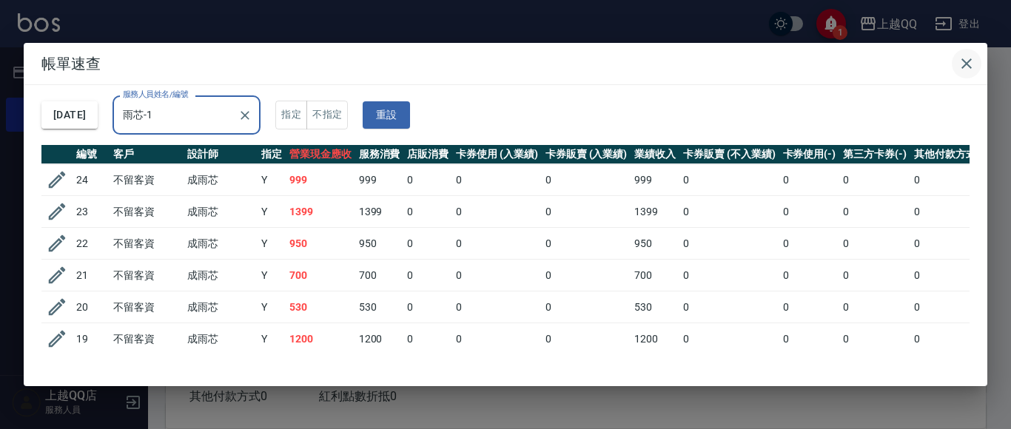
click at [971, 51] on button "button" at bounding box center [967, 64] width 30 height 30
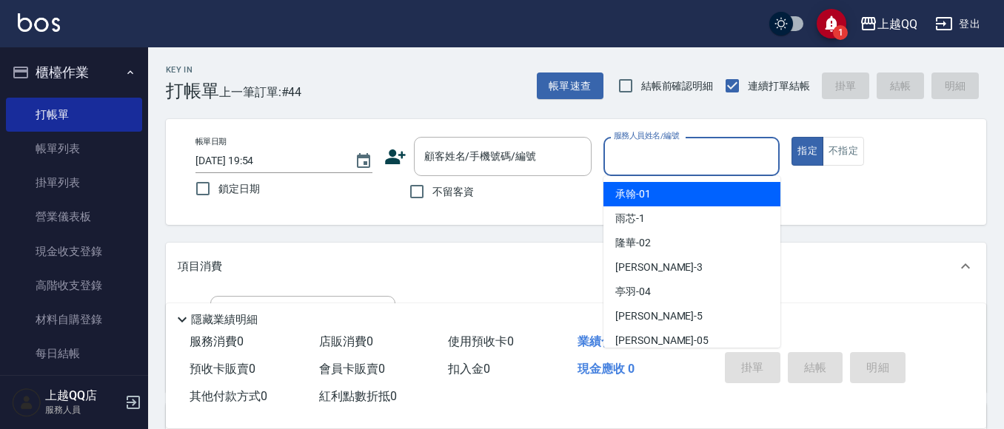
click at [699, 146] on input "服務人員姓名/編號" at bounding box center [692, 157] width 164 height 26
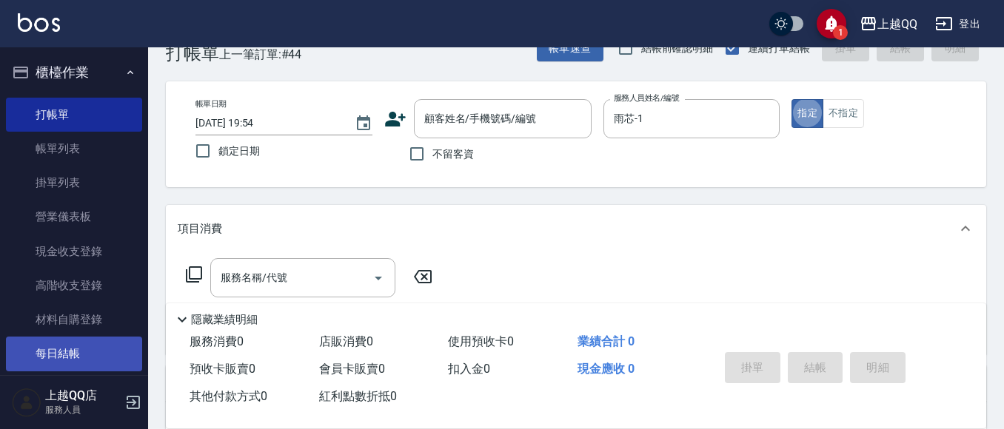
scroll to position [74, 0]
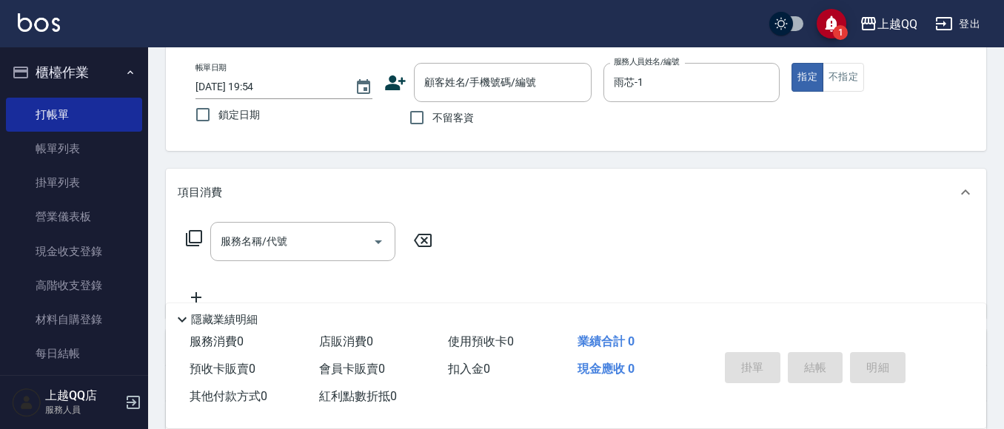
click at [201, 237] on icon at bounding box center [194, 238] width 16 height 16
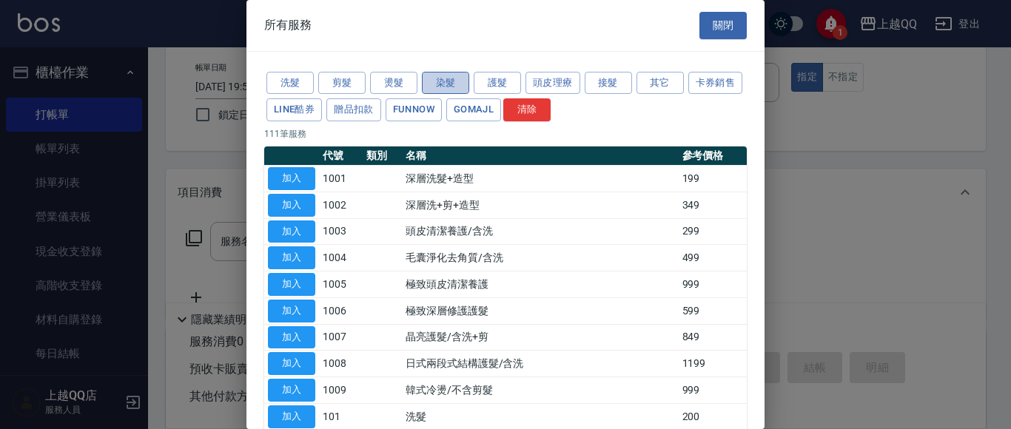
click at [453, 81] on button "染髮" at bounding box center [445, 83] width 47 height 23
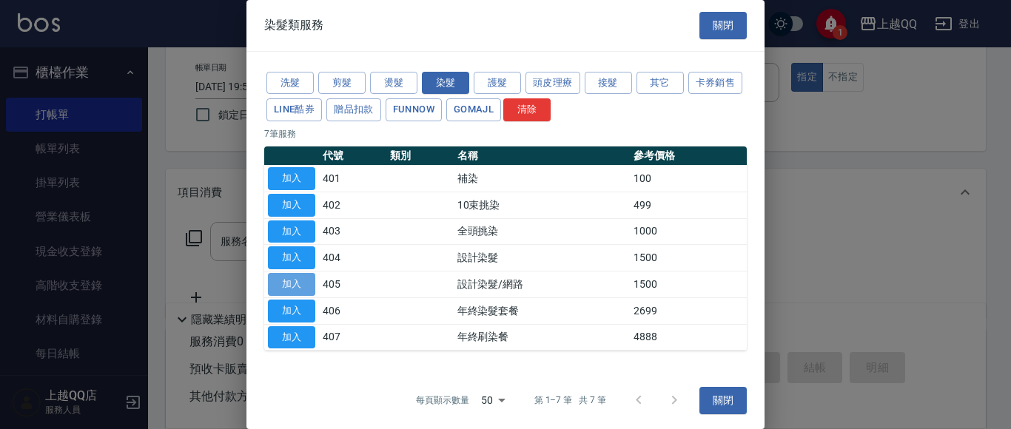
click at [297, 287] on button "加入" at bounding box center [291, 284] width 47 height 23
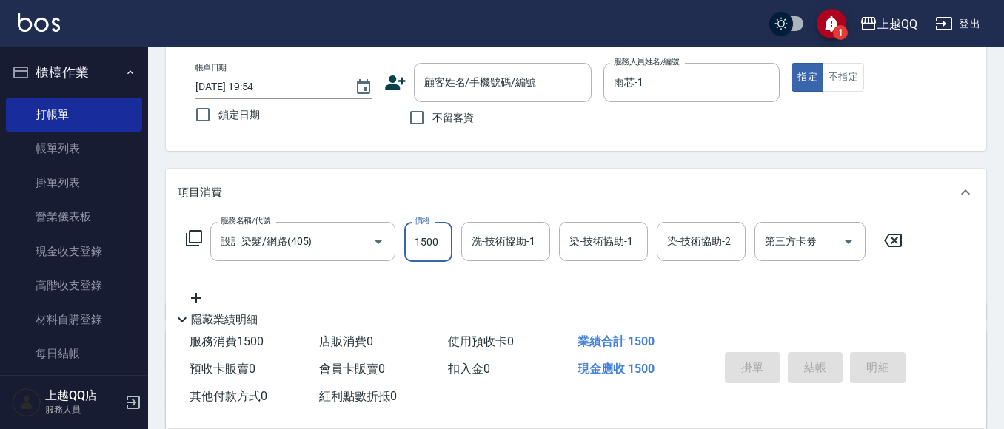
click at [441, 246] on input "1500" at bounding box center [428, 242] width 48 height 40
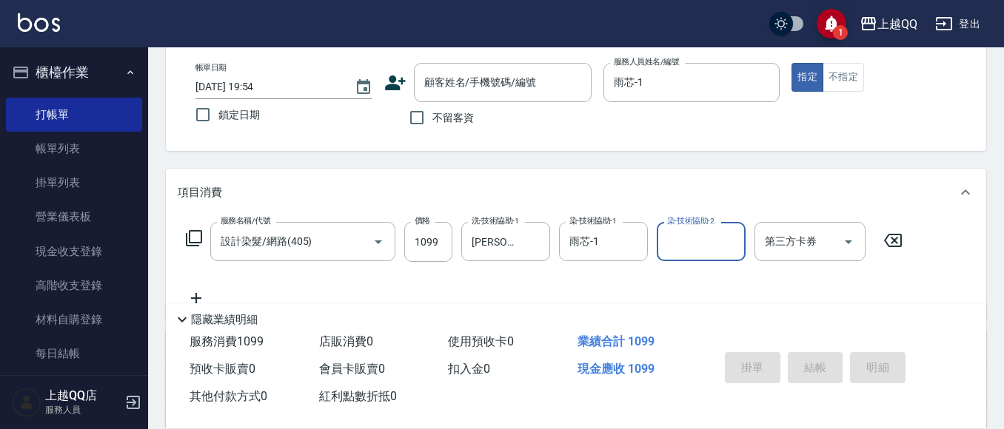
scroll to position [148, 0]
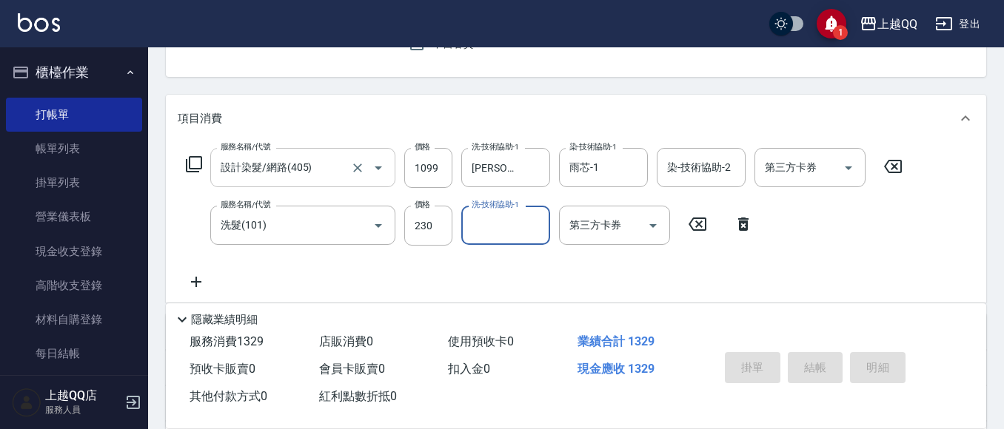
click at [355, 156] on div at bounding box center [367, 167] width 41 height 39
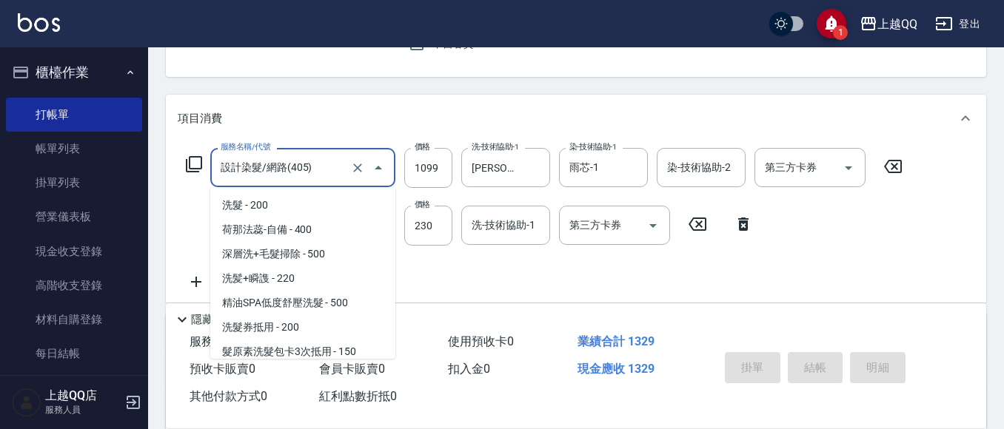
click at [306, 173] on input "設計染髮/網路(405)" at bounding box center [282, 168] width 130 height 26
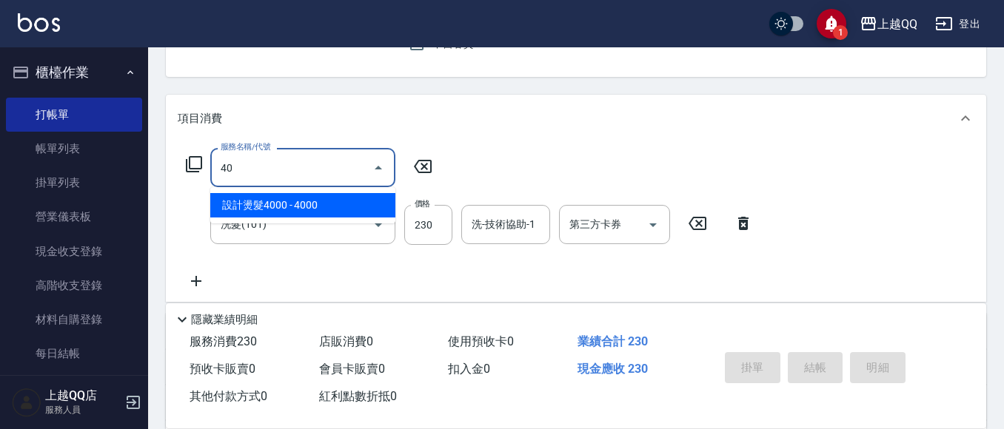
scroll to position [0, 0]
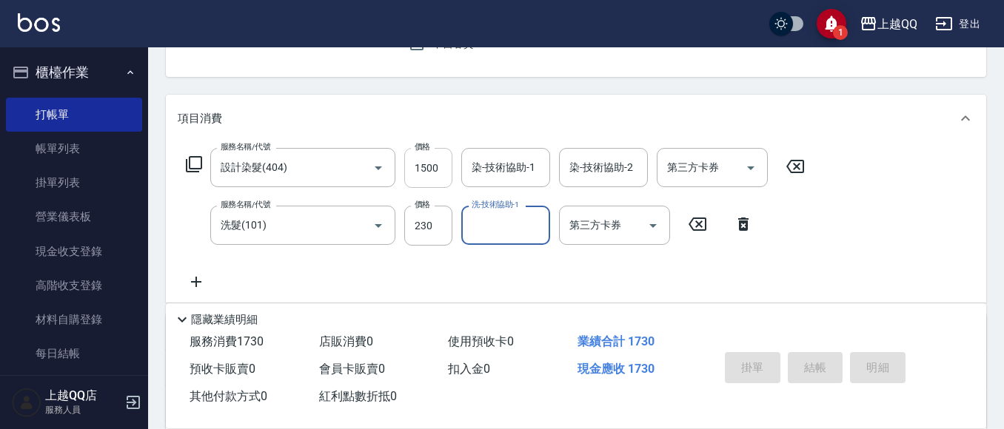
click at [433, 148] on input "1500" at bounding box center [428, 168] width 48 height 40
click at [412, 184] on input "1500" at bounding box center [428, 168] width 48 height 40
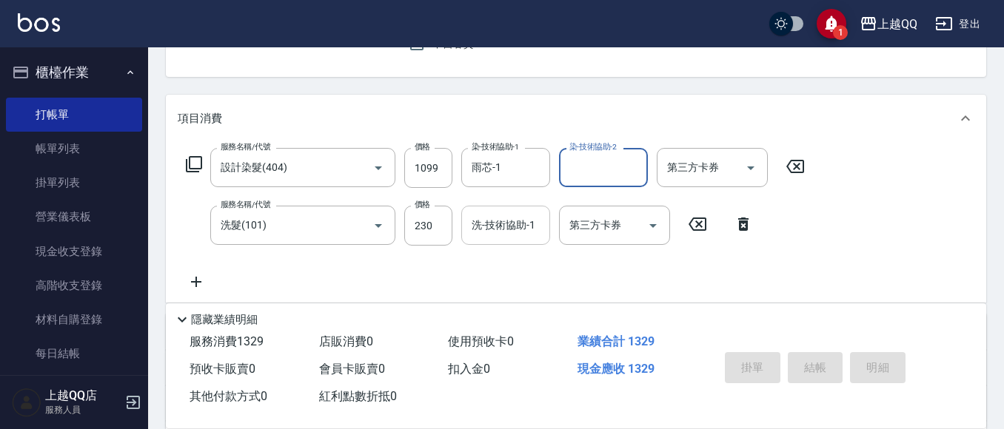
click at [498, 219] on div "洗-技術協助-1 洗-技術協助-1" at bounding box center [505, 225] width 89 height 39
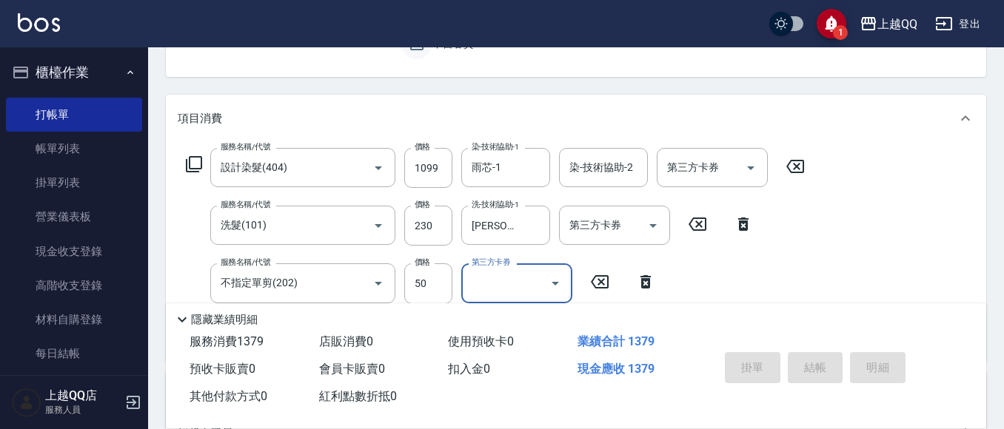
click at [418, 47] on input "不留客資" at bounding box center [416, 43] width 31 height 31
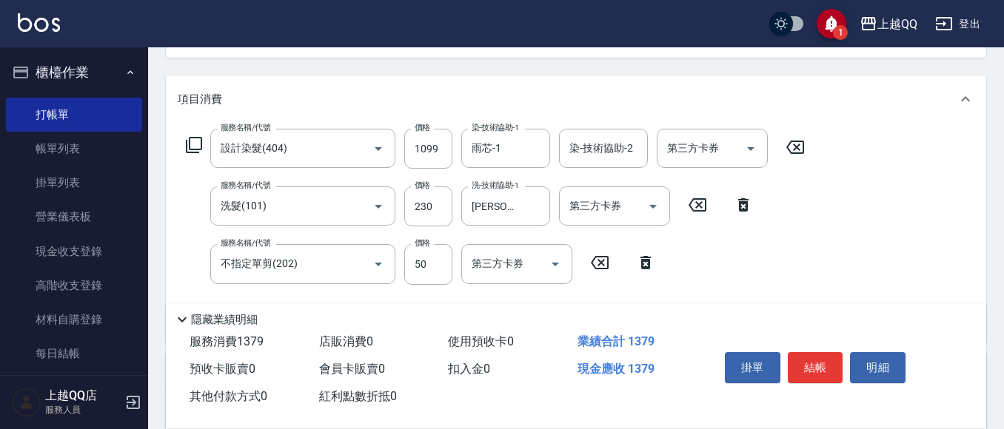
scroll to position [222, 0]
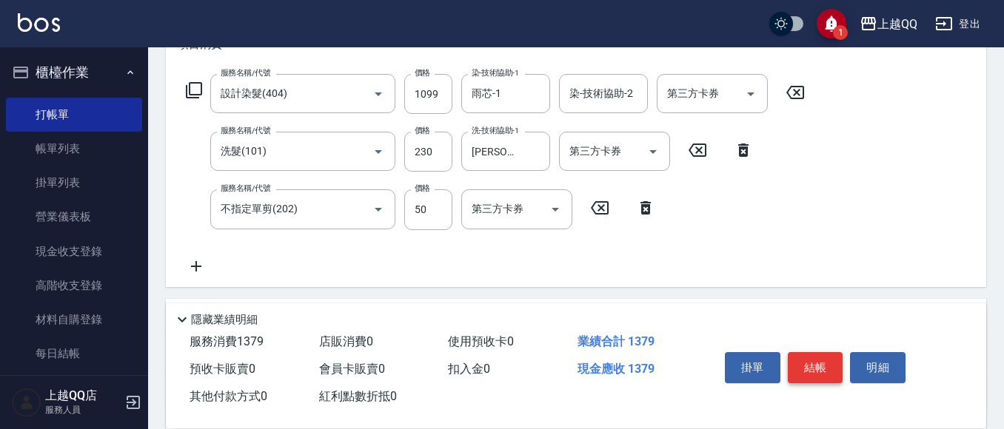
click at [816, 368] on button "結帳" at bounding box center [816, 367] width 56 height 31
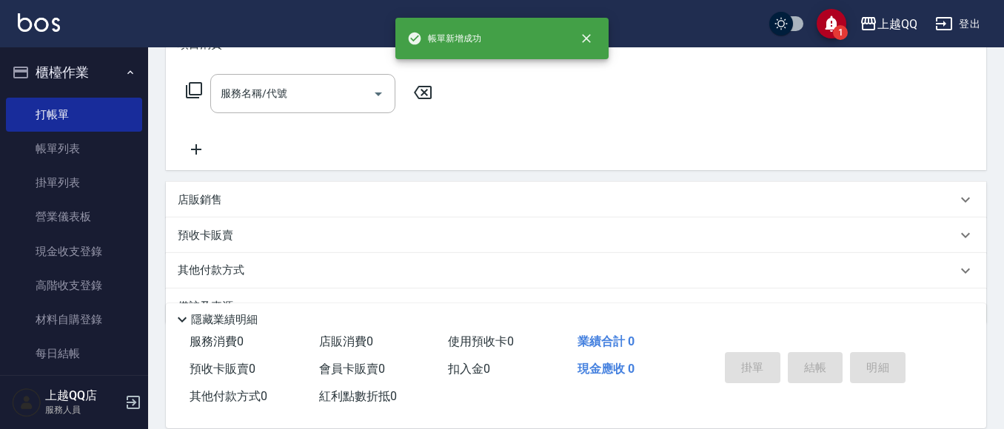
scroll to position [0, 0]
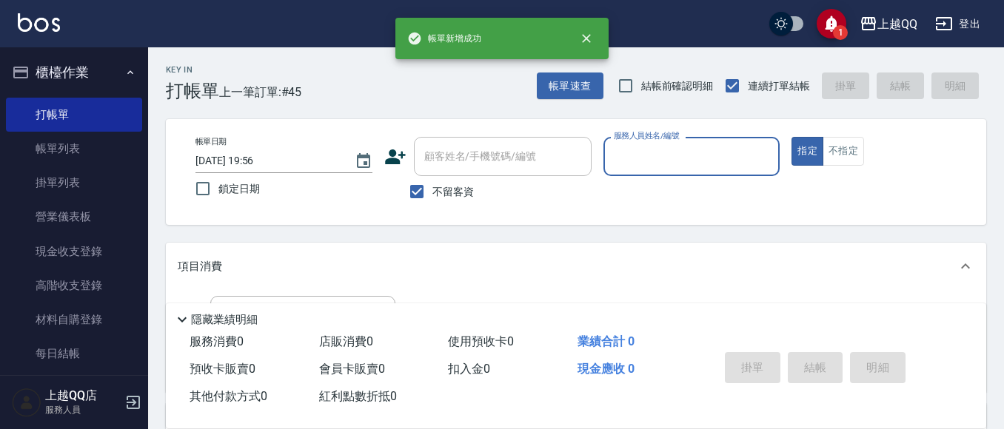
click at [746, 165] on input "服務人員姓名/編號" at bounding box center [692, 157] width 164 height 26
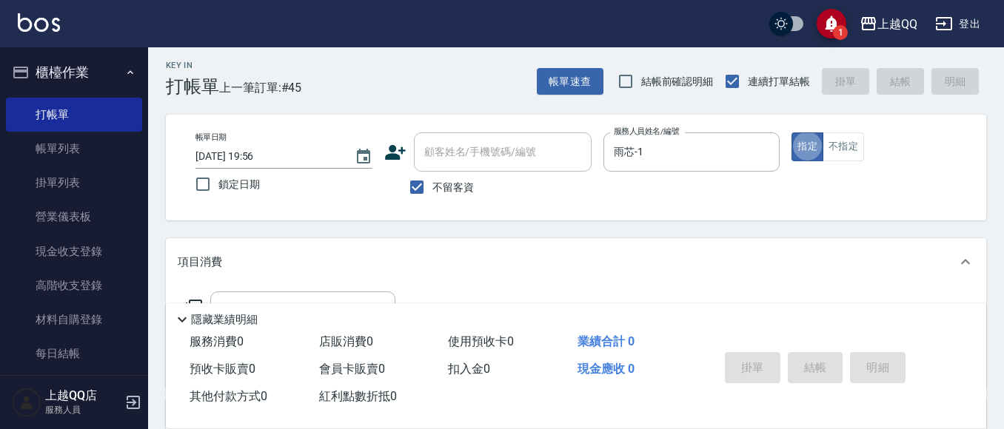
scroll to position [74, 0]
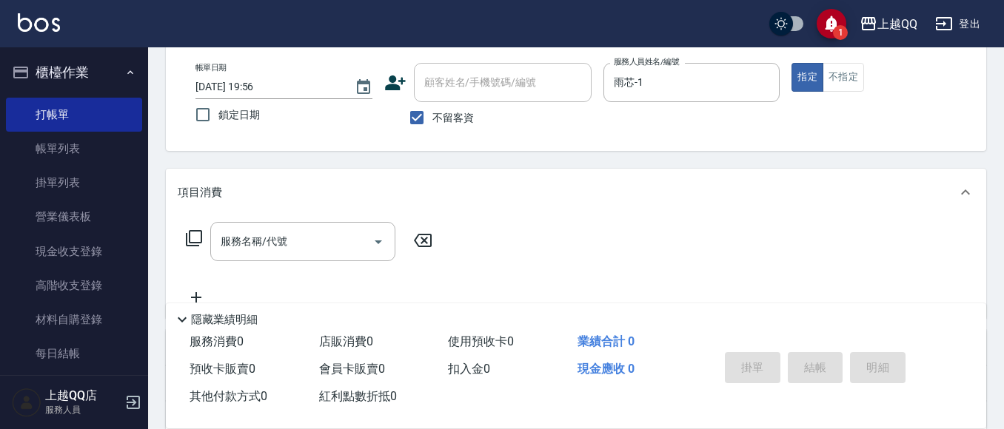
click at [187, 225] on div "服務名稱/代號 服務名稱/代號" at bounding box center [310, 241] width 264 height 39
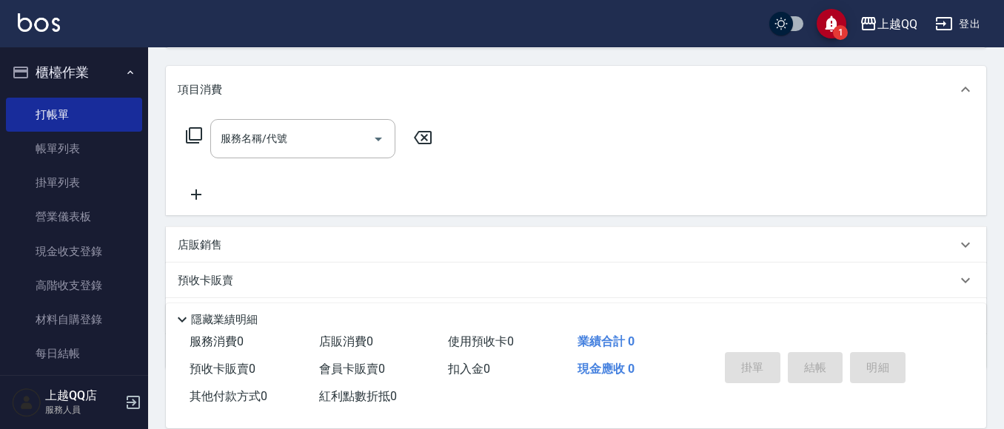
scroll to position [222, 0]
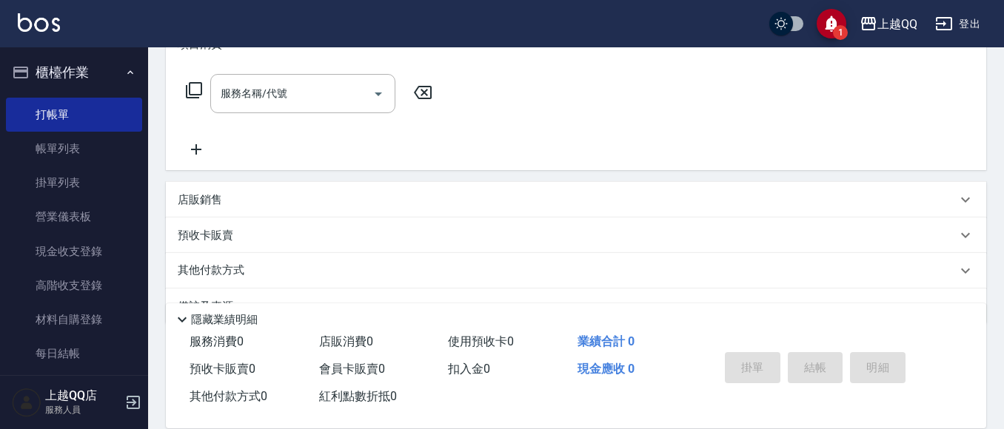
click at [189, 91] on icon at bounding box center [194, 90] width 16 height 16
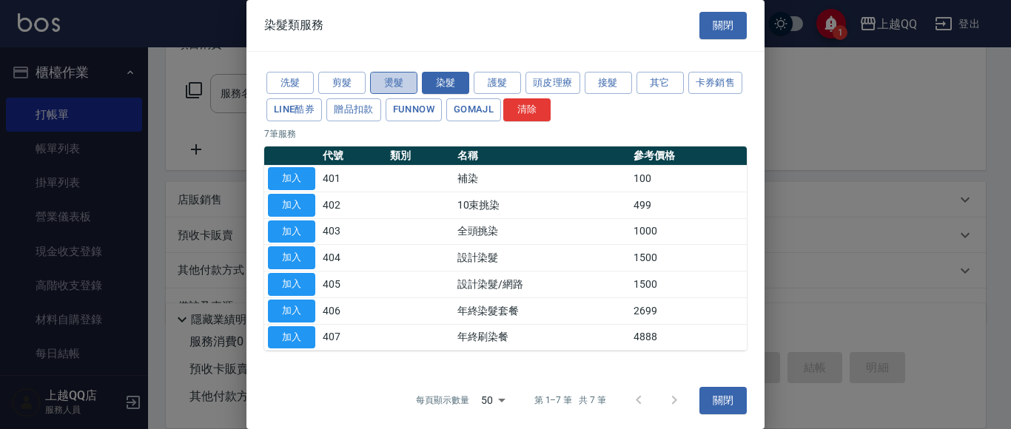
click at [394, 75] on button "燙髮" at bounding box center [393, 83] width 47 height 23
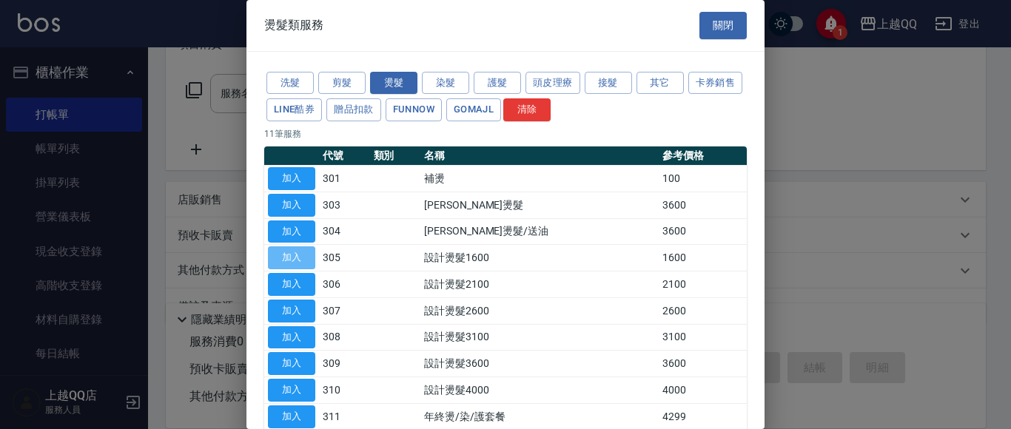
click at [297, 250] on button "加入" at bounding box center [291, 258] width 47 height 23
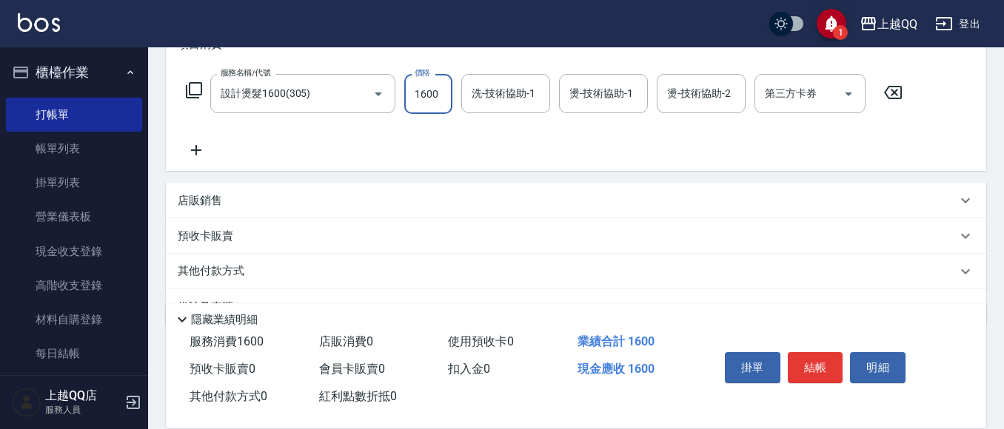
drag, startPoint x: 446, startPoint y: 104, endPoint x: 438, endPoint y: 110, distance: 10.1
click at [445, 106] on input "1600" at bounding box center [428, 94] width 48 height 40
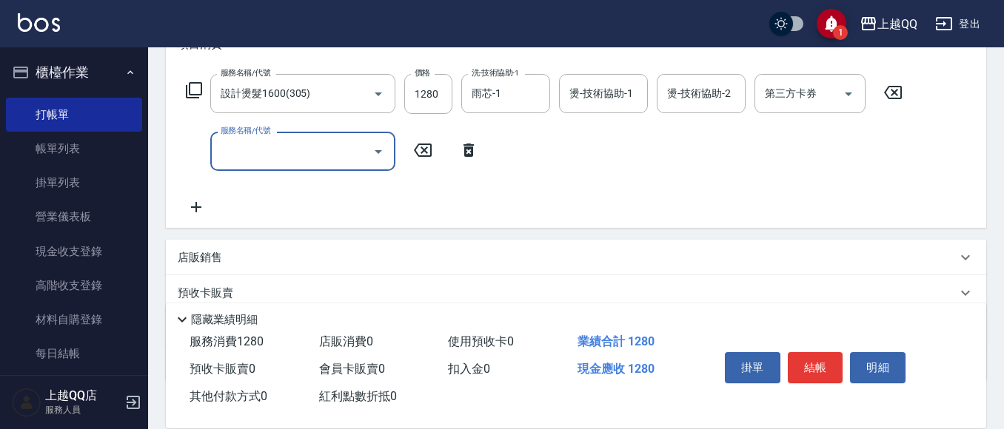
click at [277, 155] on input "服務名稱/代號" at bounding box center [292, 151] width 150 height 26
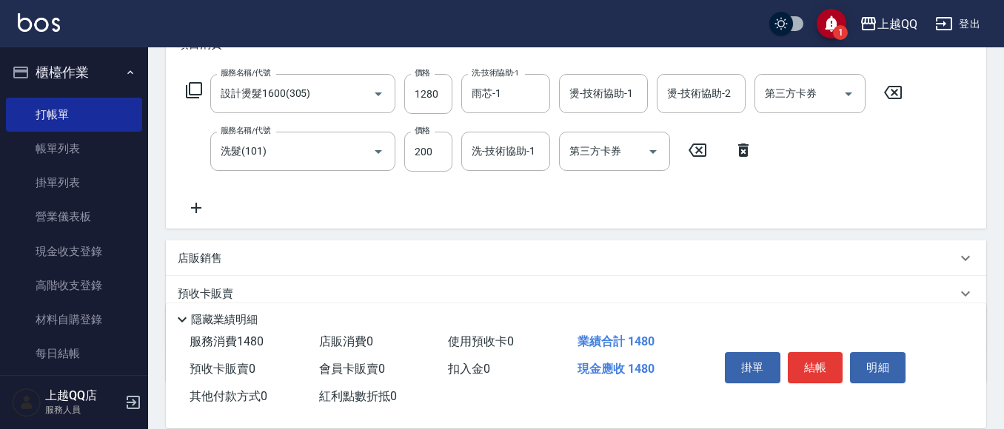
drag, startPoint x: 747, startPoint y: 147, endPoint x: 717, endPoint y: 175, distance: 40.9
click at [749, 149] on icon at bounding box center [743, 150] width 37 height 18
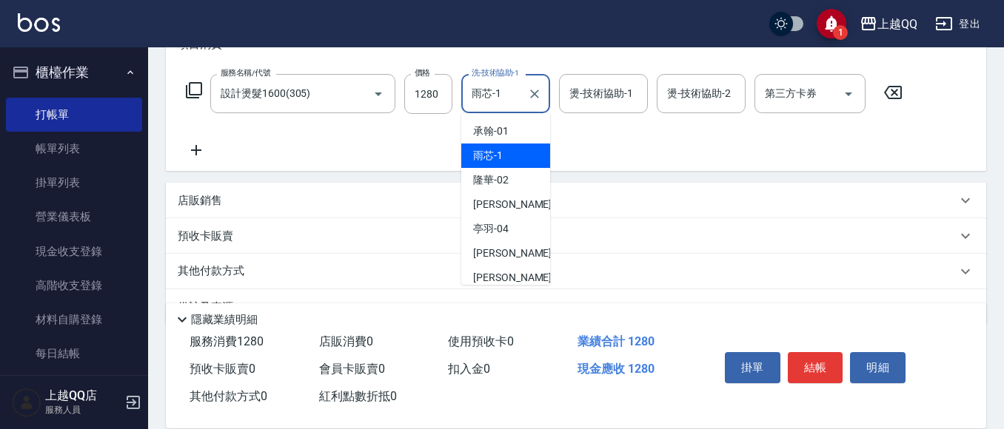
click at [520, 96] on input "雨芯-1" at bounding box center [494, 94] width 53 height 26
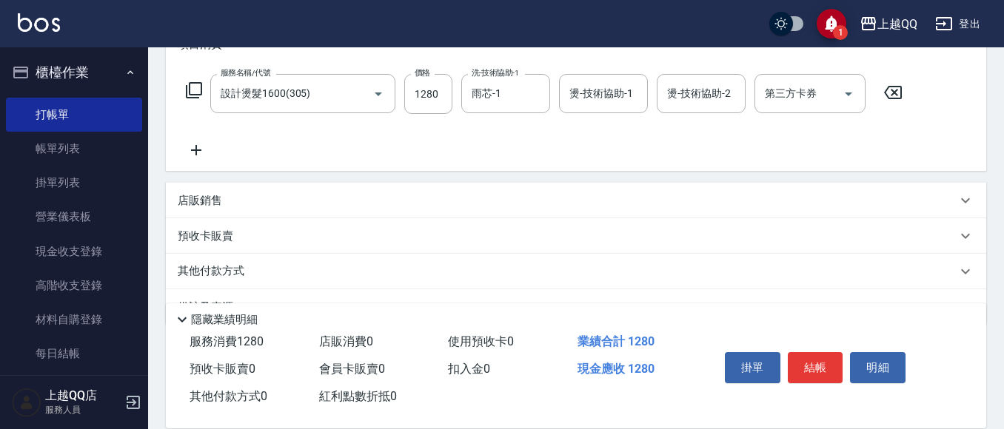
click at [198, 88] on icon at bounding box center [194, 90] width 18 height 18
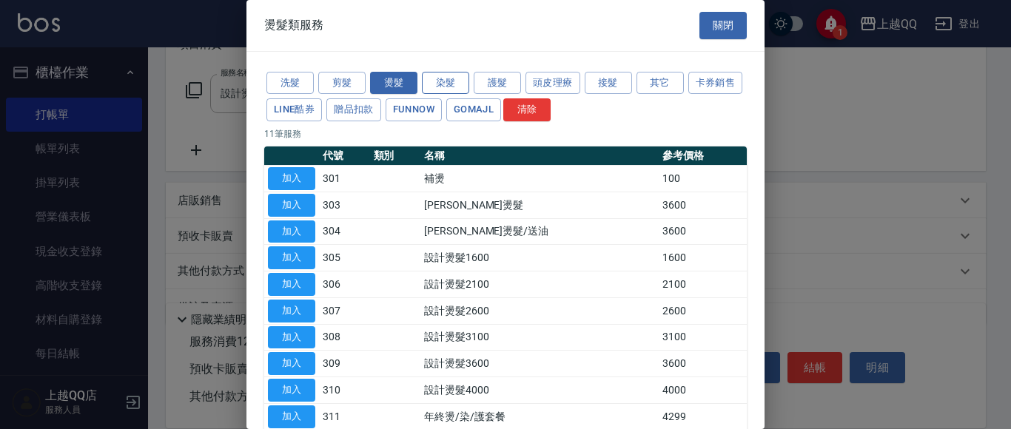
click at [445, 92] on button "染髮" at bounding box center [445, 83] width 47 height 23
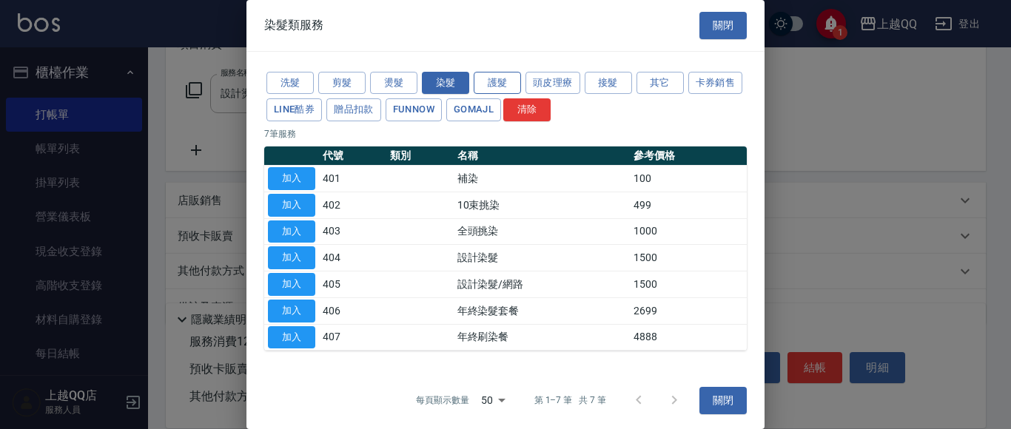
click at [506, 80] on button "護髮" at bounding box center [497, 83] width 47 height 23
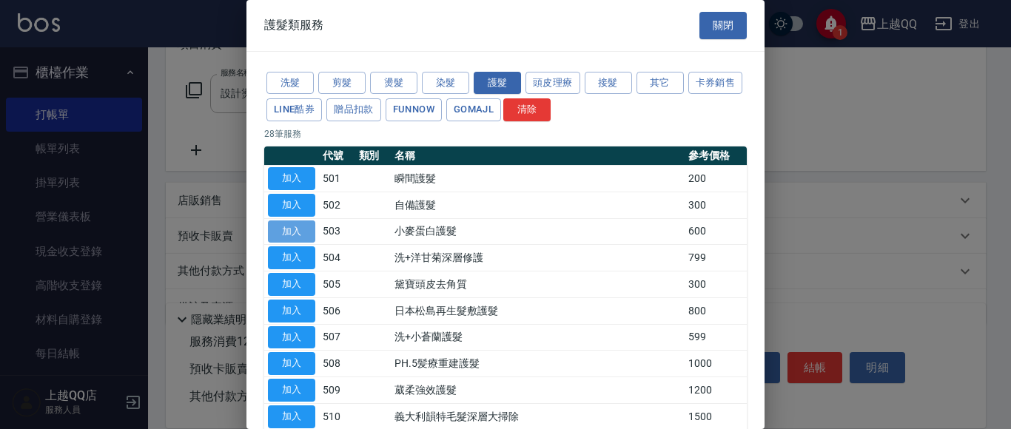
click at [301, 227] on button "加入" at bounding box center [291, 232] width 47 height 23
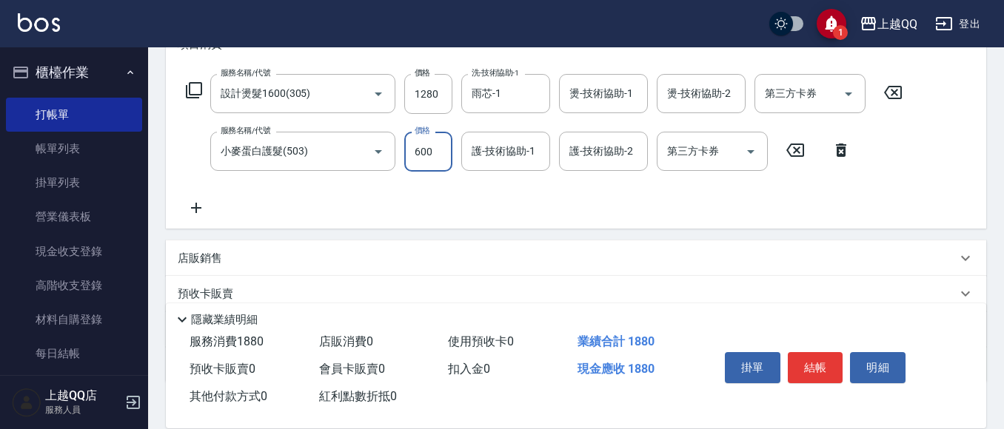
click at [436, 142] on input "600" at bounding box center [428, 152] width 48 height 40
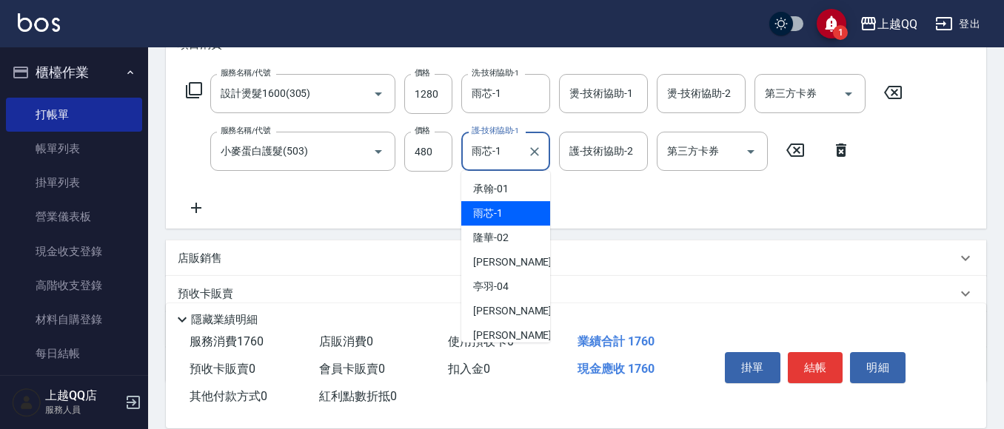
click at [514, 147] on input "雨芯-1" at bounding box center [494, 151] width 53 height 26
click at [514, 148] on input "心佑-17" at bounding box center [494, 151] width 53 height 26
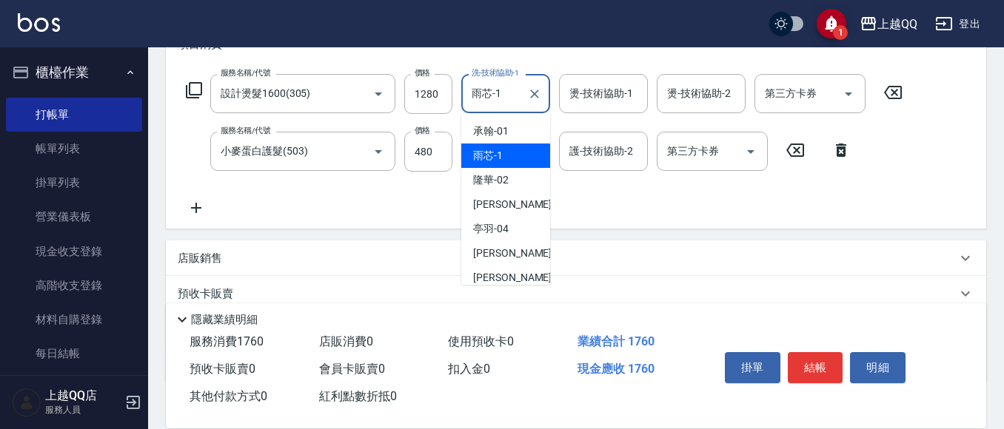
click at [510, 82] on input "雨芯-1" at bounding box center [494, 94] width 53 height 26
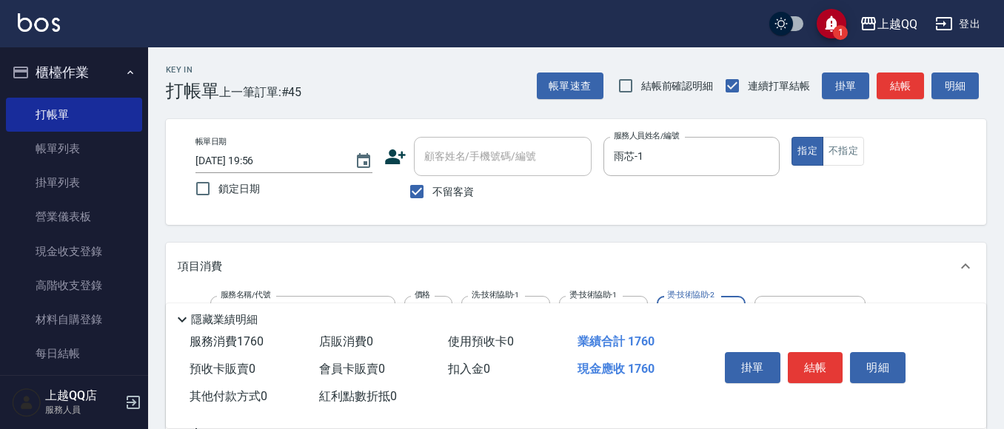
scroll to position [74, 0]
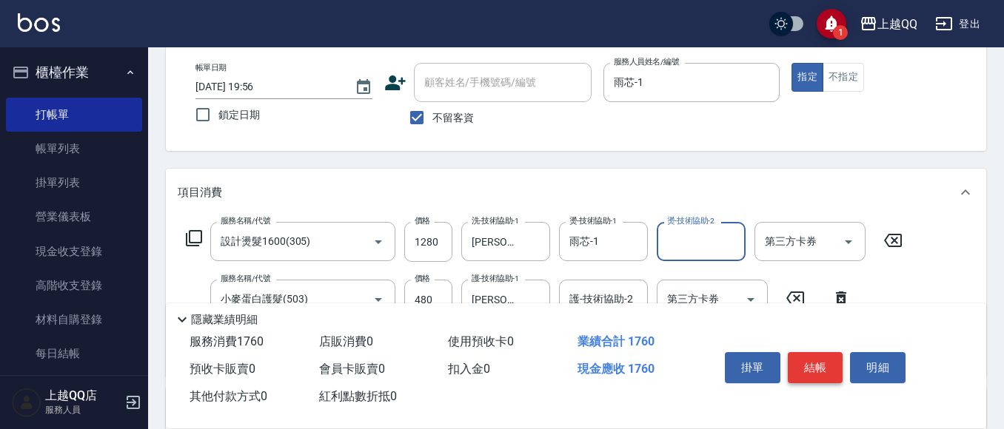
click at [829, 368] on button "結帳" at bounding box center [816, 367] width 56 height 31
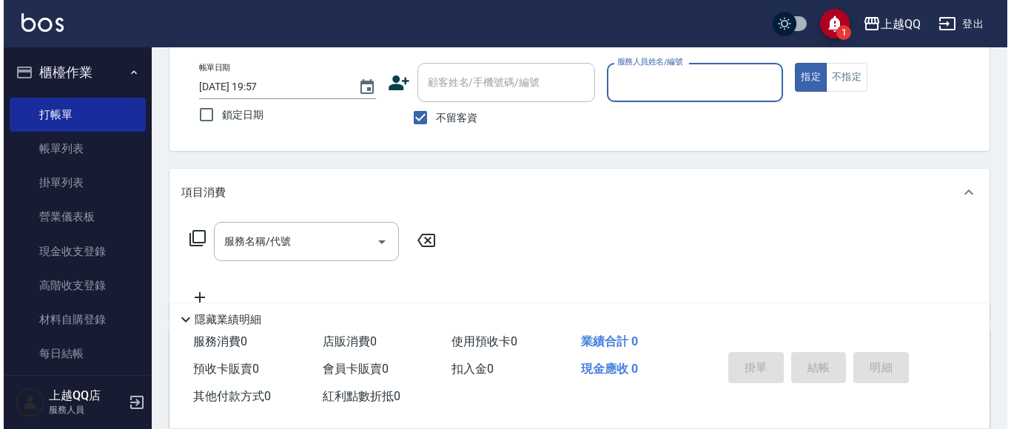
scroll to position [0, 0]
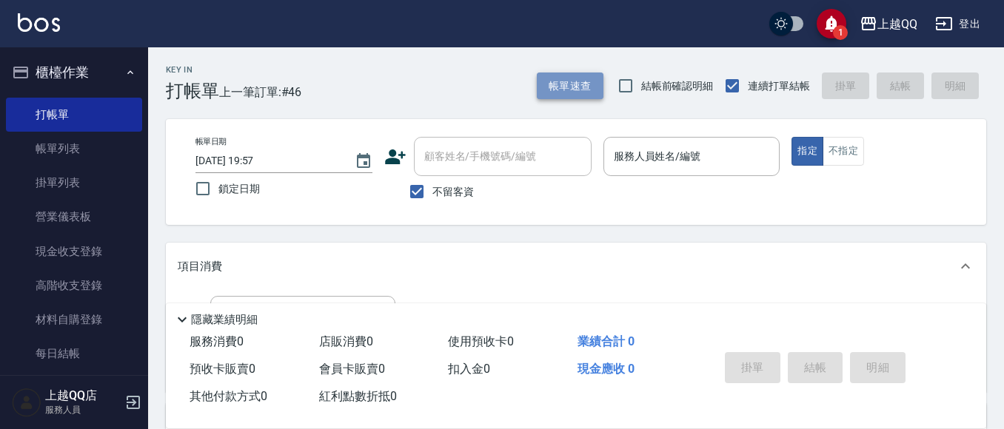
click at [574, 90] on button "帳單速查" at bounding box center [570, 86] width 67 height 27
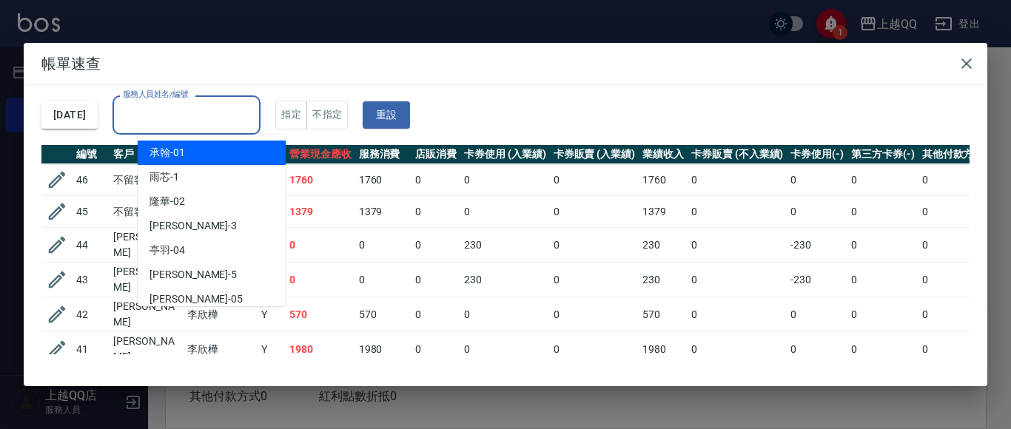
click at [182, 124] on input "服務人員姓名/編號" at bounding box center [186, 115] width 135 height 26
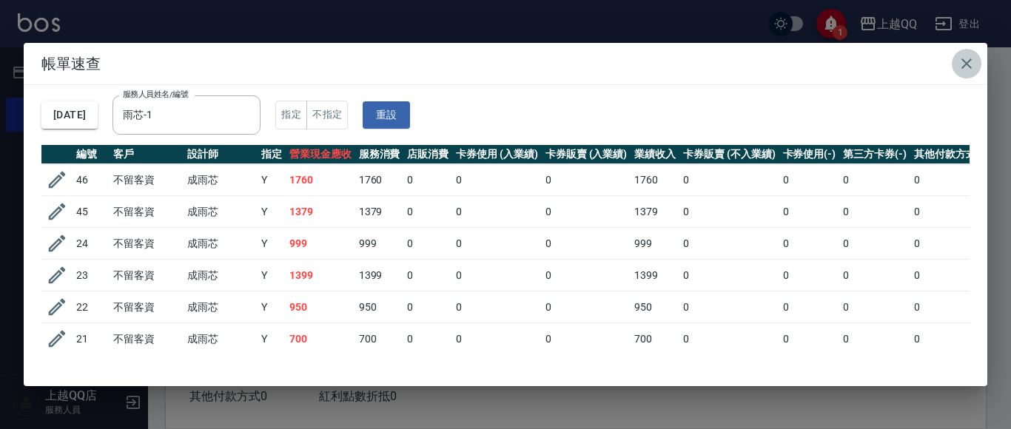
click at [971, 58] on icon "button" at bounding box center [967, 64] width 18 height 18
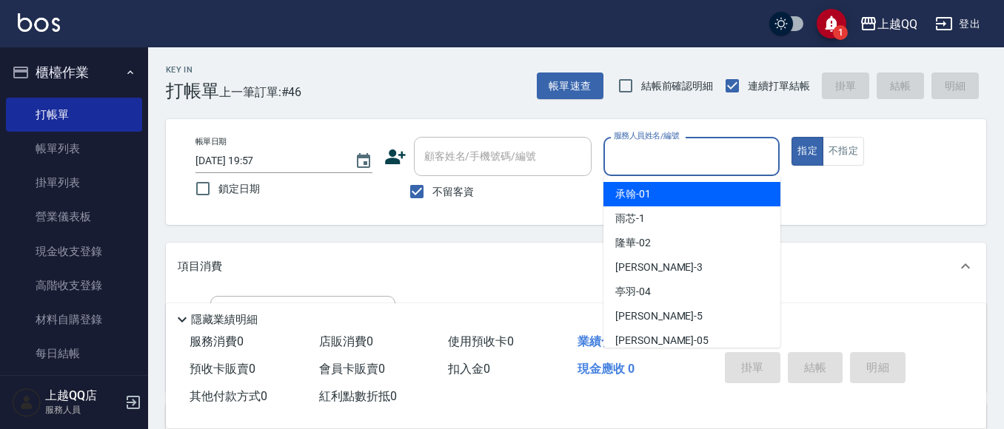
click at [683, 170] on input "服務人員姓名/編號" at bounding box center [692, 157] width 164 height 26
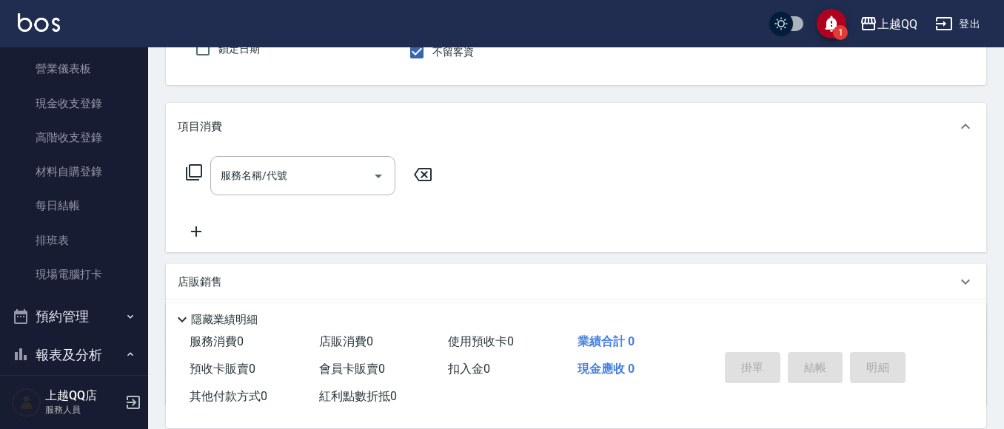
scroll to position [148, 0]
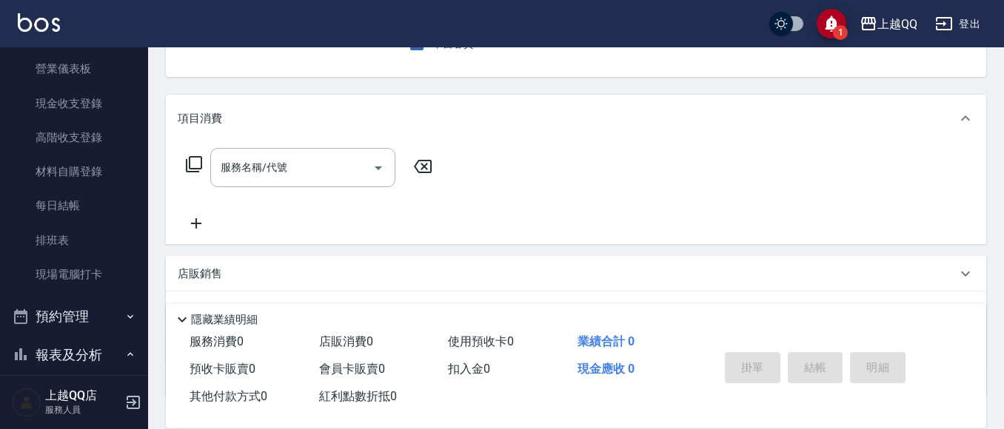
click at [197, 161] on icon at bounding box center [194, 164] width 18 height 18
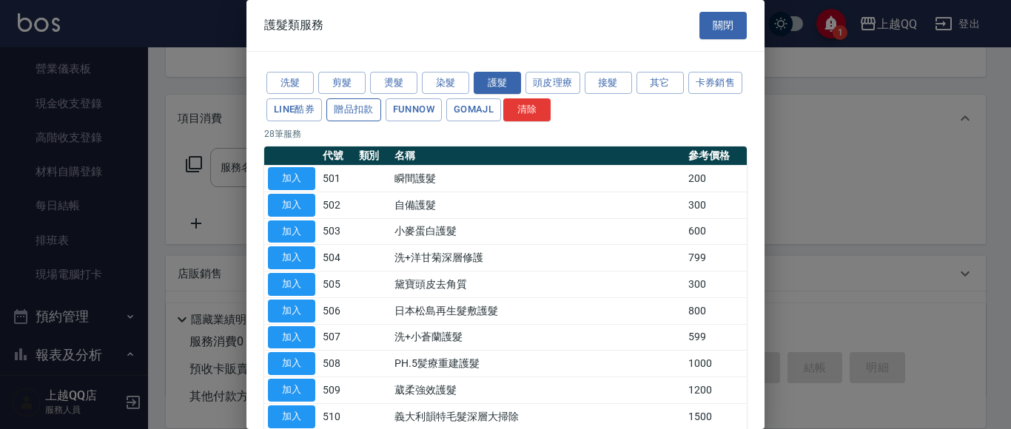
drag, startPoint x: 395, startPoint y: 75, endPoint x: 401, endPoint y: 101, distance: 26.4
click at [395, 76] on button "燙髮" at bounding box center [393, 83] width 47 height 23
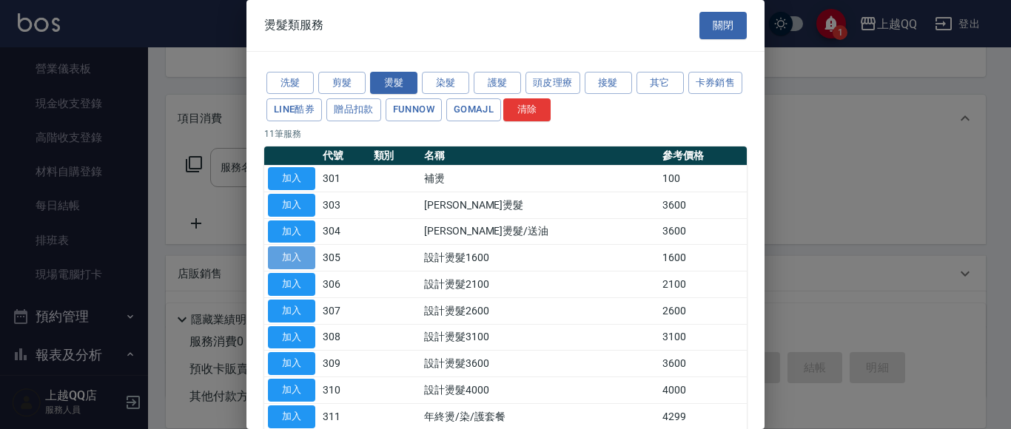
drag, startPoint x: 312, startPoint y: 253, endPoint x: 381, endPoint y: 241, distance: 70.6
click at [312, 252] on button "加入" at bounding box center [291, 258] width 47 height 23
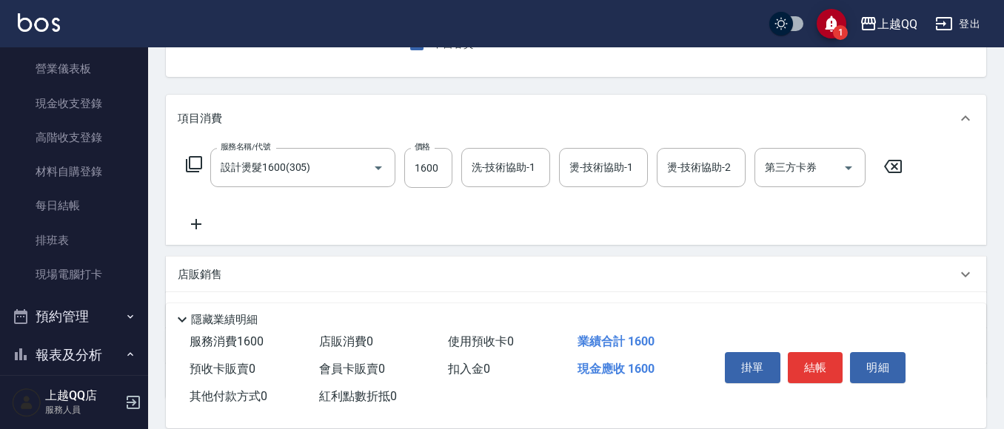
click at [428, 153] on label "價格" at bounding box center [423, 146] width 16 height 11
click at [428, 153] on input "1600" at bounding box center [428, 168] width 48 height 40
click at [426, 154] on input "1600" at bounding box center [428, 168] width 48 height 40
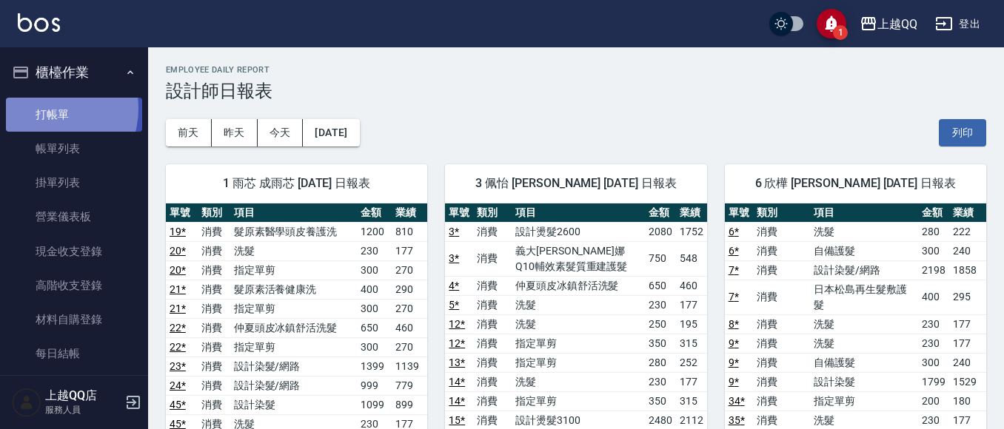
click at [46, 108] on link "打帳單" at bounding box center [74, 115] width 136 height 34
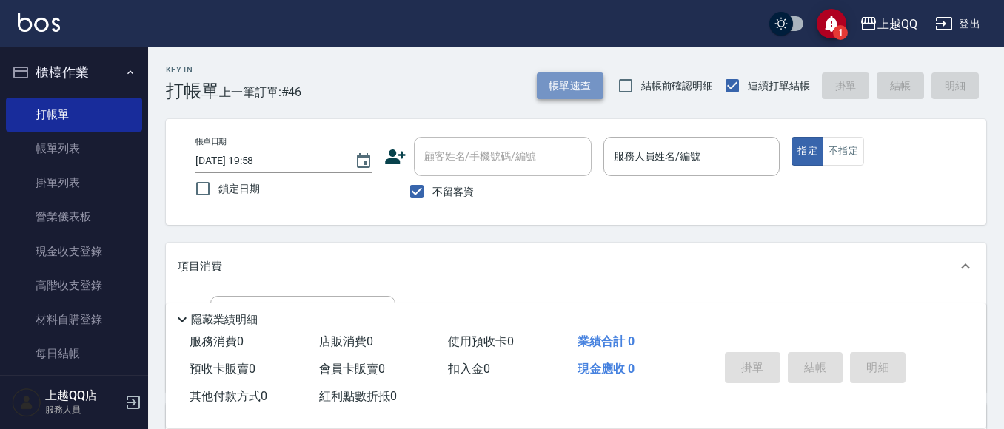
click at [580, 75] on button "帳單速查" at bounding box center [570, 86] width 67 height 27
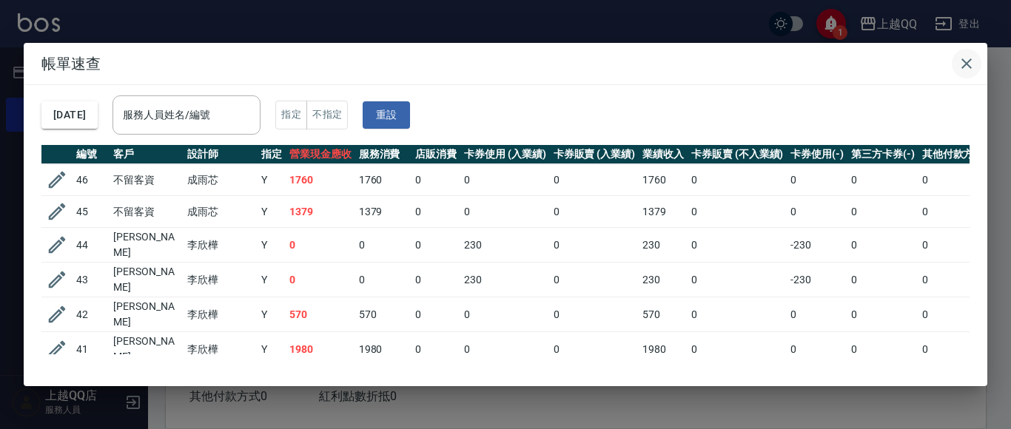
click at [977, 56] on button "button" at bounding box center [967, 64] width 30 height 30
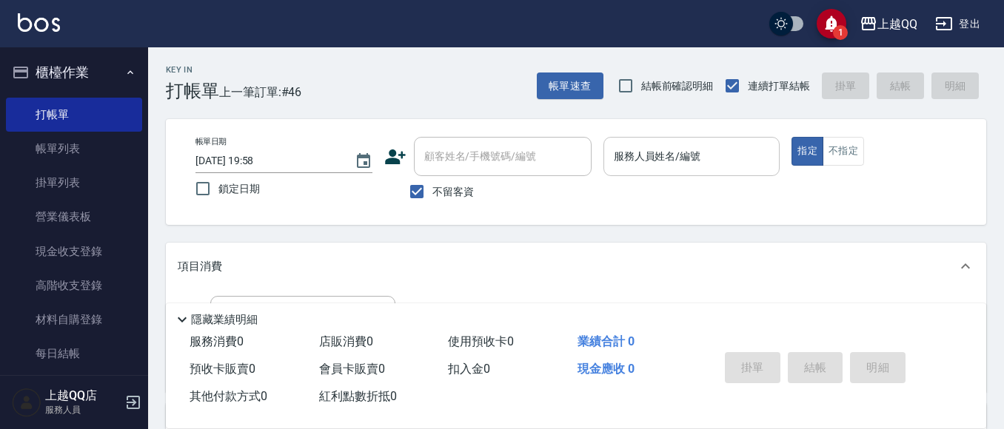
click at [607, 149] on div "服務人員姓名/編號" at bounding box center [691, 156] width 177 height 39
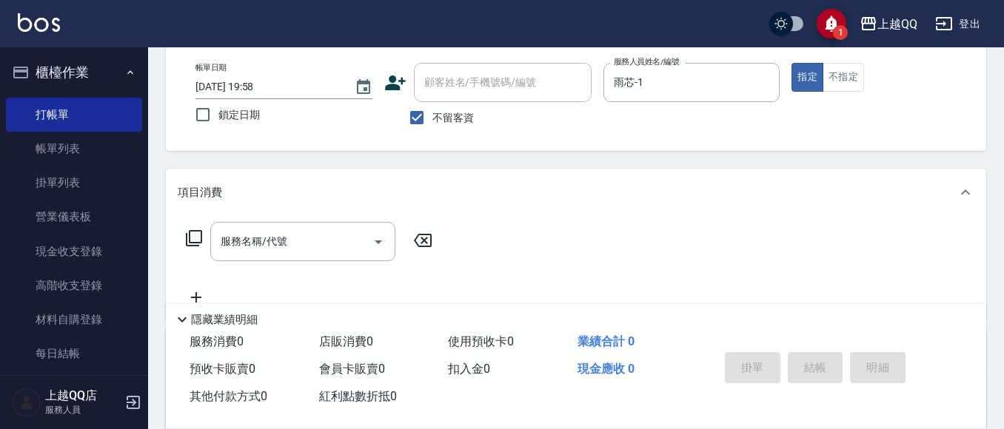
click at [197, 245] on icon at bounding box center [194, 239] width 18 height 18
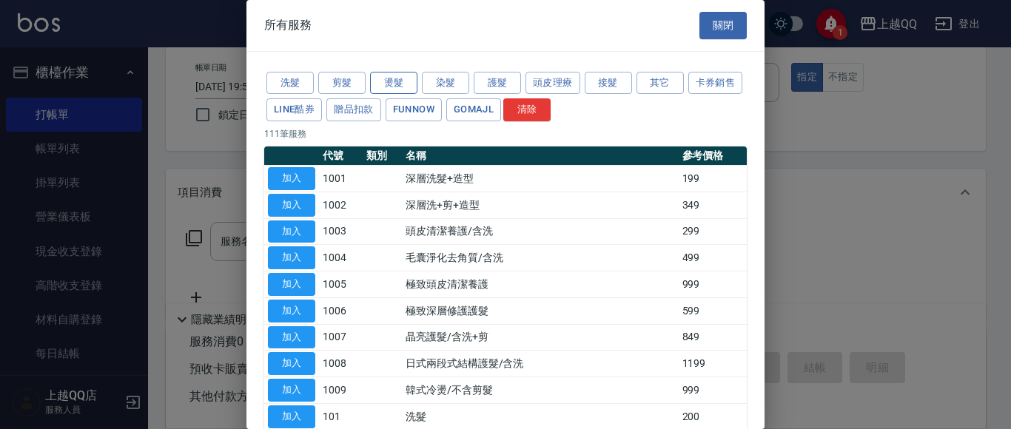
click at [379, 76] on button "燙髮" at bounding box center [393, 83] width 47 height 23
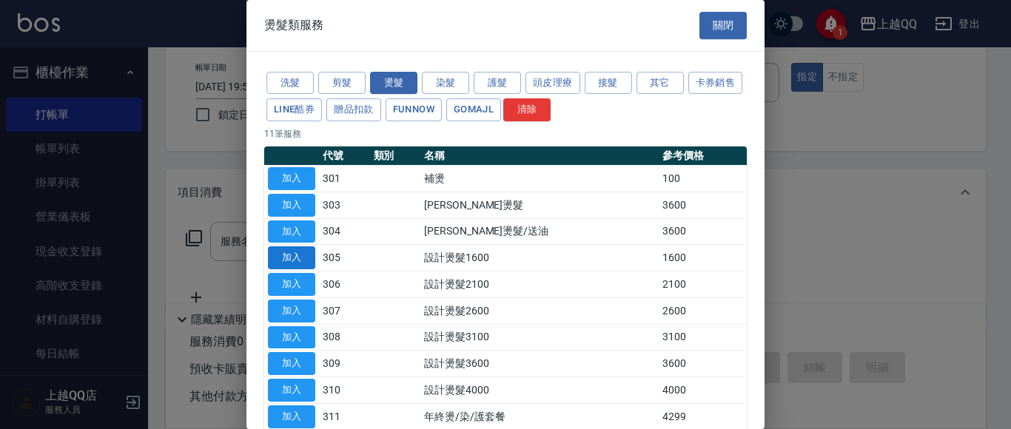
click at [291, 261] on button "加入" at bounding box center [291, 258] width 47 height 23
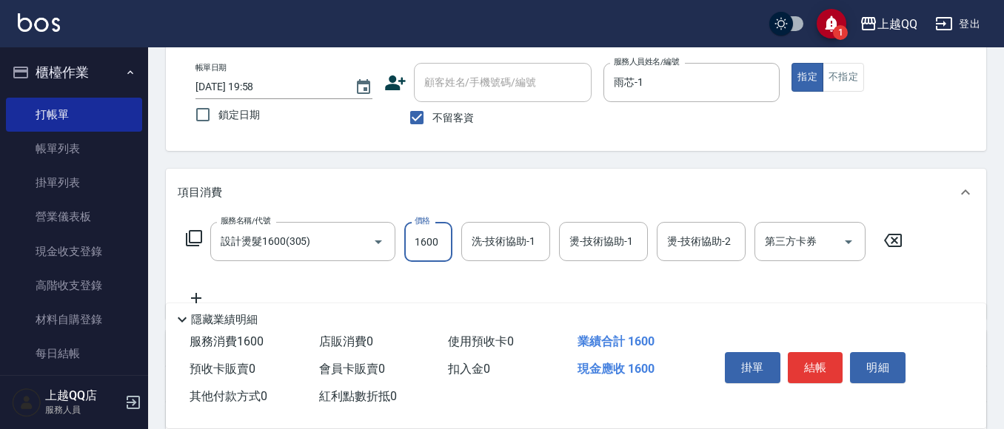
click at [421, 241] on input "1600" at bounding box center [428, 242] width 48 height 40
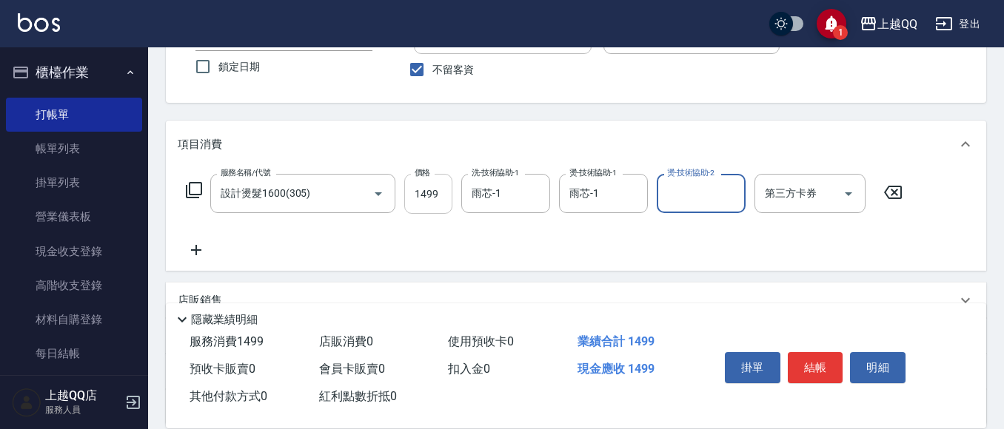
scroll to position [148, 0]
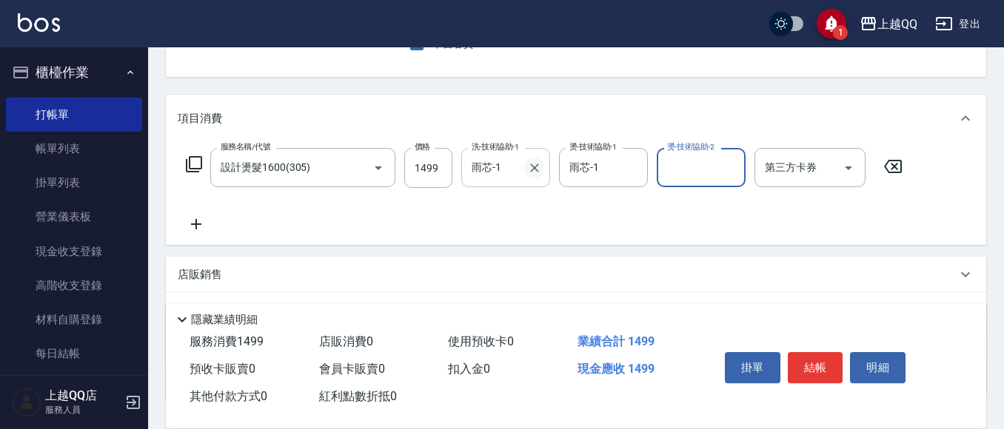
click at [530, 170] on icon "Clear" at bounding box center [534, 168] width 15 height 15
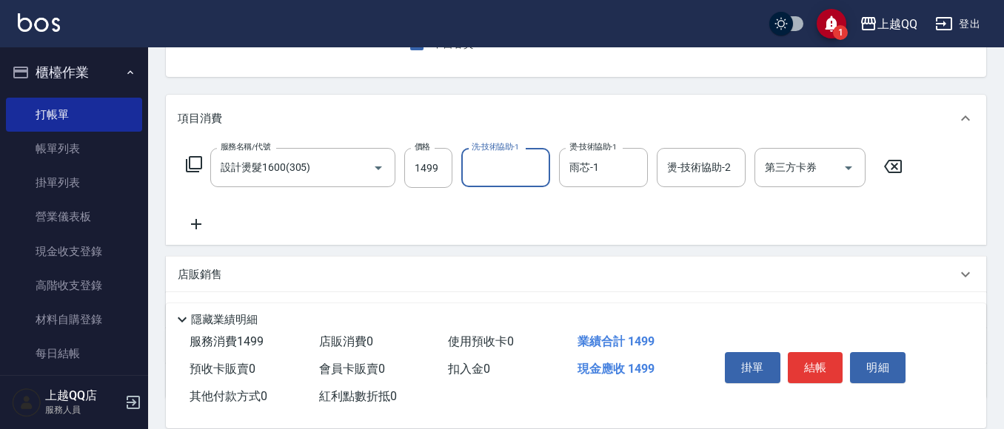
click at [503, 176] on input "洗-技術協助-1" at bounding box center [506, 168] width 76 height 26
click at [189, 170] on icon at bounding box center [194, 164] width 18 height 18
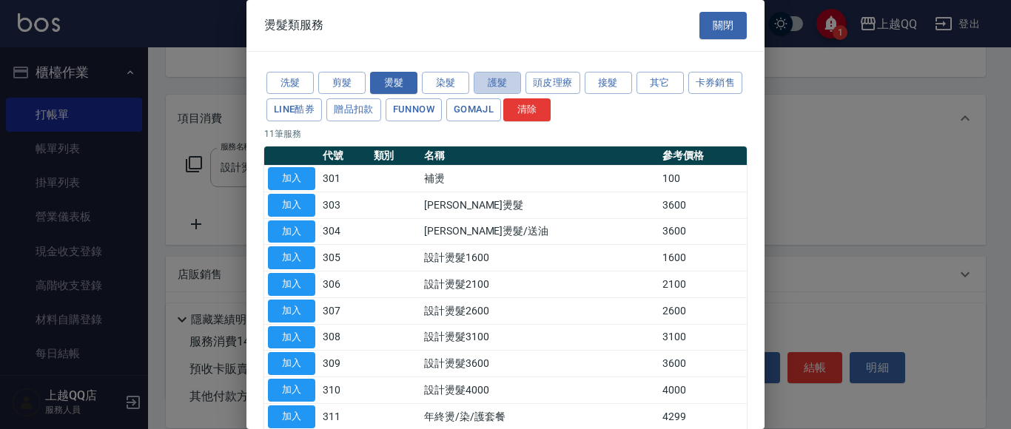
drag, startPoint x: 494, startPoint y: 76, endPoint x: 461, endPoint y: 96, distance: 39.2
click at [490, 78] on button "護髮" at bounding box center [497, 83] width 47 height 23
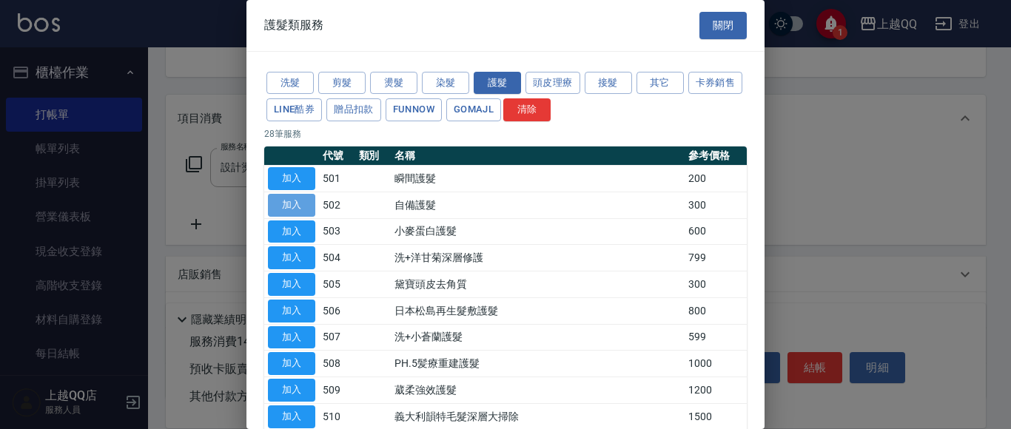
click at [292, 206] on button "加入" at bounding box center [291, 205] width 47 height 23
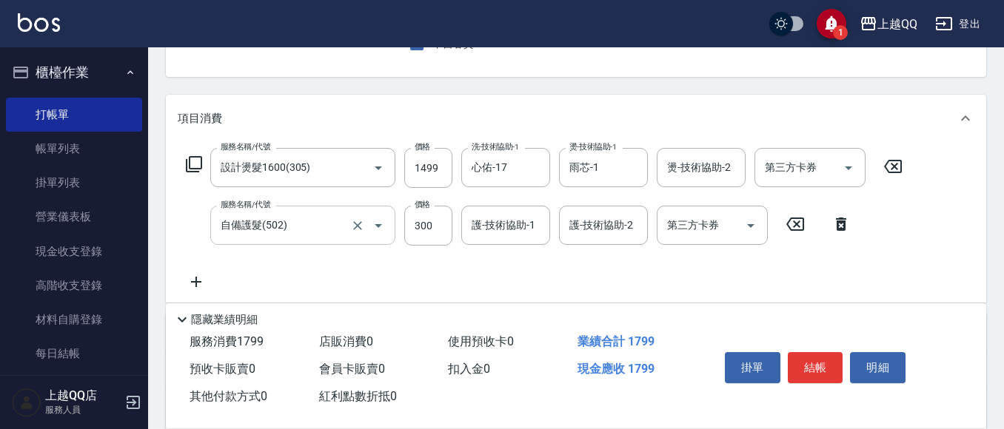
click at [318, 211] on div "自備護髮(502) 服務名稱/代號" at bounding box center [302, 225] width 185 height 39
click at [530, 227] on icon "Clear" at bounding box center [534, 225] width 15 height 15
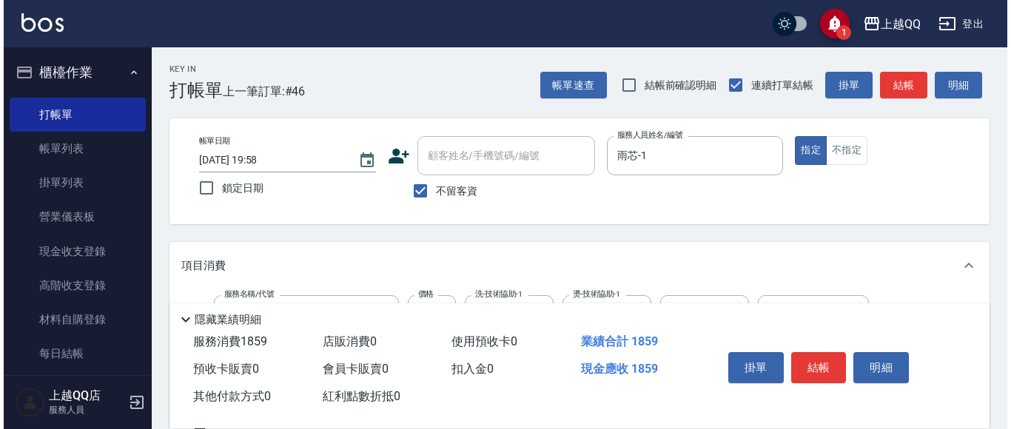
scroll to position [0, 0]
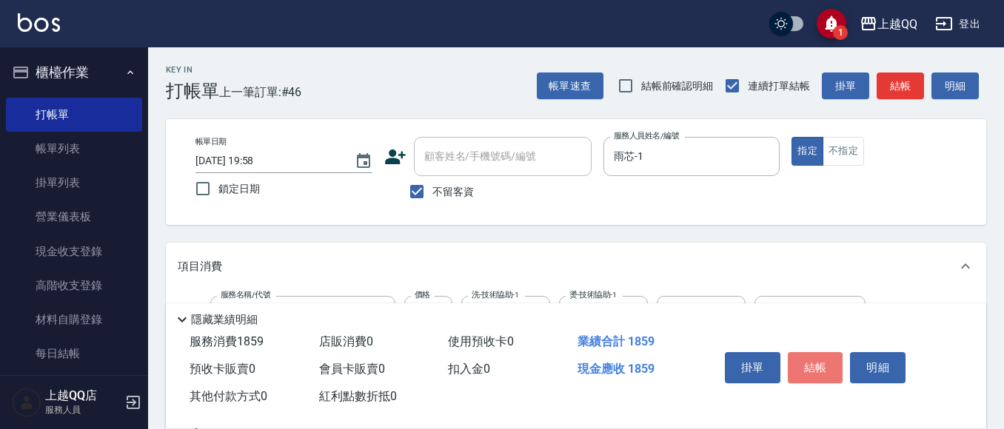
drag, startPoint x: 800, startPoint y: 363, endPoint x: 821, endPoint y: 373, distance: 23.8
click at [802, 364] on button "結帳" at bounding box center [816, 367] width 56 height 31
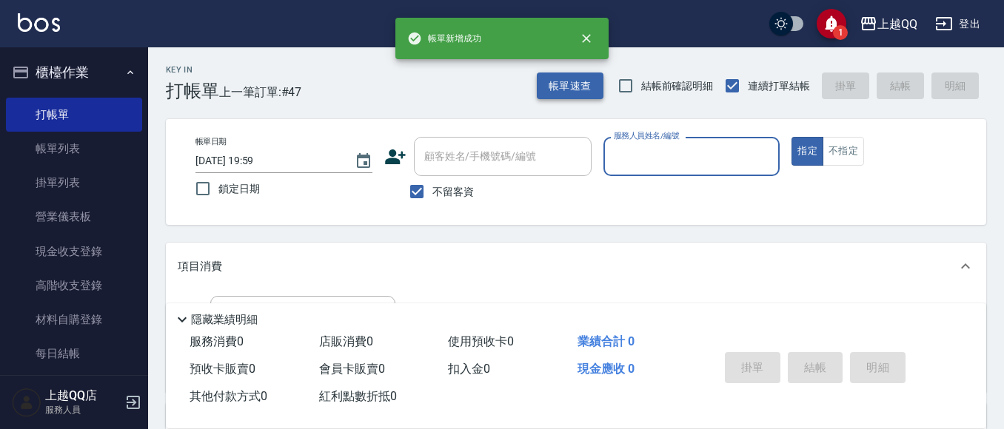
click at [575, 86] on button "帳單速查" at bounding box center [570, 86] width 67 height 27
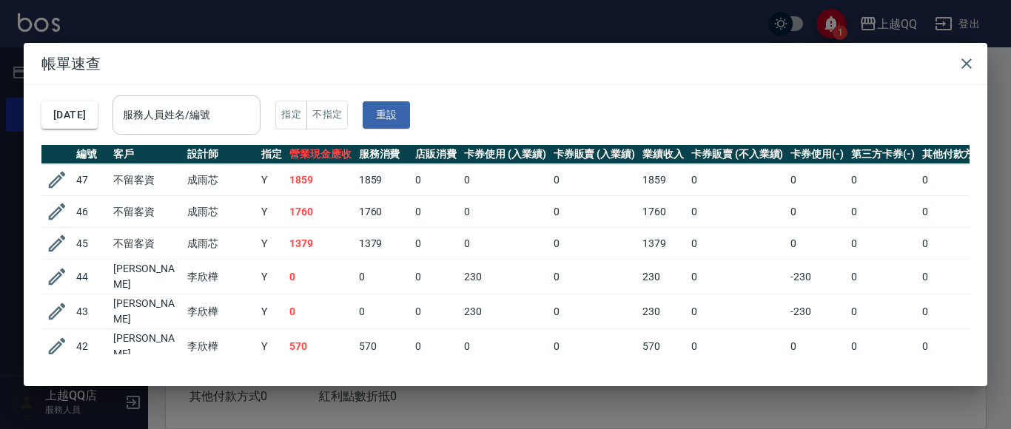
click at [213, 104] on div "服務人員姓名/編號 服務人員姓名/編號" at bounding box center [187, 115] width 148 height 39
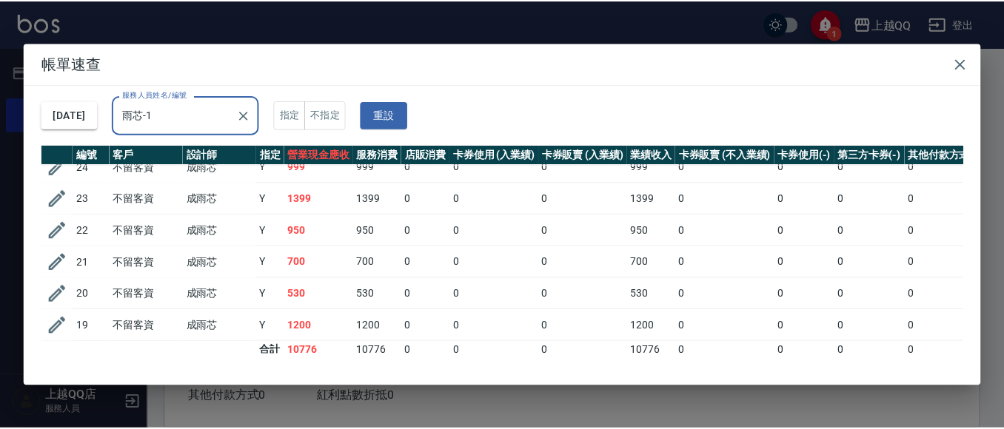
scroll to position [128, 0]
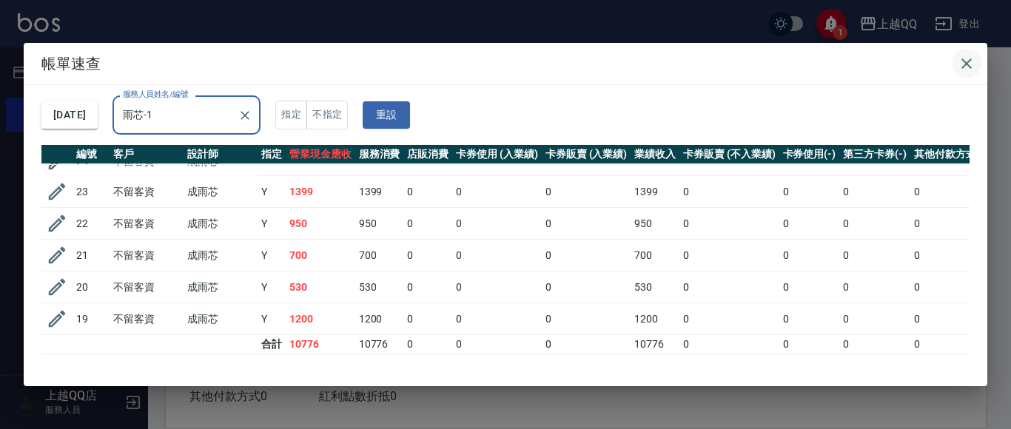
click at [968, 66] on icon "button" at bounding box center [967, 63] width 10 height 10
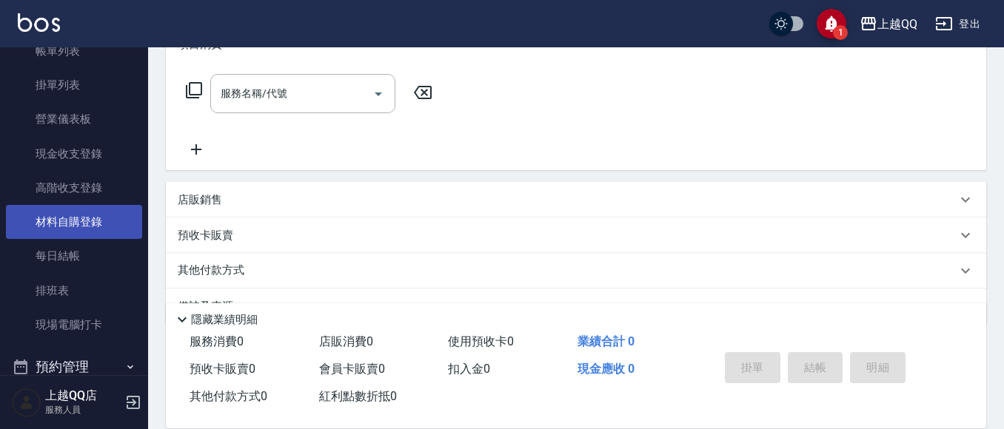
scroll to position [0, 0]
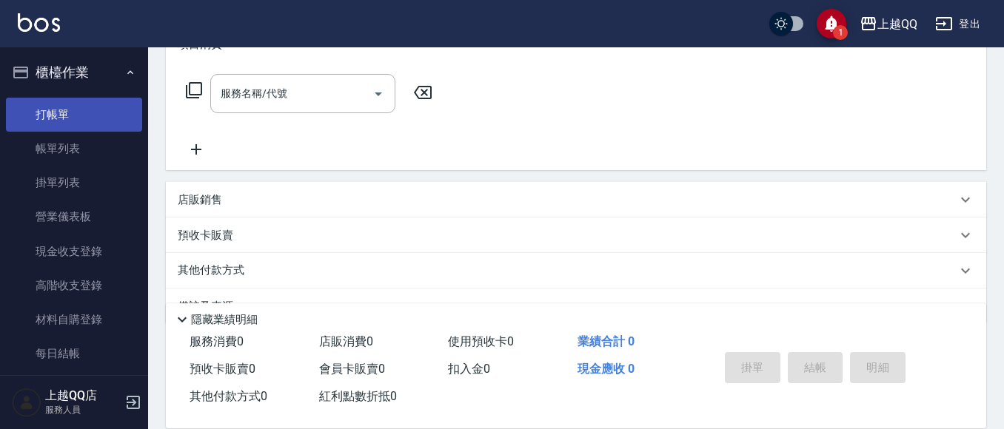
click at [110, 118] on link "打帳單" at bounding box center [74, 115] width 136 height 34
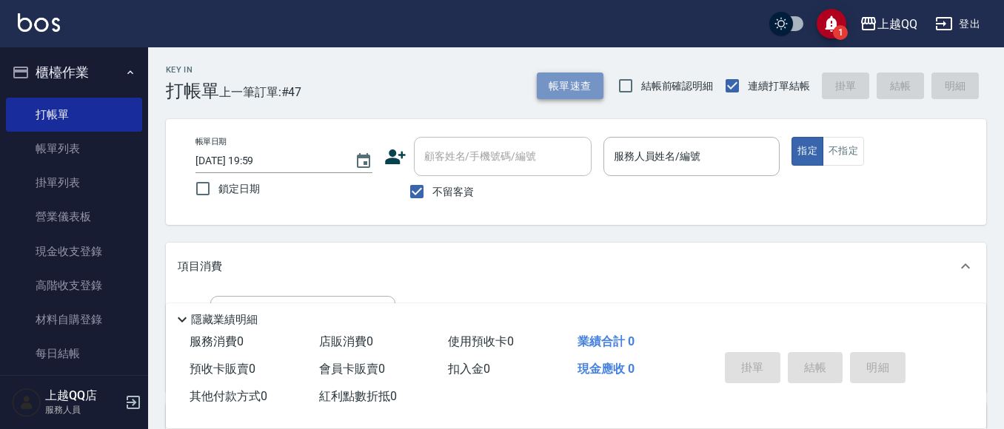
click at [555, 74] on button "帳單速查" at bounding box center [570, 86] width 67 height 27
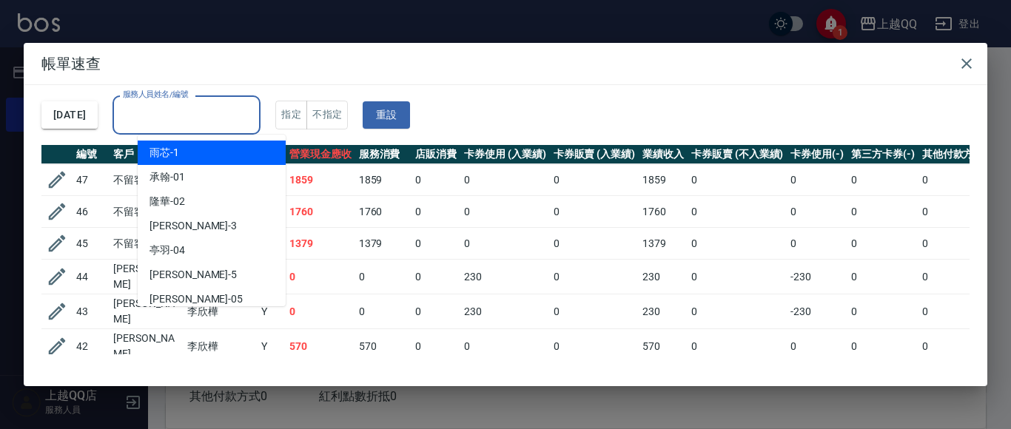
click at [222, 123] on input "服務人員姓名/編號" at bounding box center [186, 115] width 135 height 26
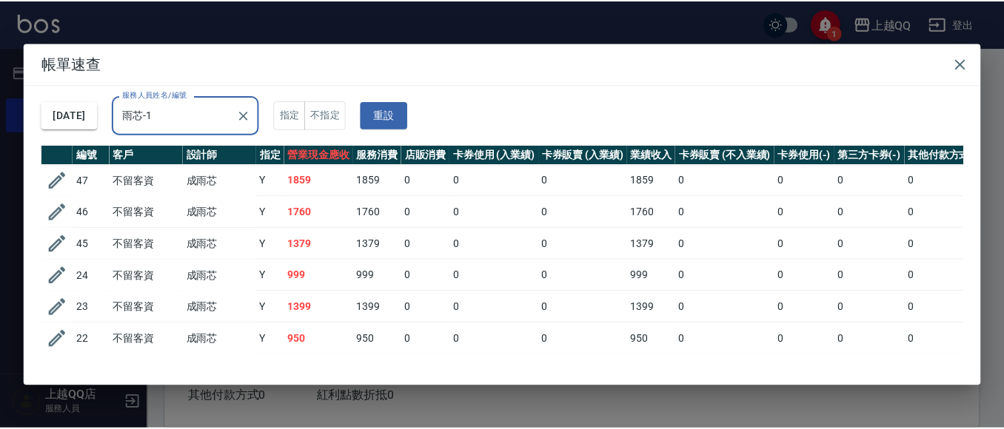
scroll to position [128, 0]
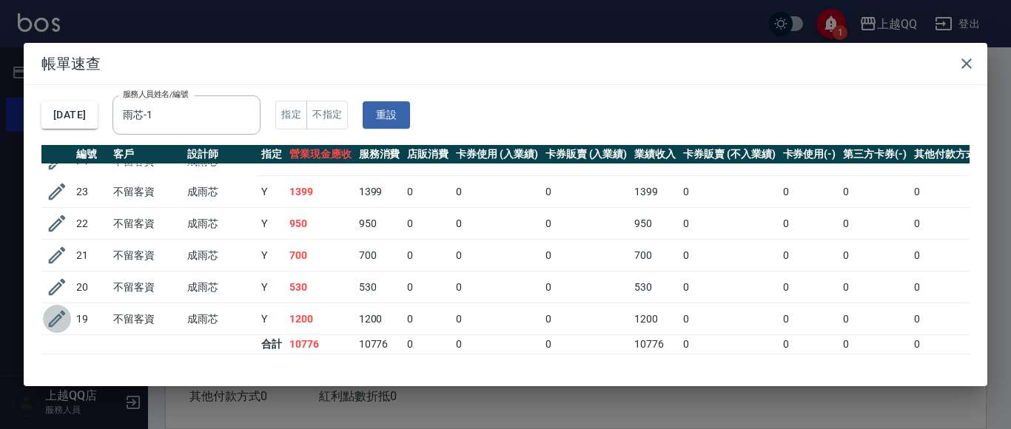
click at [55, 310] on icon "button" at bounding box center [57, 319] width 22 height 22
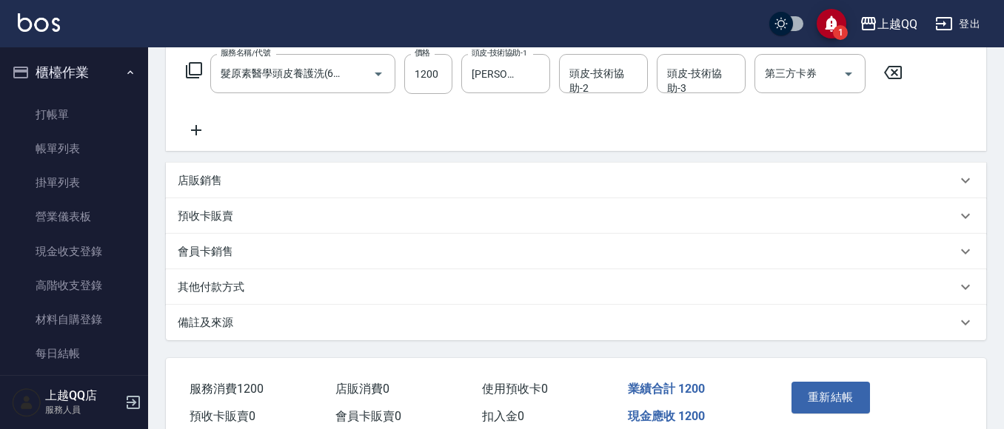
scroll to position [296, 0]
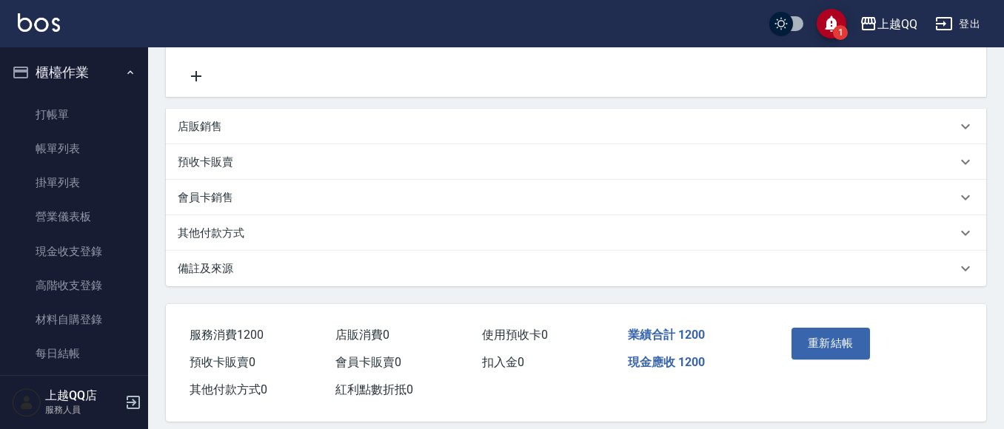
click at [271, 135] on div "店販銷售" at bounding box center [576, 127] width 820 height 36
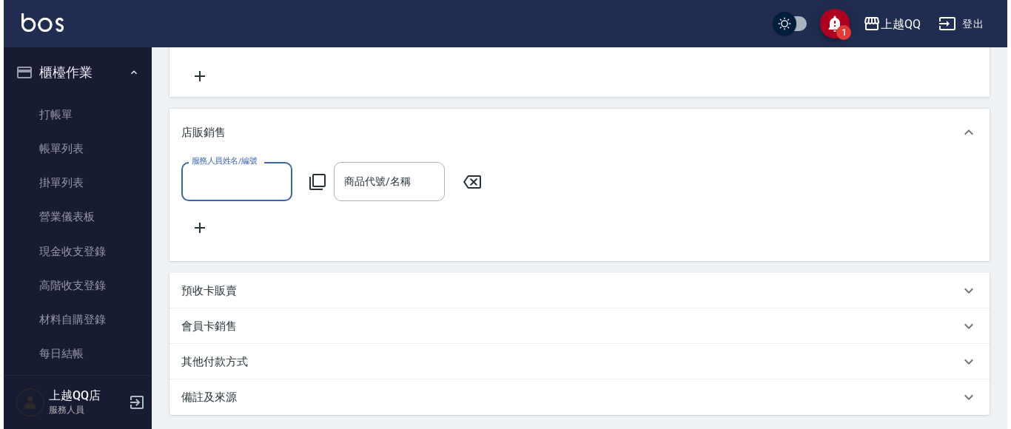
scroll to position [0, 0]
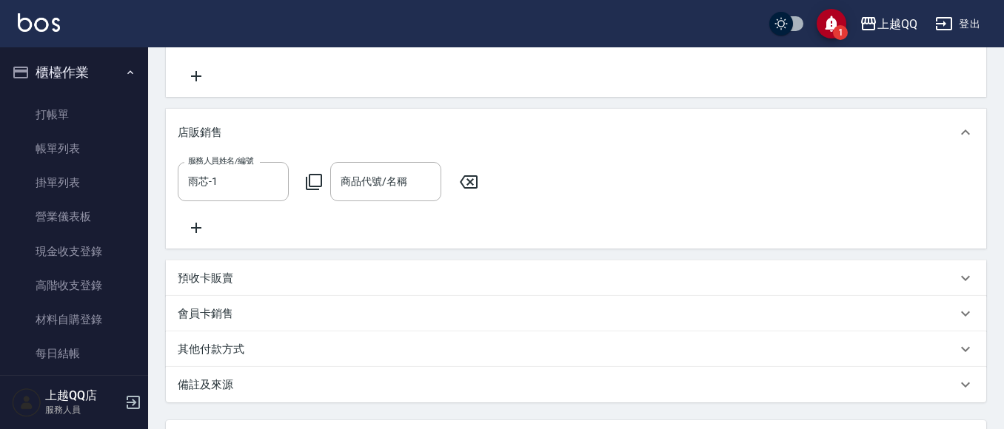
click at [316, 178] on icon at bounding box center [314, 182] width 18 height 18
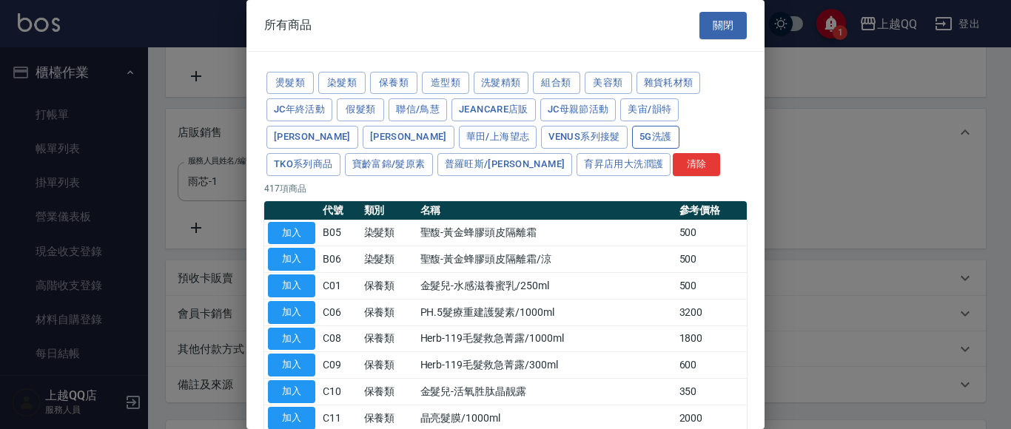
click at [632, 143] on button "5G洗護" at bounding box center [655, 137] width 47 height 23
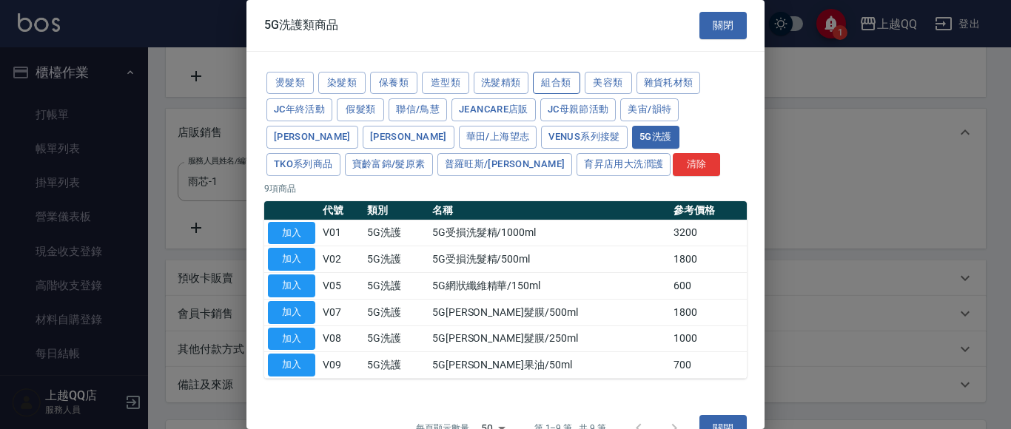
click at [558, 73] on button "組合類" at bounding box center [556, 83] width 47 height 23
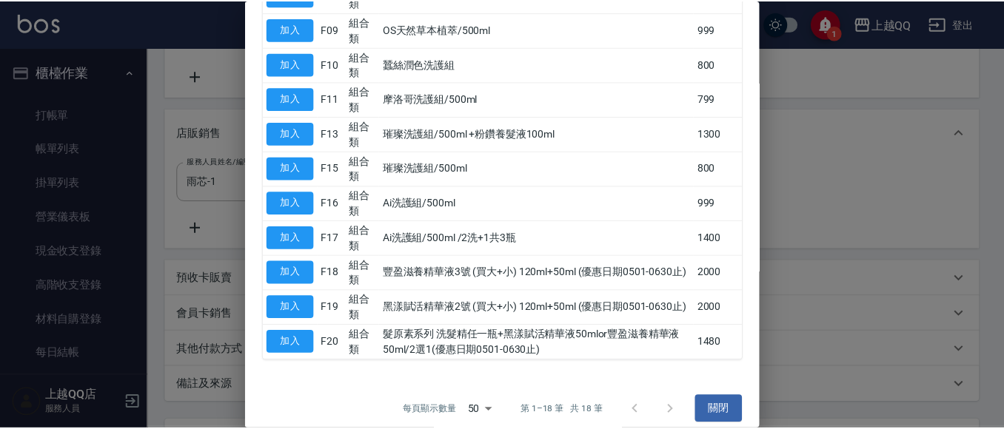
scroll to position [499, 0]
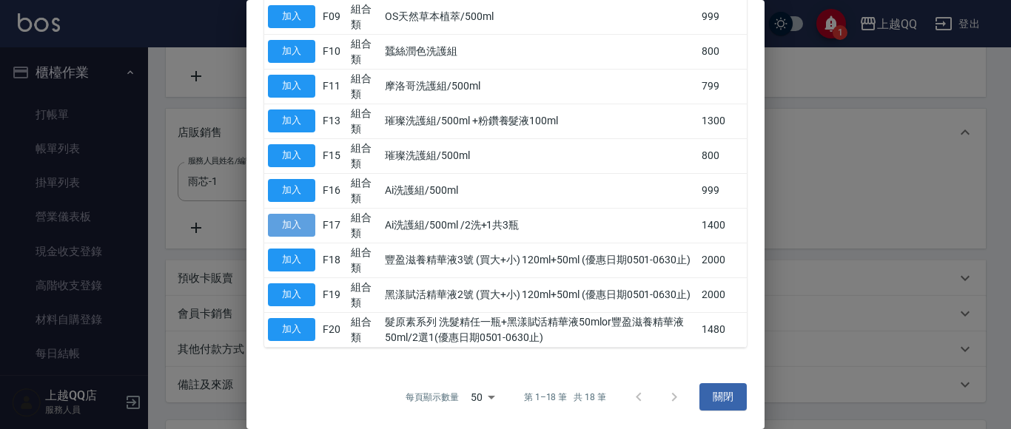
click at [306, 235] on button "加入" at bounding box center [291, 225] width 47 height 23
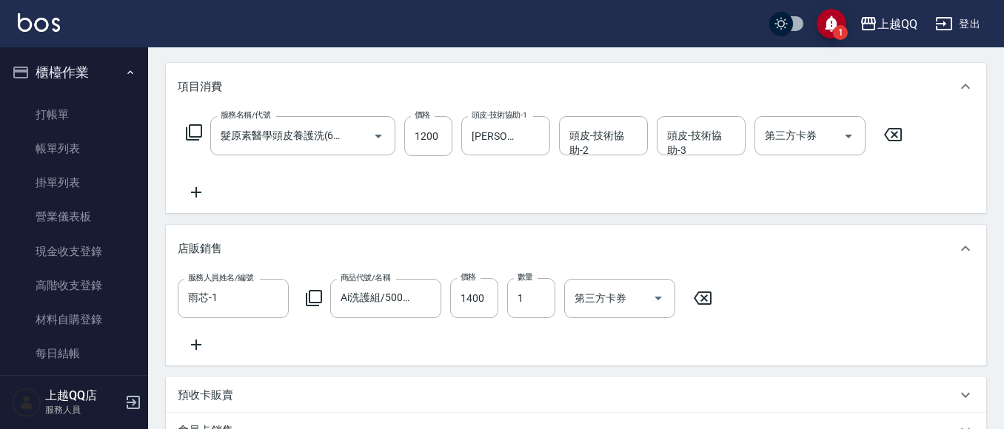
scroll to position [443, 0]
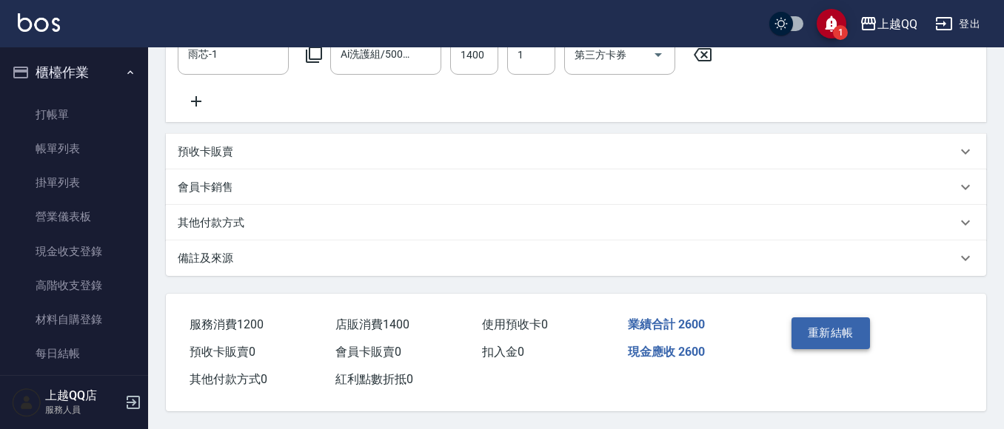
click at [798, 334] on button "重新結帳" at bounding box center [831, 333] width 78 height 31
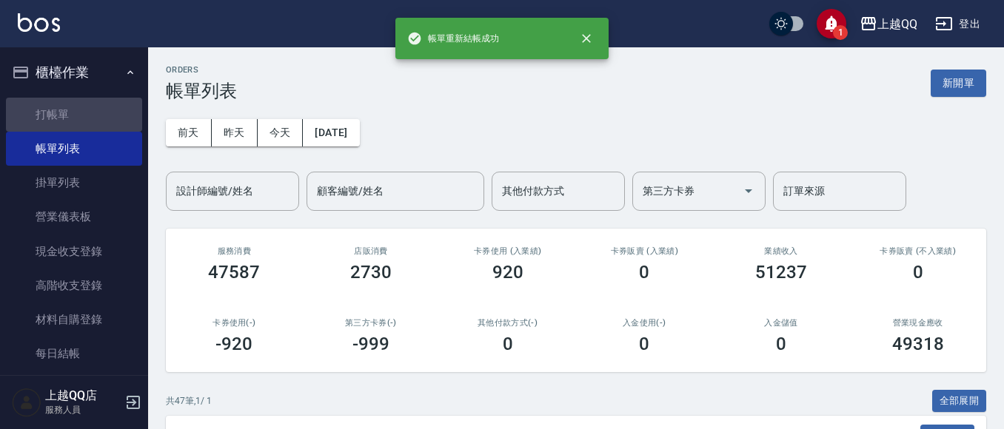
drag, startPoint x: 110, startPoint y: 121, endPoint x: 814, endPoint y: 218, distance: 710.8
click at [110, 121] on link "打帳單" at bounding box center [74, 115] width 136 height 34
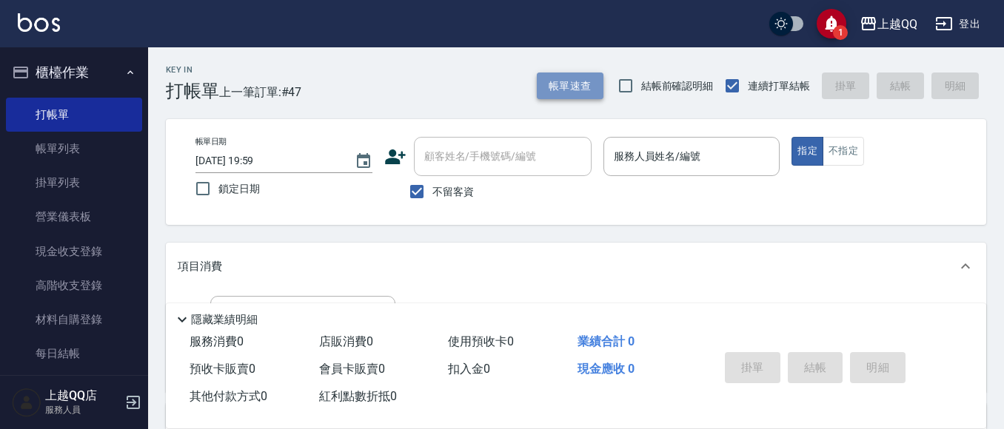
click at [548, 88] on button "帳單速查" at bounding box center [570, 86] width 67 height 27
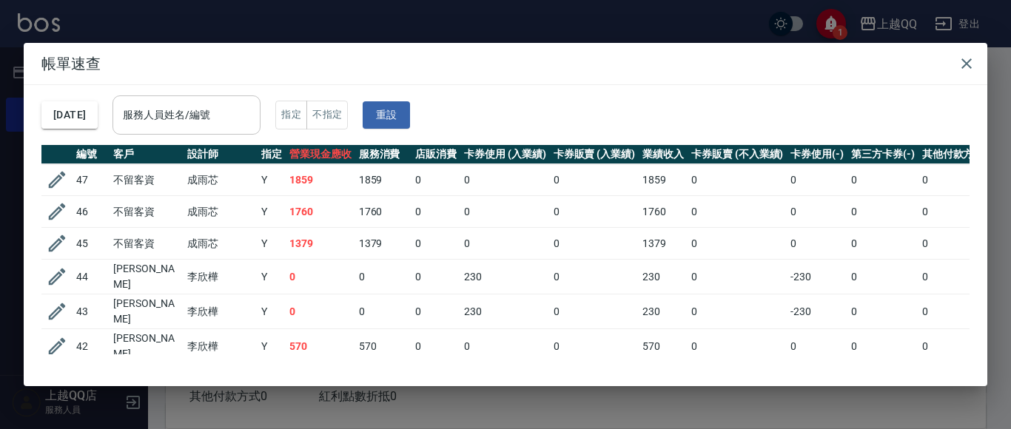
click at [201, 123] on input "服務人員姓名/編號" at bounding box center [186, 115] width 135 height 26
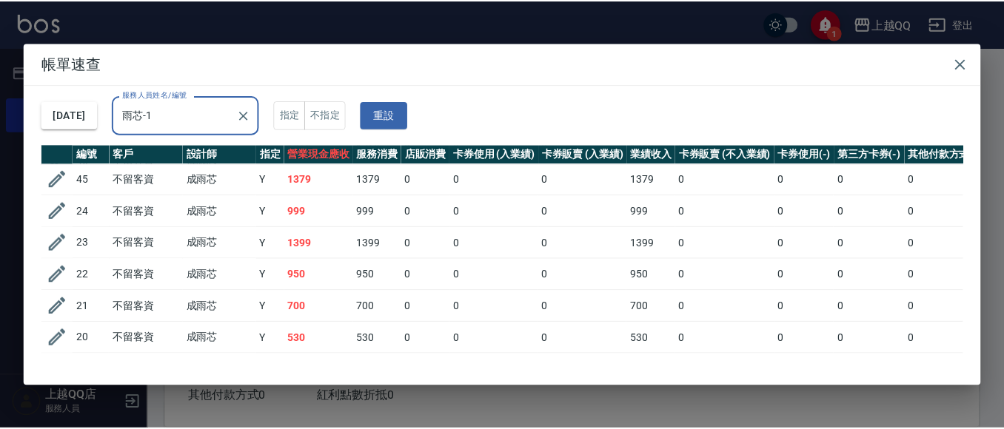
scroll to position [128, 0]
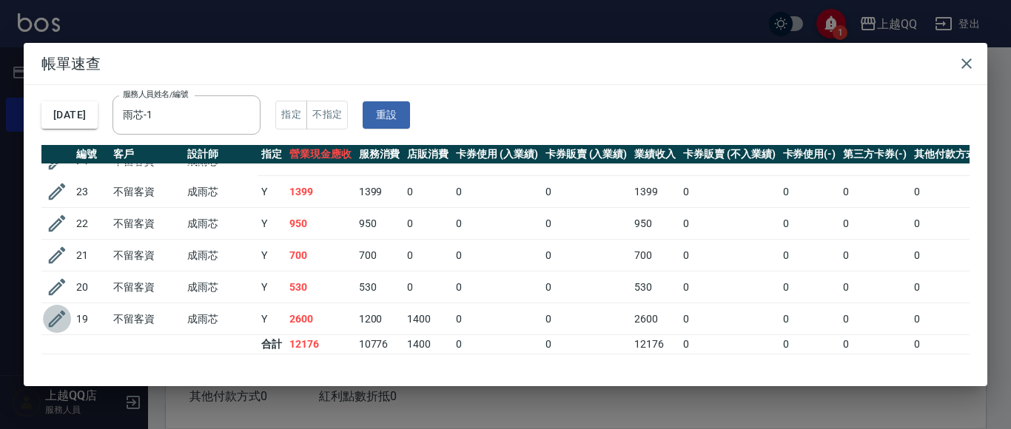
click at [59, 308] on icon "button" at bounding box center [57, 319] width 22 height 22
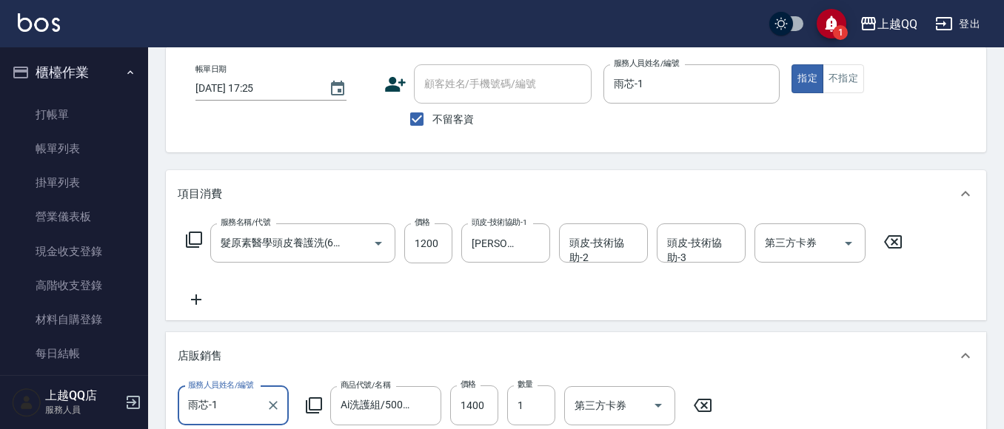
scroll to position [148, 0]
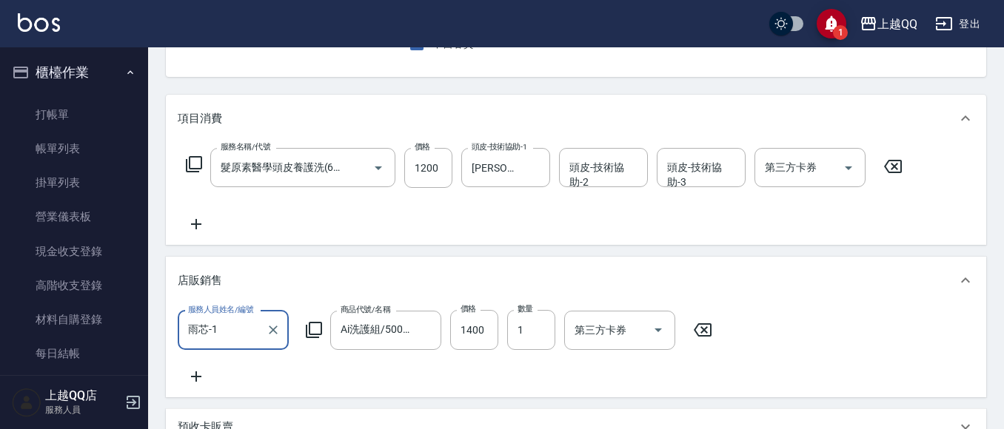
click at [192, 168] on icon at bounding box center [194, 164] width 18 height 18
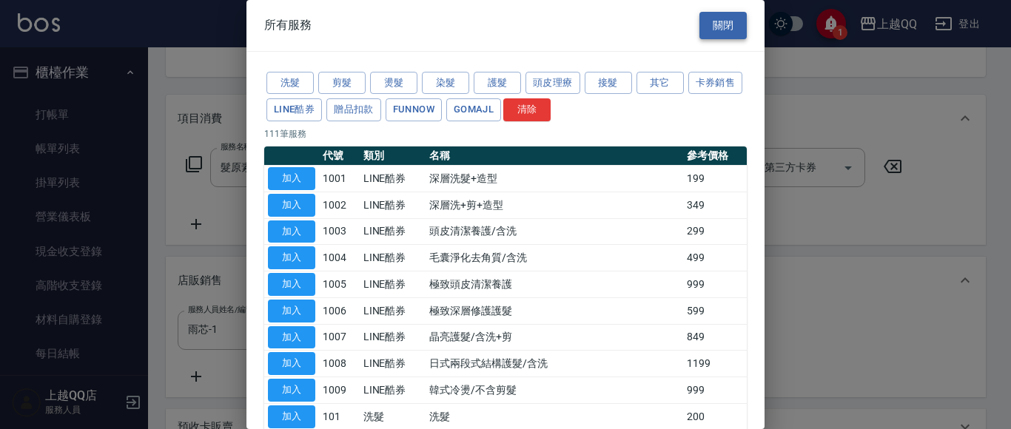
click at [700, 20] on button "關閉" at bounding box center [723, 25] width 47 height 27
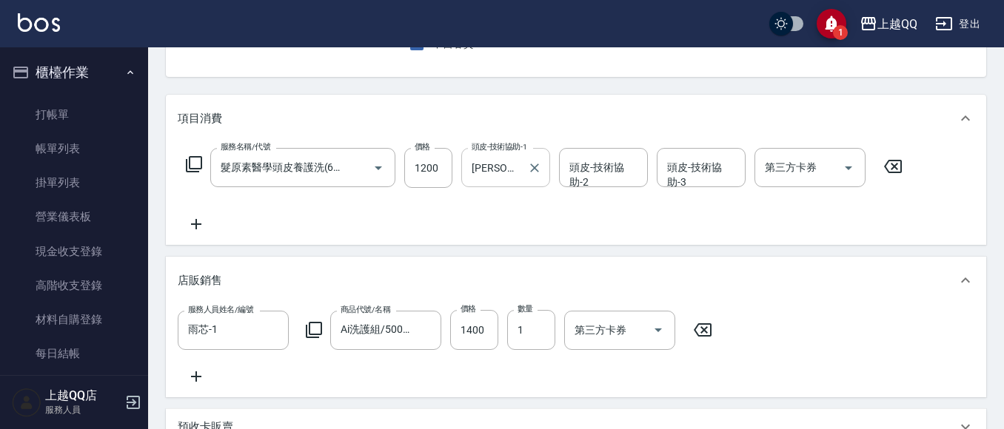
click at [517, 178] on input "[PERSON_NAME]-16" at bounding box center [494, 168] width 53 height 26
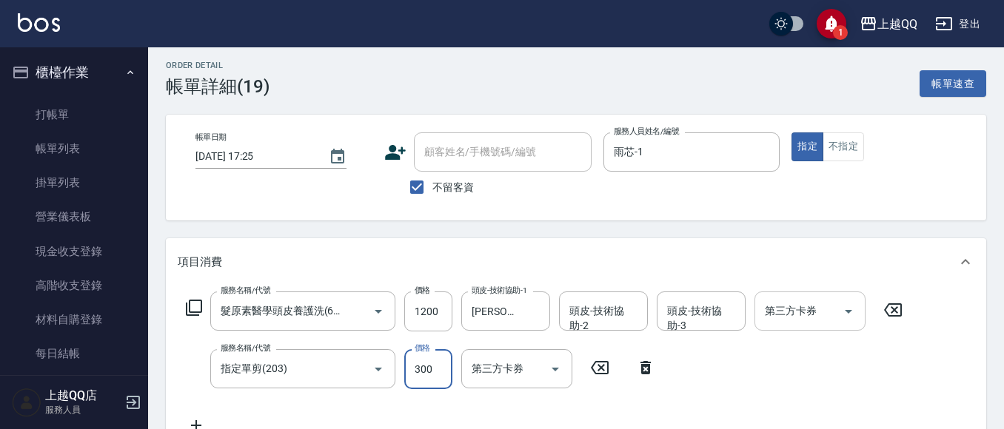
scroll to position [501, 0]
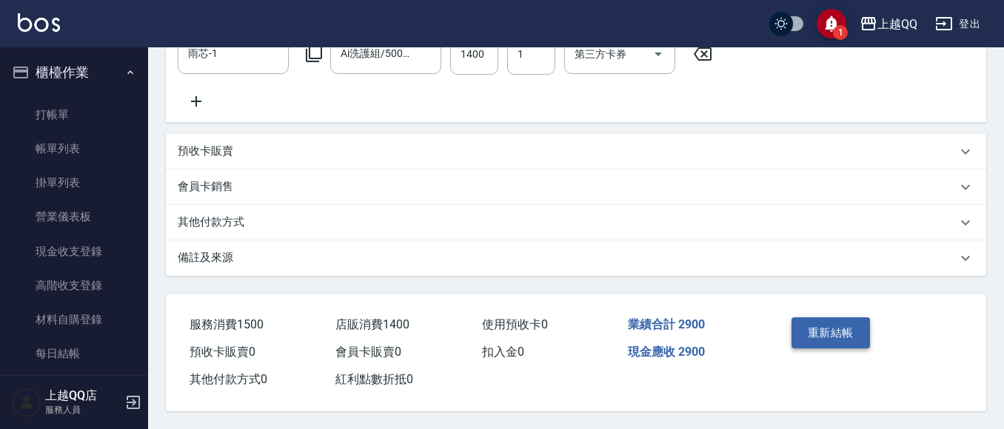
click at [840, 332] on button "重新結帳" at bounding box center [831, 333] width 78 height 31
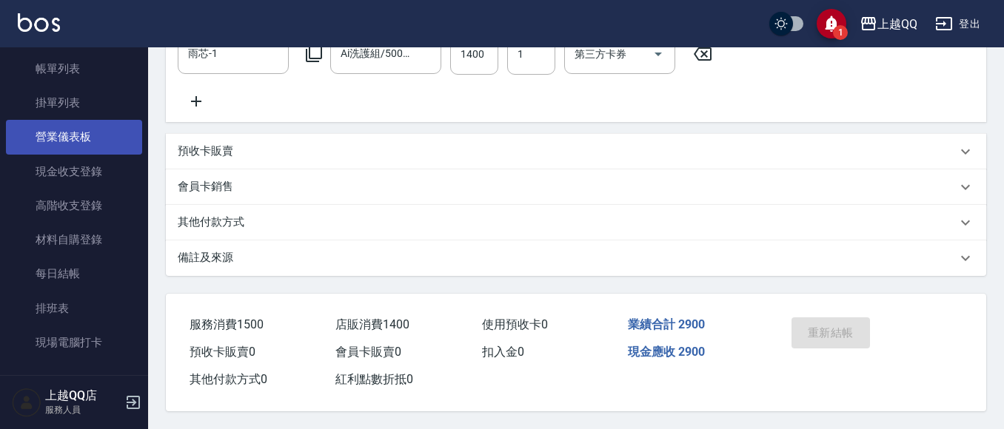
scroll to position [296, 0]
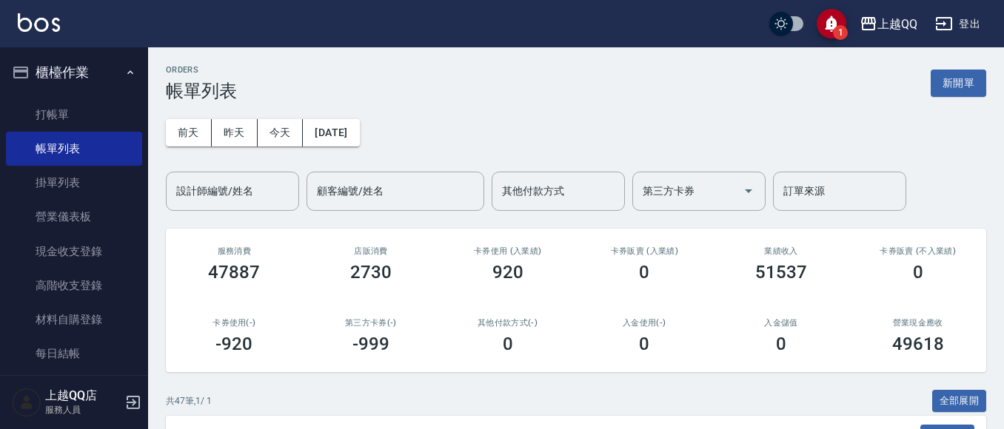
scroll to position [222, 0]
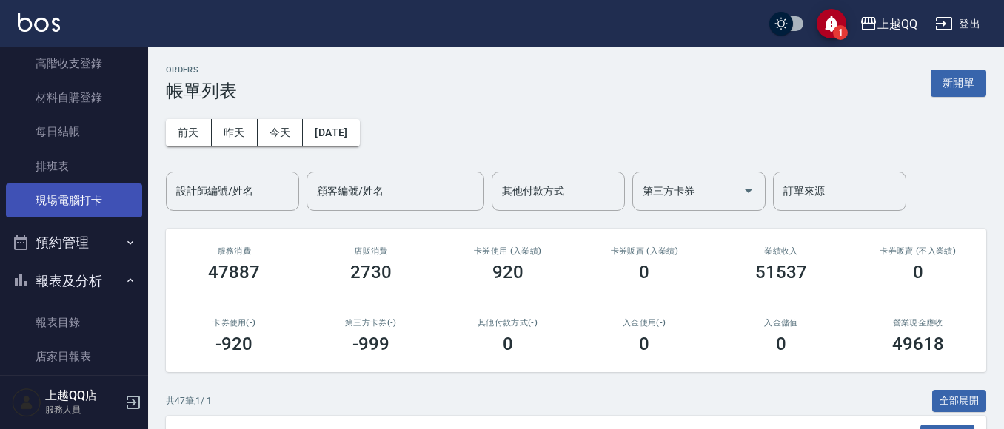
click at [116, 210] on link "現場電腦打卡" at bounding box center [74, 201] width 136 height 34
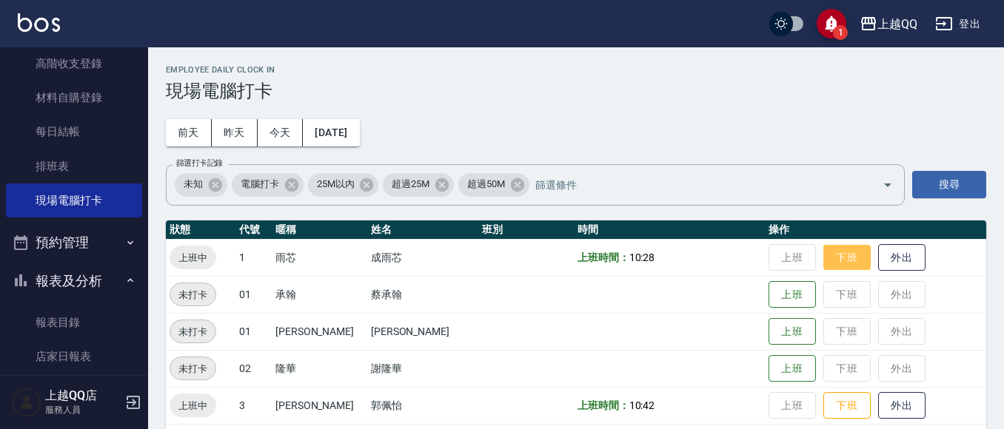
click at [846, 252] on button "下班" at bounding box center [846, 258] width 47 height 26
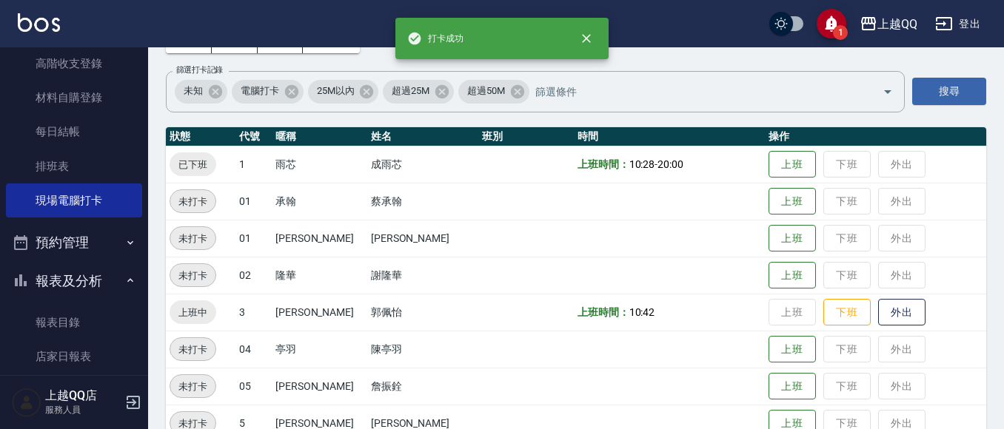
scroll to position [148, 0]
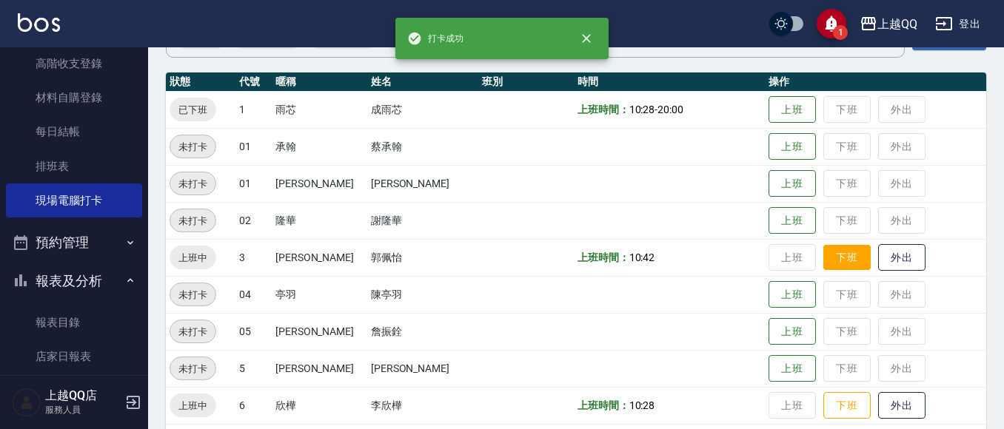
click at [835, 247] on button "下班" at bounding box center [846, 258] width 47 height 26
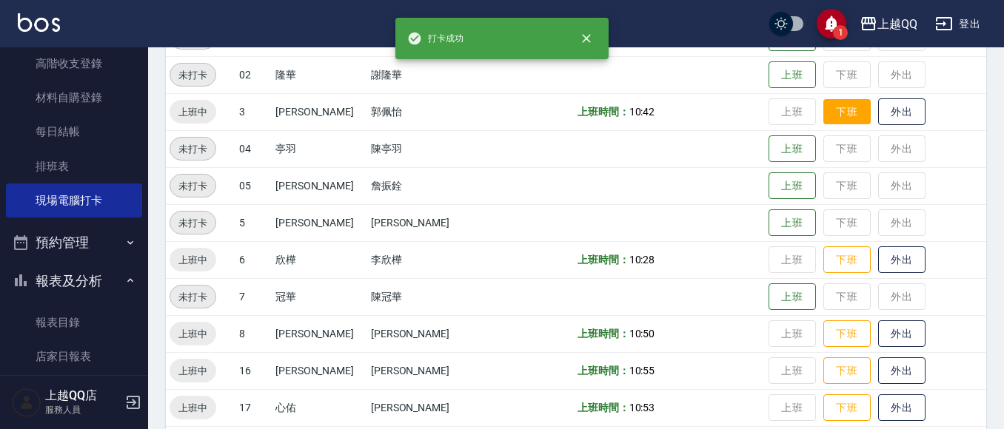
scroll to position [296, 0]
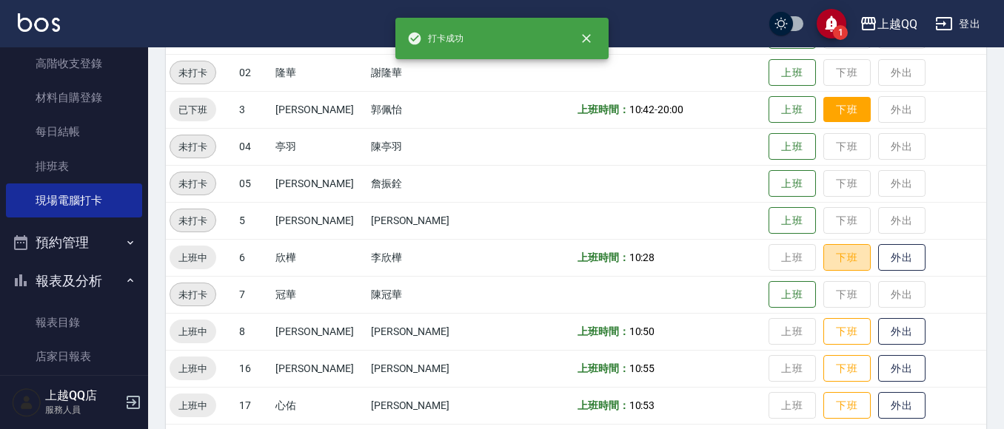
click at [835, 247] on button "下班" at bounding box center [846, 257] width 47 height 27
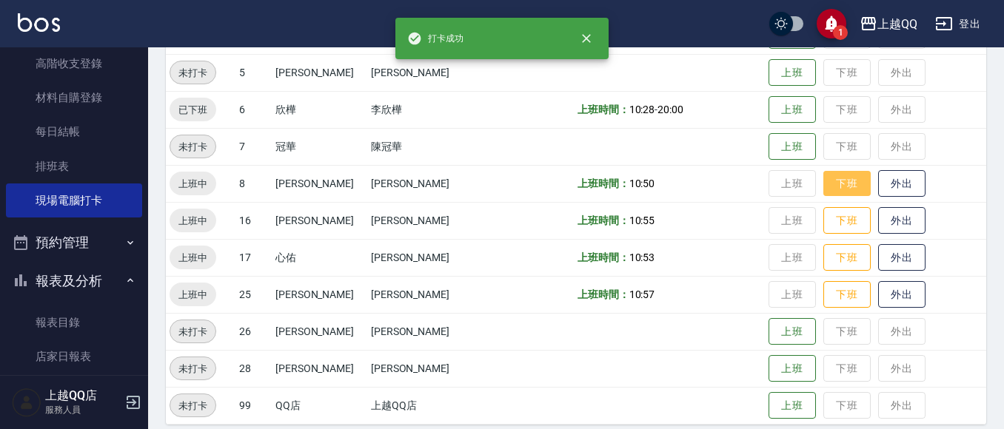
click at [846, 191] on button "下班" at bounding box center [846, 184] width 47 height 26
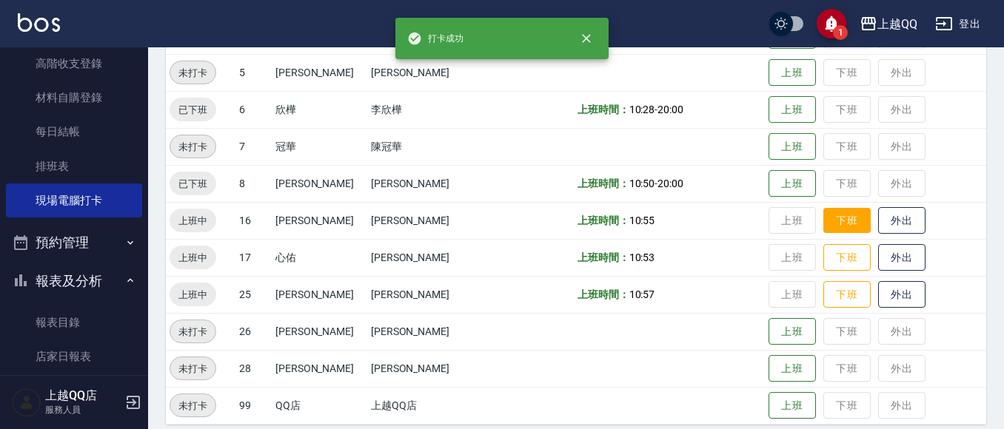
click at [831, 219] on button "下班" at bounding box center [846, 221] width 47 height 26
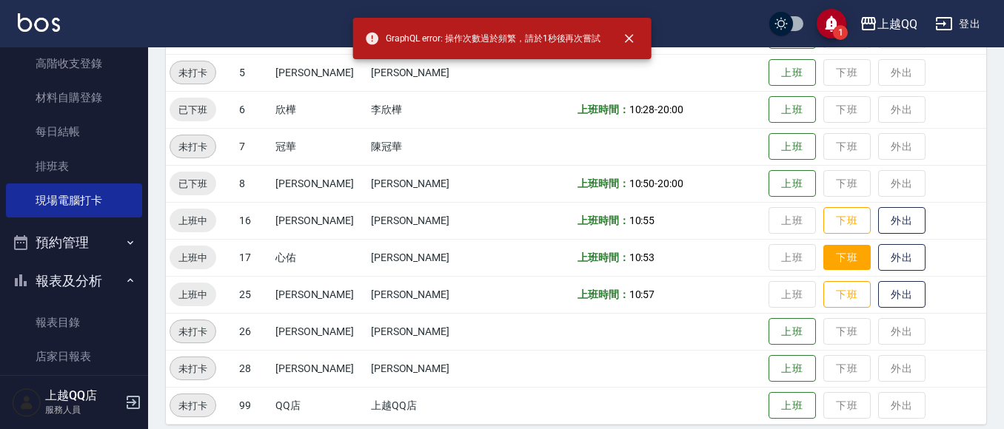
click at [844, 250] on button "下班" at bounding box center [846, 258] width 47 height 26
click at [828, 287] on button "下班" at bounding box center [846, 295] width 47 height 26
click at [829, 214] on button "下班" at bounding box center [846, 221] width 47 height 26
click at [825, 264] on button "下班" at bounding box center [846, 258] width 47 height 26
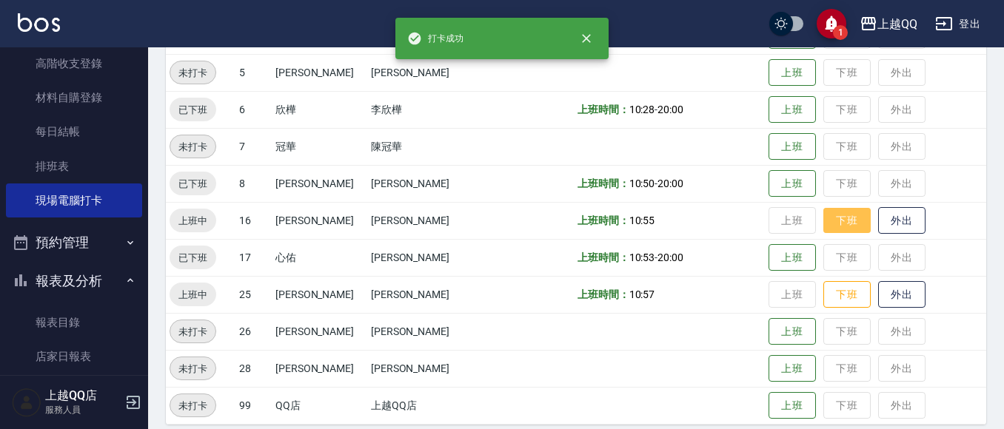
click at [829, 213] on button "下班" at bounding box center [846, 221] width 47 height 26
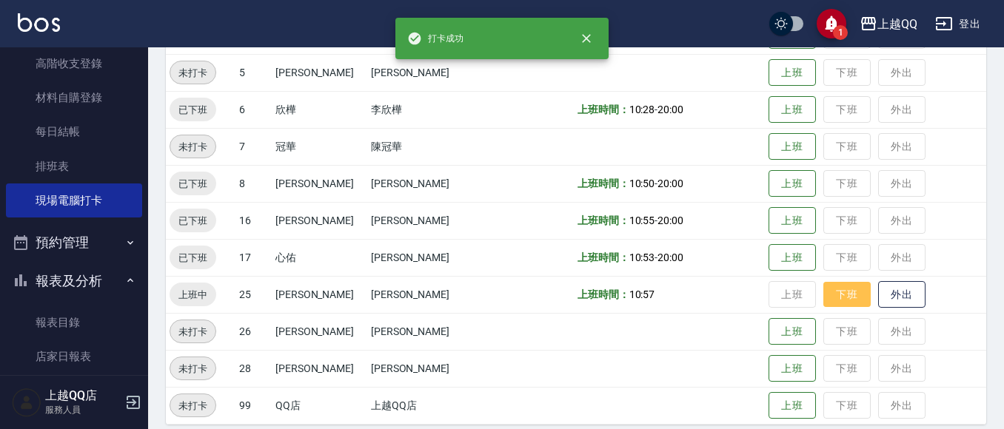
click at [834, 292] on button "下班" at bounding box center [846, 295] width 47 height 26
click at [831, 290] on td "上班 下班 外出" at bounding box center [875, 294] width 221 height 37
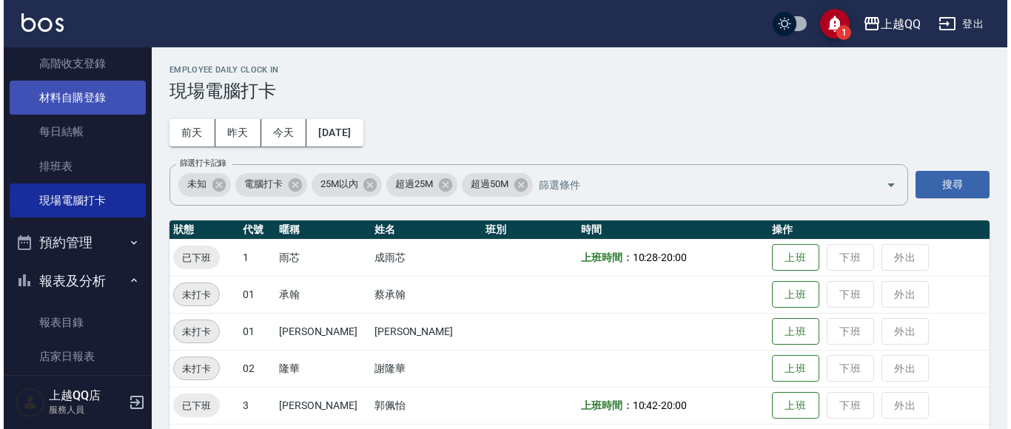
scroll to position [0, 0]
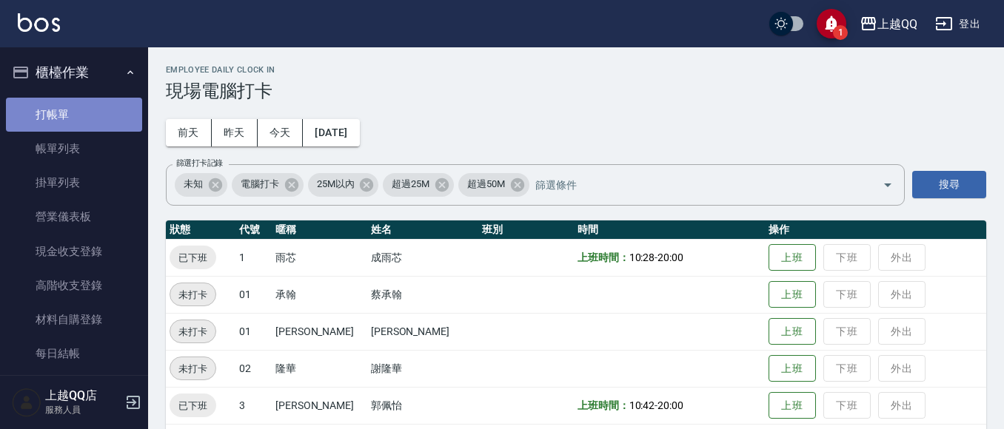
click at [95, 105] on link "打帳單" at bounding box center [74, 115] width 136 height 34
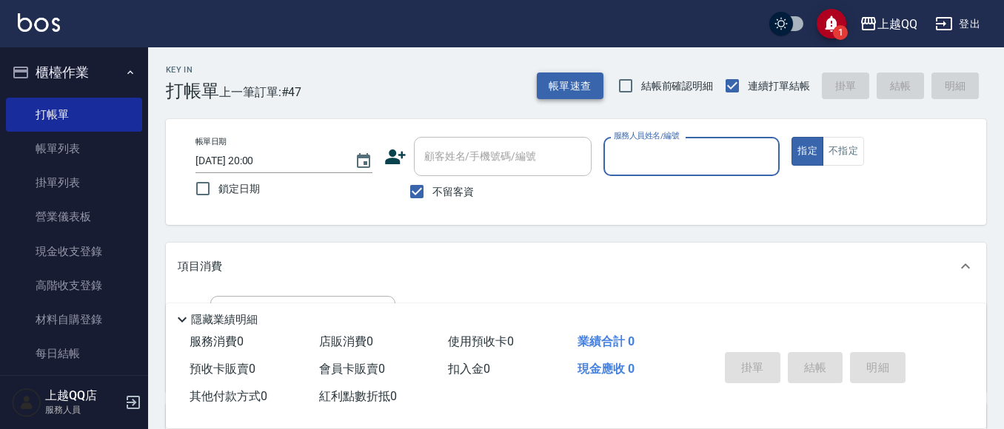
click at [548, 77] on button "帳單速查" at bounding box center [570, 86] width 67 height 27
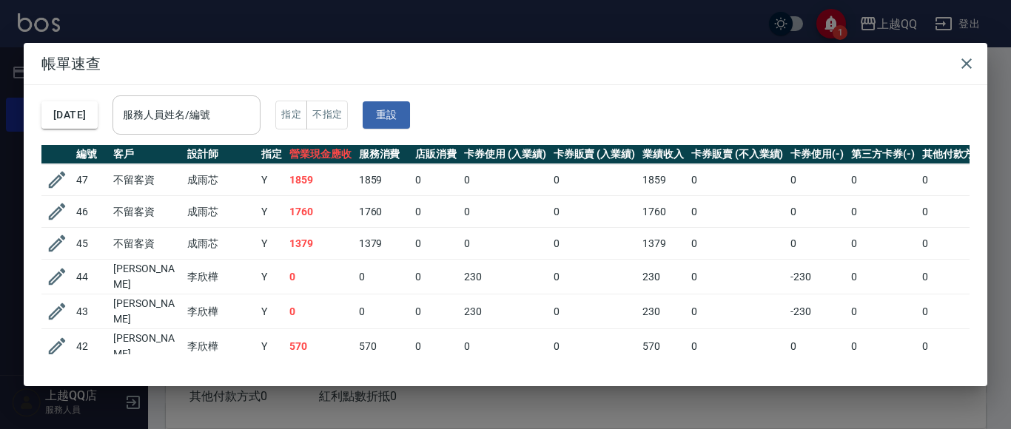
click at [161, 98] on div "服務人員姓名/編號" at bounding box center [187, 115] width 148 height 39
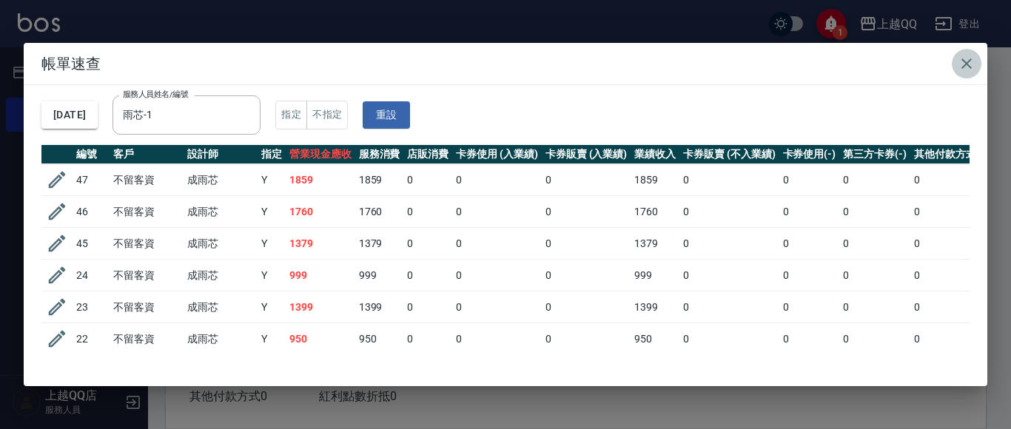
click at [965, 68] on icon "button" at bounding box center [967, 64] width 18 height 18
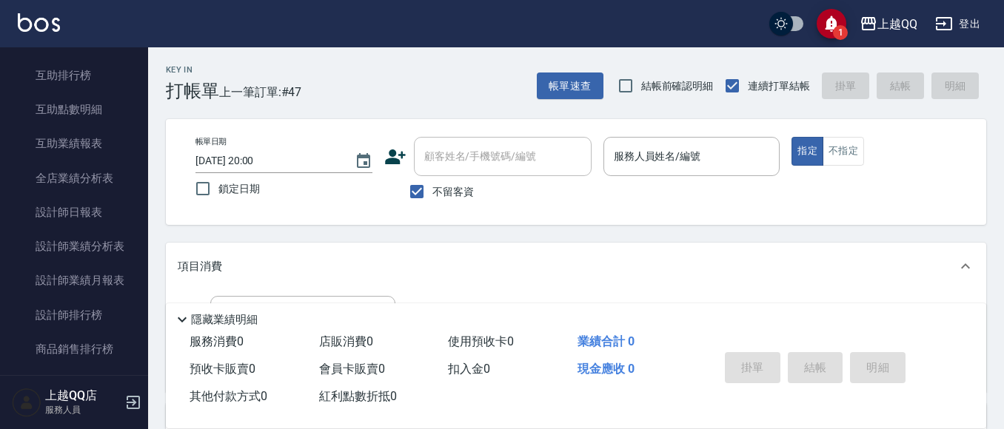
scroll to position [592, 0]
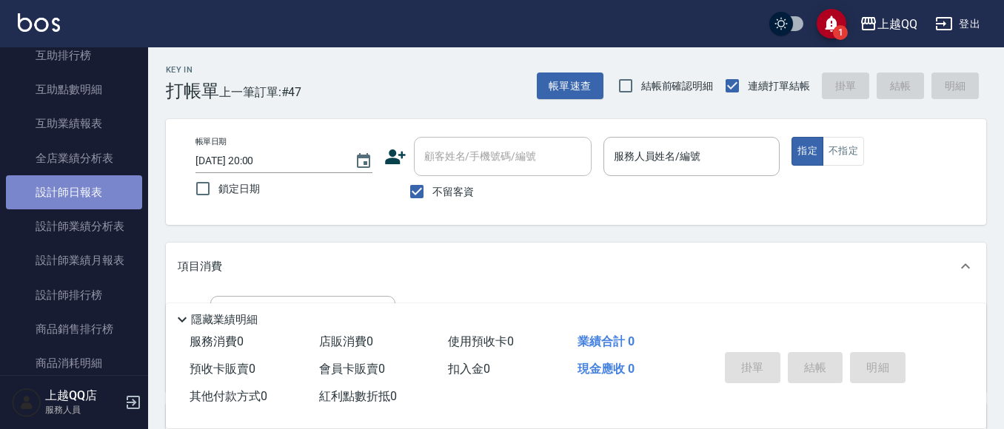
click at [102, 197] on link "設計師日報表" at bounding box center [74, 192] width 136 height 34
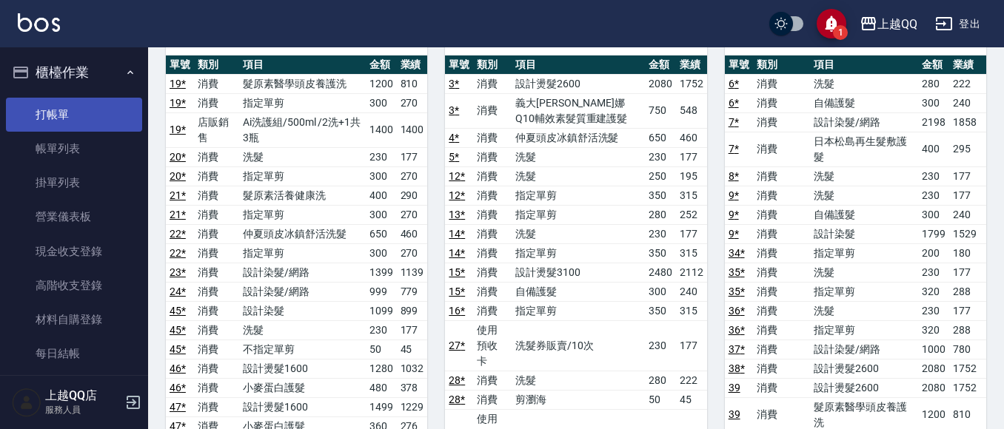
click at [70, 106] on link "打帳單" at bounding box center [74, 115] width 136 height 34
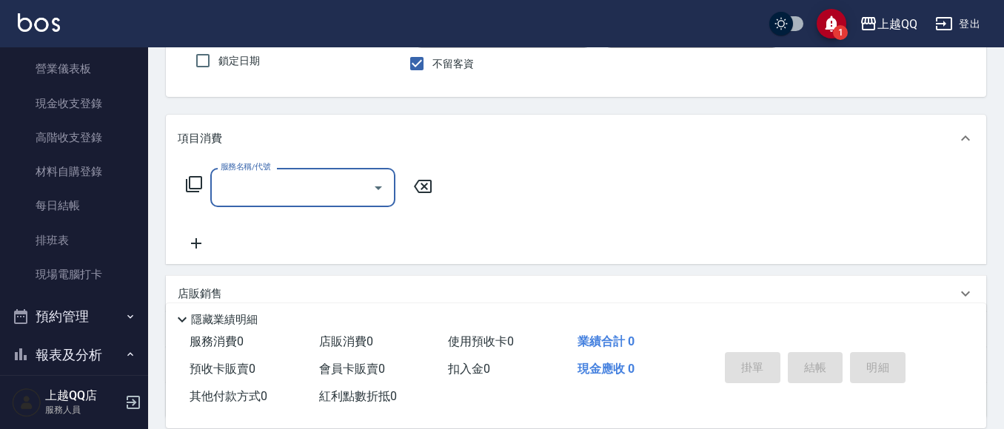
scroll to position [130, 0]
click at [200, 175] on icon at bounding box center [194, 183] width 16 height 16
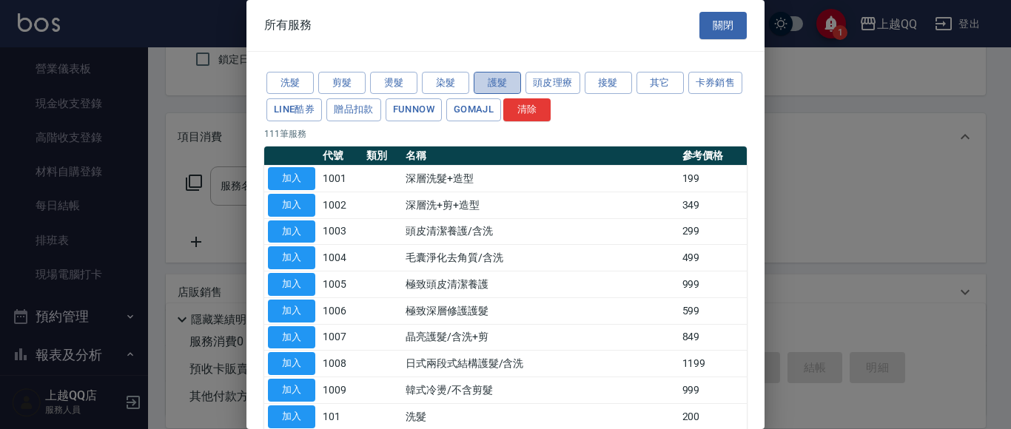
click at [515, 78] on button "護髮" at bounding box center [497, 83] width 47 height 23
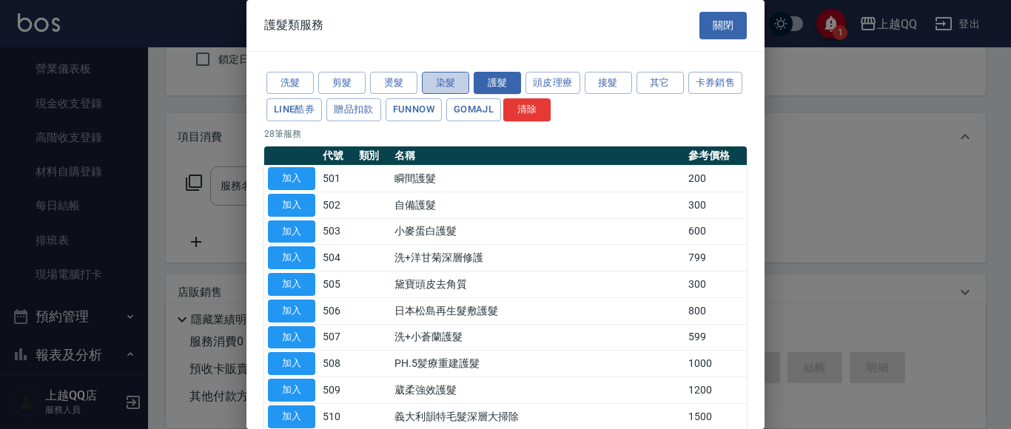
click at [447, 78] on button "染髮" at bounding box center [445, 83] width 47 height 23
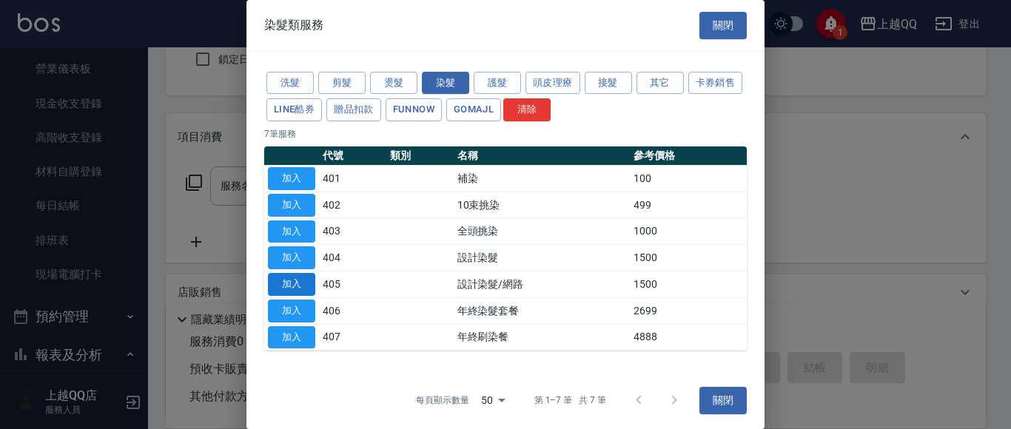
click at [299, 278] on button "加入" at bounding box center [291, 284] width 47 height 23
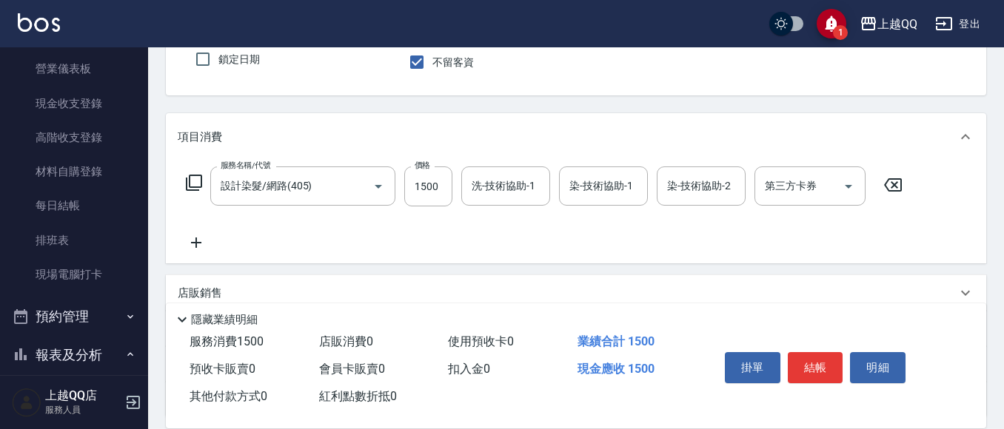
click at [185, 178] on icon at bounding box center [194, 183] width 18 height 18
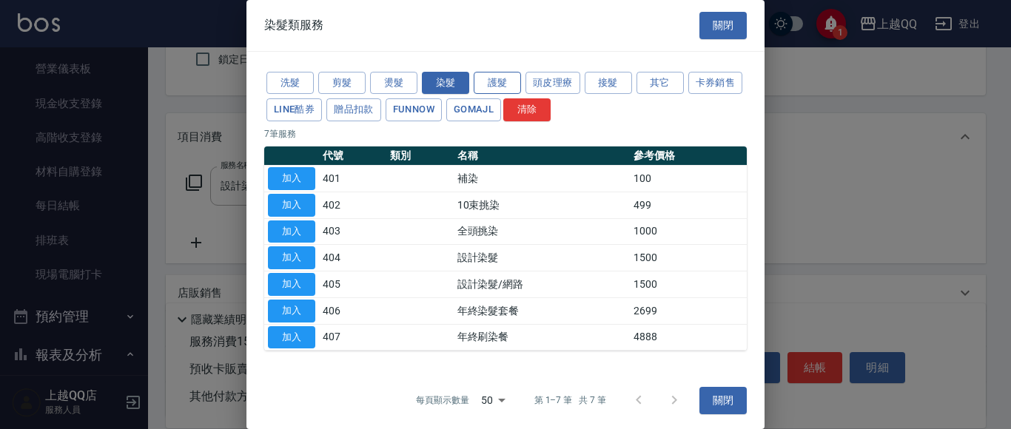
click at [508, 81] on button "護髮" at bounding box center [497, 83] width 47 height 23
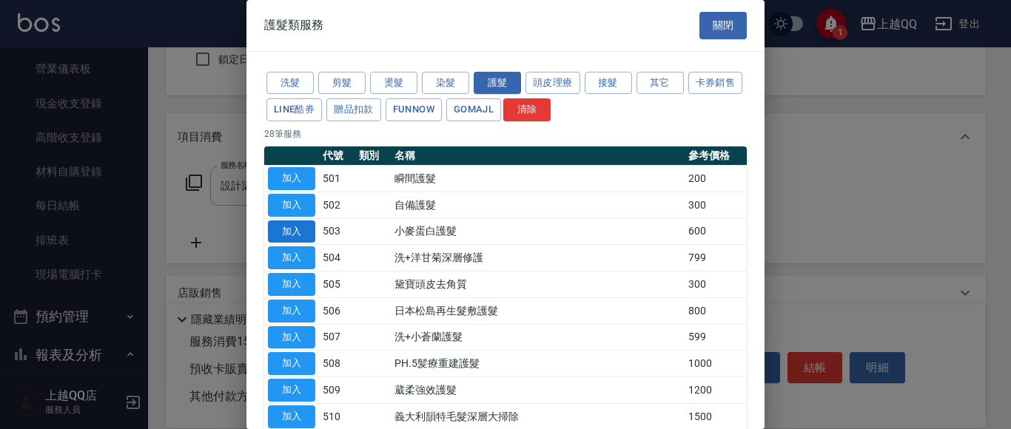
click at [309, 224] on button "加入" at bounding box center [291, 232] width 47 height 23
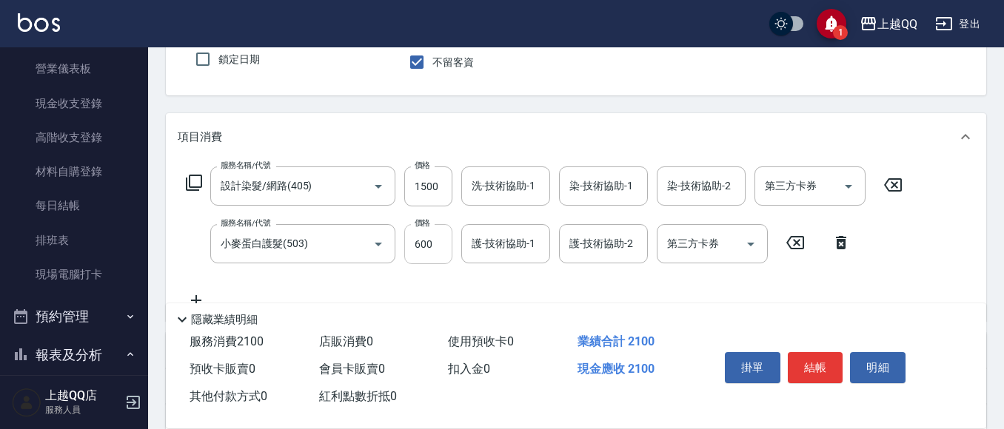
click at [429, 248] on input "600" at bounding box center [428, 244] width 48 height 40
click at [441, 180] on input "1500" at bounding box center [428, 187] width 48 height 40
click at [485, 198] on input "洗-技術協助-1" at bounding box center [506, 186] width 76 height 26
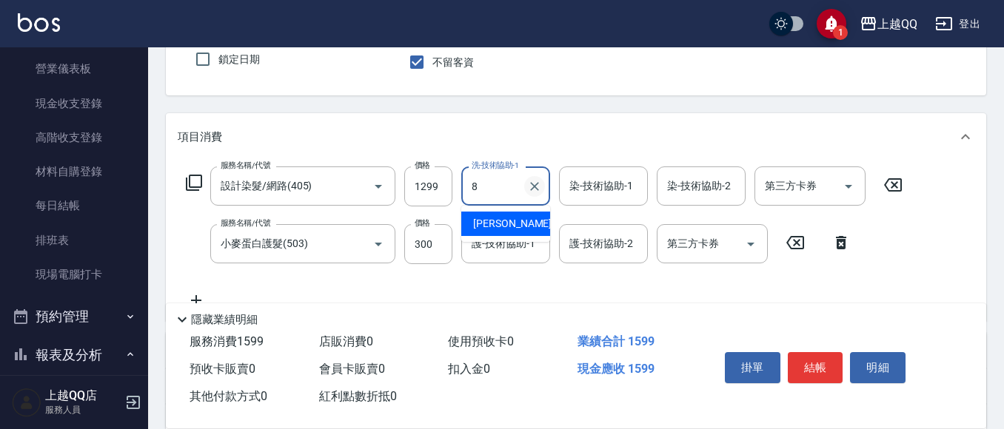
click at [533, 179] on icon "Clear" at bounding box center [534, 186] width 15 height 15
click at [529, 220] on div "心佑 -17" at bounding box center [505, 224] width 89 height 24
click at [577, 194] on input "染-技術協助-1" at bounding box center [604, 186] width 76 height 26
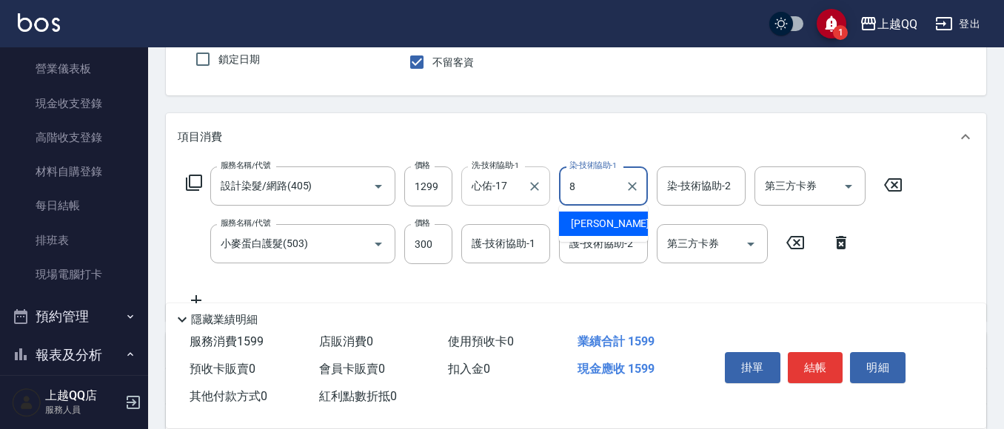
click at [583, 224] on span "[PERSON_NAME] -8" at bounding box center [614, 224] width 87 height 16
click at [529, 244] on div "護-技術協助-1 護-技術協助-1" at bounding box center [505, 243] width 89 height 39
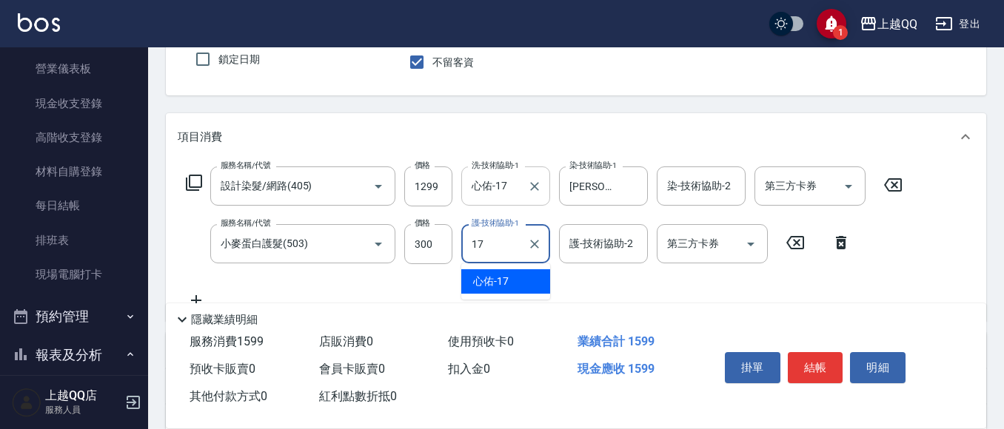
click at [520, 281] on div "心佑 -17" at bounding box center [505, 282] width 89 height 24
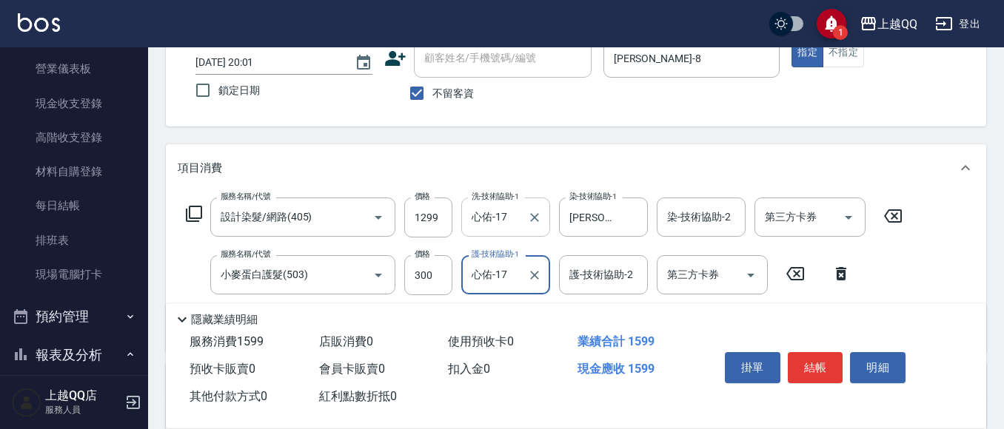
scroll to position [99, 0]
click at [813, 364] on button "結帳" at bounding box center [816, 367] width 56 height 31
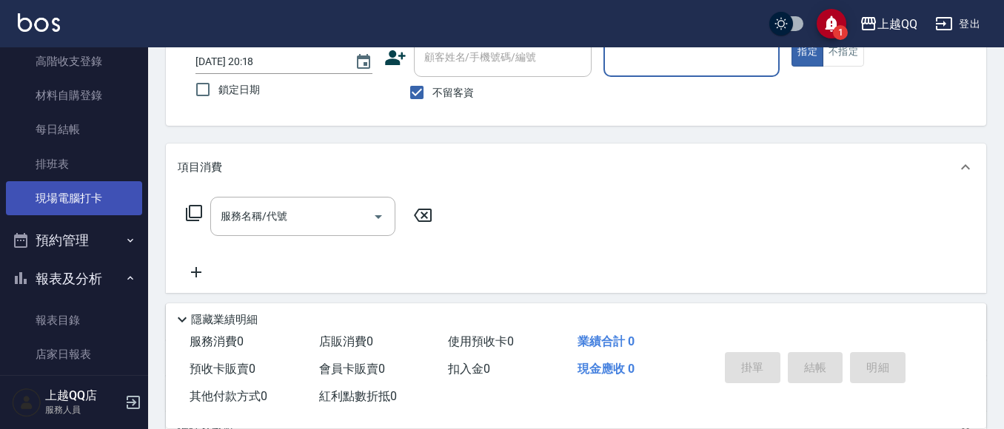
scroll to position [222, 0]
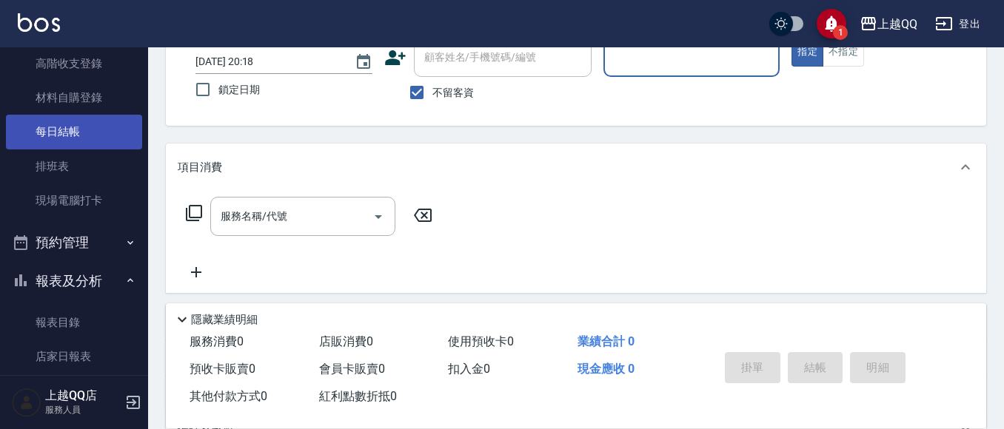
click at [61, 124] on link "每日結帳" at bounding box center [74, 132] width 136 height 34
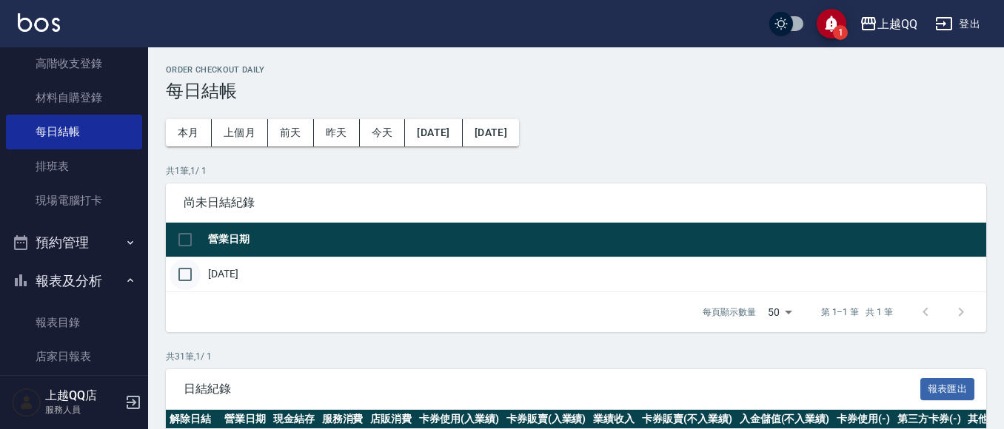
click at [193, 274] on input "checkbox" at bounding box center [185, 274] width 31 height 31
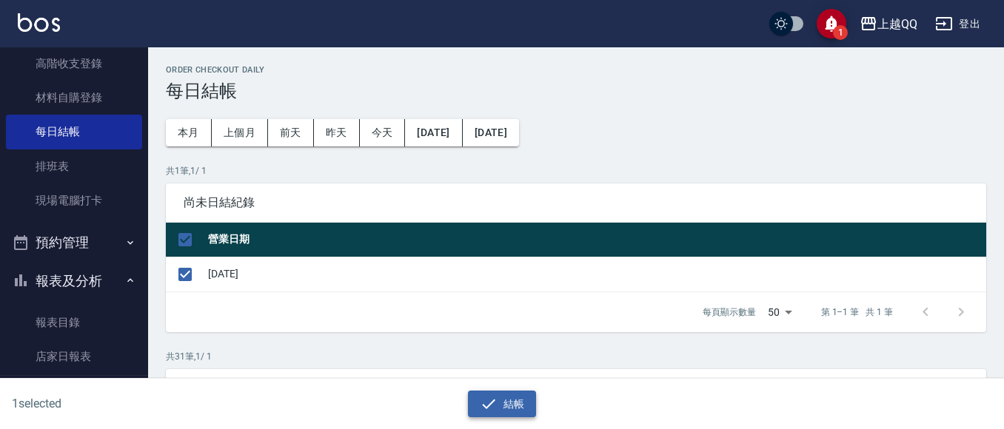
drag, startPoint x: 468, startPoint y: 386, endPoint x: 530, endPoint y: 409, distance: 66.3
click at [469, 386] on div "結帳" at bounding box center [496, 398] width 496 height 39
click at [478, 404] on button "結帳" at bounding box center [502, 404] width 69 height 27
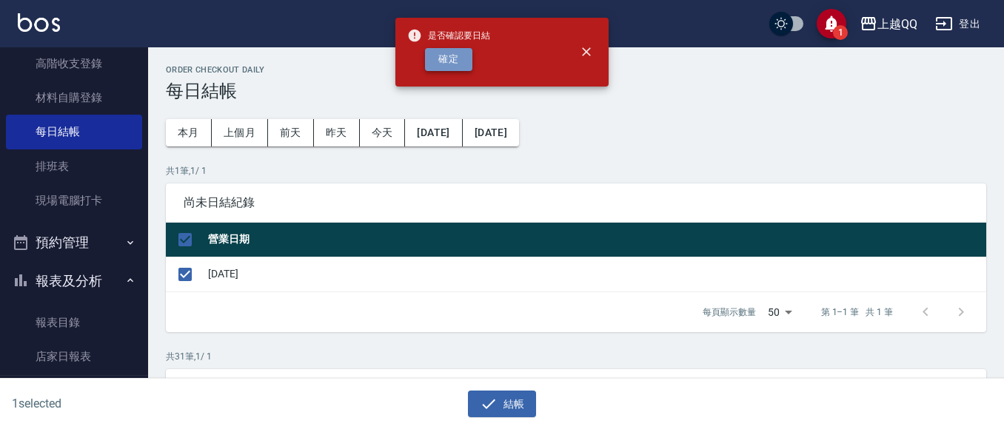
click at [464, 57] on button "確定" at bounding box center [448, 59] width 47 height 23
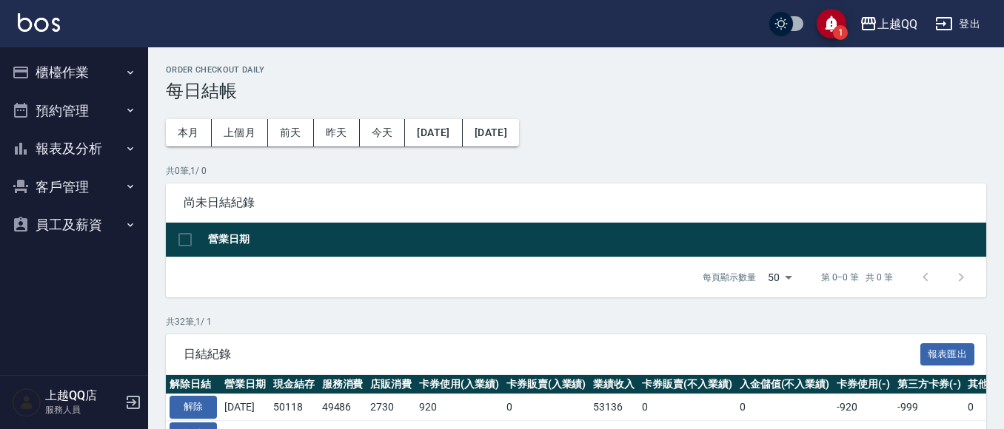
click at [95, 142] on button "報表及分析" at bounding box center [74, 149] width 136 height 39
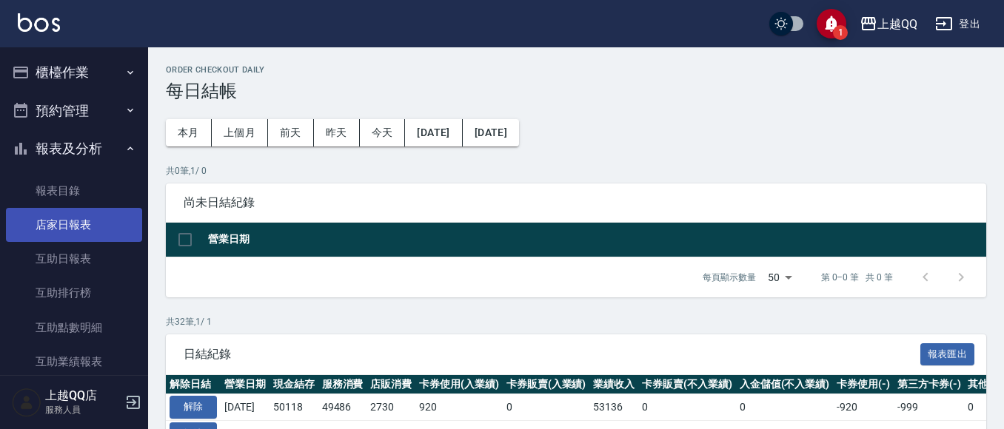
scroll to position [74, 0]
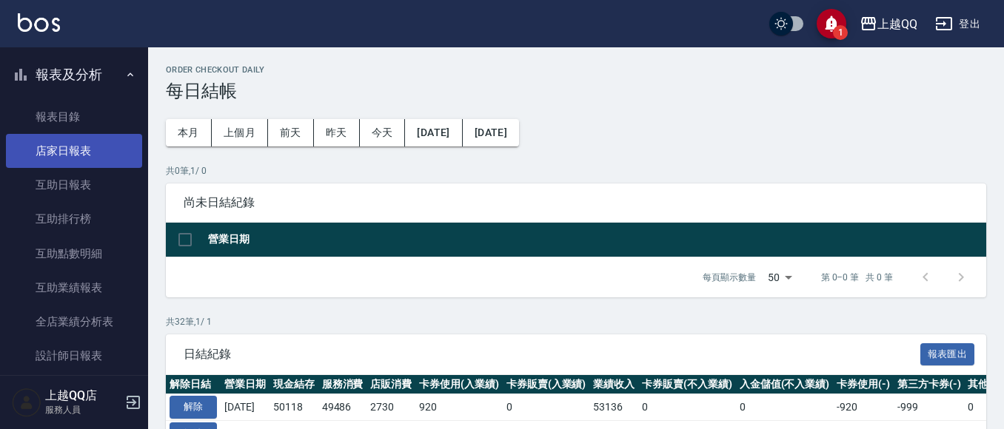
click at [92, 136] on link "店家日報表" at bounding box center [74, 151] width 136 height 34
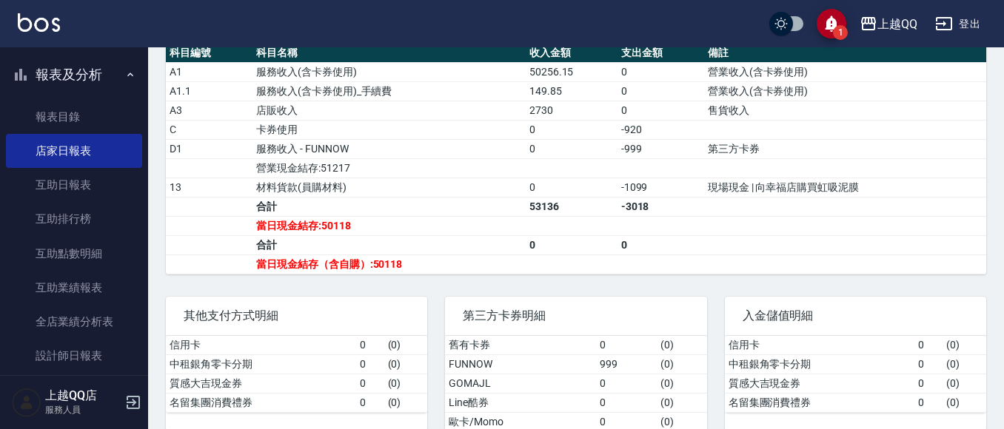
scroll to position [518, 0]
